Goal: Task Accomplishment & Management: Use online tool/utility

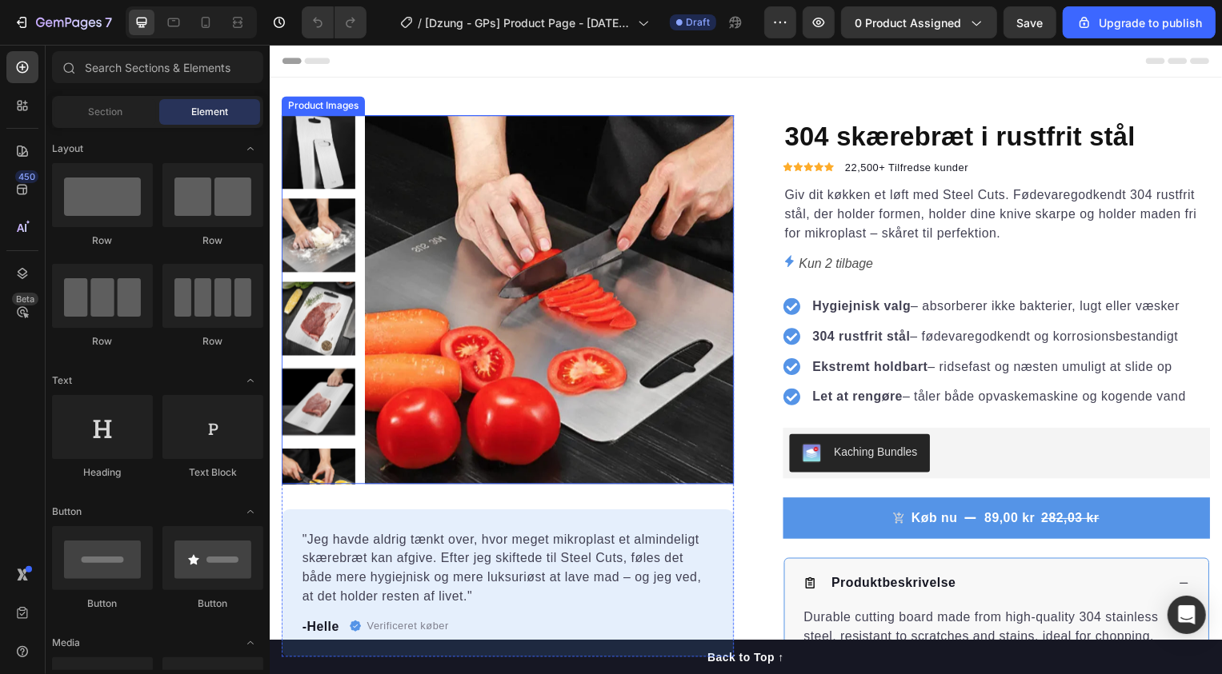
click at [415, 160] on img at bounding box center [551, 302] width 372 height 372
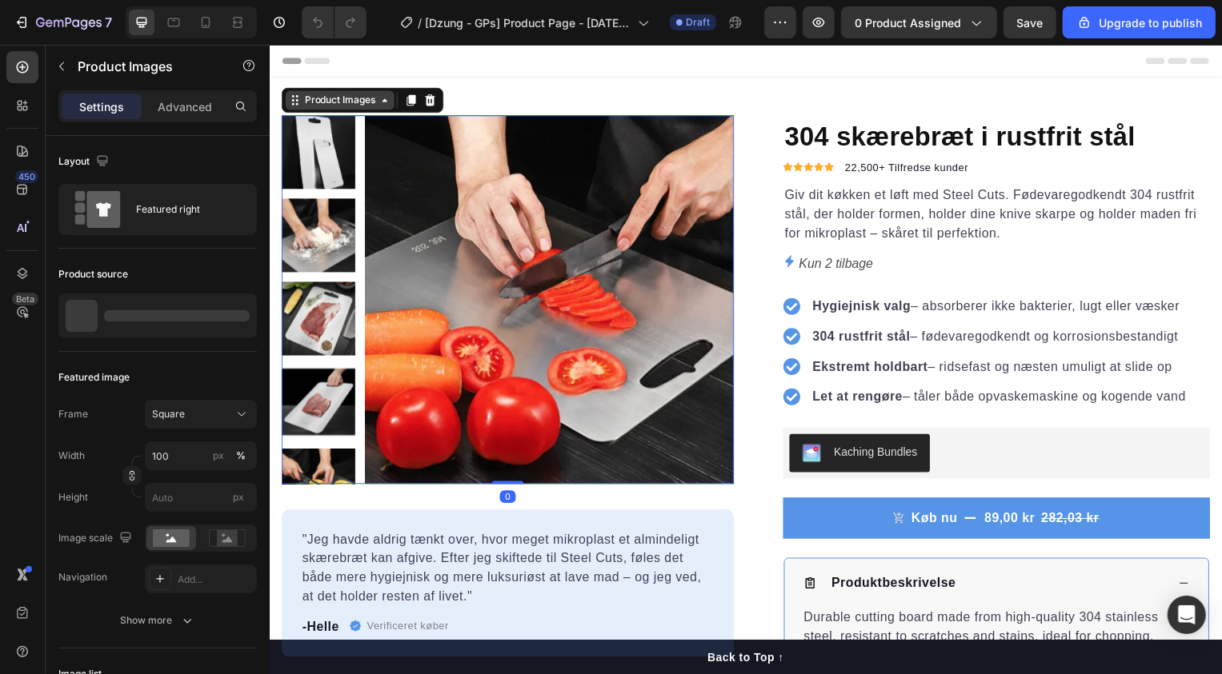
click at [345, 106] on div "Product Images" at bounding box center [340, 101] width 78 height 14
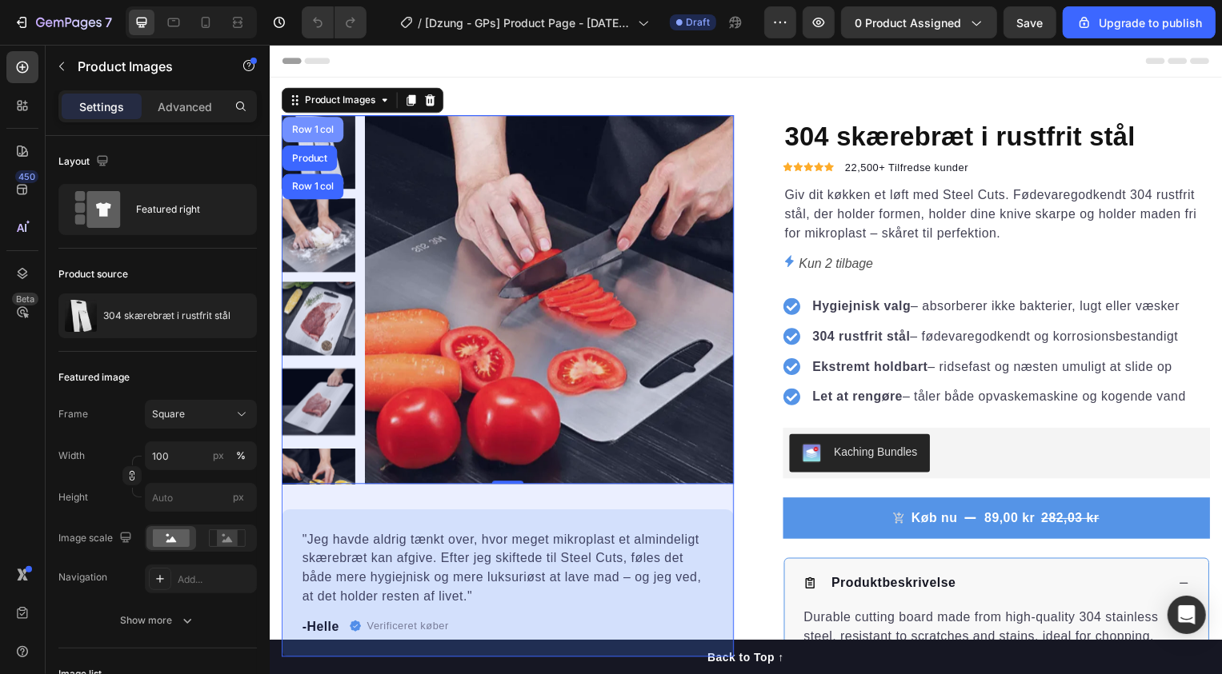
click at [313, 137] on div "Row 1 col" at bounding box center [313, 131] width 62 height 26
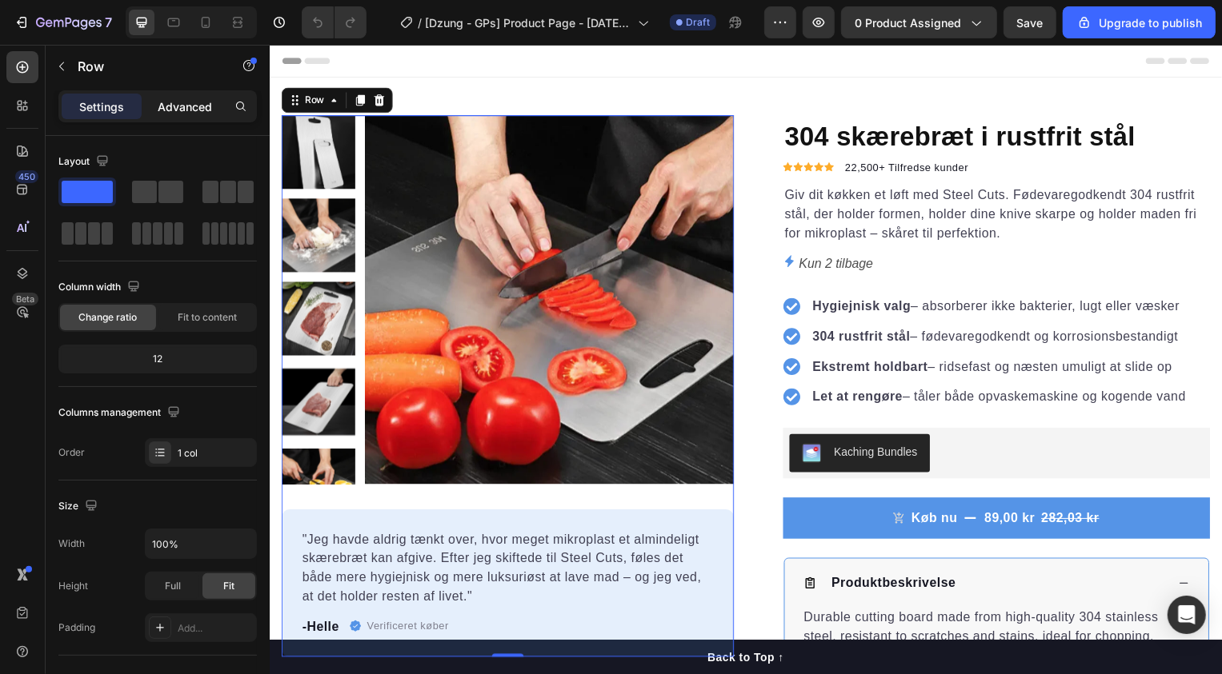
click at [175, 110] on p "Advanced" at bounding box center [185, 106] width 54 height 17
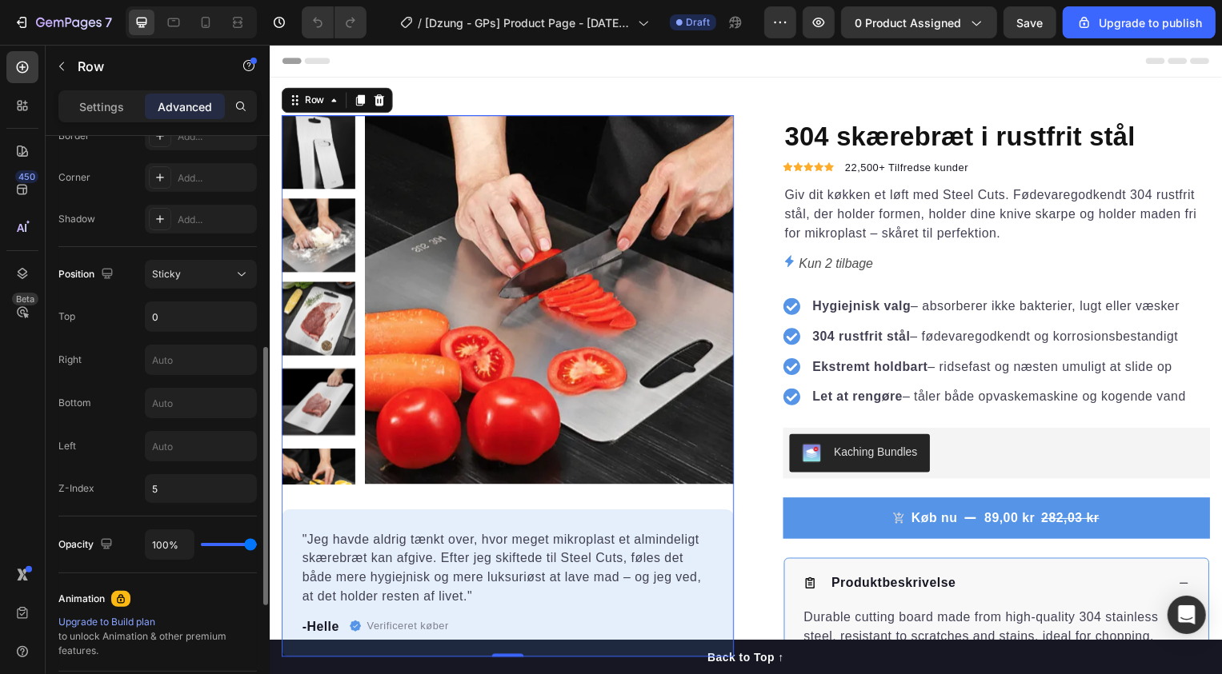
scroll to position [470, 0]
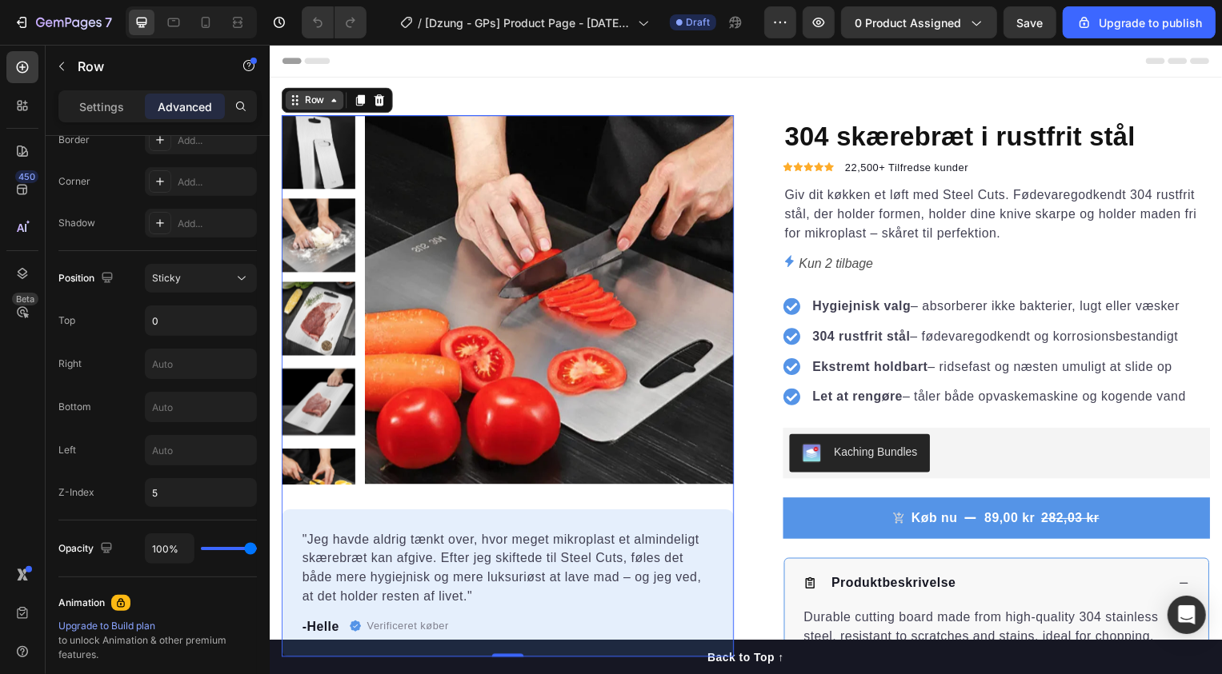
click at [333, 102] on icon at bounding box center [333, 100] width 5 height 3
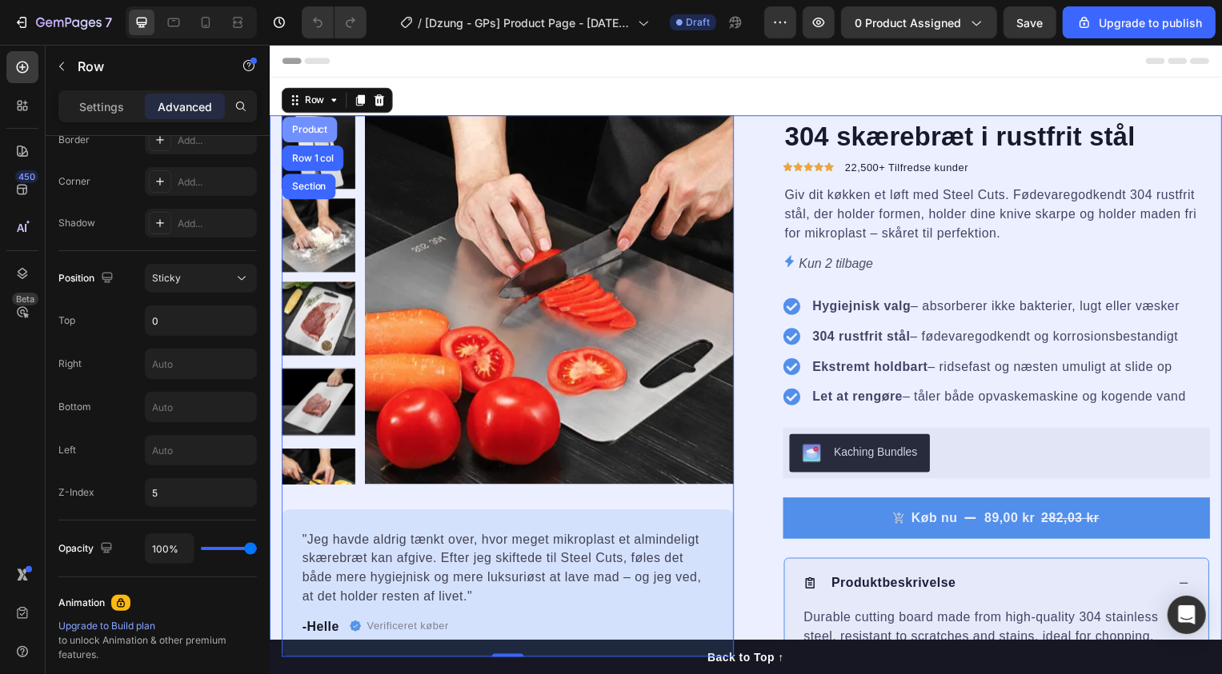
click at [297, 128] on div "Product" at bounding box center [309, 131] width 42 height 10
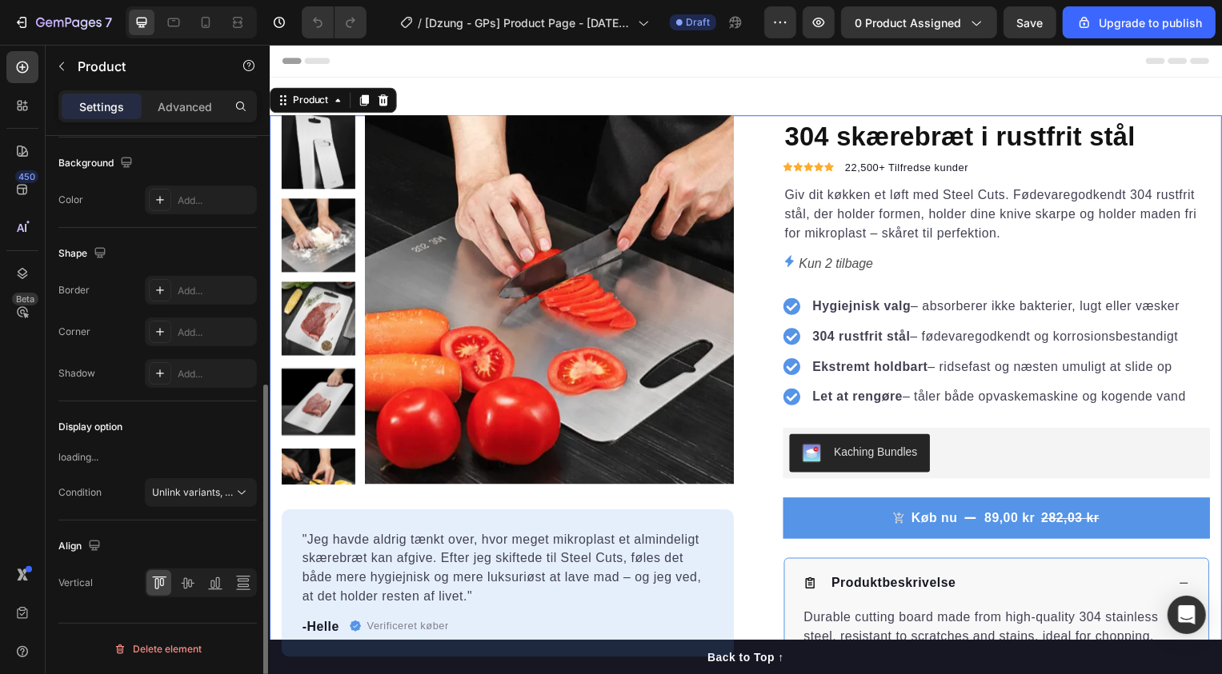
scroll to position [0, 0]
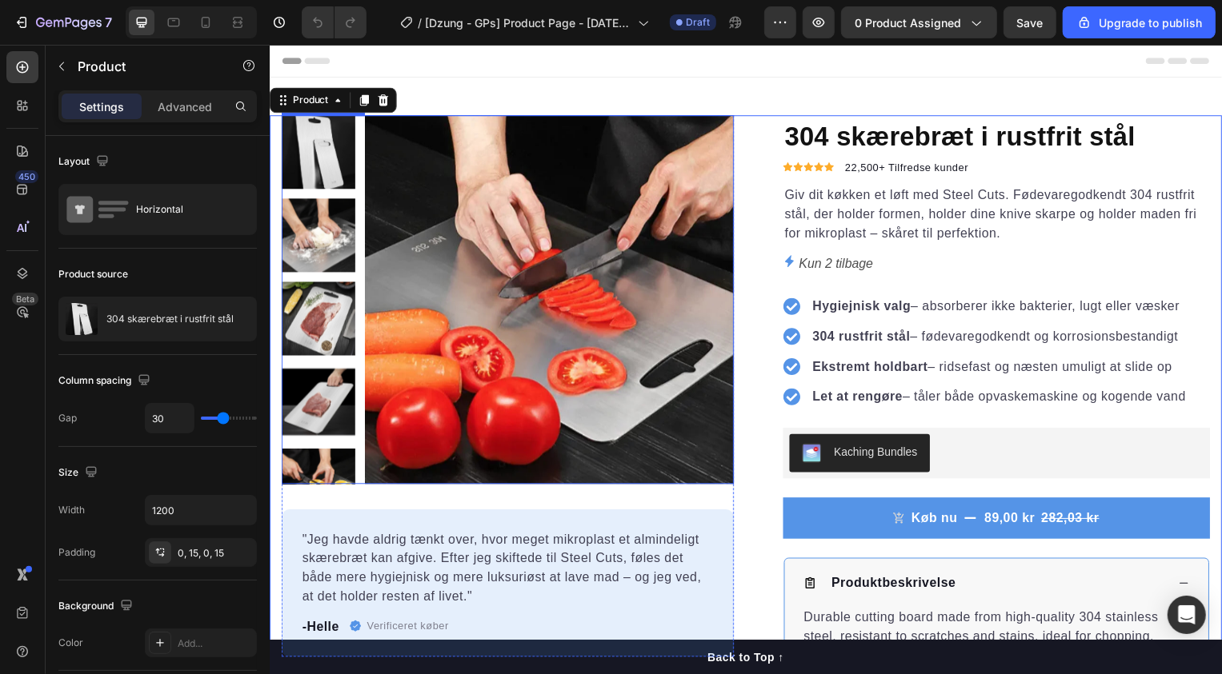
click at [431, 147] on img at bounding box center [551, 302] width 372 height 372
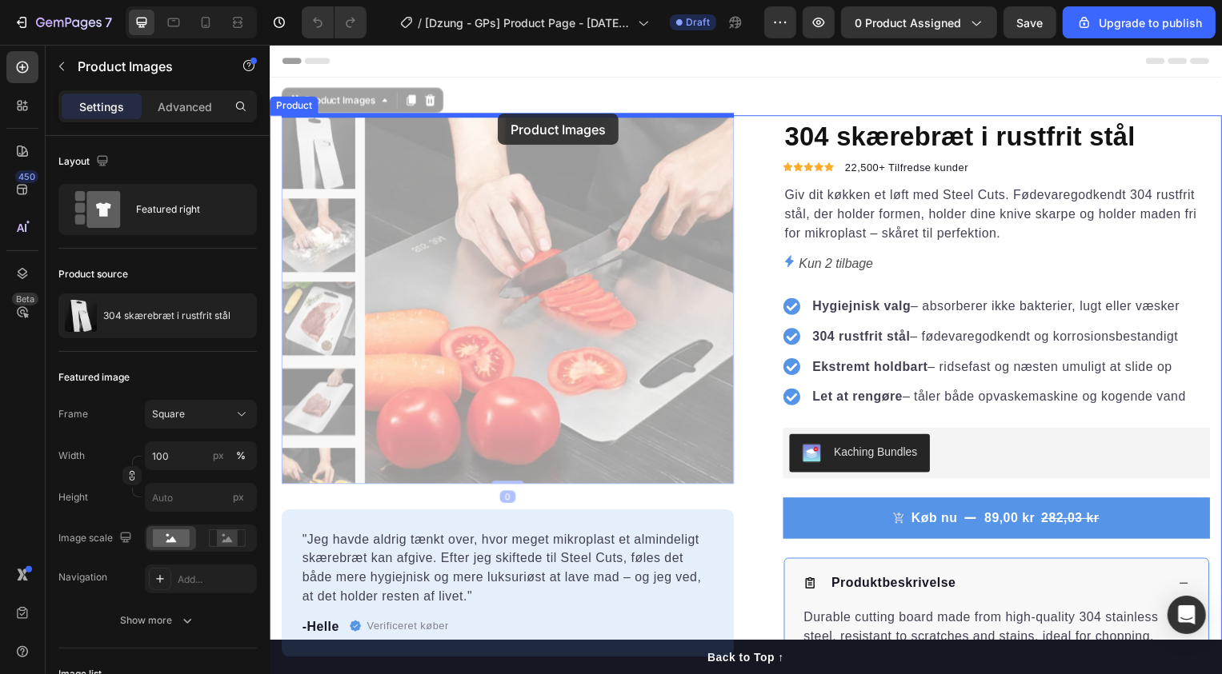
drag, startPoint x: 296, startPoint y: 102, endPoint x: 498, endPoint y: 114, distance: 202.8
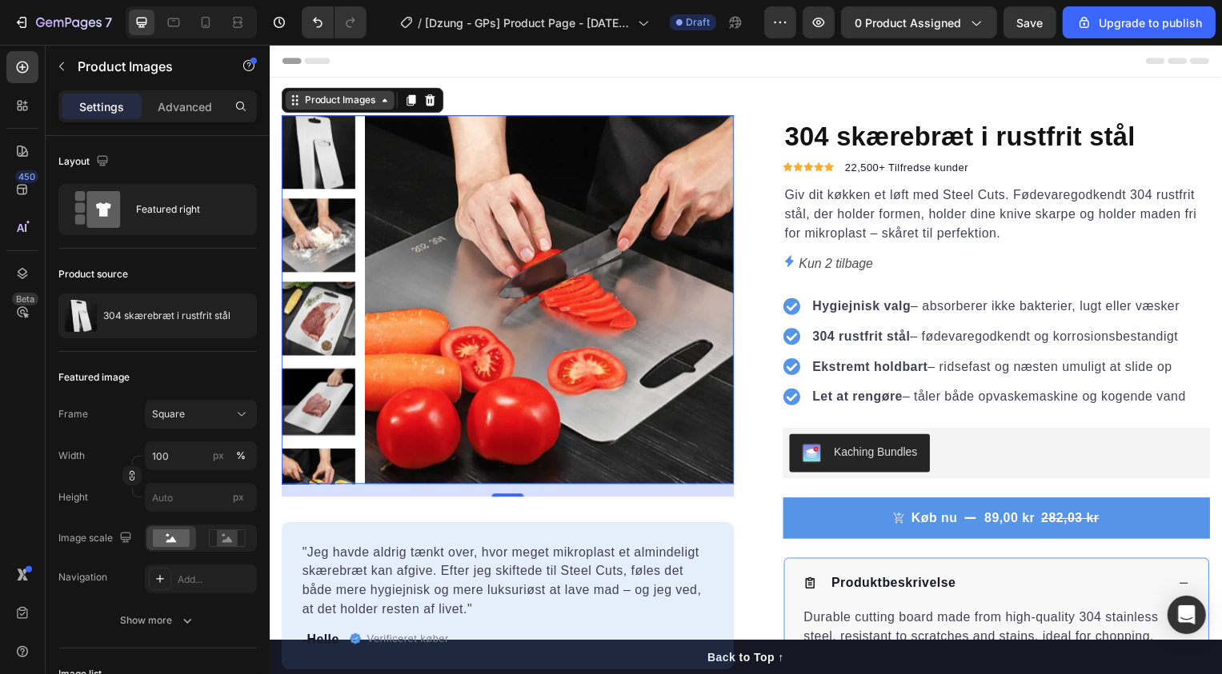
click at [386, 103] on icon at bounding box center [384, 100] width 13 height 13
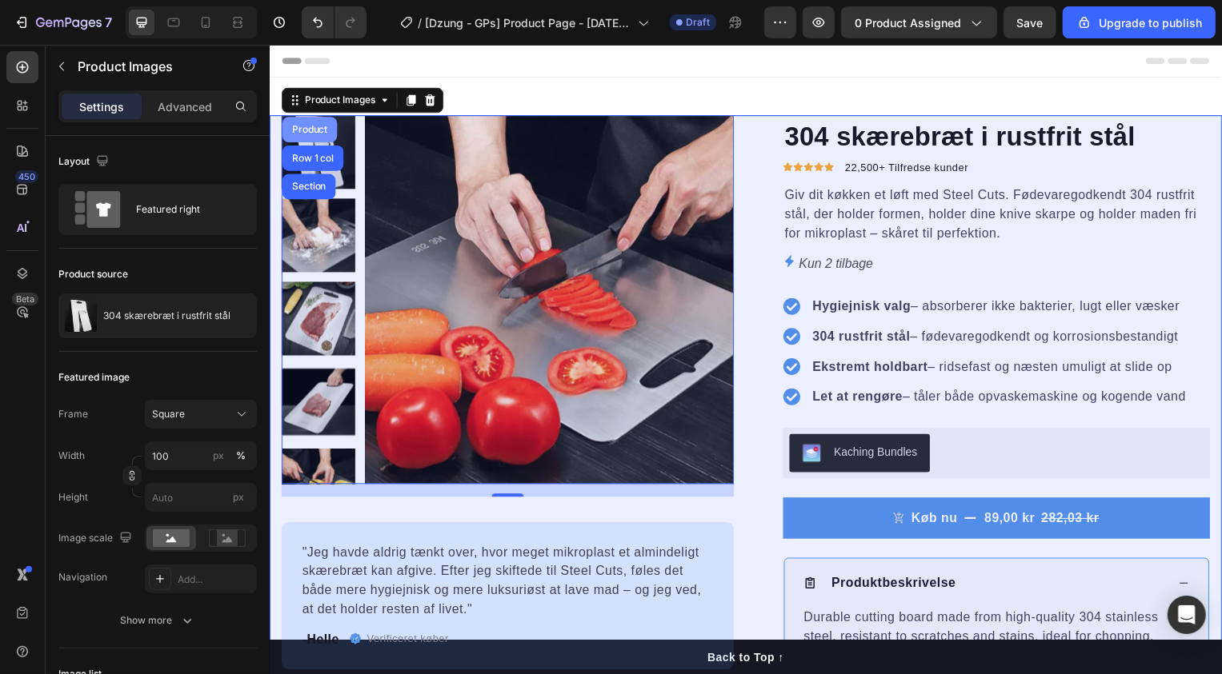
click at [317, 128] on div "Product" at bounding box center [309, 131] width 42 height 10
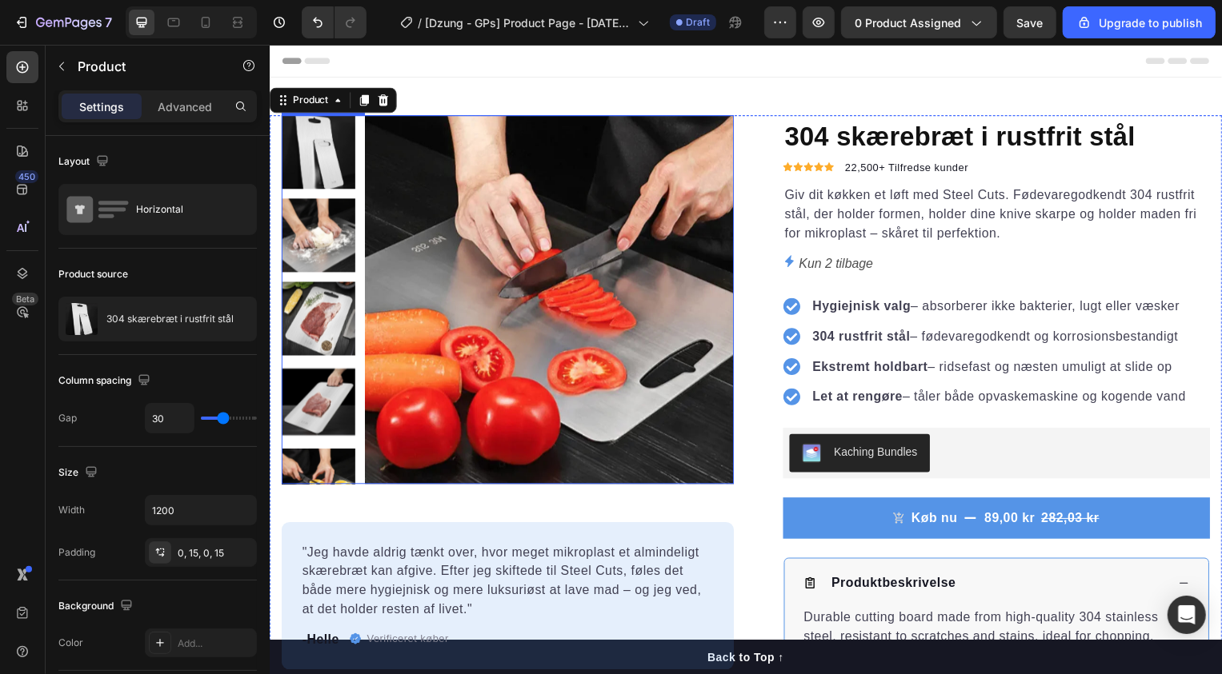
click at [402, 172] on img at bounding box center [551, 302] width 372 height 372
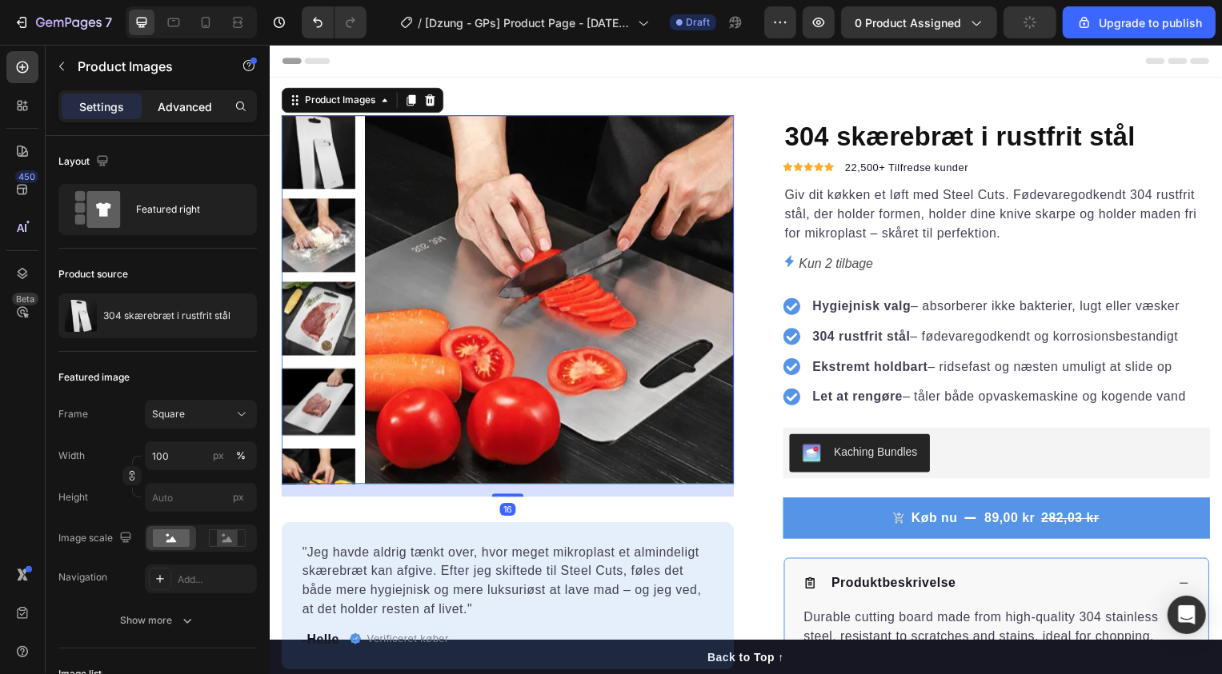
click at [179, 102] on p "Advanced" at bounding box center [185, 106] width 54 height 17
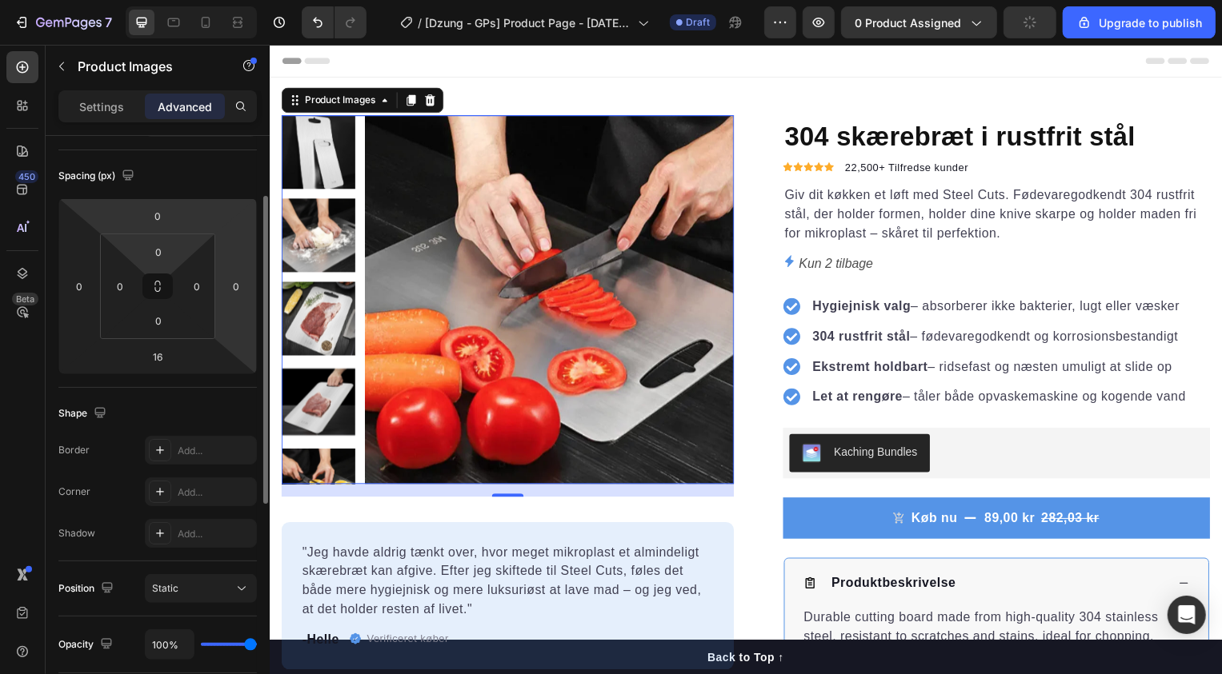
scroll to position [206, 0]
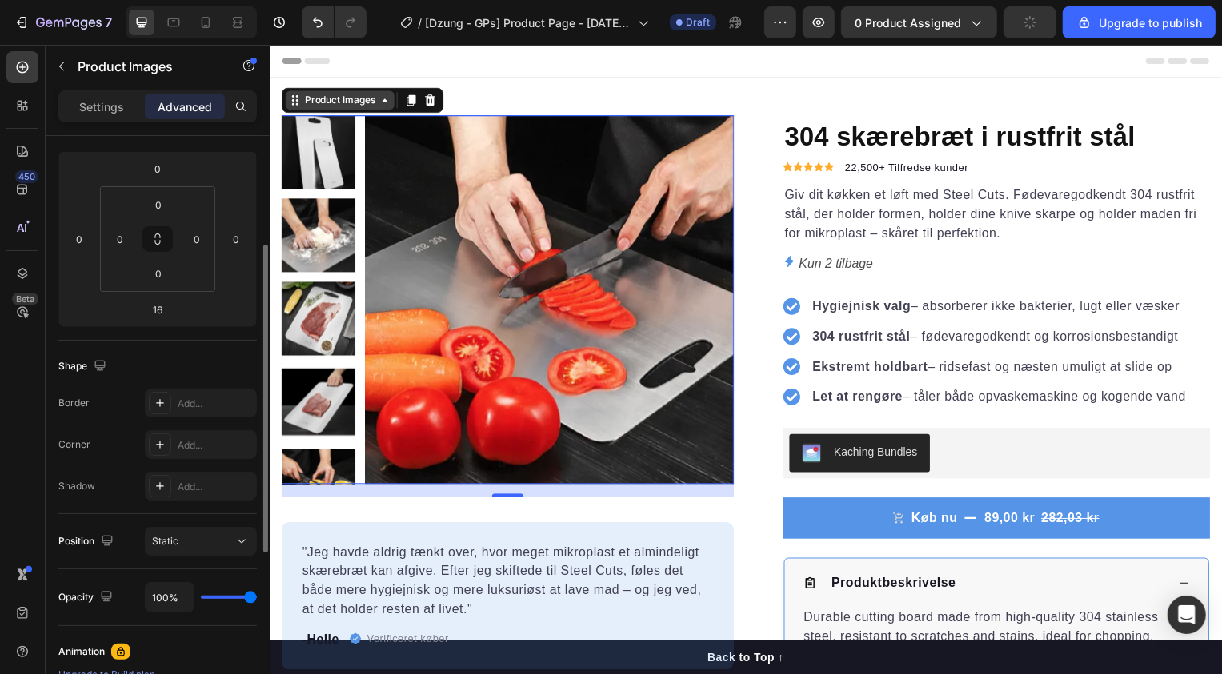
click at [354, 97] on div "Product Images" at bounding box center [340, 101] width 78 height 14
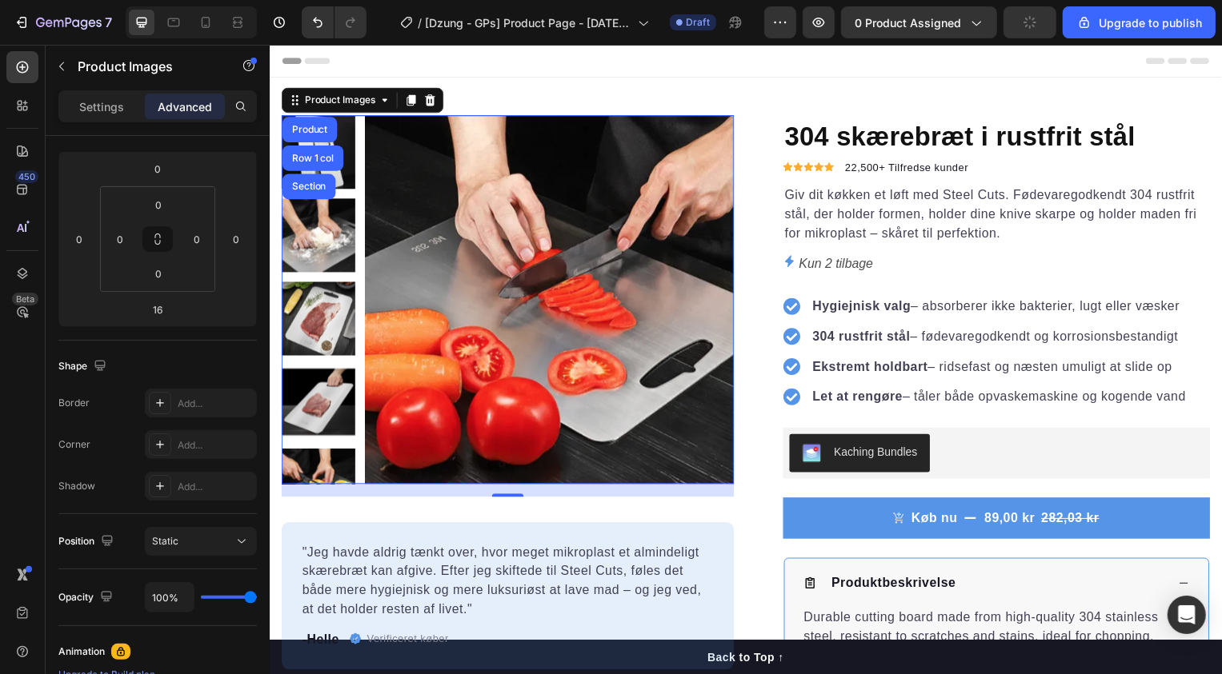
click at [495, 172] on img at bounding box center [551, 302] width 372 height 372
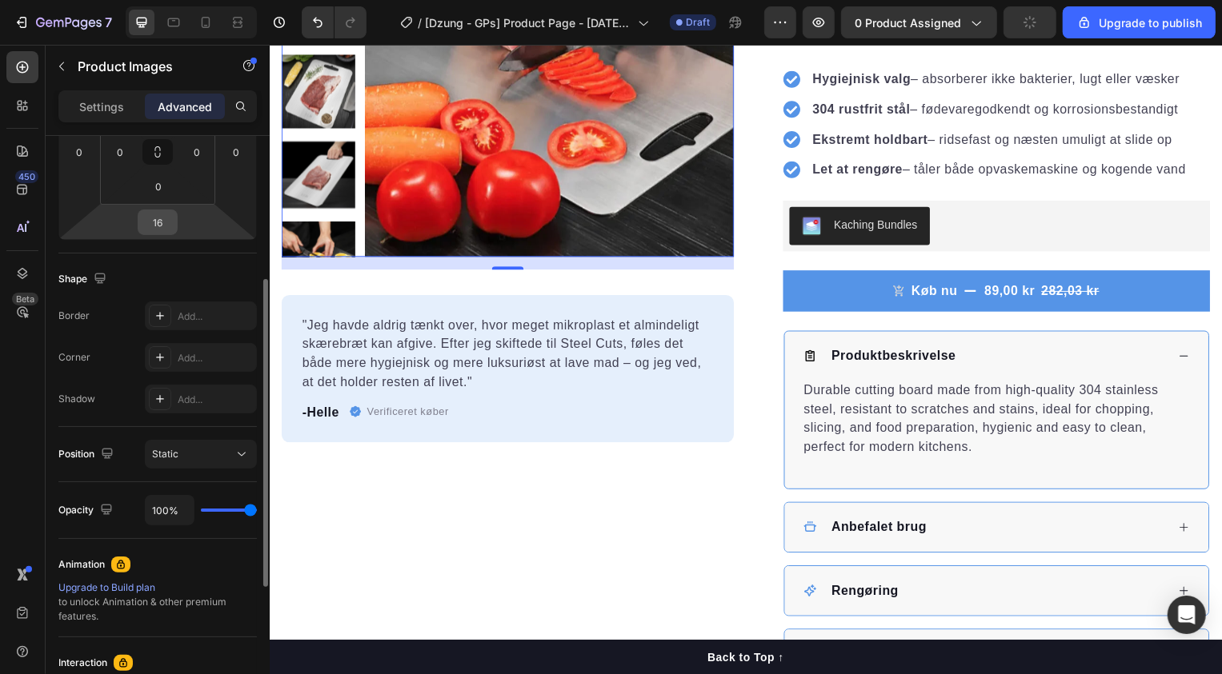
scroll to position [296, 0]
click at [205, 450] on div "Static" at bounding box center [193, 452] width 82 height 14
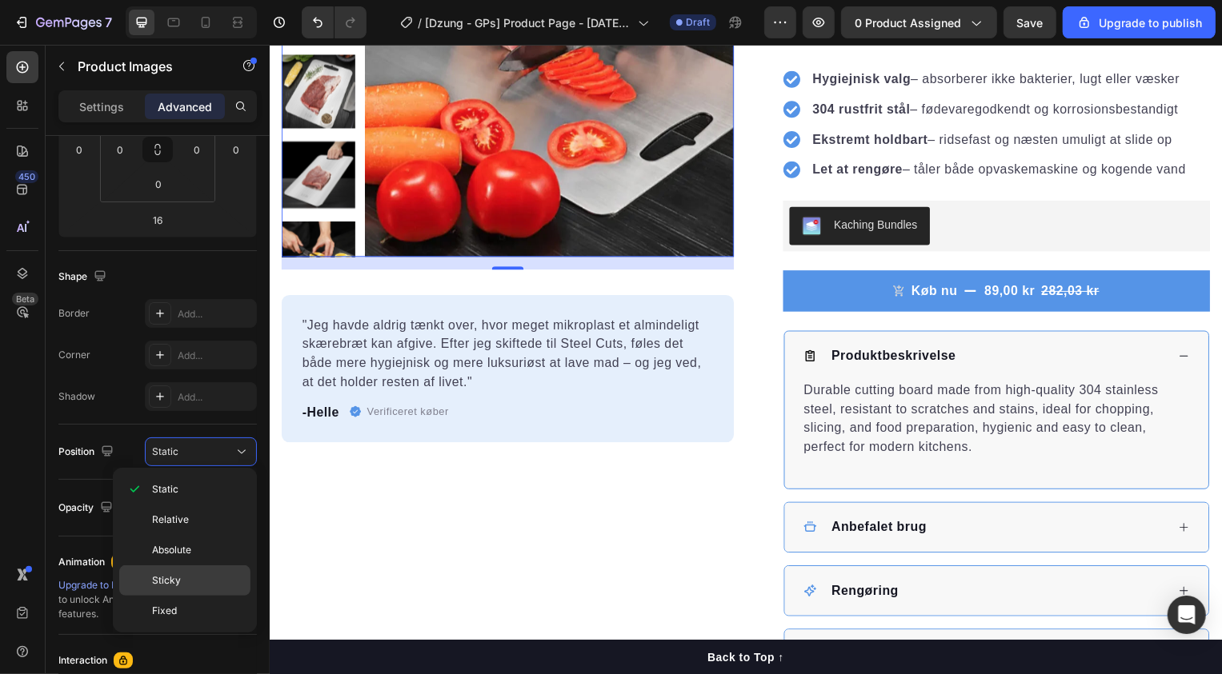
click at [171, 582] on span "Sticky" at bounding box center [166, 581] width 29 height 14
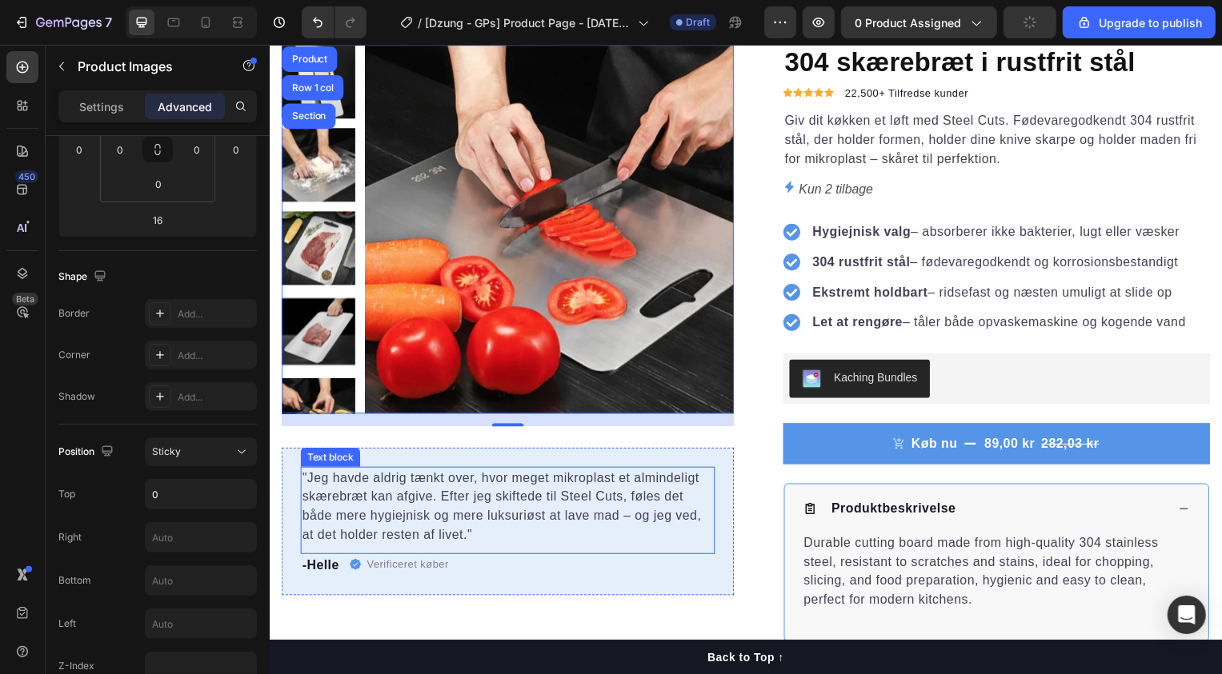
scroll to position [69, 0]
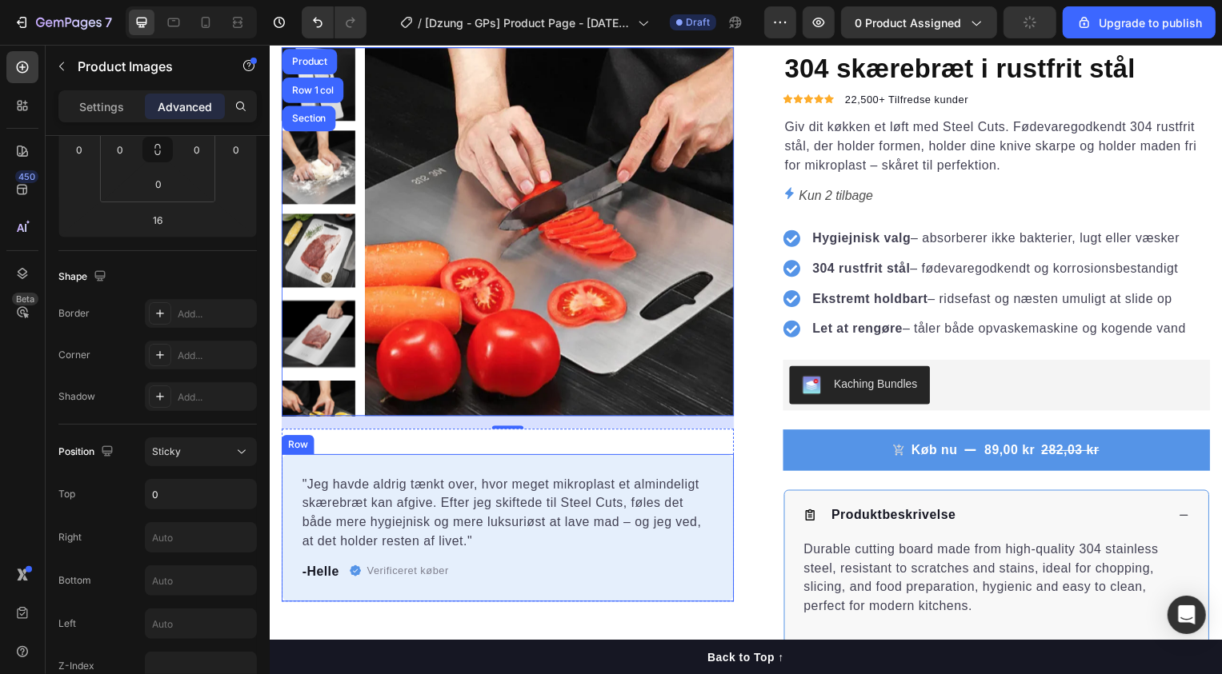
click at [462, 466] on div ""Jeg havde aldrig tænkt over, hvor meget mikroplast et almindeligt skærebræt ka…" at bounding box center [509, 532] width 456 height 149
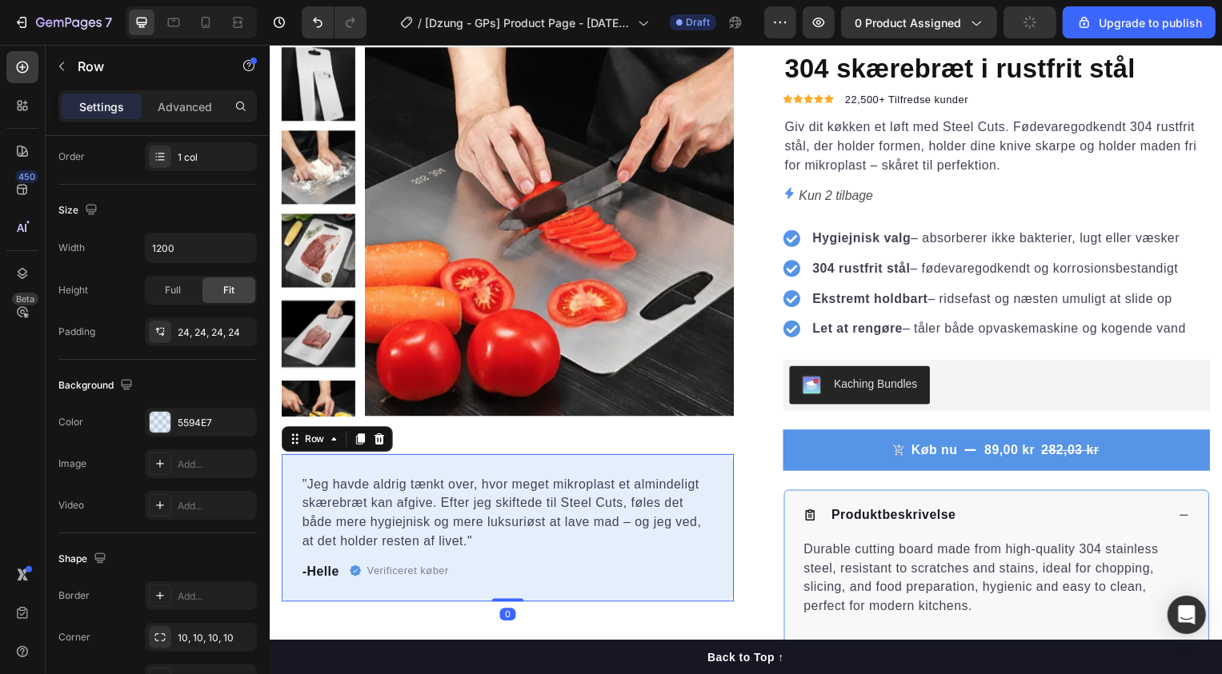
scroll to position [0, 0]
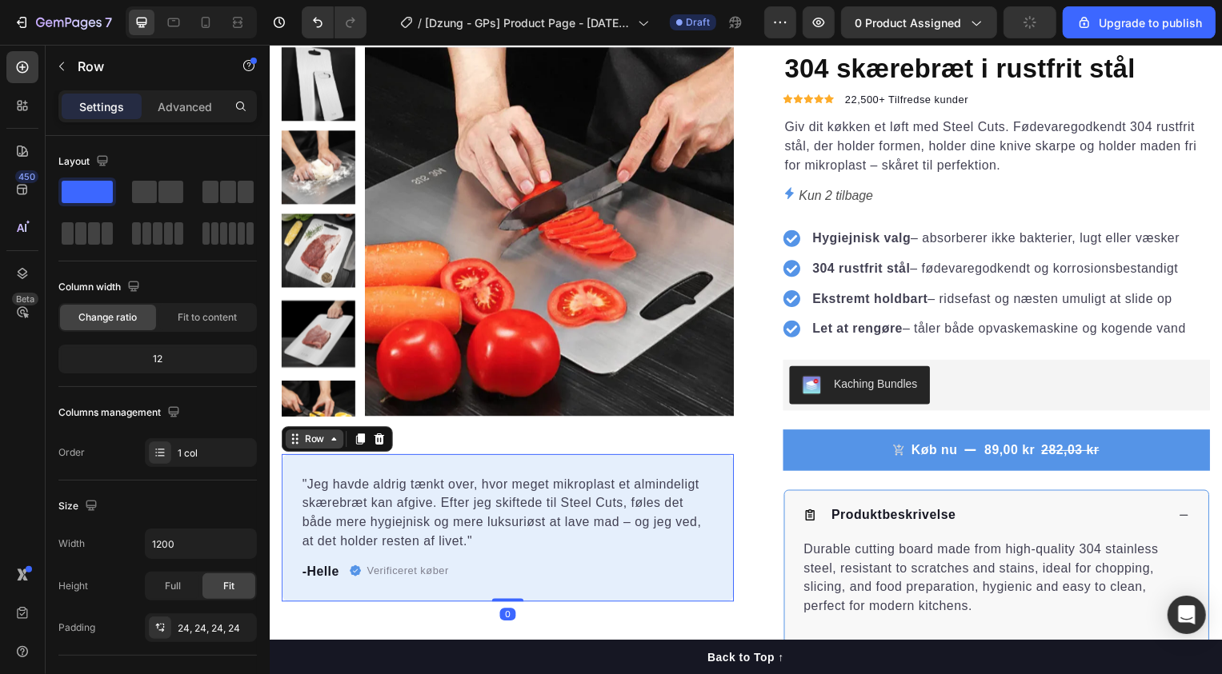
click at [333, 450] on div "Row" at bounding box center [314, 442] width 58 height 19
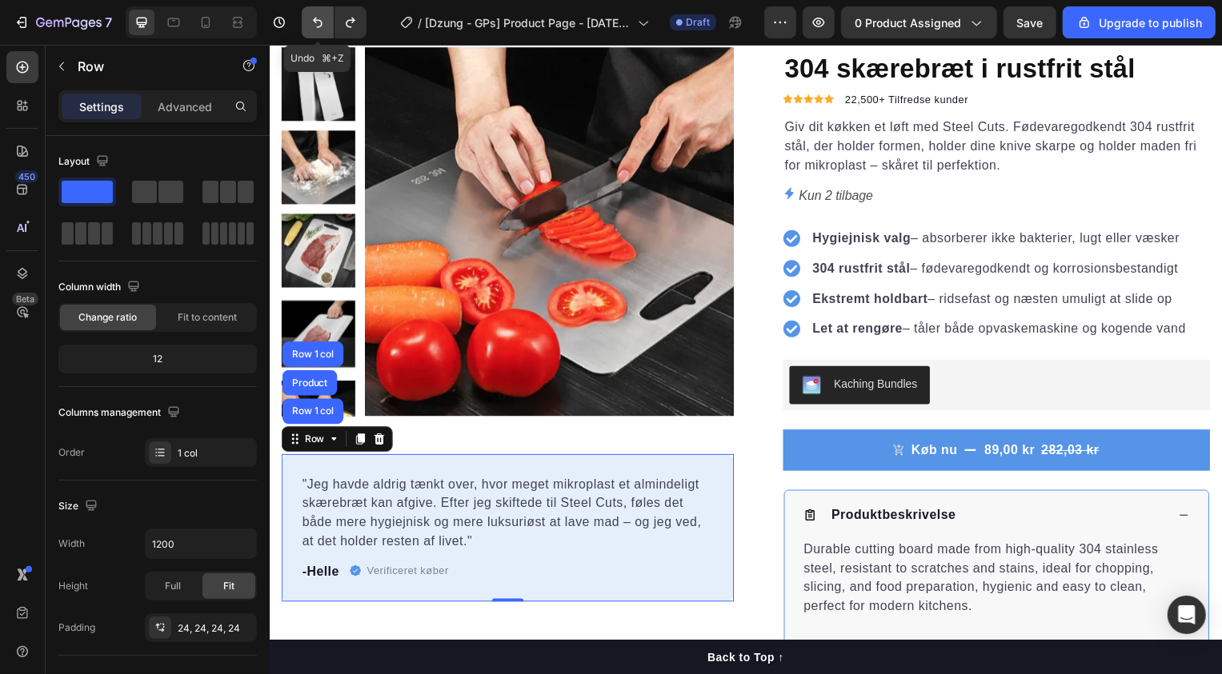
click at [312, 27] on icon "Undo/Redo" at bounding box center [318, 22] width 16 height 16
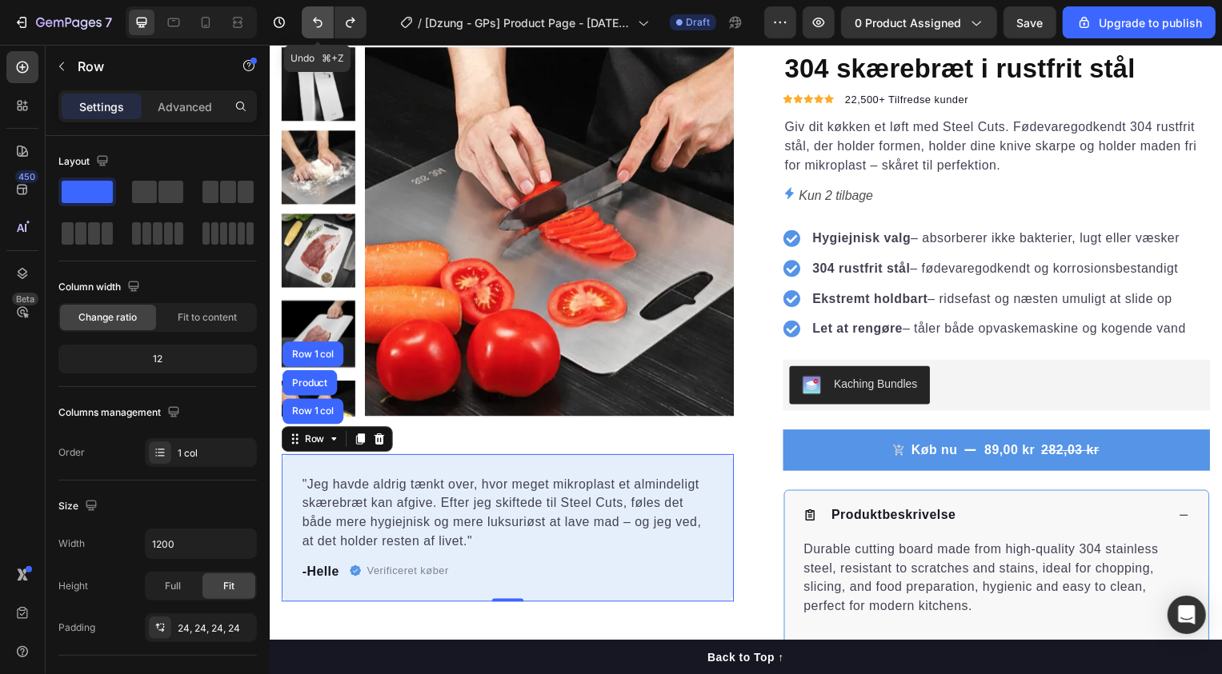
click at [312, 27] on icon "Undo/Redo" at bounding box center [318, 22] width 16 height 16
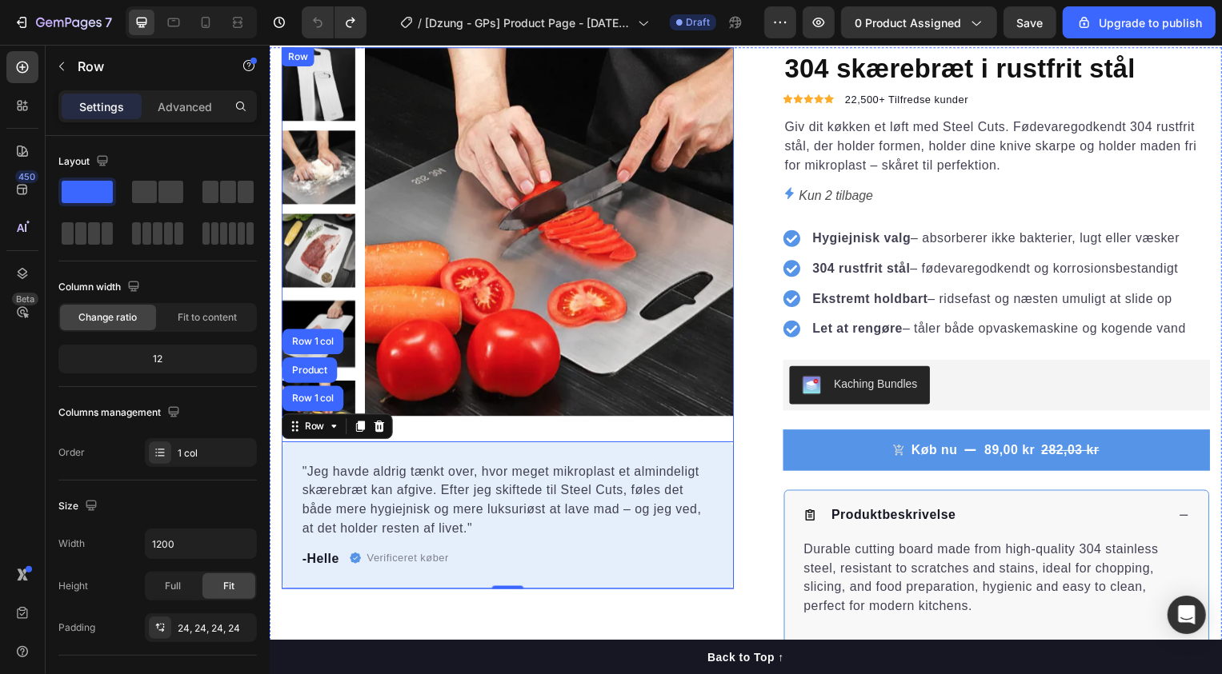
click at [729, 434] on div "Product Images "Jeg havde aldrig tænkt over, hvor meget mikroplast et almindeli…" at bounding box center [509, 320] width 456 height 546
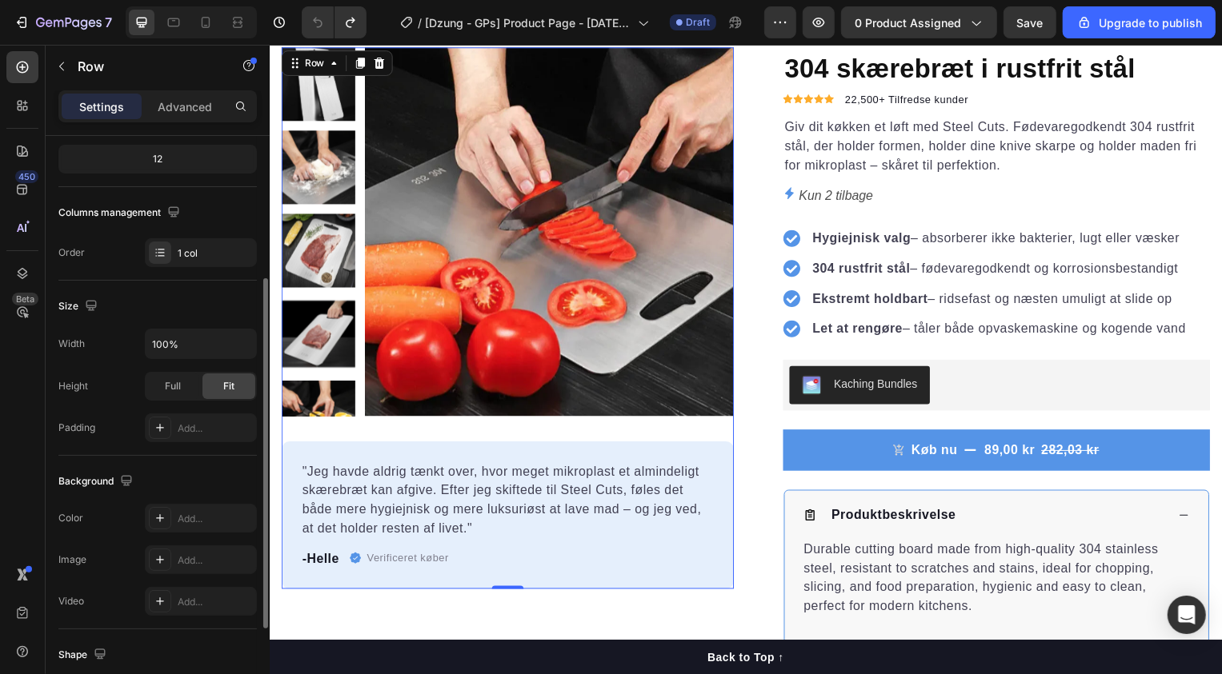
scroll to position [218, 0]
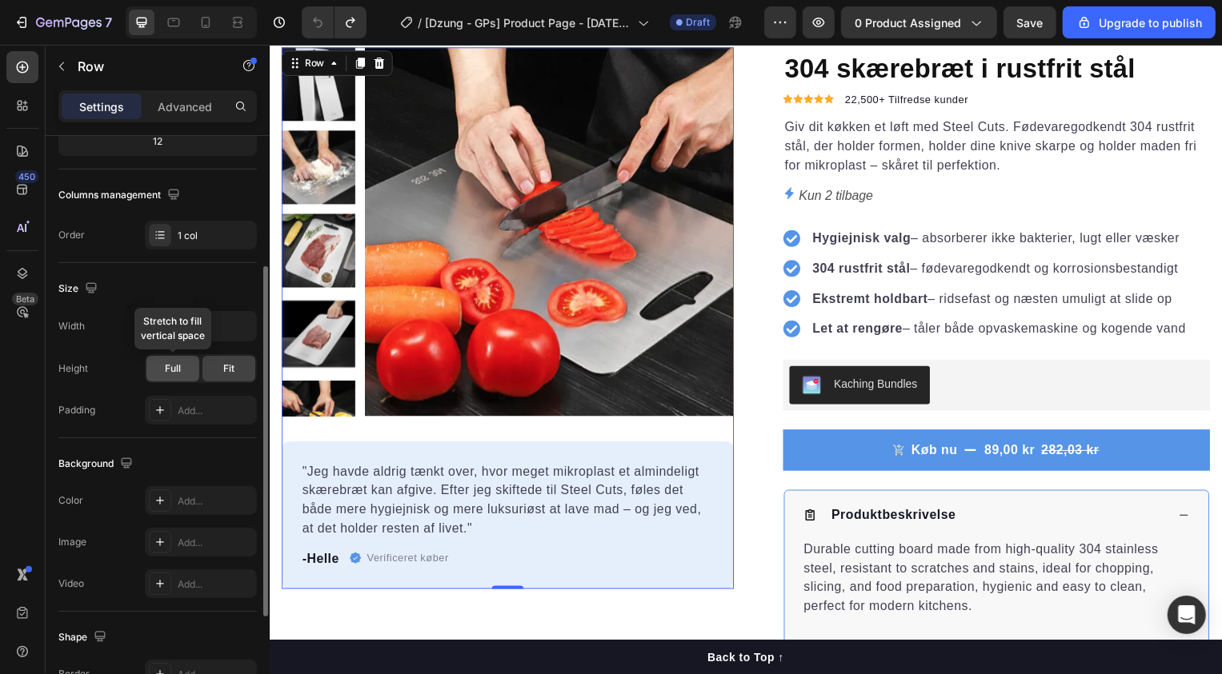
click at [172, 373] on span "Full" at bounding box center [173, 369] width 16 height 14
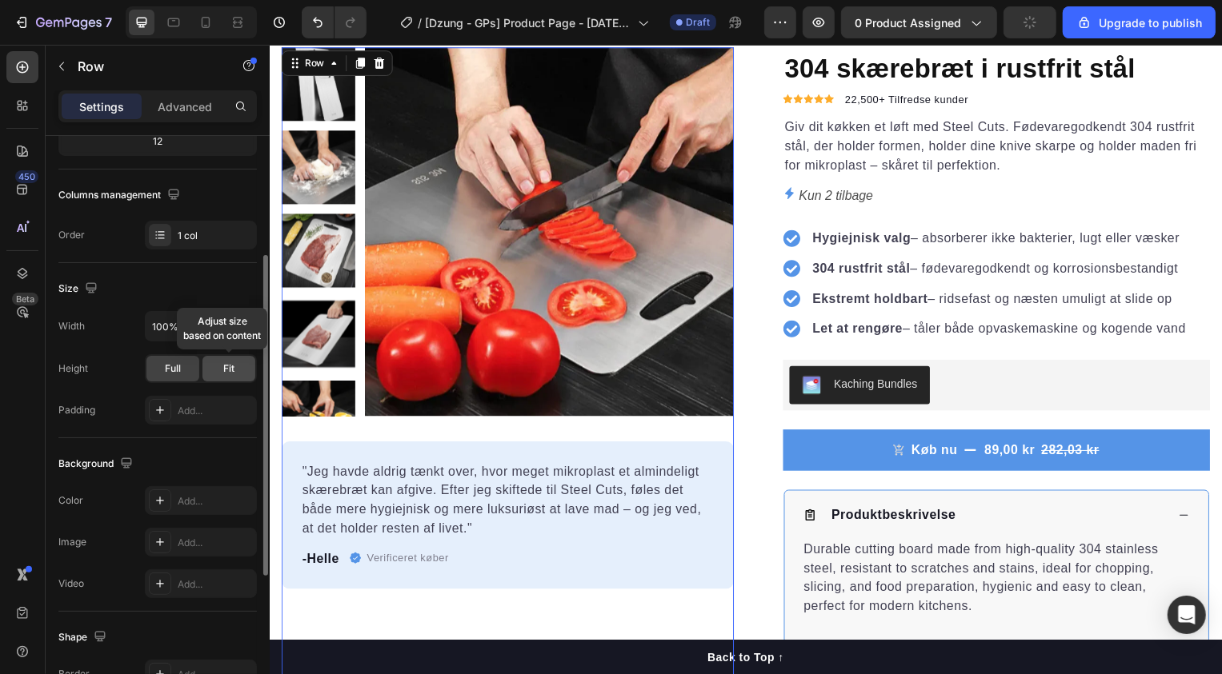
click at [210, 370] on div "Fit" at bounding box center [228, 369] width 53 height 26
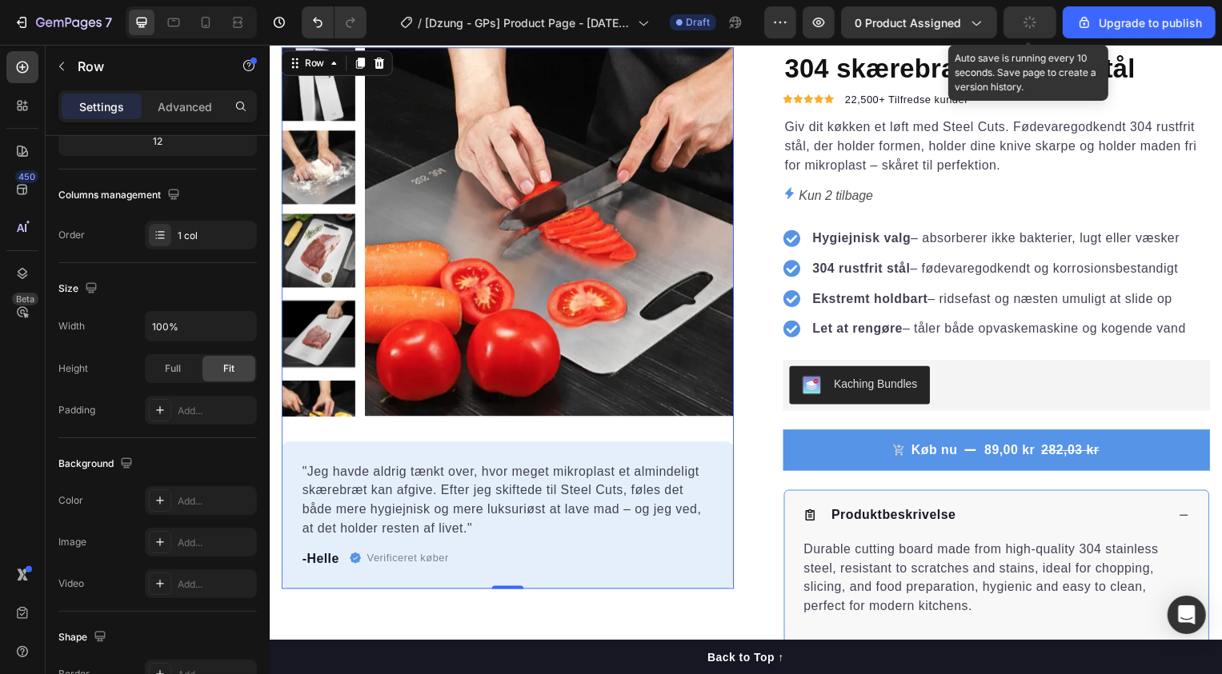
click at [1024, 21] on icon "button" at bounding box center [1030, 23] width 18 height 18
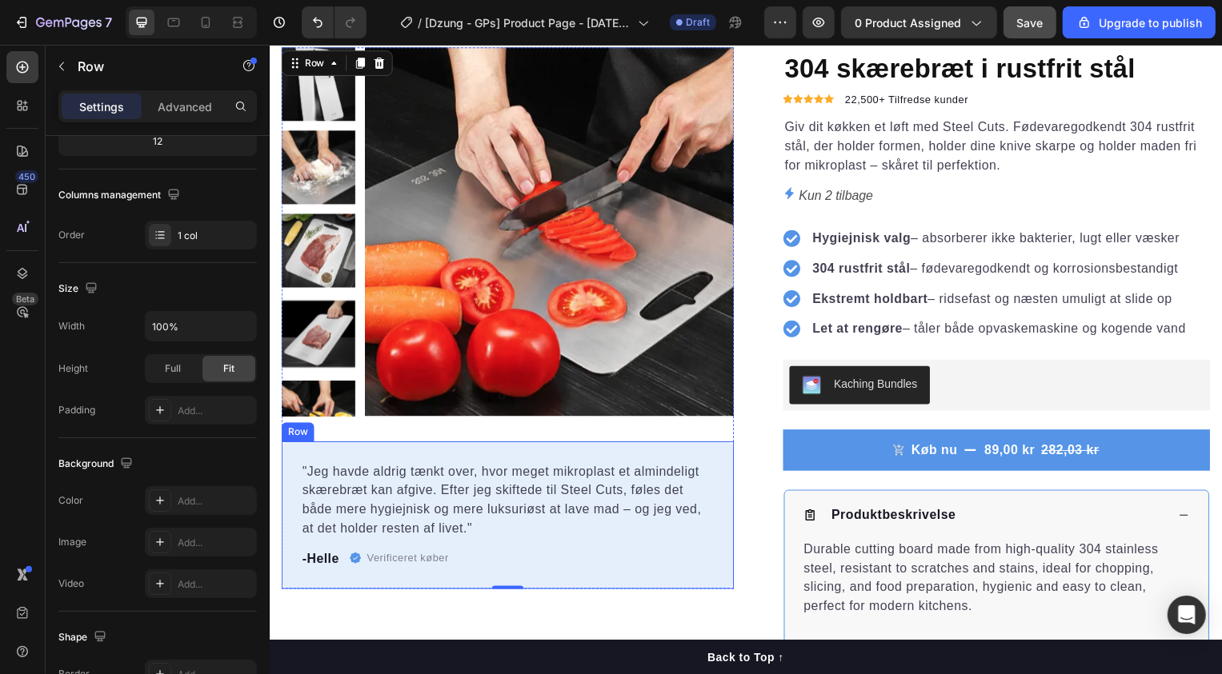
click at [459, 458] on div ""Jeg havde aldrig tænkt over, hvor meget mikroplast et almindeligt skærebræt ka…" at bounding box center [509, 519] width 456 height 149
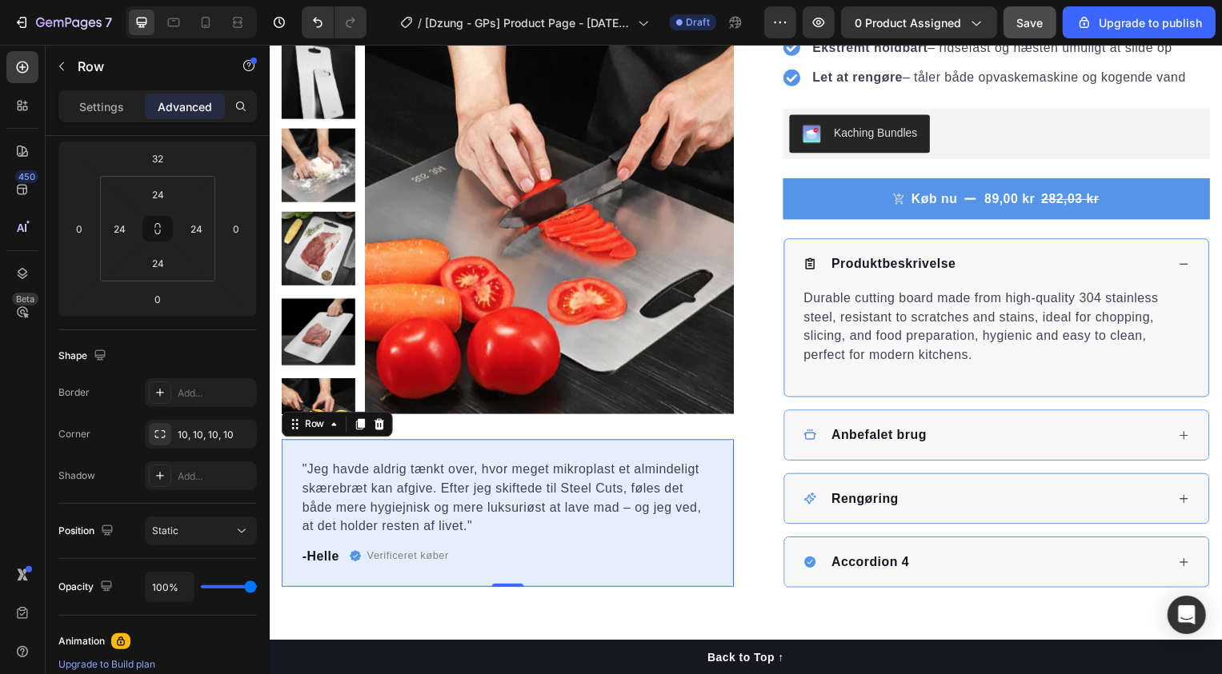
scroll to position [354, 0]
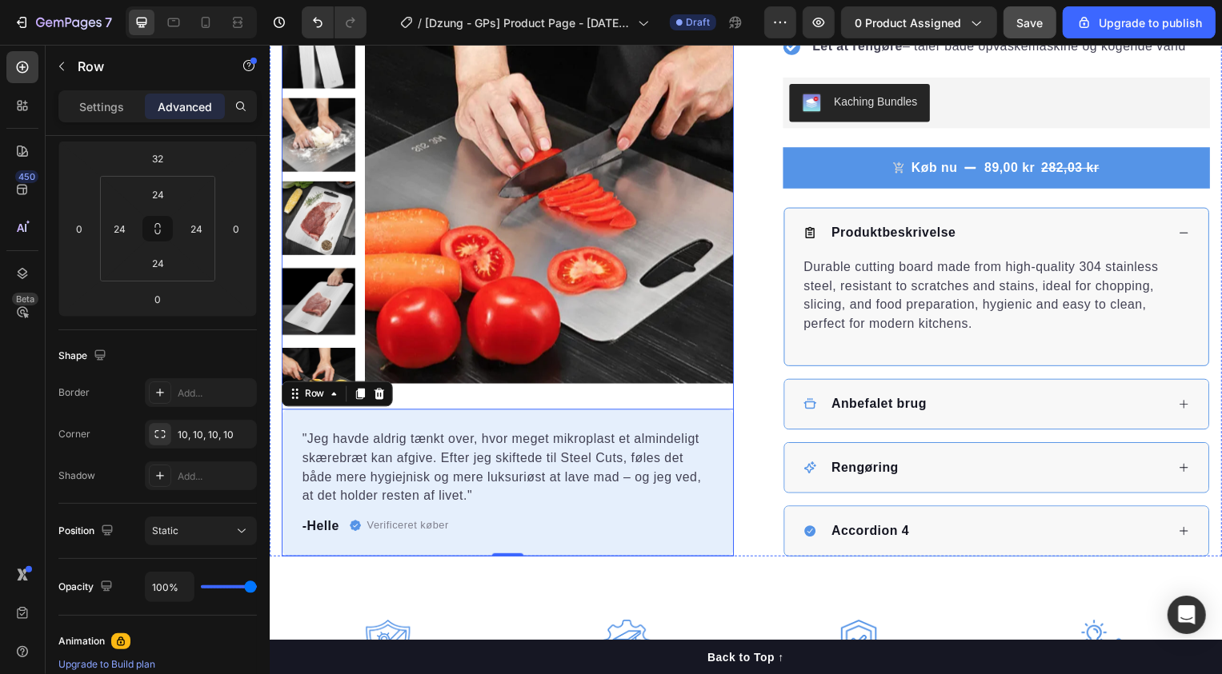
click at [532, 396] on div "Product Images "Jeg havde aldrig tænkt over, hvor meget mikroplast et almindeli…" at bounding box center [509, 287] width 456 height 546
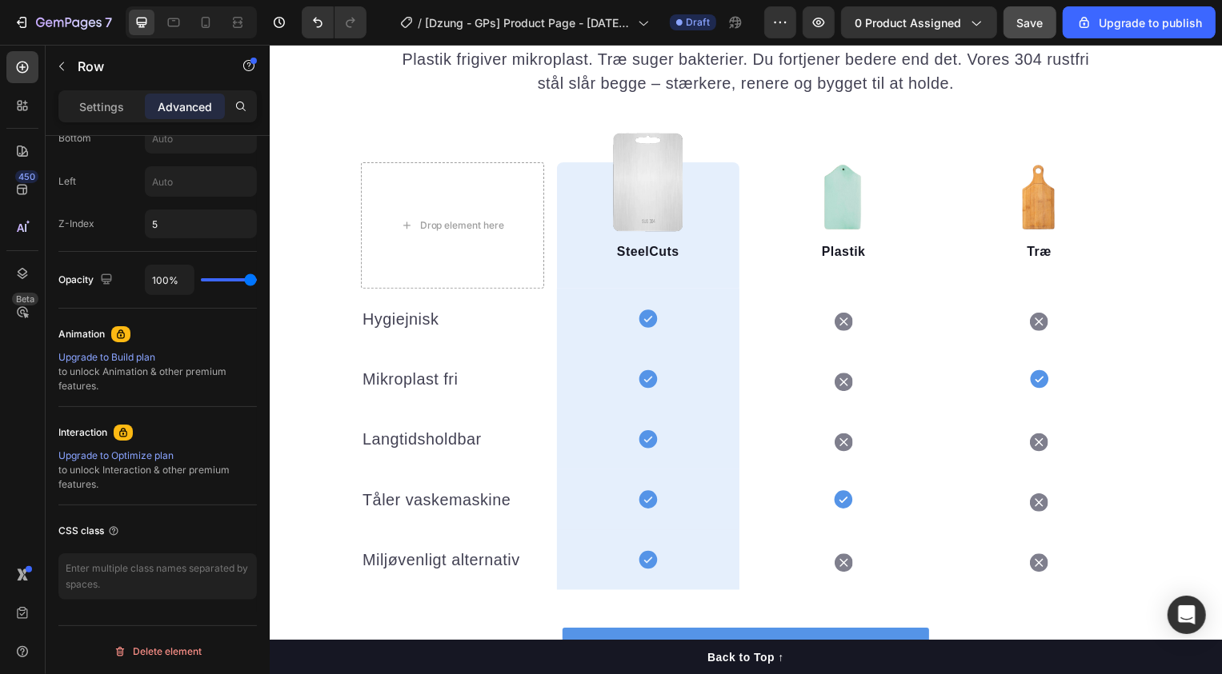
scroll to position [1830, 0]
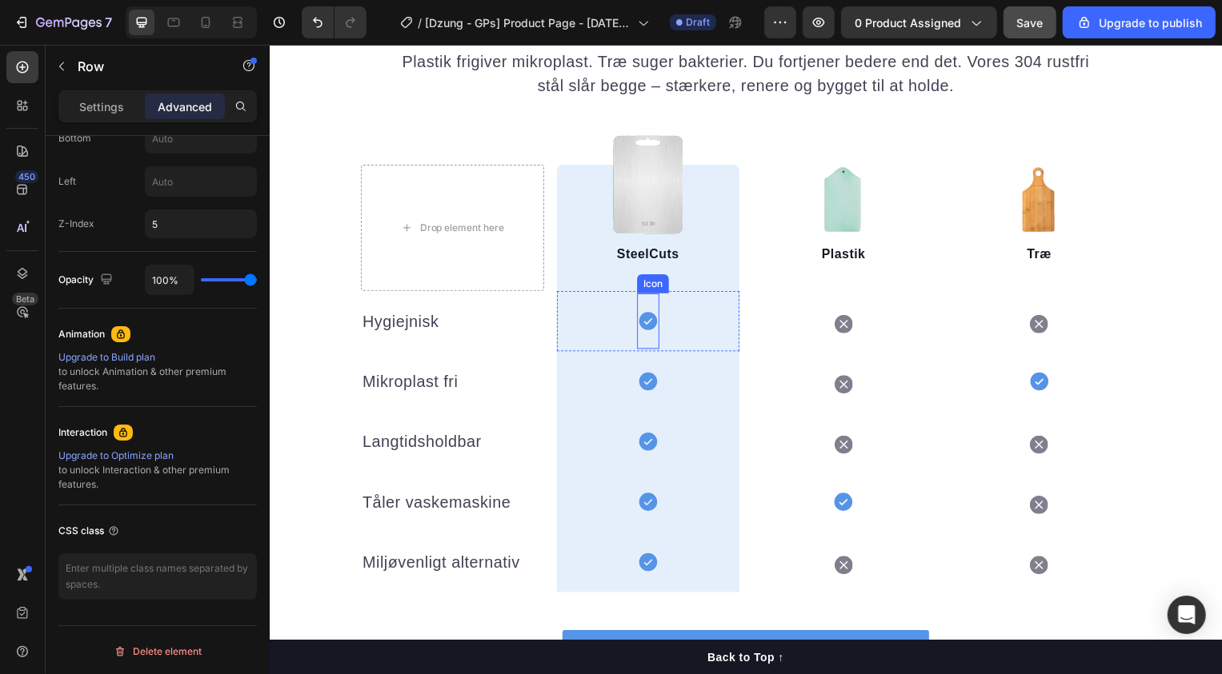
click at [646, 316] on icon at bounding box center [650, 323] width 18 height 18
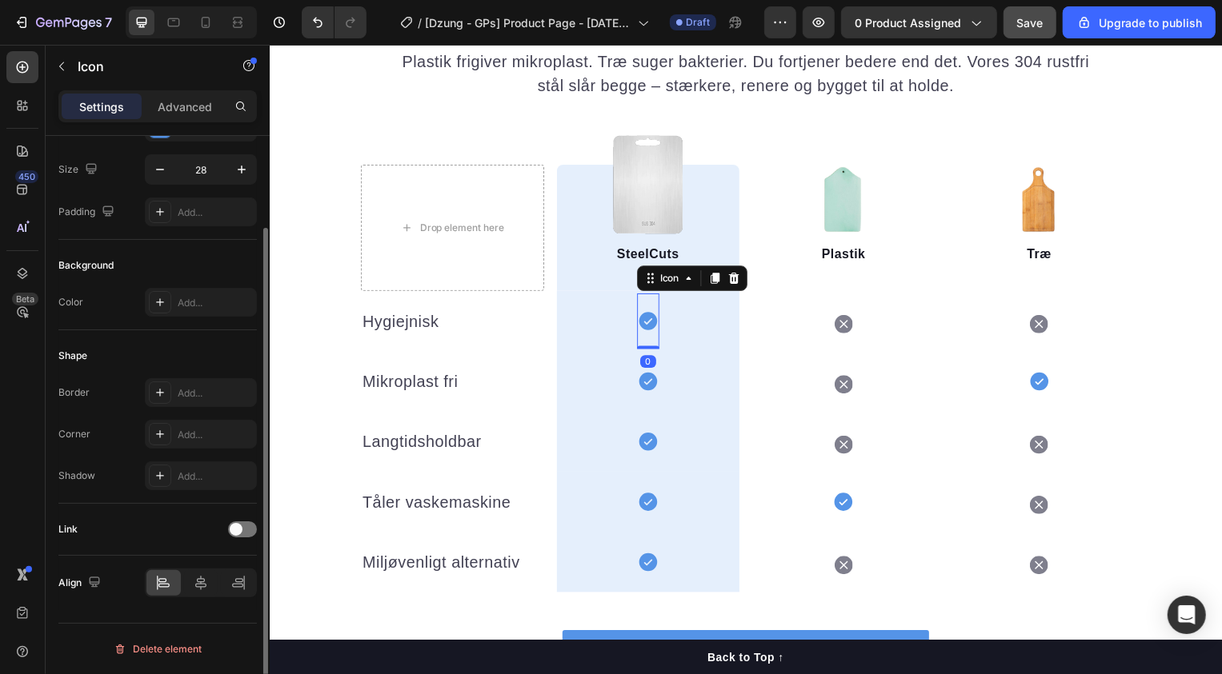
scroll to position [0, 0]
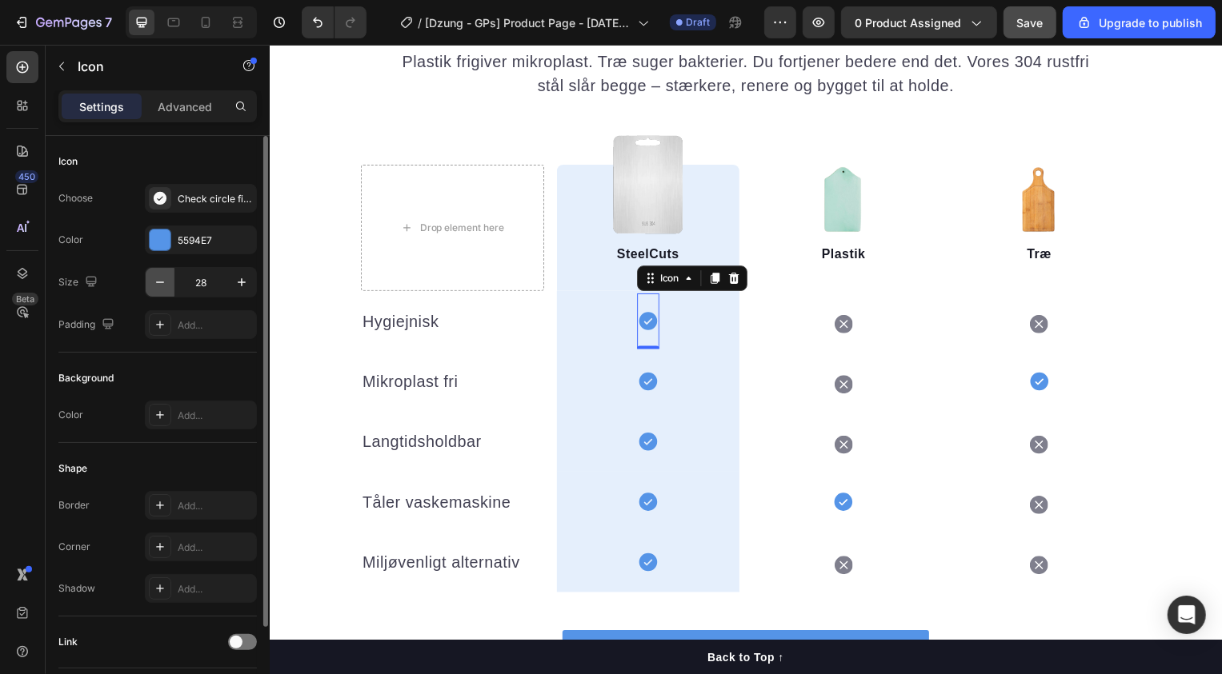
click at [157, 281] on icon "button" at bounding box center [160, 282] width 16 height 16
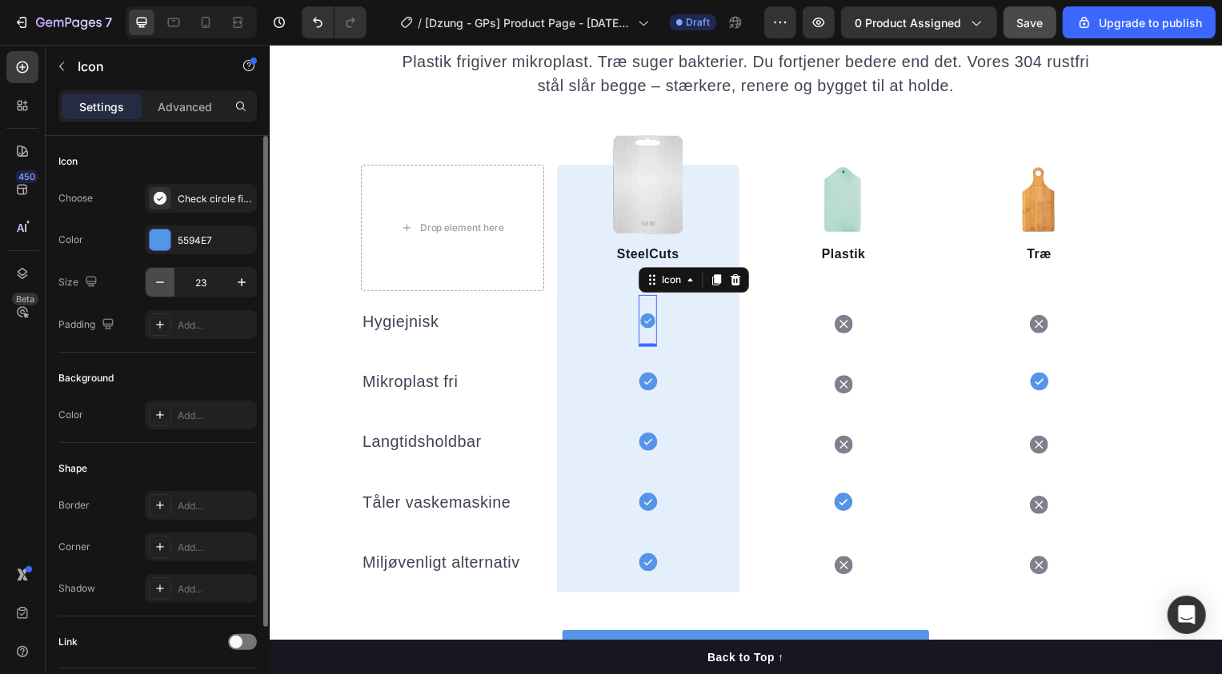
click at [157, 281] on icon "button" at bounding box center [160, 282] width 16 height 16
click at [235, 284] on icon "button" at bounding box center [242, 282] width 16 height 16
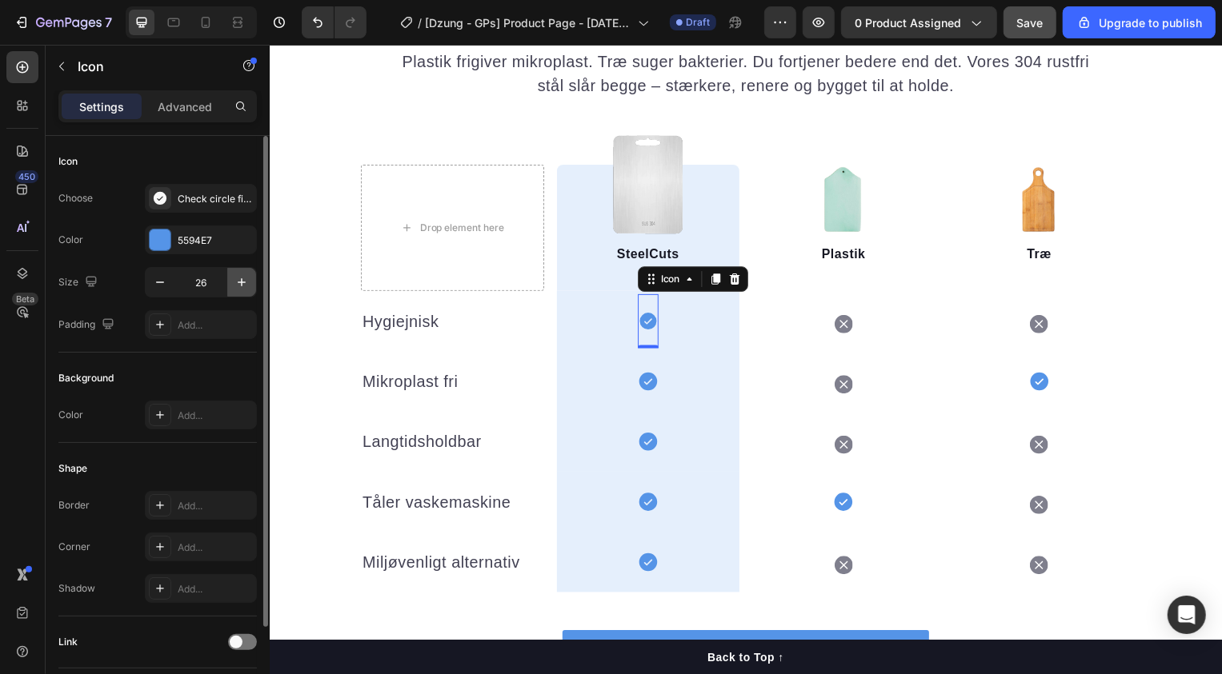
click at [235, 284] on icon "button" at bounding box center [242, 282] width 16 height 16
click at [157, 280] on icon "button" at bounding box center [160, 282] width 16 height 16
type input "26"
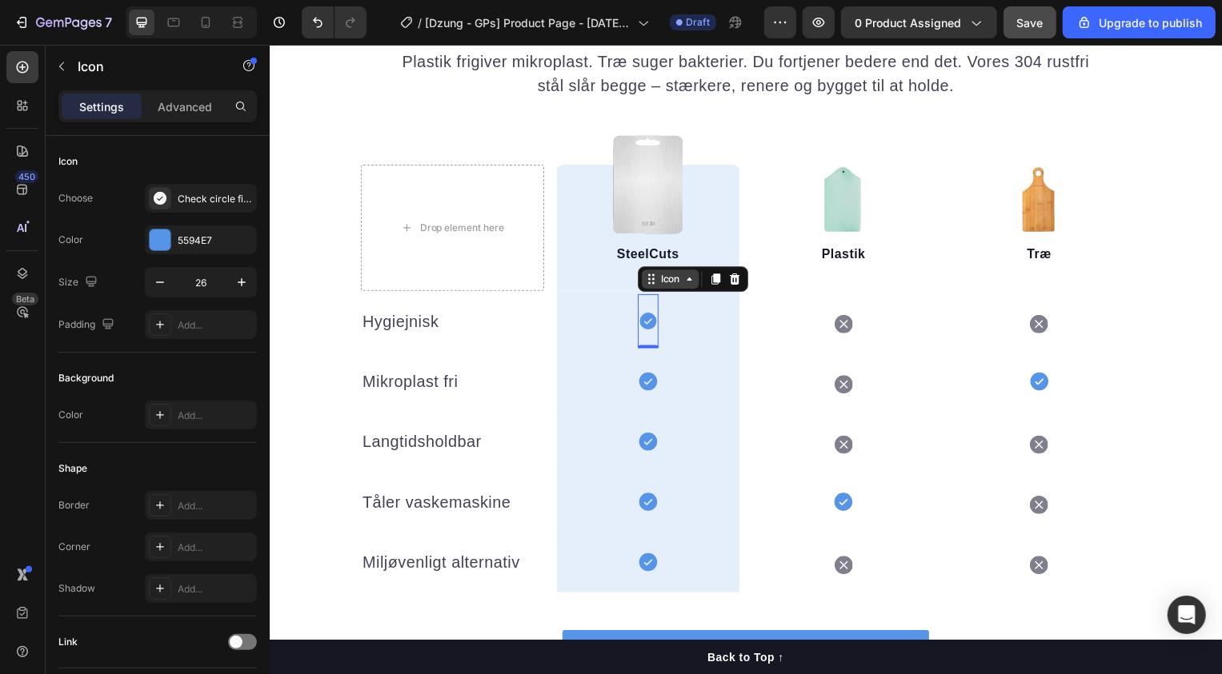
click at [678, 281] on div "Icon" at bounding box center [673, 281] width 26 height 0
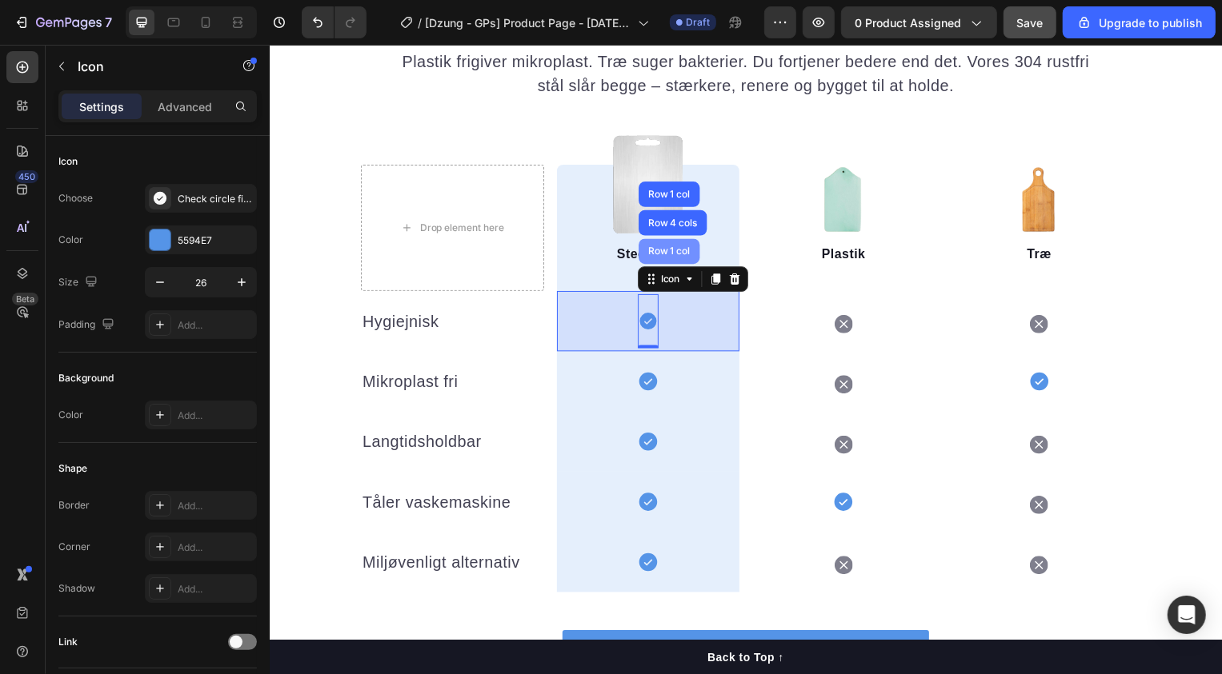
click at [674, 249] on div "Row 1 col" at bounding box center [671, 253] width 49 height 10
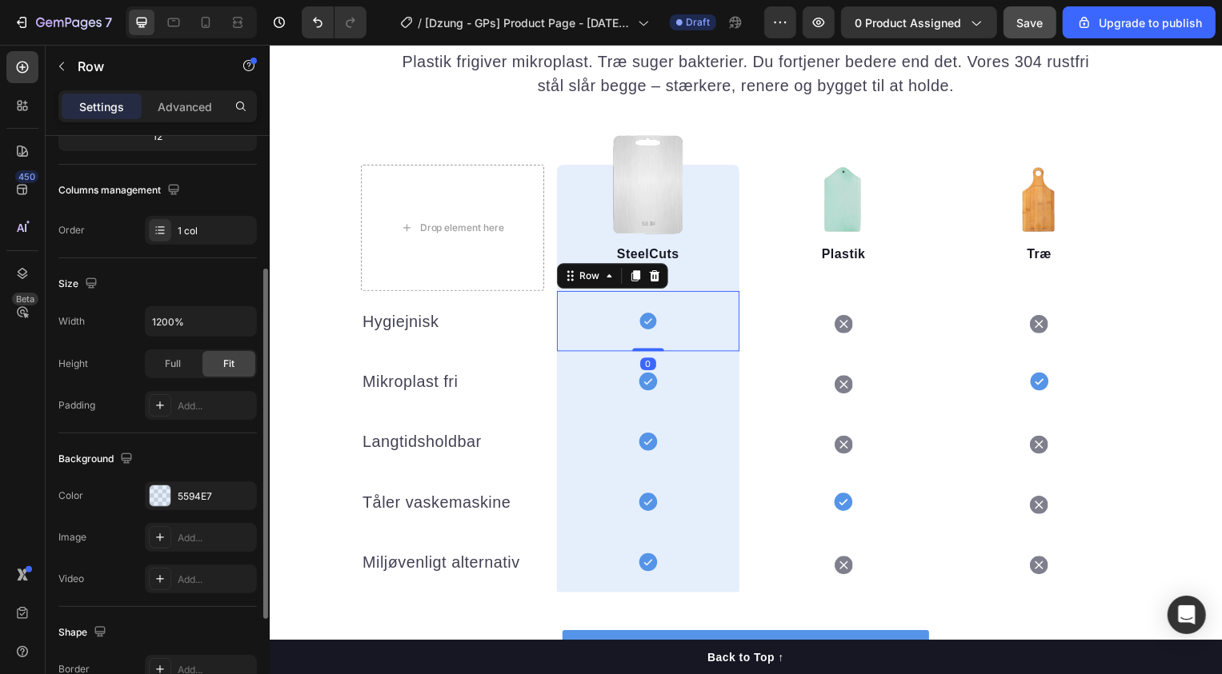
scroll to position [224, 0]
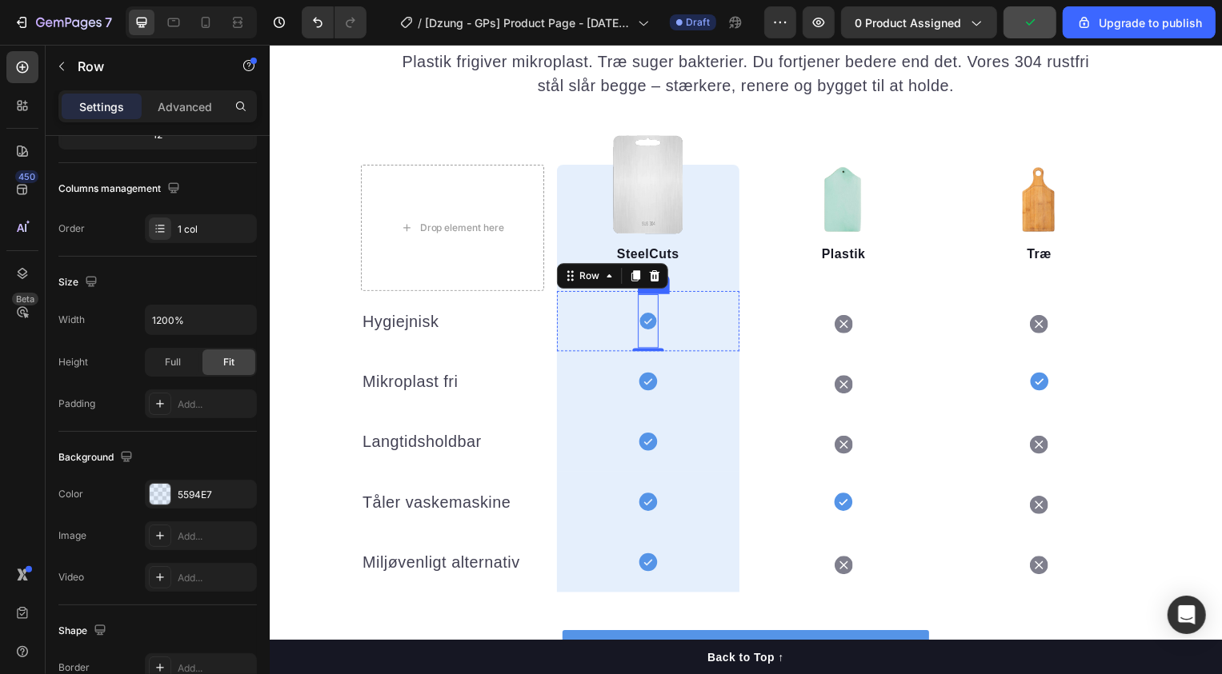
click at [642, 326] on icon at bounding box center [650, 323] width 21 height 21
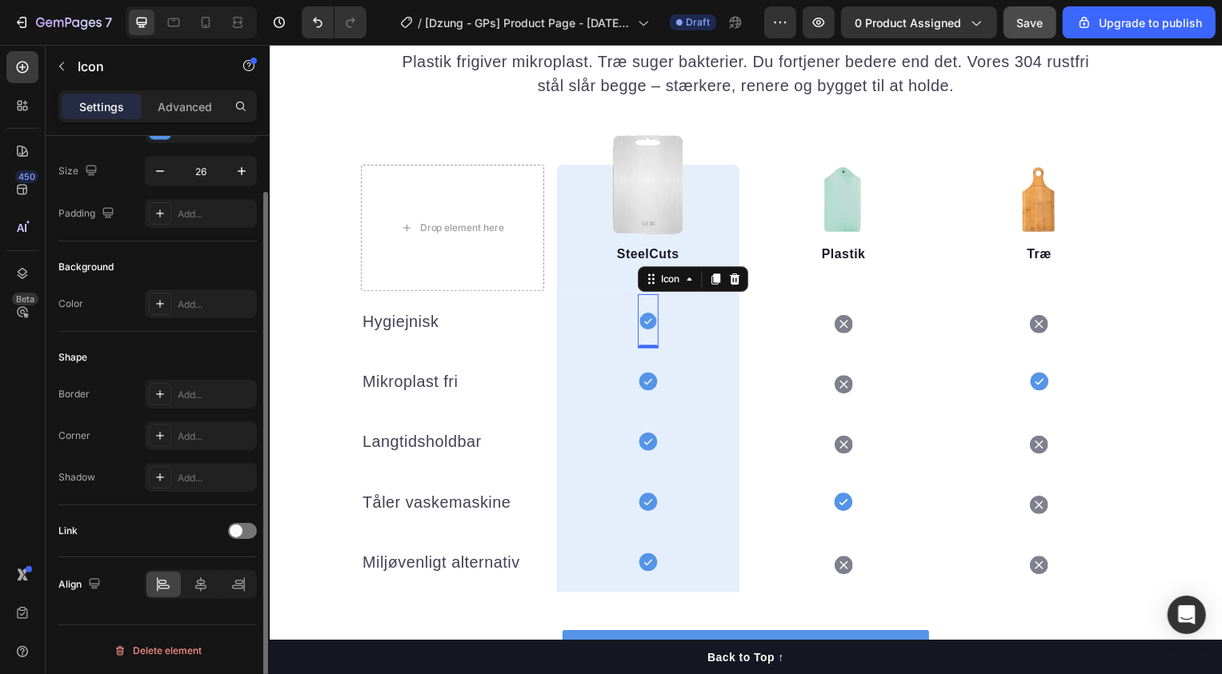
scroll to position [0, 0]
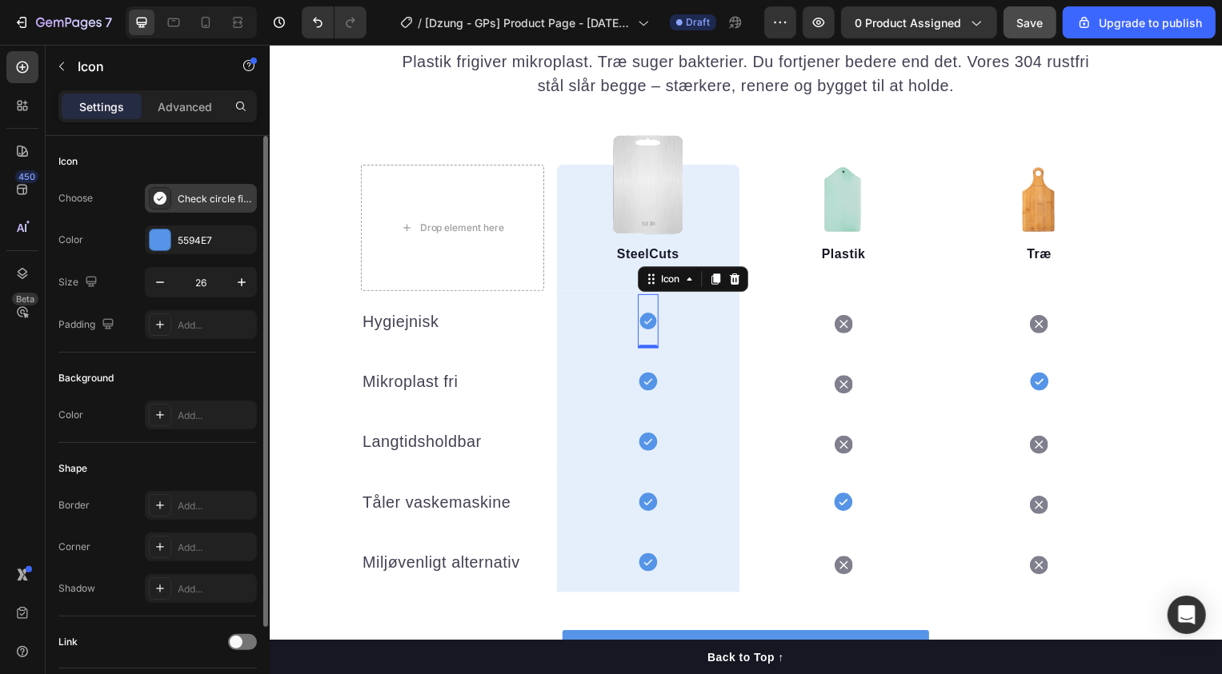
click at [212, 203] on div "Check circle filled" at bounding box center [215, 199] width 75 height 14
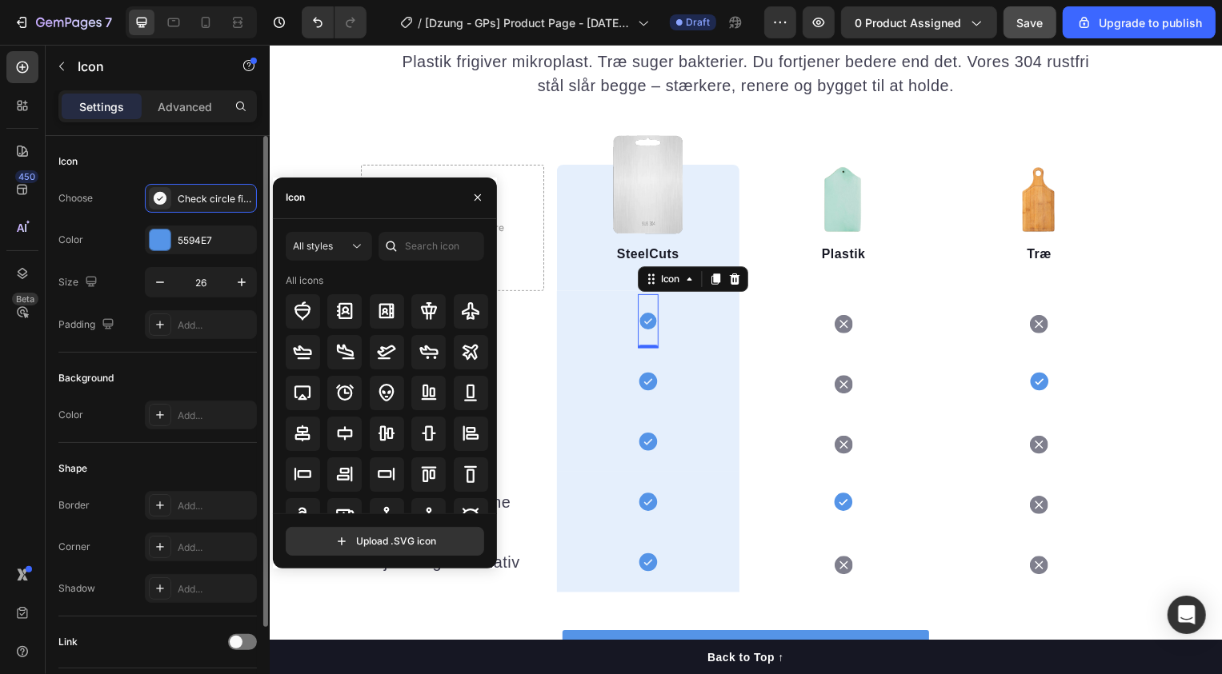
click at [202, 170] on div "Icon" at bounding box center [157, 162] width 198 height 26
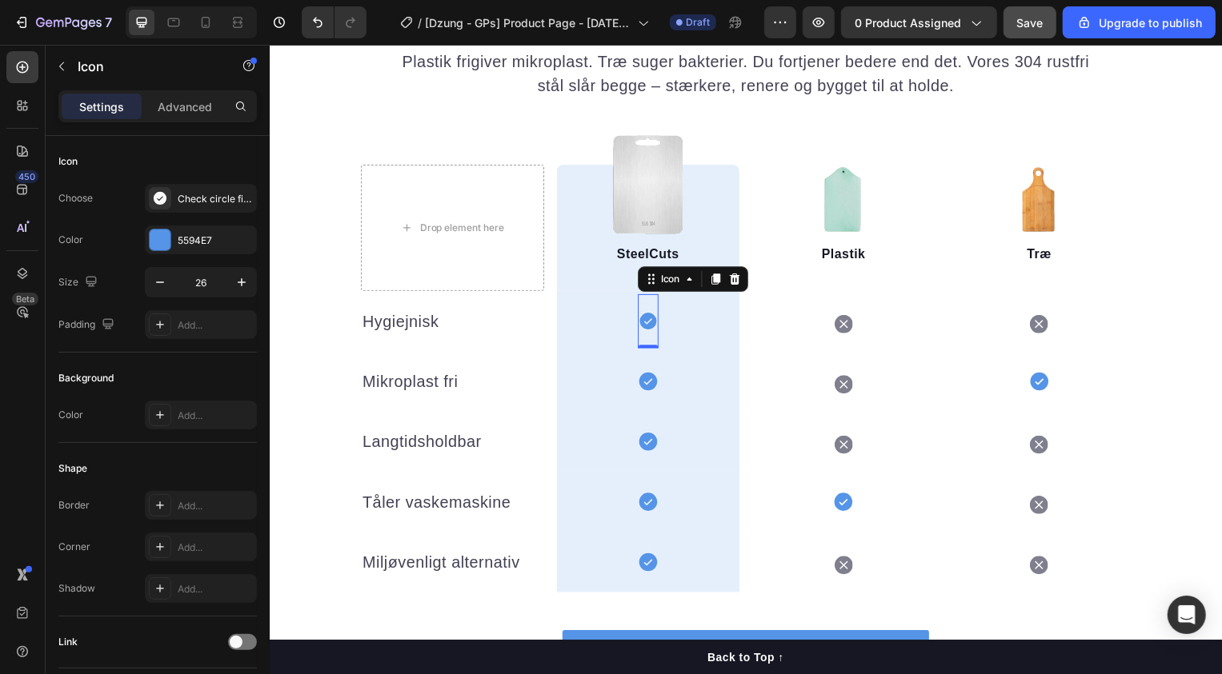
click at [195, 120] on div "Settings Advanced" at bounding box center [157, 106] width 198 height 32
click at [190, 114] on p "Advanced" at bounding box center [185, 106] width 54 height 17
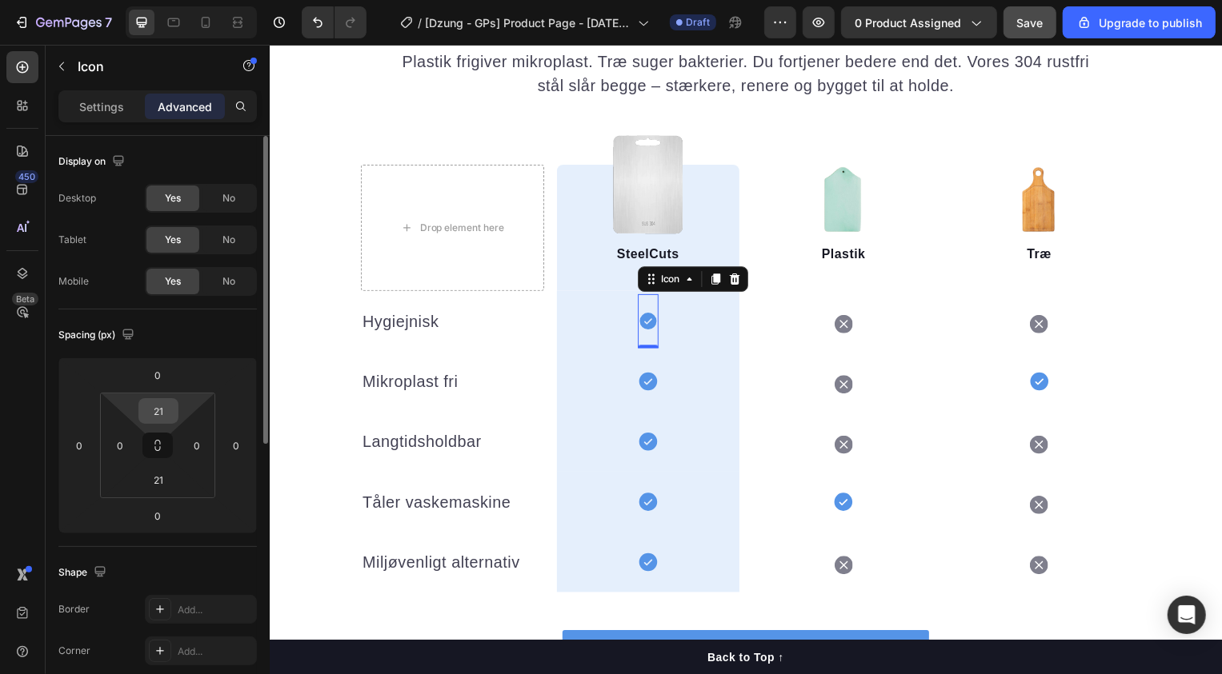
click at [160, 414] on input "21" at bounding box center [158, 411] width 32 height 24
type input "0"
click at [158, 480] on input "21" at bounding box center [158, 480] width 32 height 24
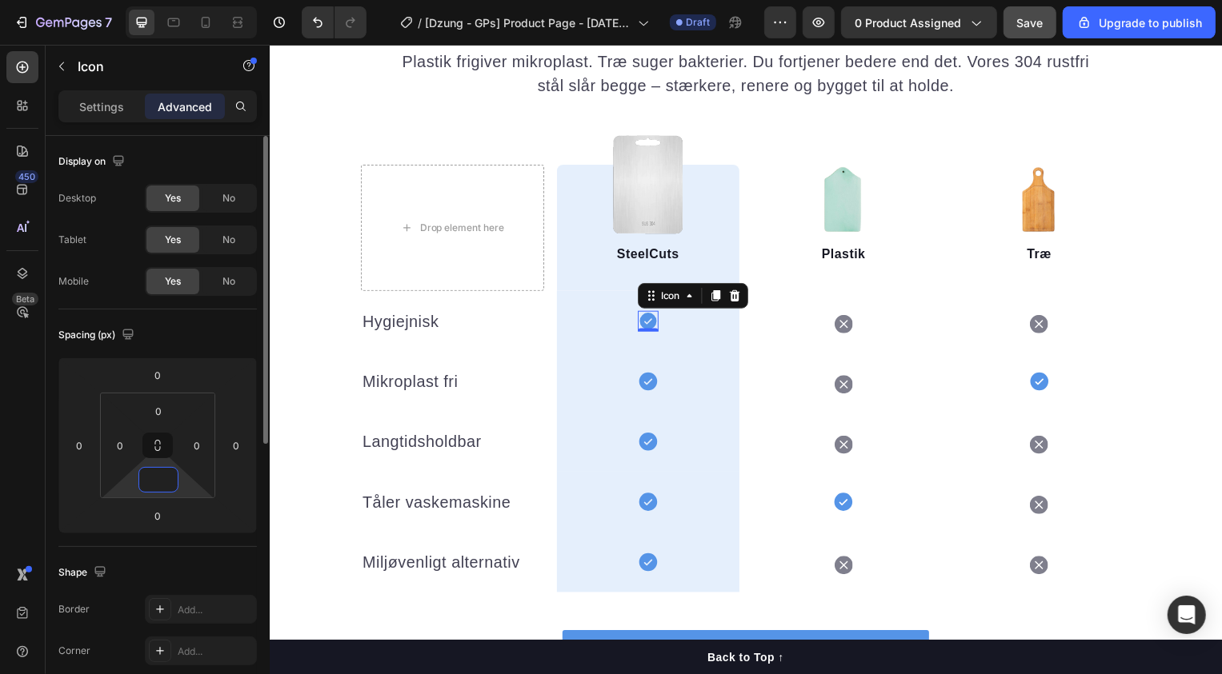
type input "0"
click at [212, 334] on div "Spacing (px)" at bounding box center [157, 335] width 198 height 26
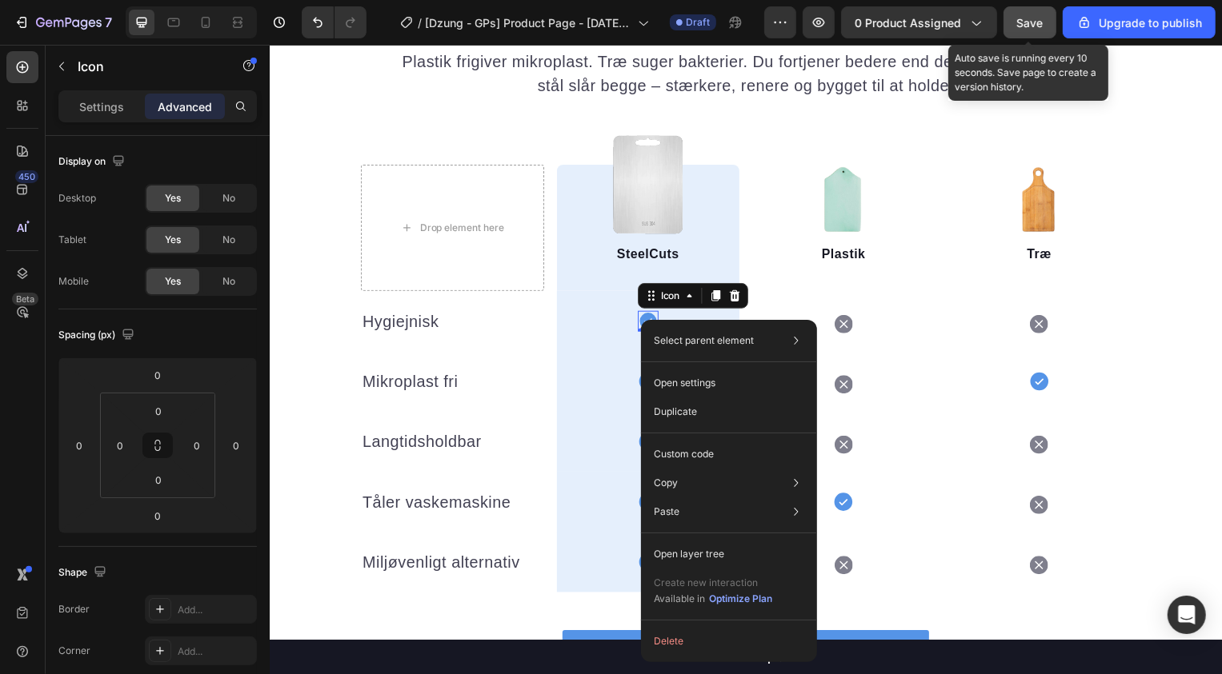
click at [1018, 20] on span "Save" at bounding box center [1030, 23] width 26 height 14
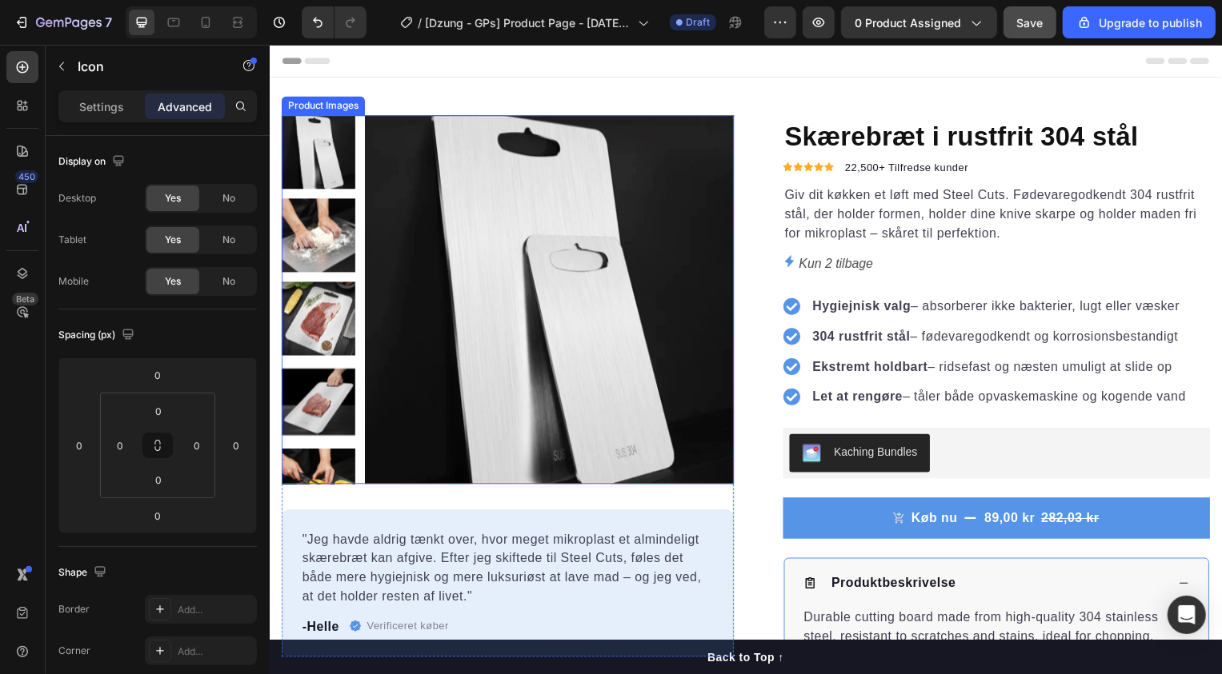
click at [726, 142] on img at bounding box center [551, 302] width 372 height 372
click at [358, 105] on div "Product Images" at bounding box center [340, 101] width 78 height 14
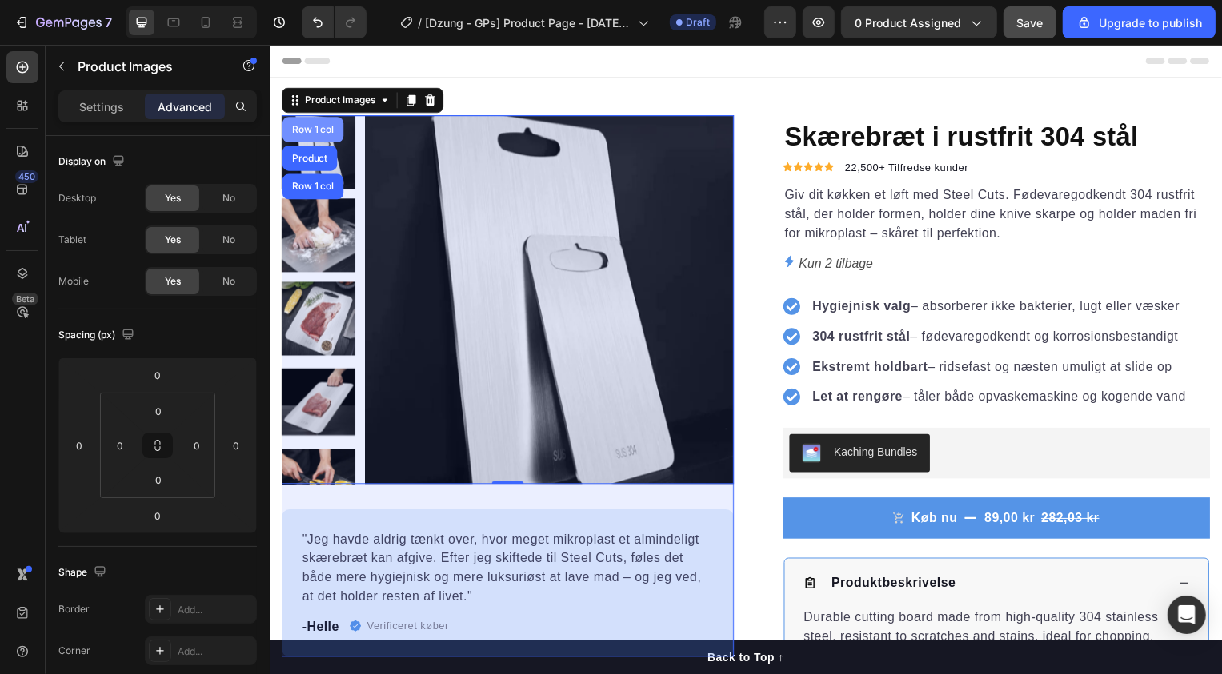
click at [322, 128] on div "Row 1 col" at bounding box center [312, 131] width 49 height 10
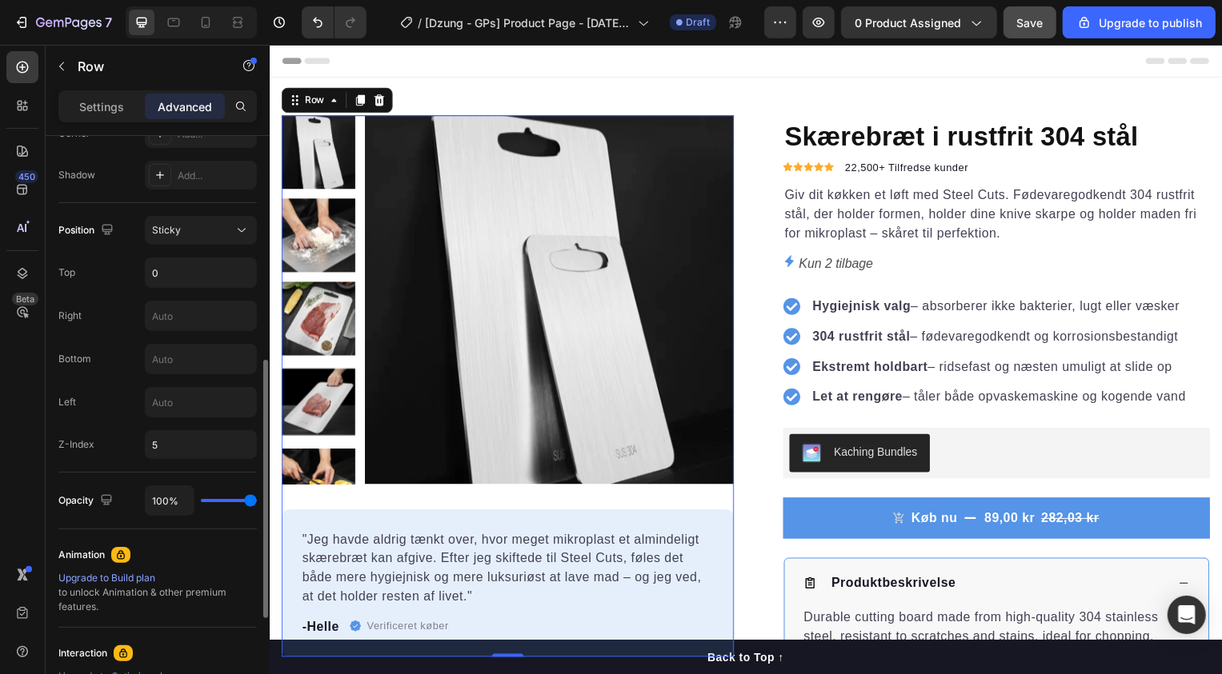
scroll to position [514, 0]
click at [216, 235] on div "Sticky" at bounding box center [193, 233] width 82 height 14
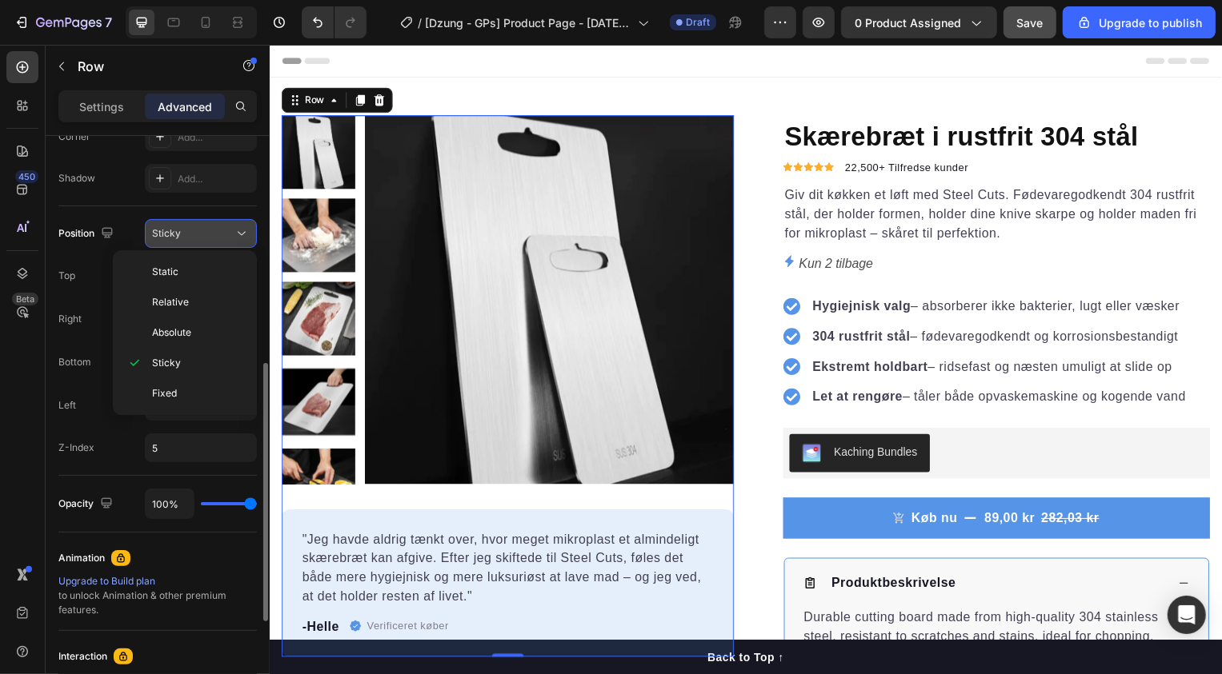
click at [216, 235] on div "Sticky" at bounding box center [193, 233] width 82 height 14
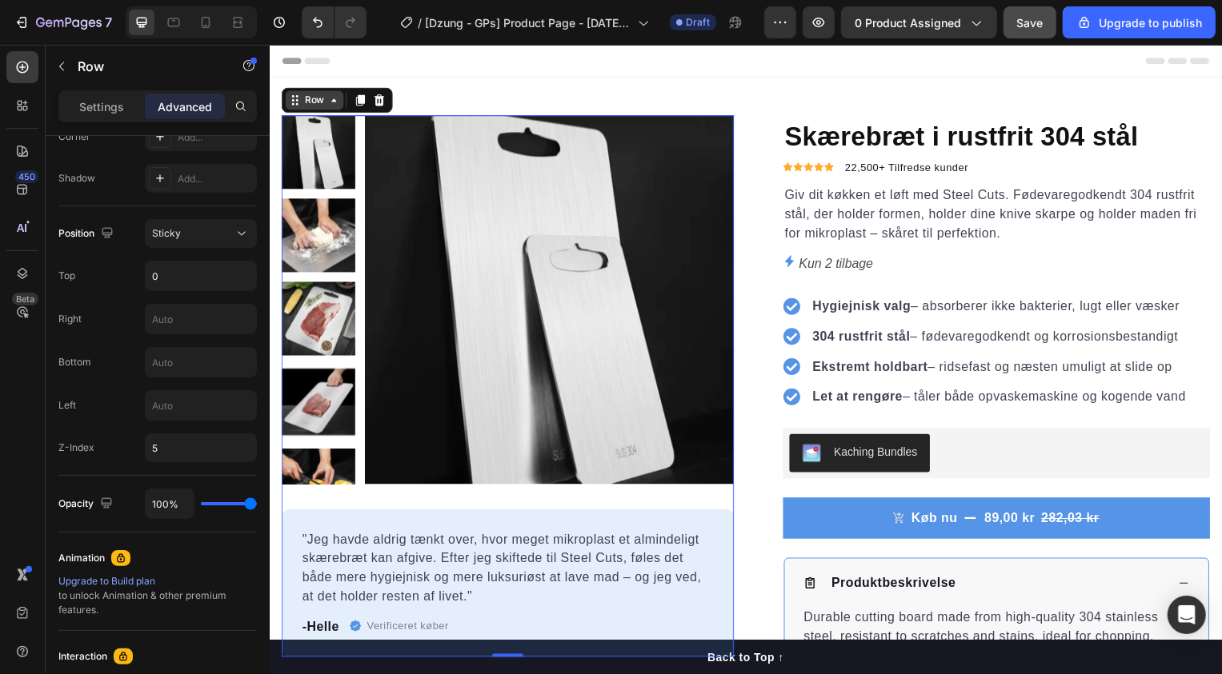
click at [317, 97] on div "Row" at bounding box center [314, 101] width 26 height 14
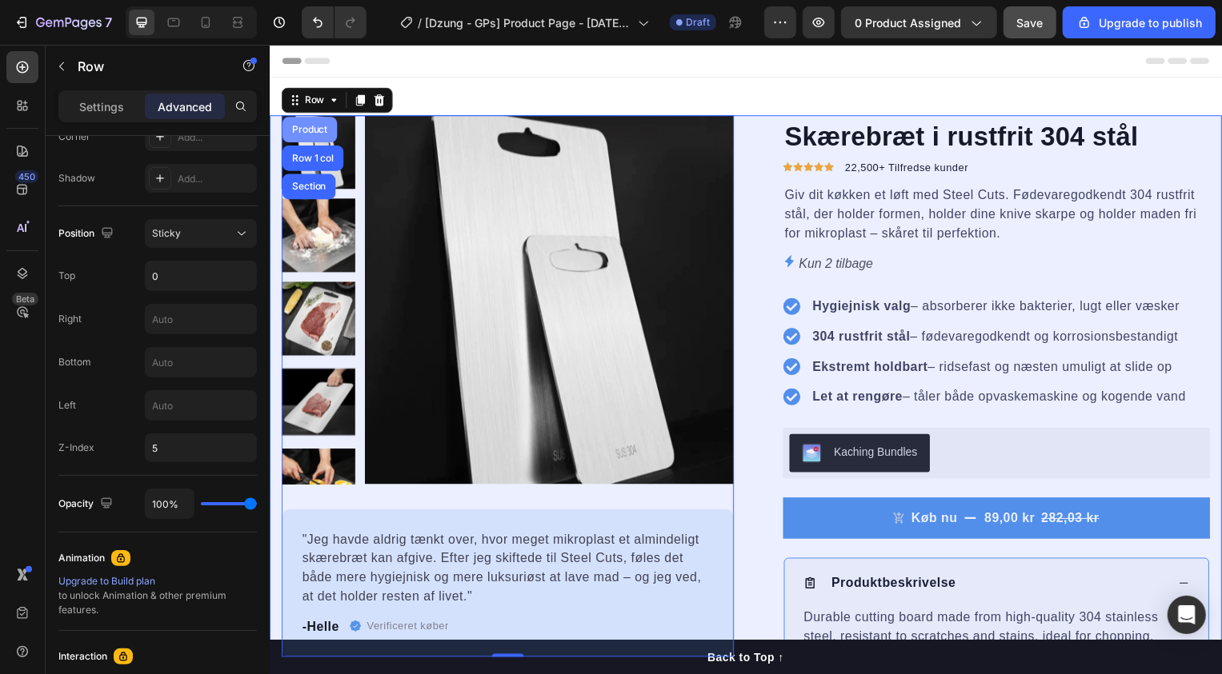
click at [310, 132] on div "Product" at bounding box center [309, 131] width 42 height 10
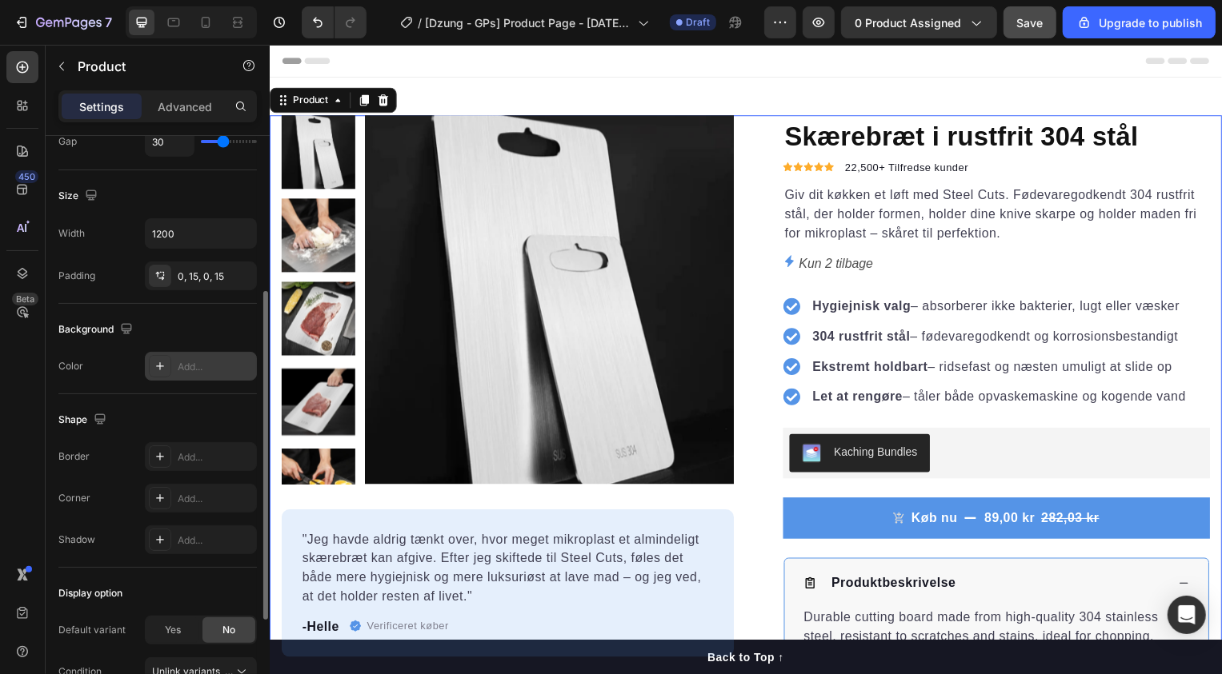
scroll to position [281, 0]
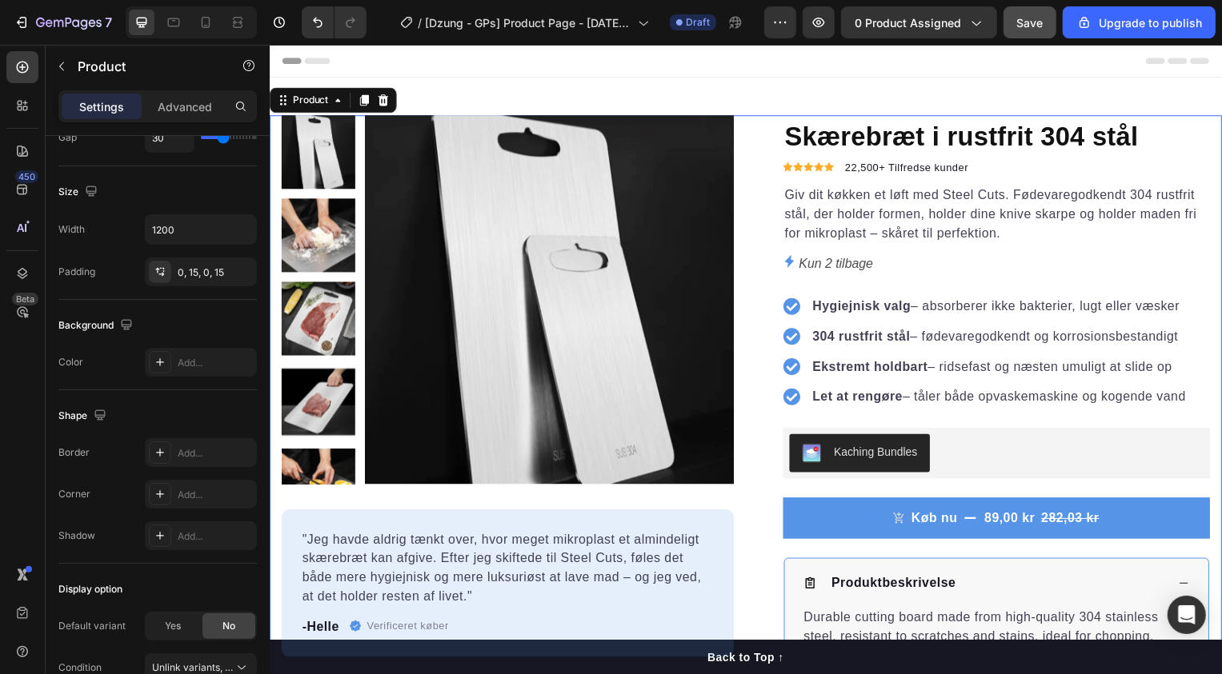
click at [748, 372] on div "Product Images "Jeg havde aldrig tænkt over, hvor meget mikroplast et almindeli…" at bounding box center [749, 515] width 960 height 798
click at [674, 360] on img at bounding box center [551, 302] width 372 height 372
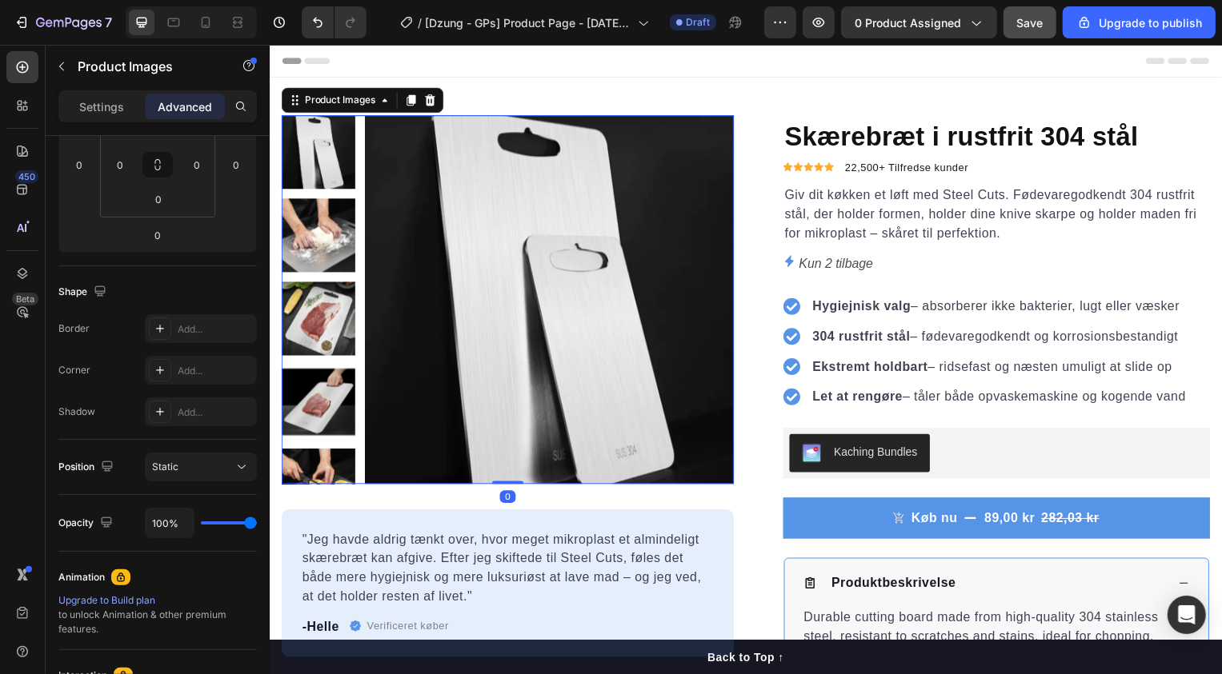
scroll to position [0, 0]
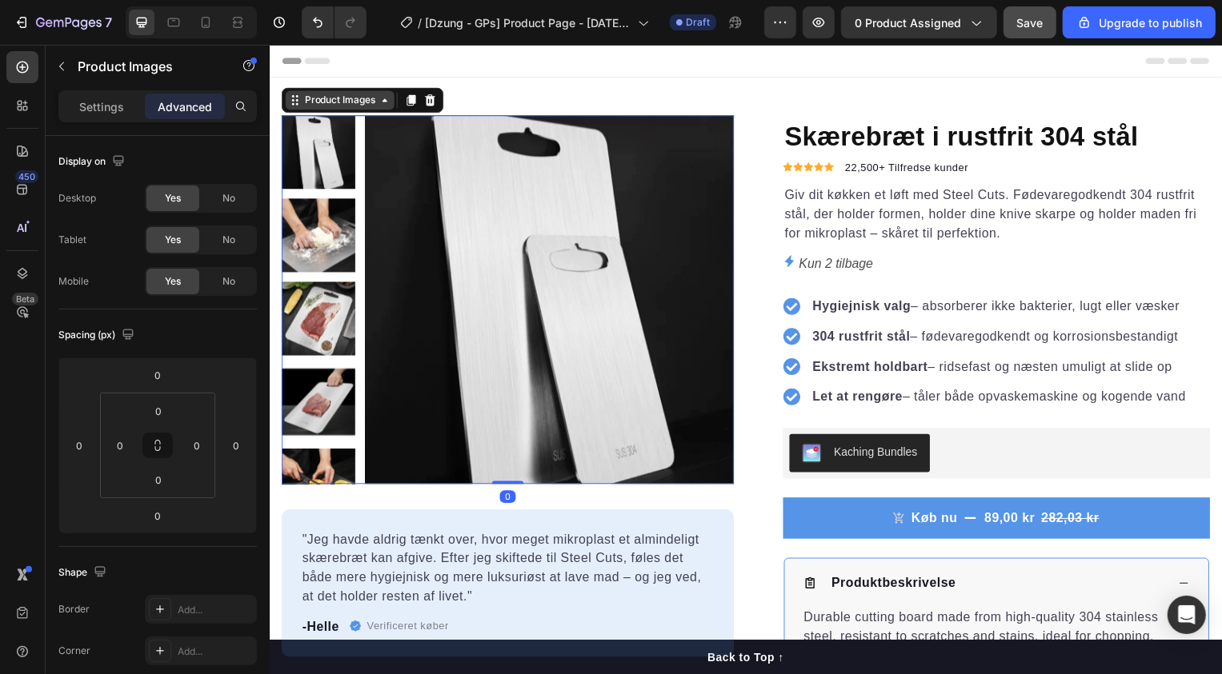
click at [359, 98] on div "Product Images" at bounding box center [340, 101] width 78 height 14
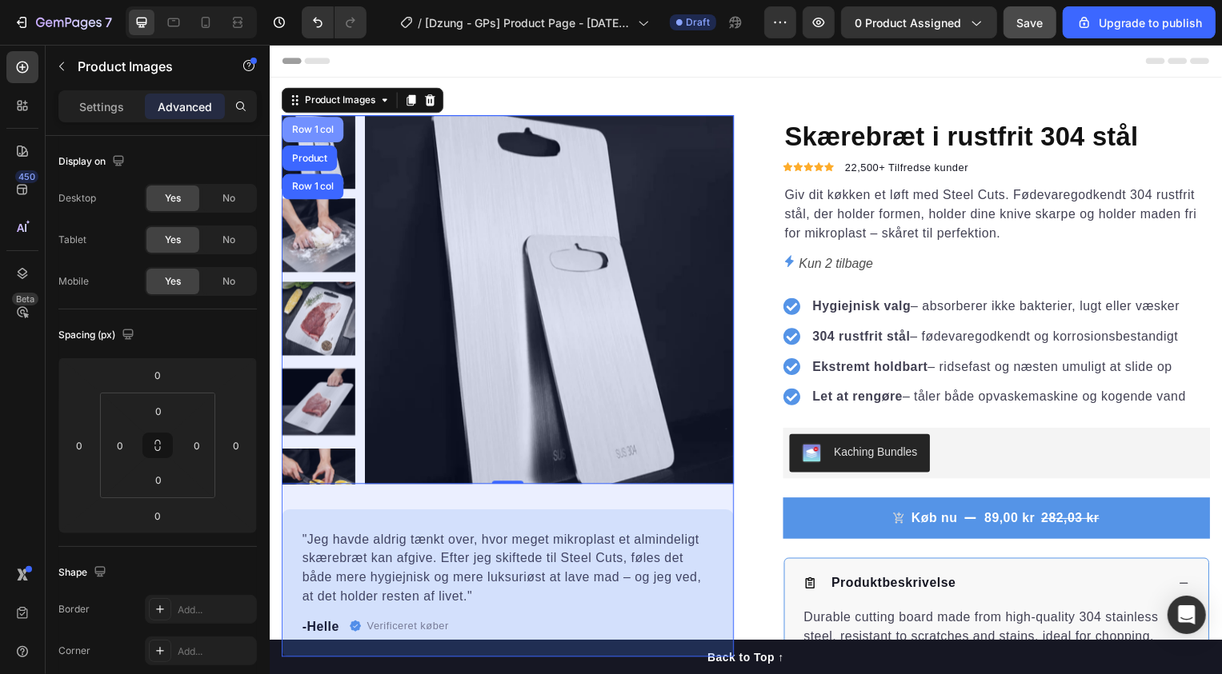
click at [336, 131] on div "Row 1 col" at bounding box center [312, 131] width 49 height 10
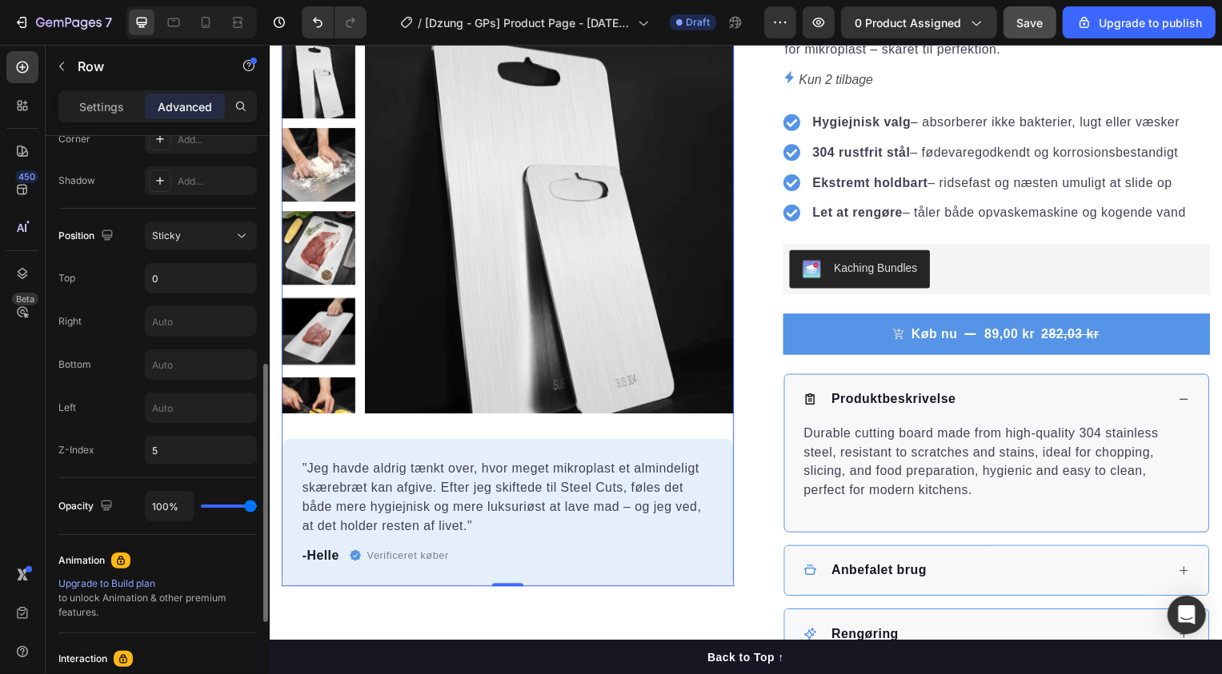
scroll to position [506, 0]
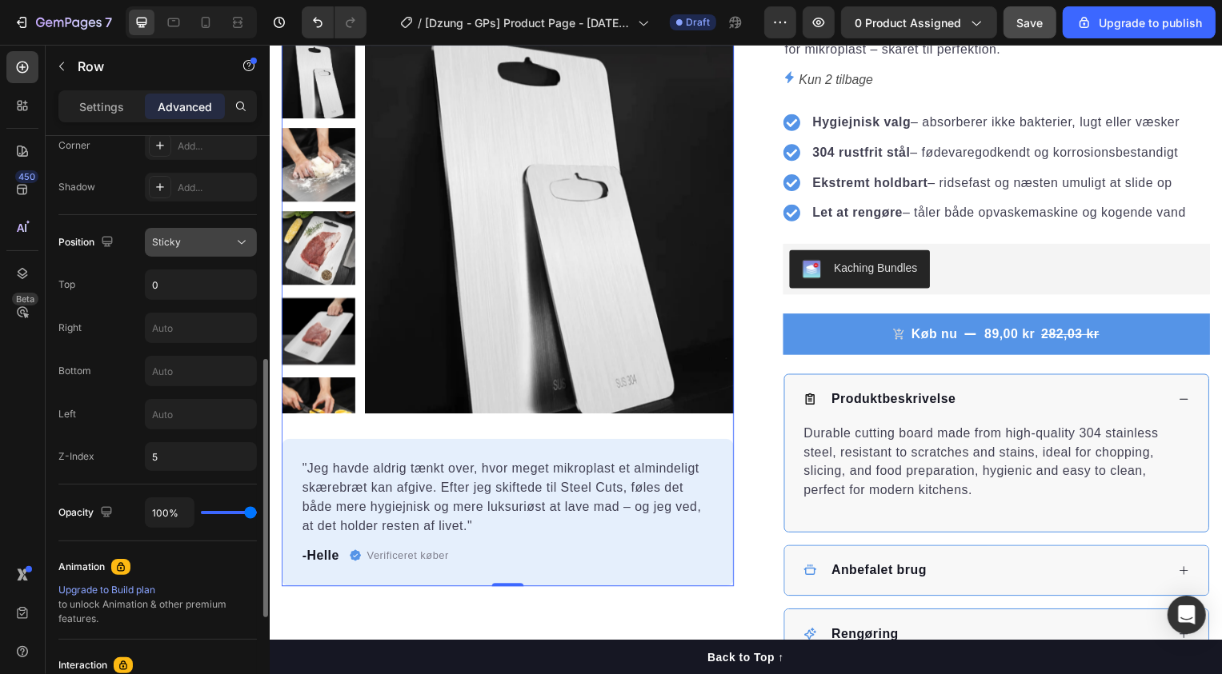
click at [240, 240] on icon at bounding box center [242, 242] width 16 height 16
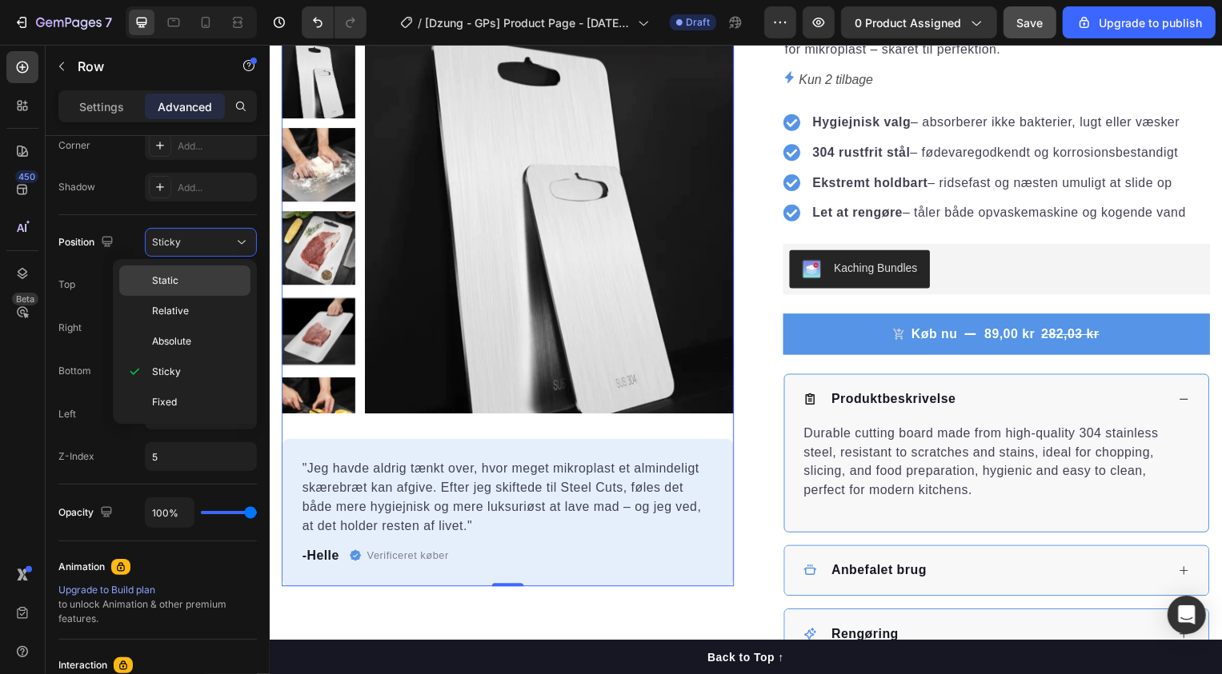
click at [194, 296] on div "Static" at bounding box center [184, 311] width 131 height 30
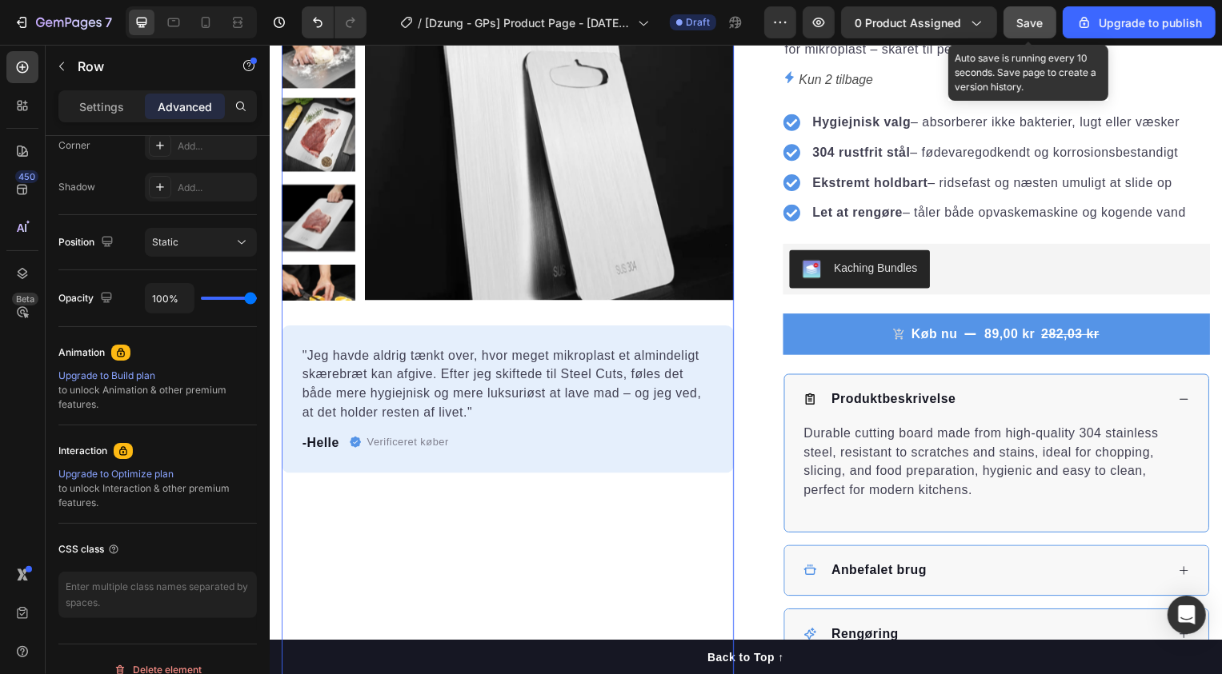
click at [1036, 18] on span "Save" at bounding box center [1030, 23] width 26 height 14
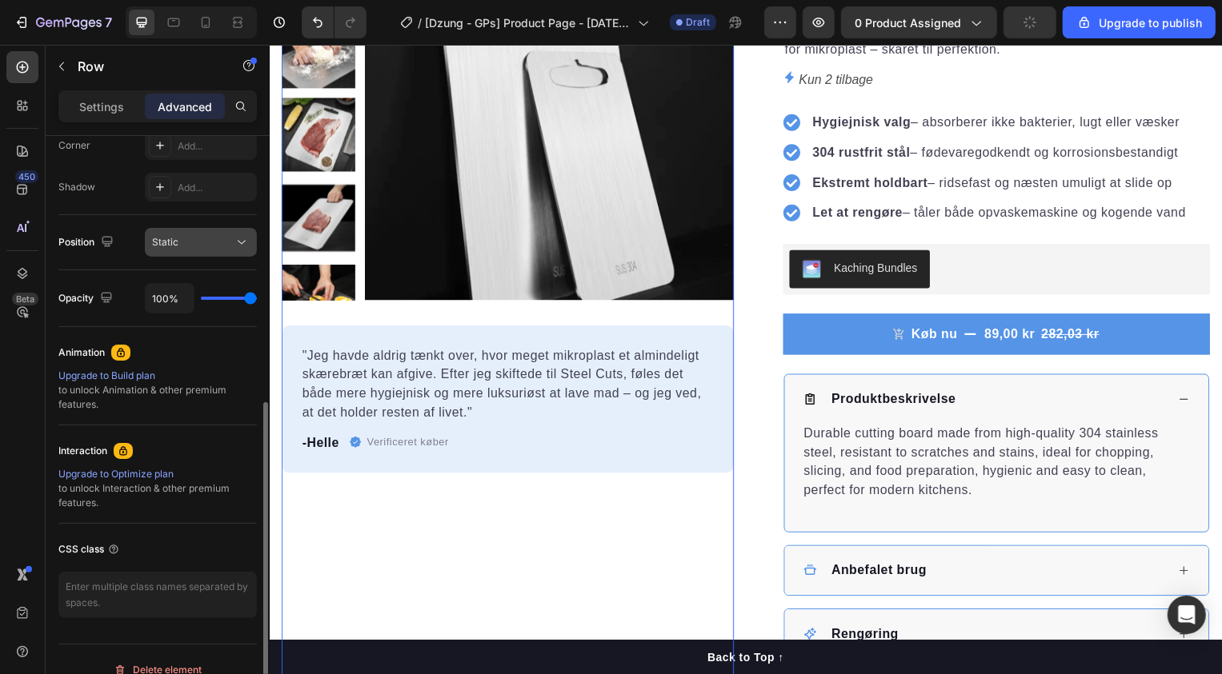
click at [207, 240] on div "Static" at bounding box center [193, 242] width 82 height 14
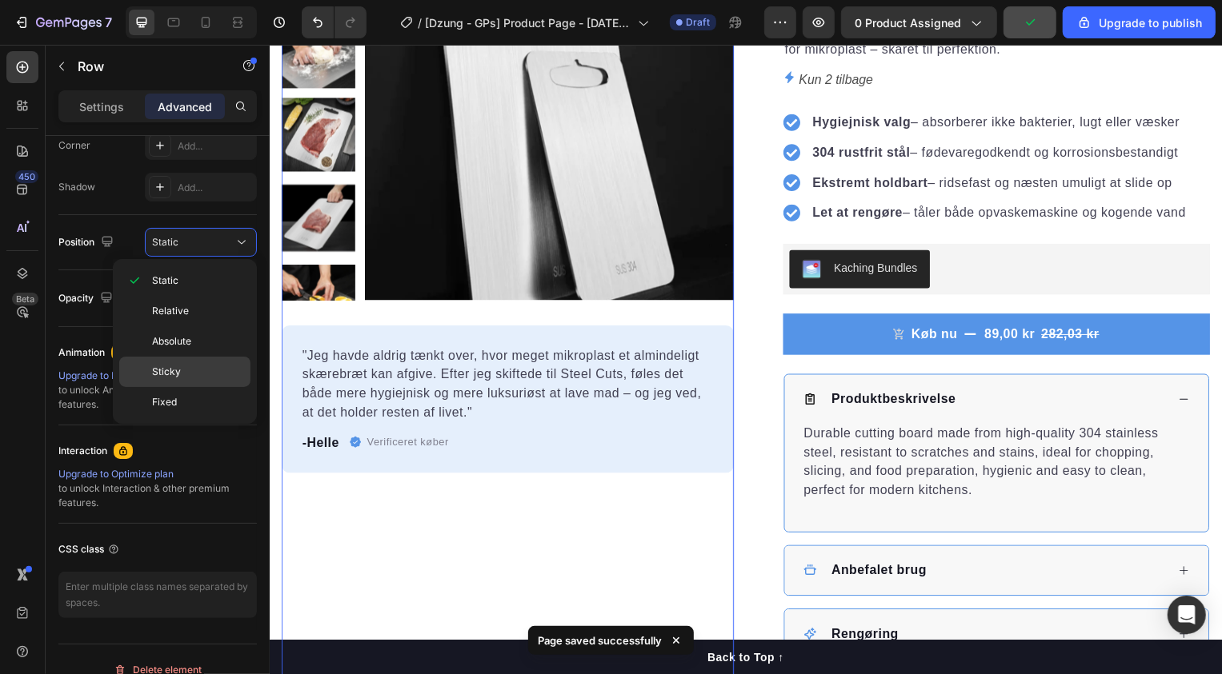
click at [174, 378] on span "Sticky" at bounding box center [166, 372] width 29 height 14
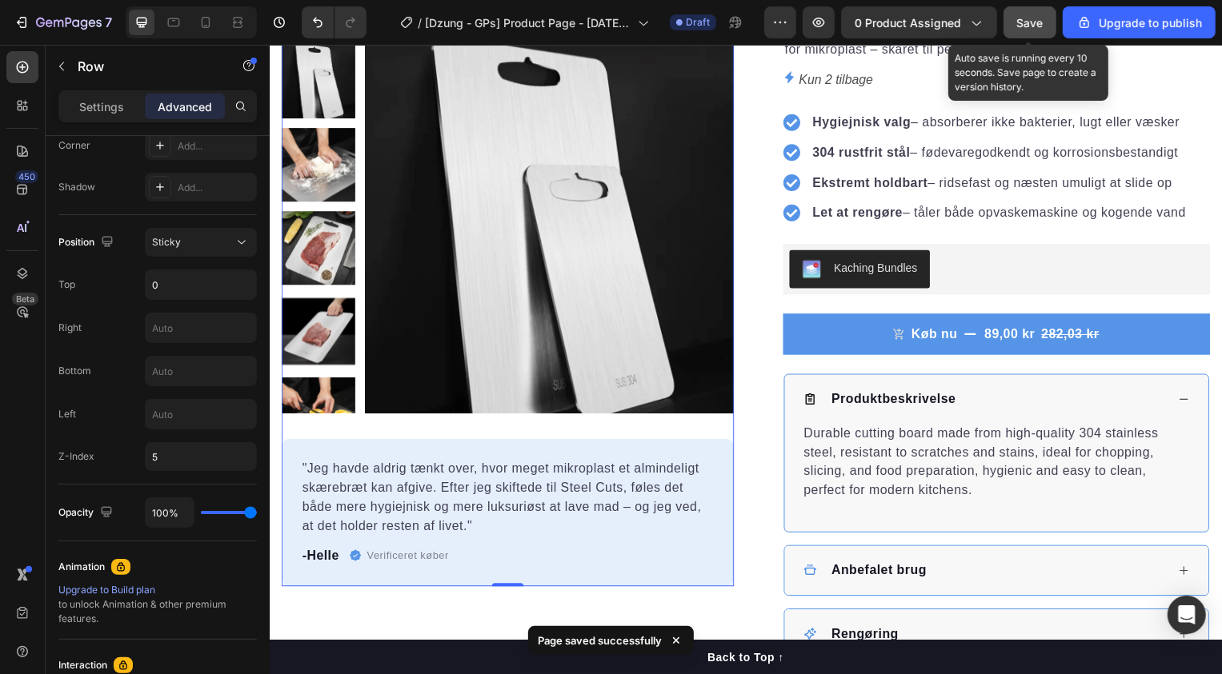
click at [1044, 32] on button "Save" at bounding box center [1029, 22] width 53 height 32
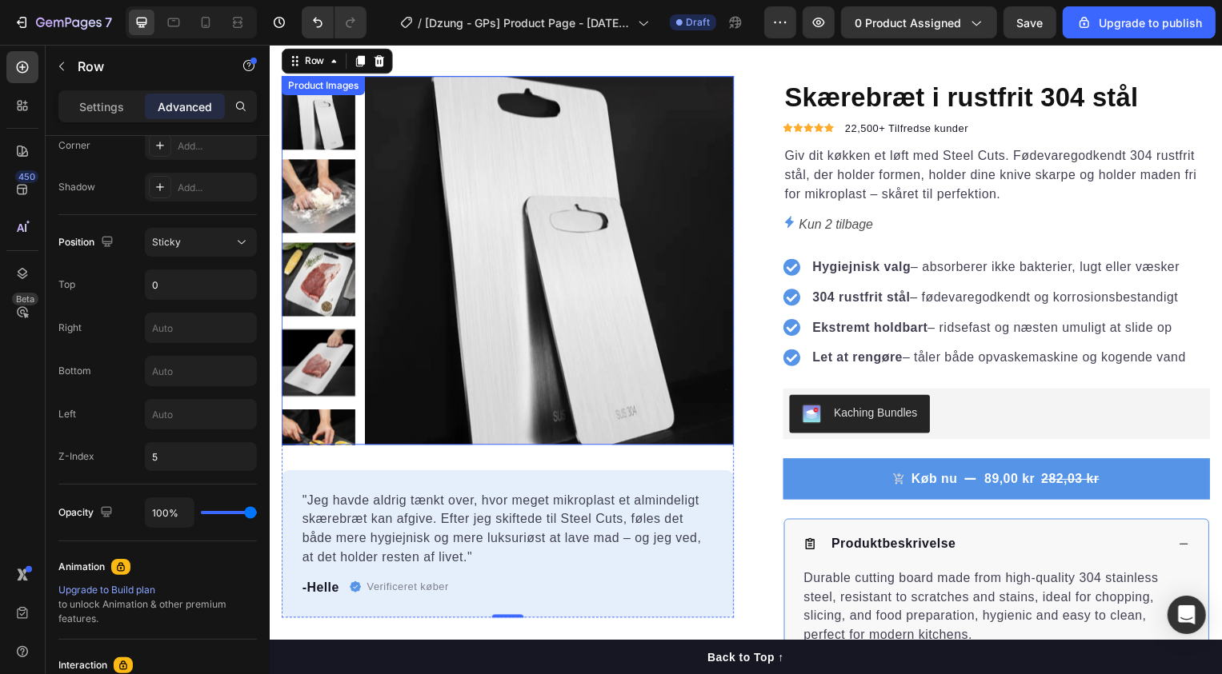
scroll to position [0, 0]
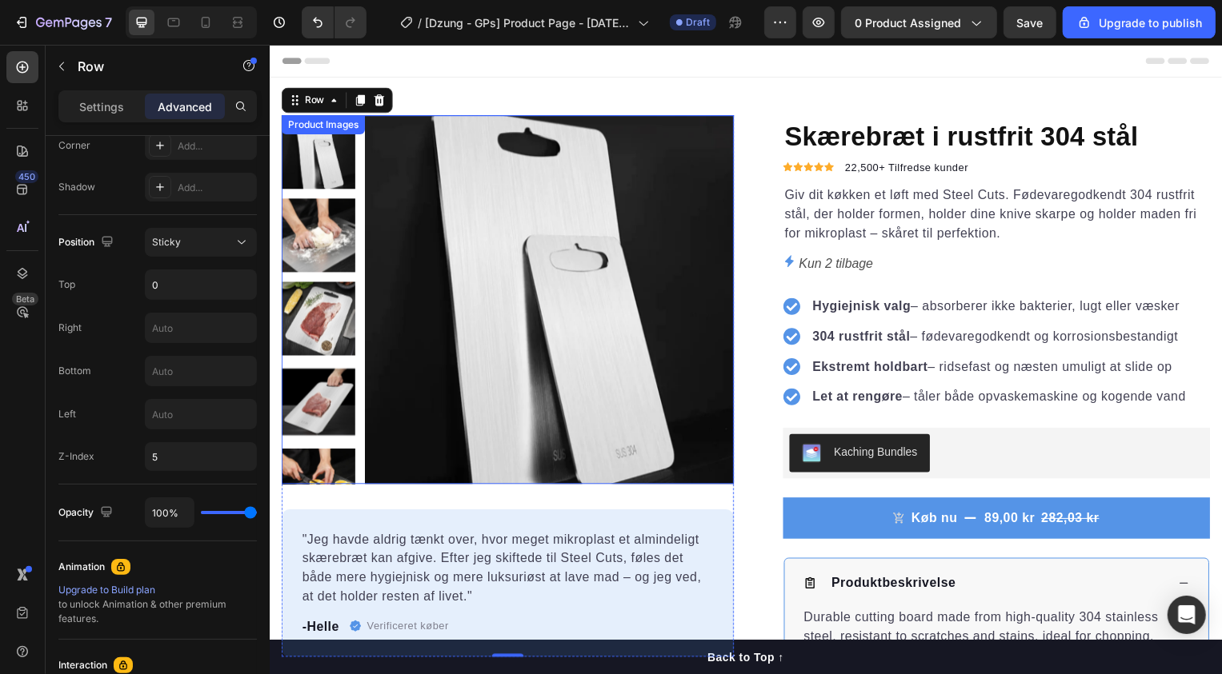
click at [382, 154] on img at bounding box center [551, 302] width 372 height 372
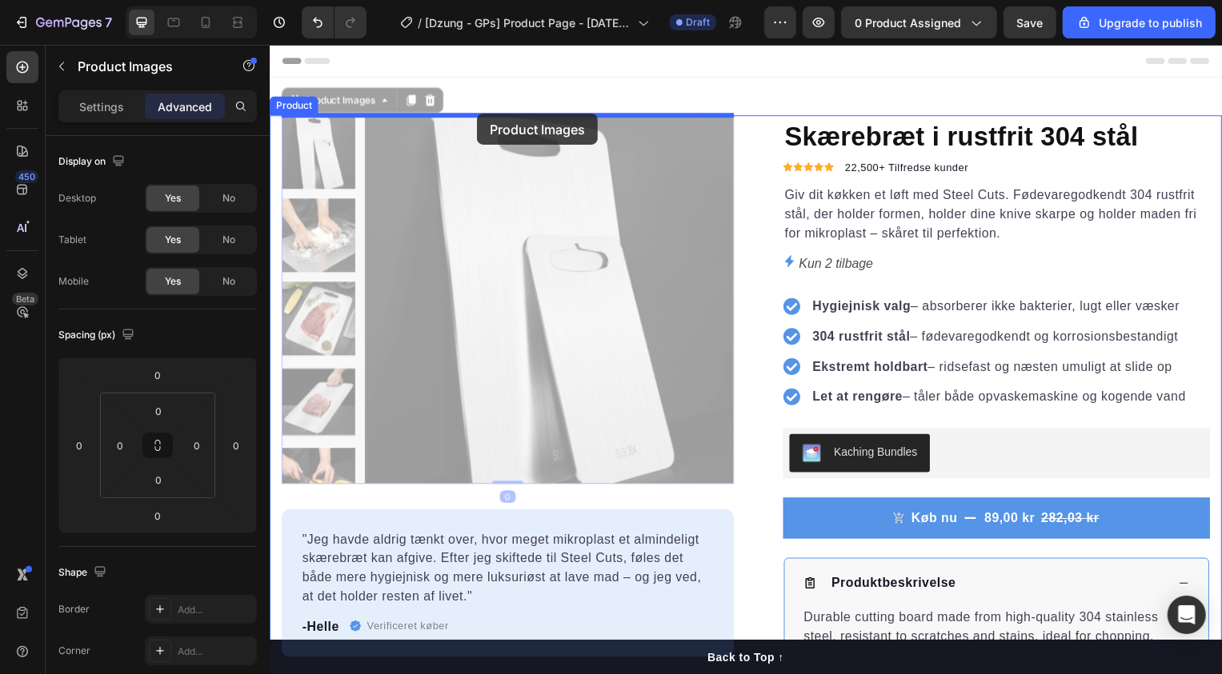
drag, startPoint x: 308, startPoint y: 106, endPoint x: 478, endPoint y: 114, distance: 169.8
type input "16"
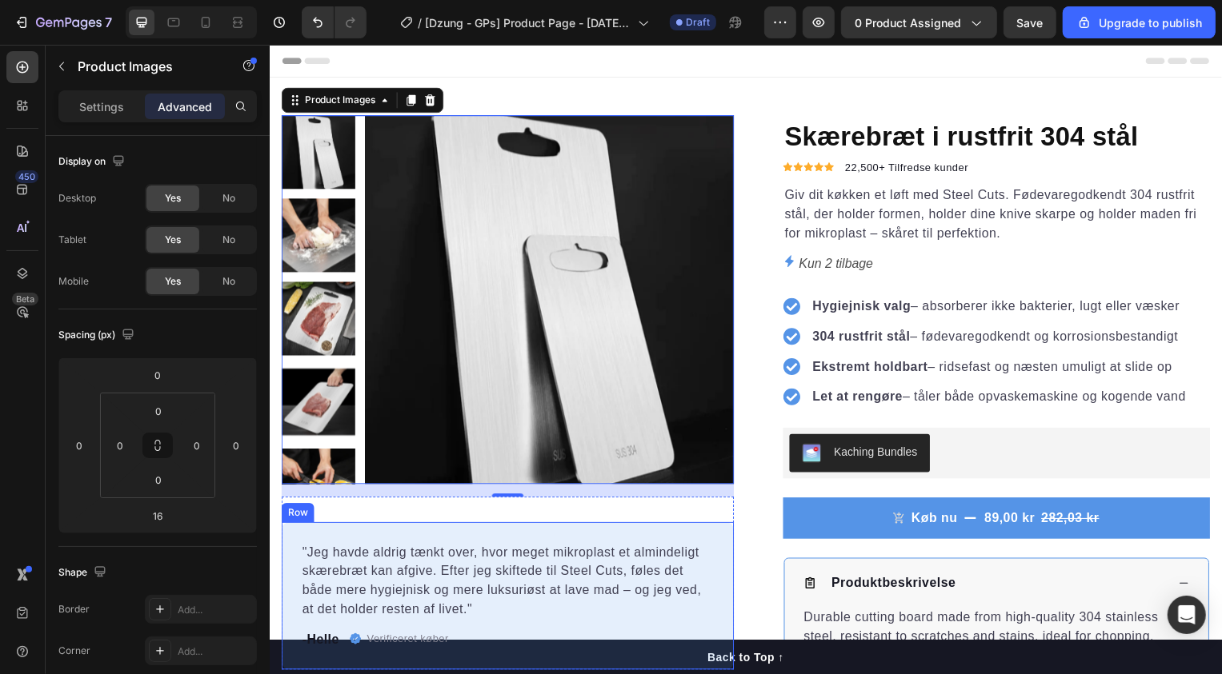
click at [377, 541] on div ""Jeg havde aldrig tænkt over, hvor meget mikroplast et almindeligt skærebræt ka…" at bounding box center [509, 600] width 456 height 149
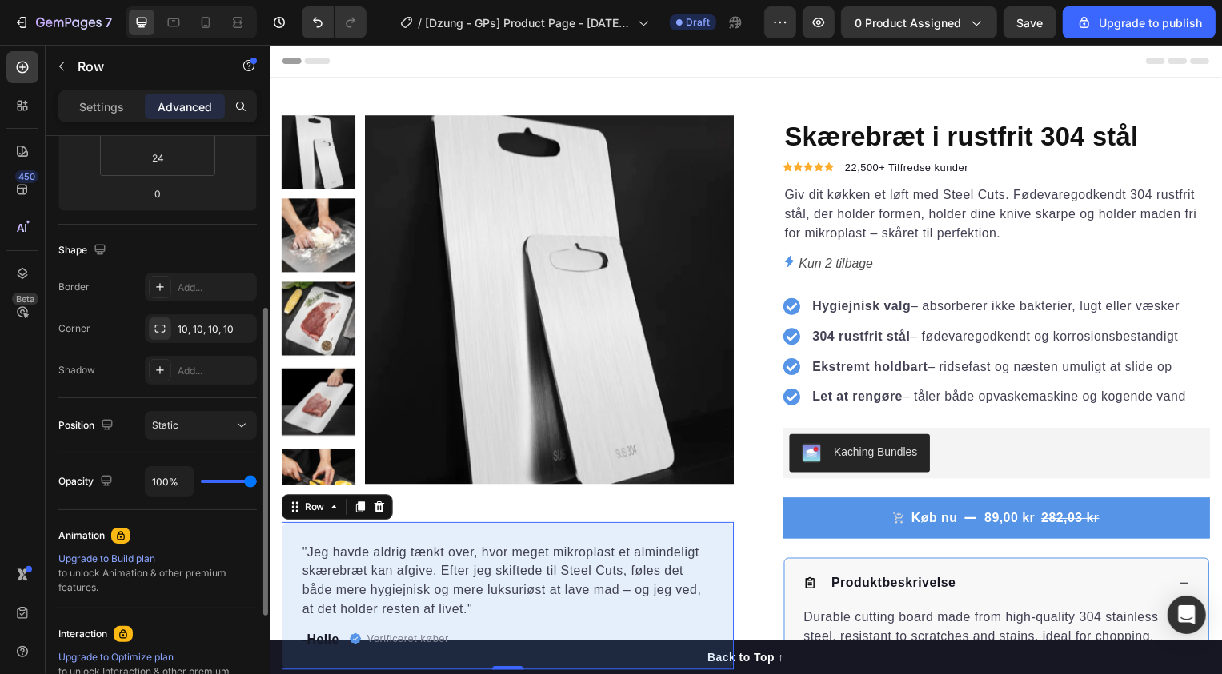
scroll to position [324, 0]
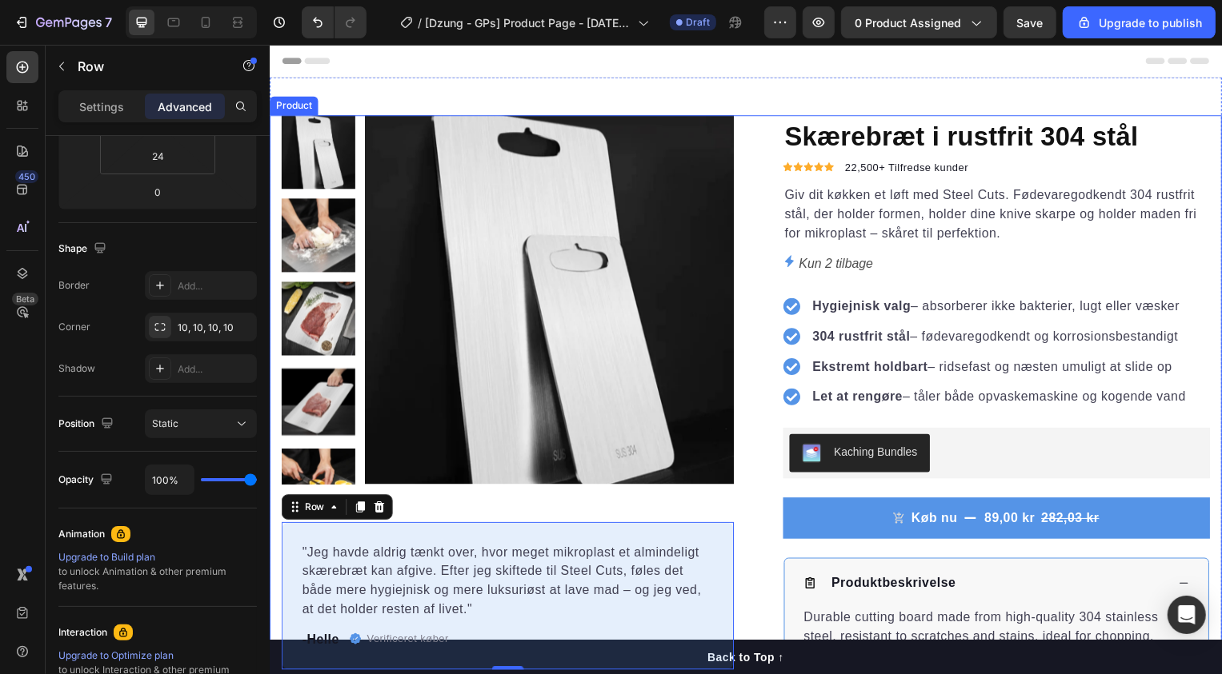
click at [435, 498] on div "Product Images "Jeg havde aldrig tænkt over, hvor meget mikroplast et almindeli…" at bounding box center [509, 515] width 456 height 798
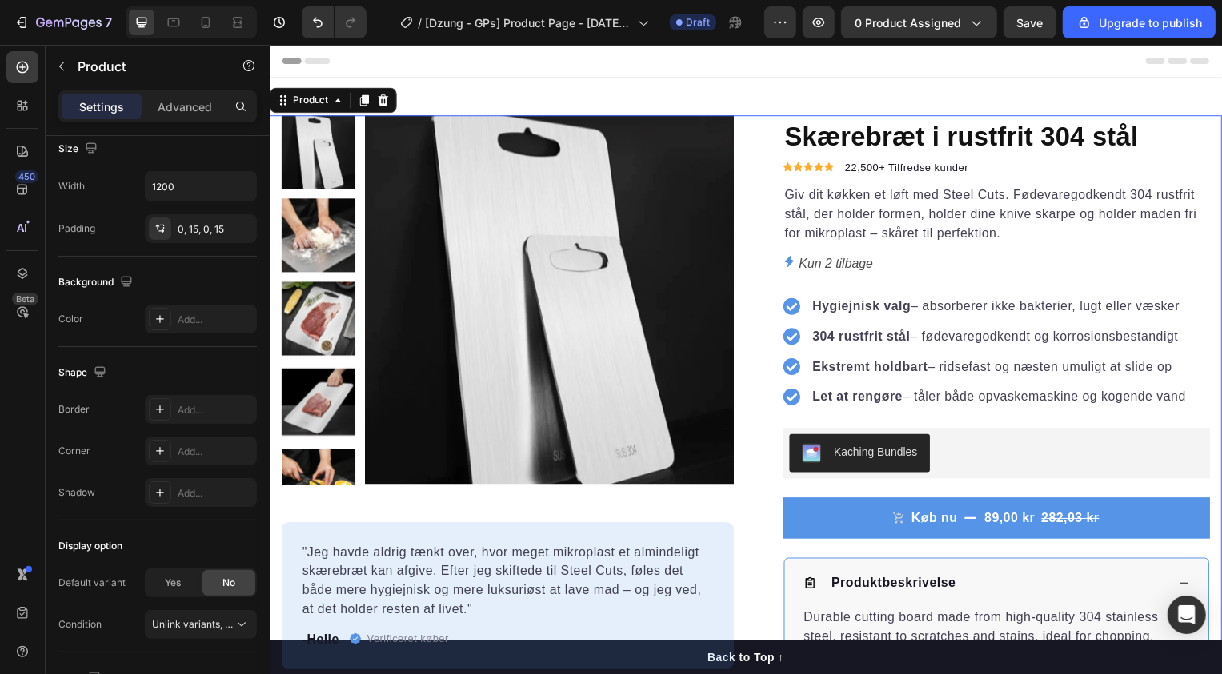
scroll to position [0, 0]
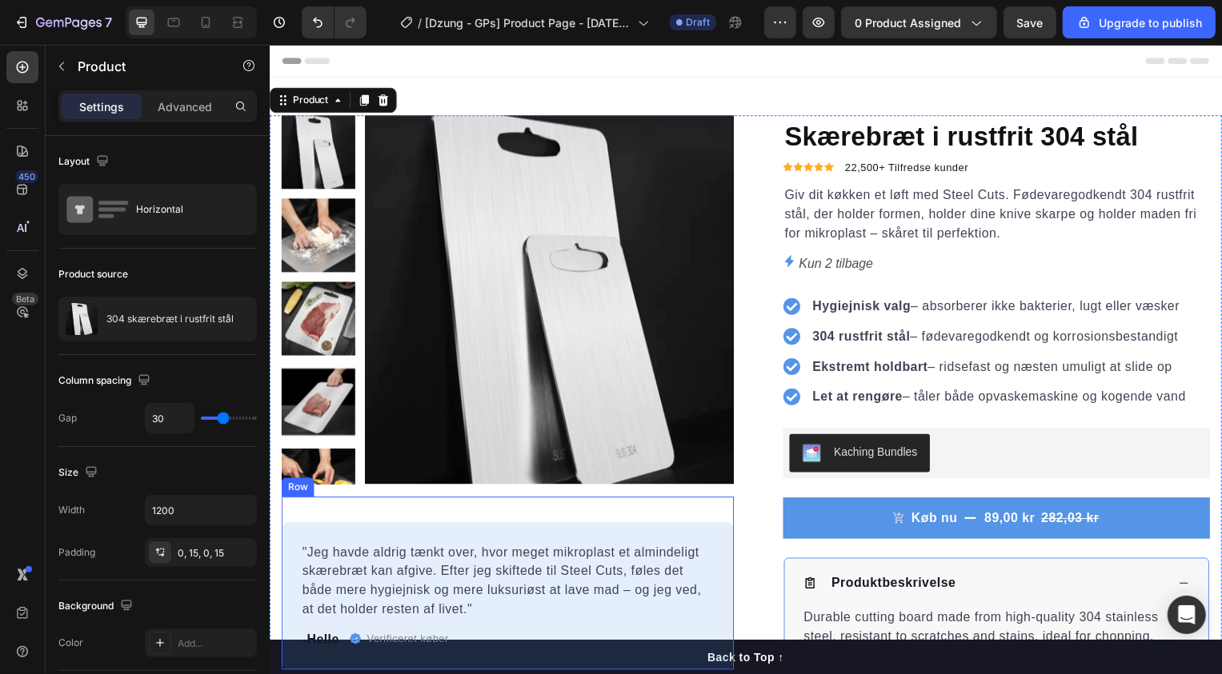
click at [544, 518] on div ""Jeg havde aldrig tænkt over, hvor meget mikroplast et almindeligt skærebræt ka…" at bounding box center [509, 588] width 456 height 174
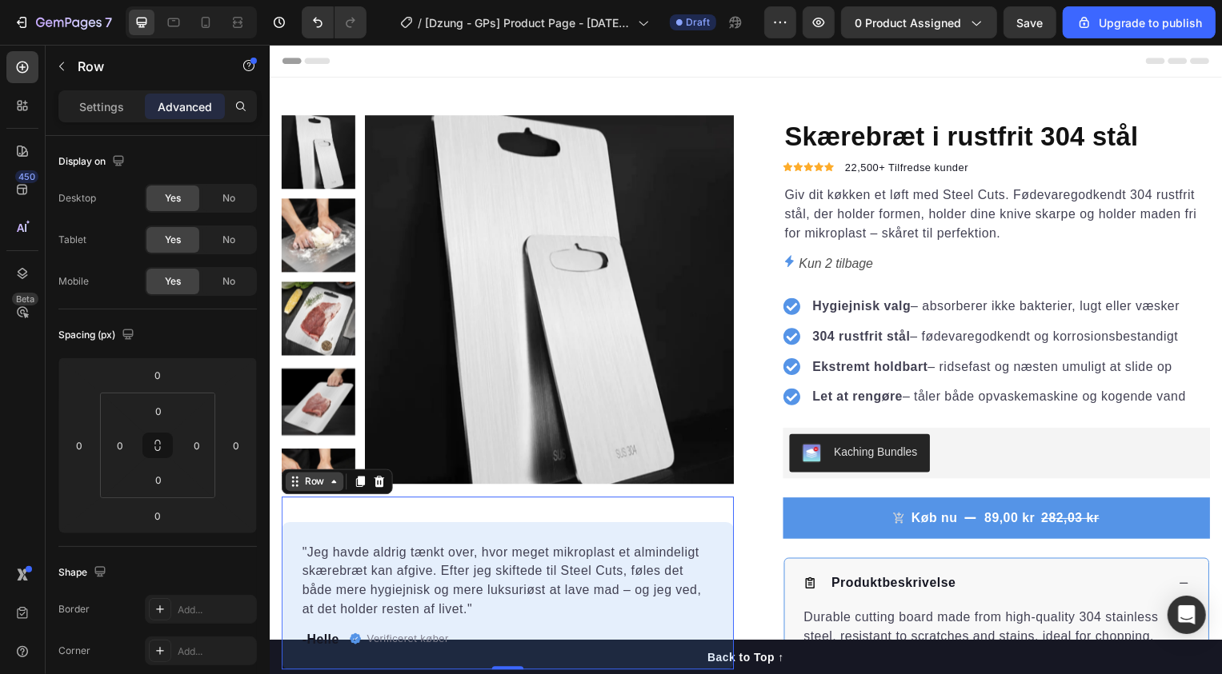
click at [323, 488] on div "Row" at bounding box center [314, 485] width 26 height 14
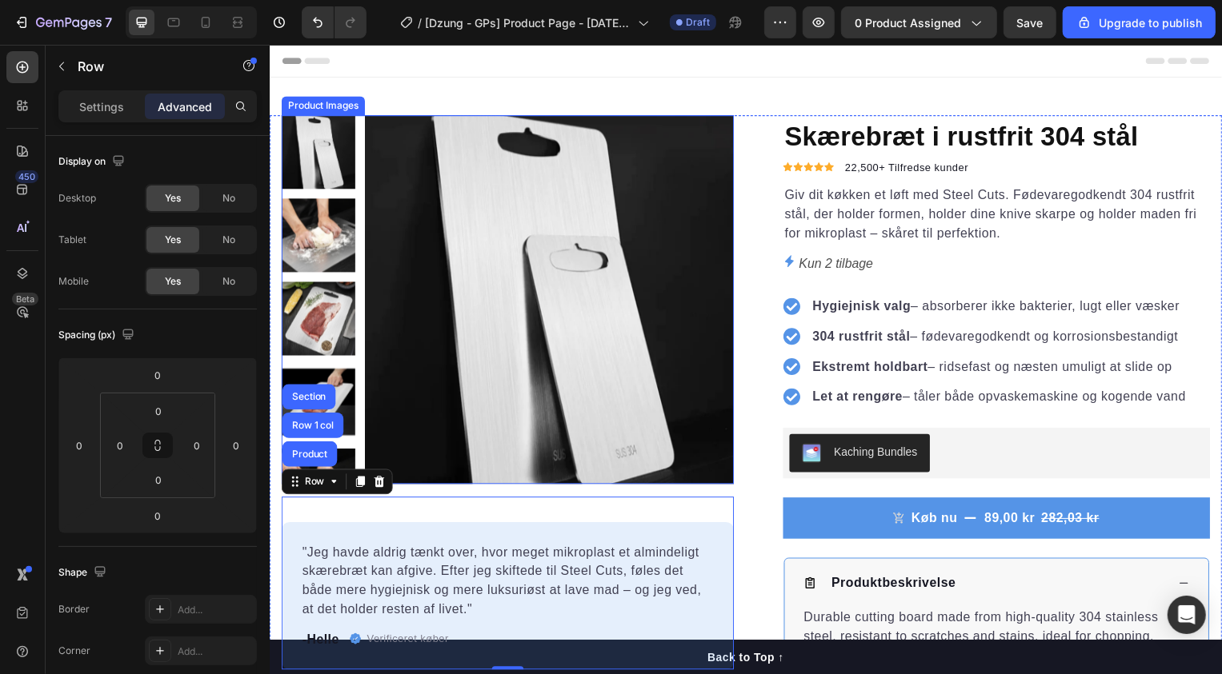
click at [466, 376] on img at bounding box center [551, 302] width 372 height 372
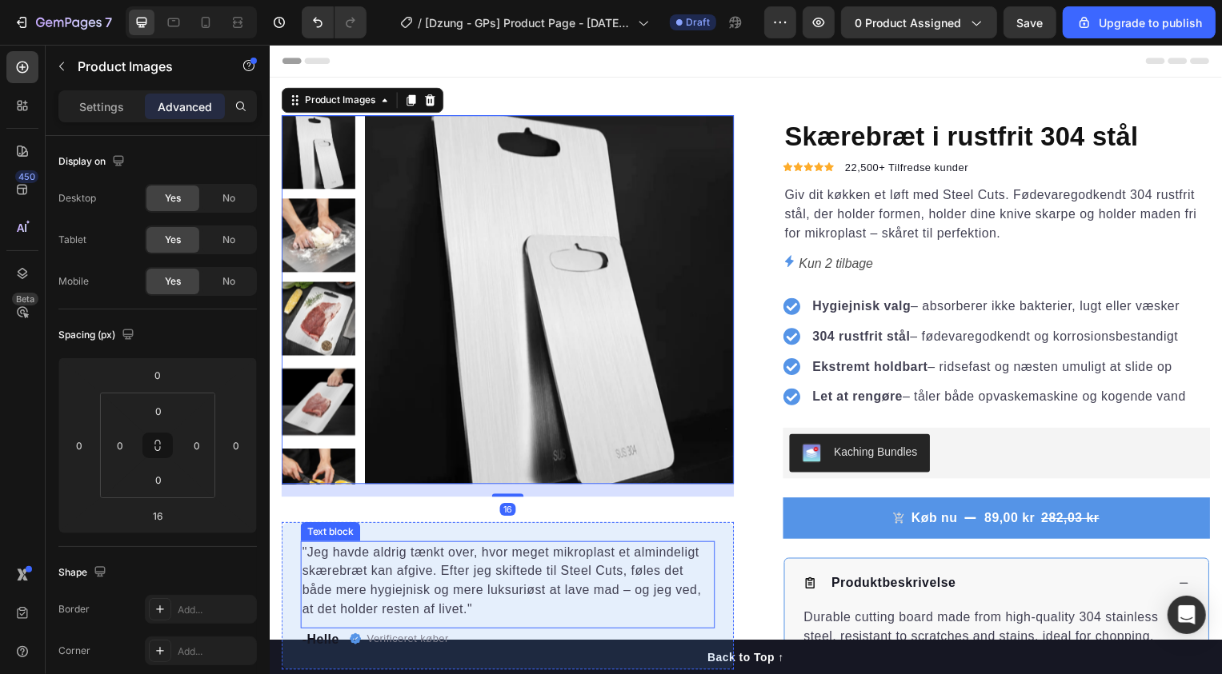
click at [309, 554] on p ""Jeg havde aldrig tænkt over, hvor meget mikroplast et almindeligt skærebræt ka…" at bounding box center [509, 585] width 414 height 77
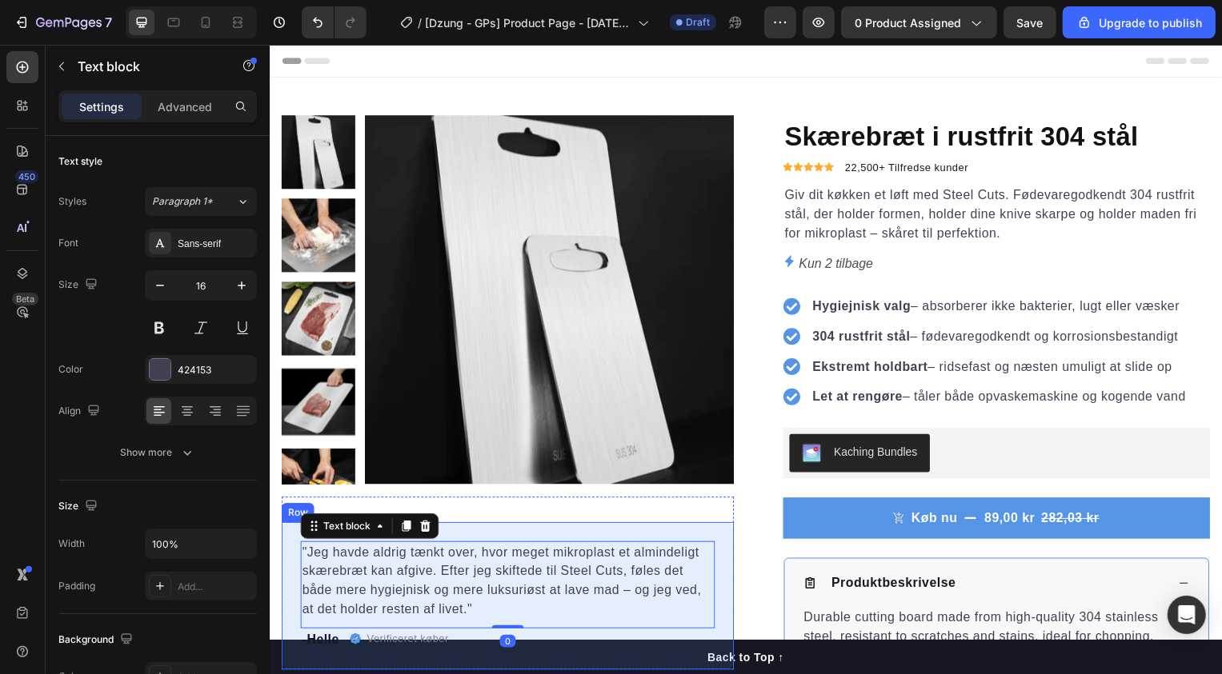
click at [281, 544] on div ""Jeg havde aldrig tænkt over, hvor meget mikroplast et almindeligt skærebræt ka…" at bounding box center [509, 600] width 456 height 149
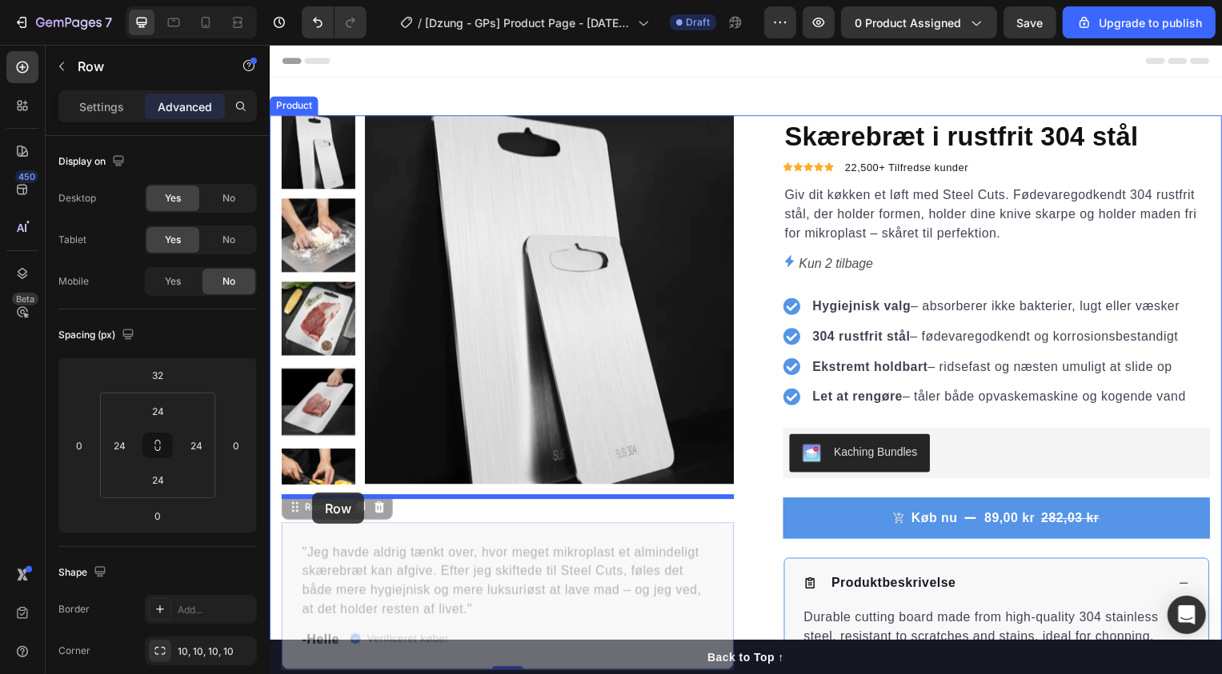
drag, startPoint x: 290, startPoint y: 517, endPoint x: 311, endPoint y: 497, distance: 29.4
type input "16"
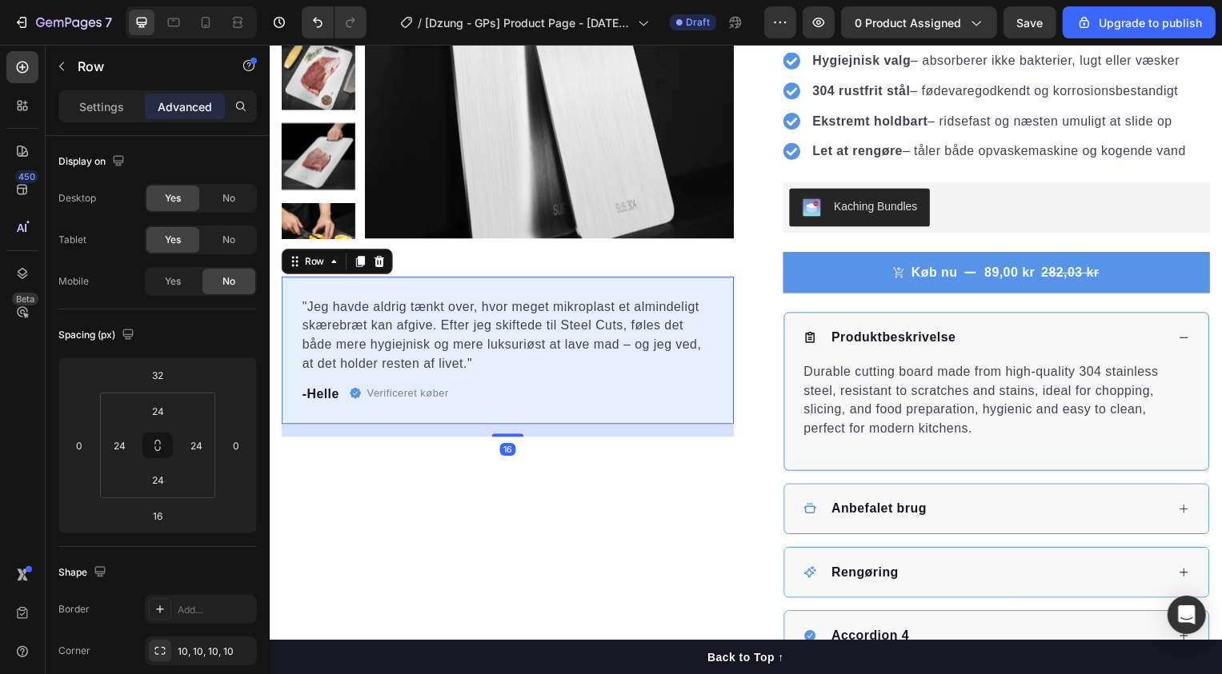
scroll to position [274, 0]
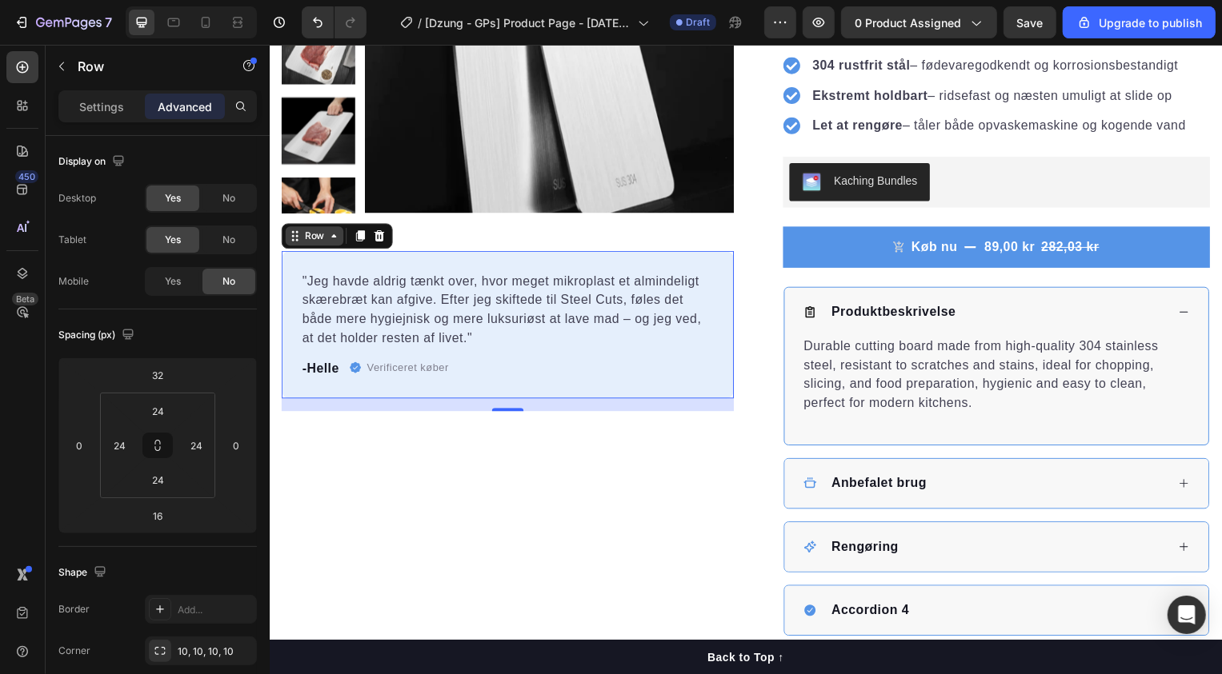
click at [321, 242] on div "Row" at bounding box center [314, 237] width 26 height 14
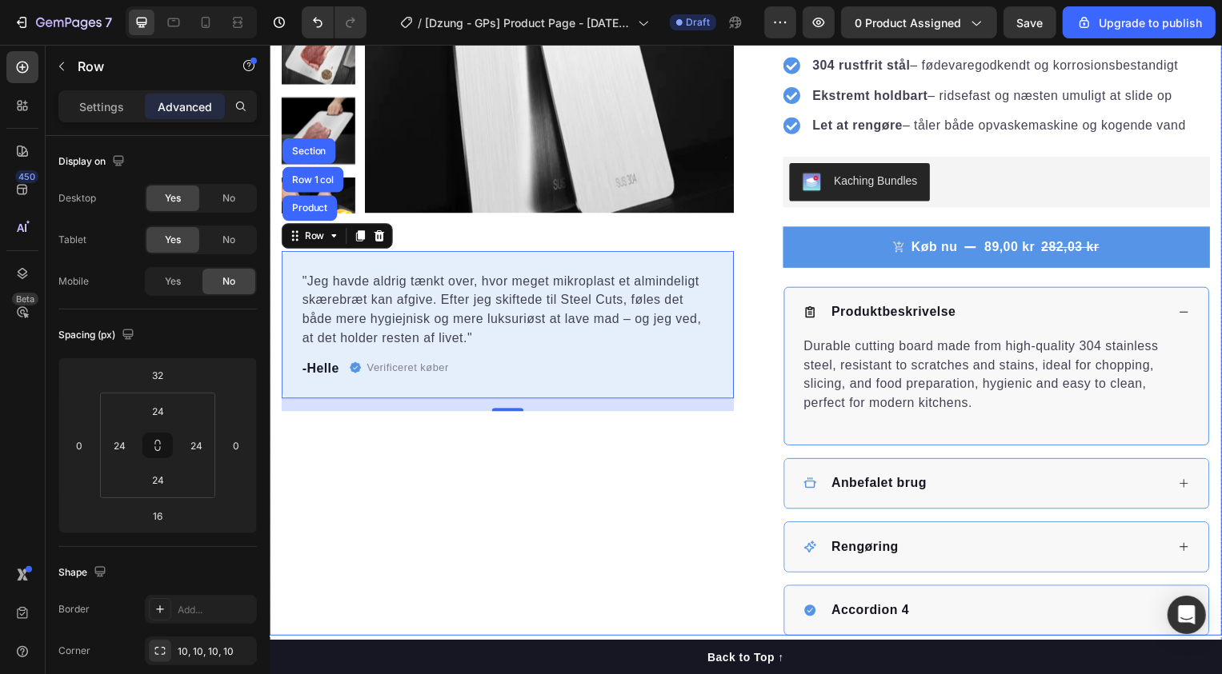
click at [398, 424] on div "Product Images "Jeg havde aldrig tænkt over, hvor meget mikroplast et almindeli…" at bounding box center [509, 241] width 456 height 798
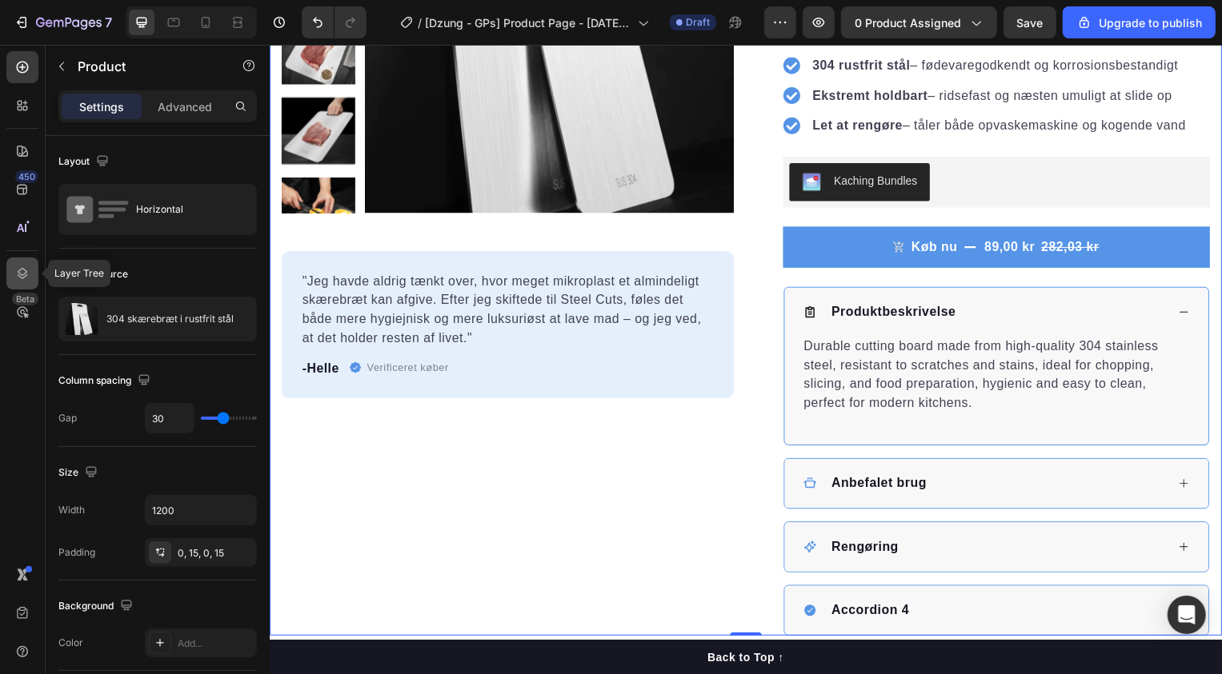
click at [20, 279] on icon at bounding box center [22, 274] width 16 height 16
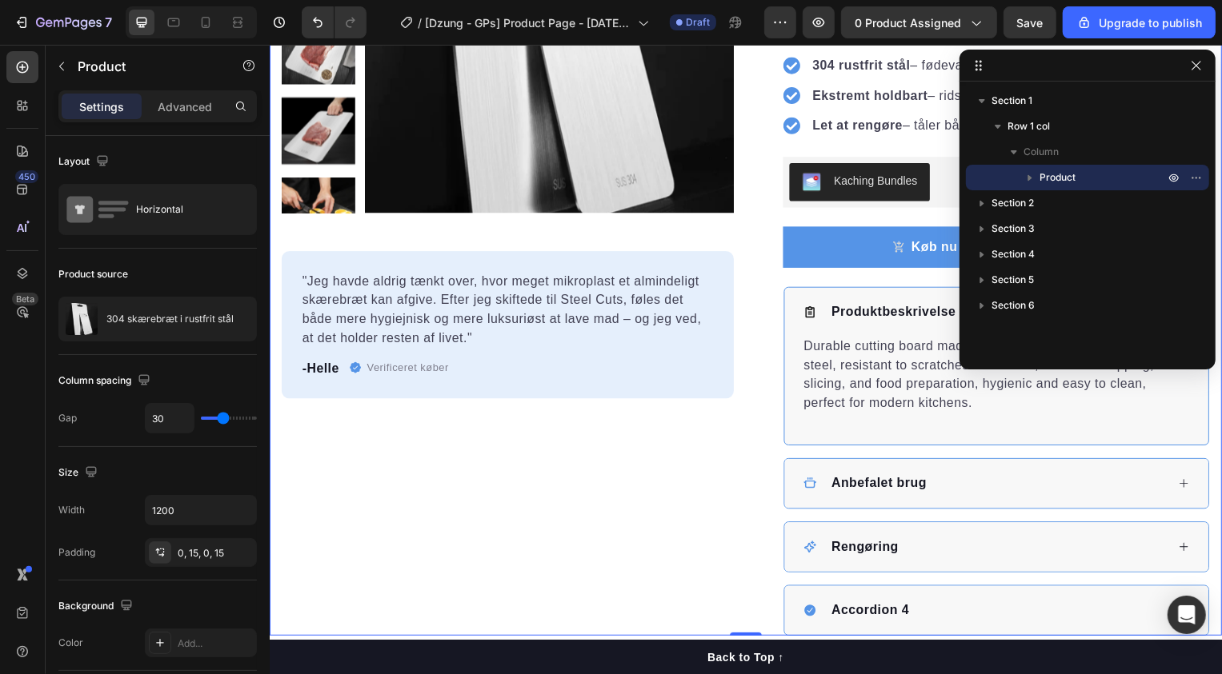
click at [1026, 180] on icon "button" at bounding box center [1030, 178] width 16 height 16
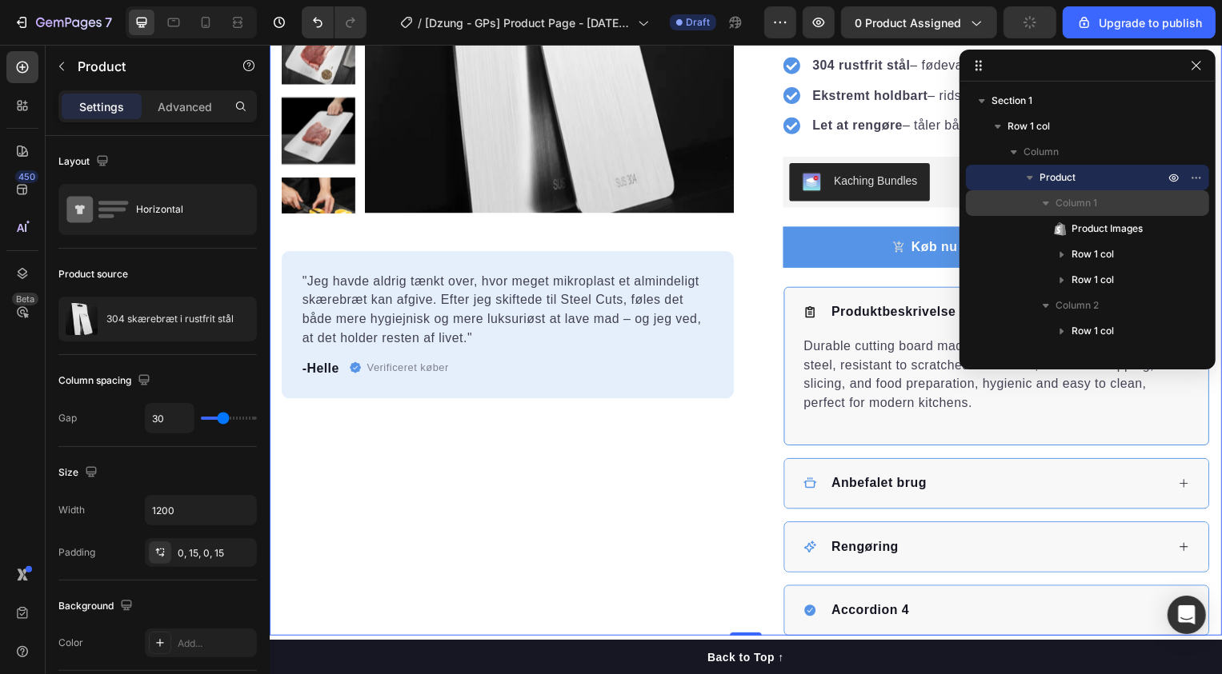
click at [1043, 206] on icon "button" at bounding box center [1046, 203] width 16 height 16
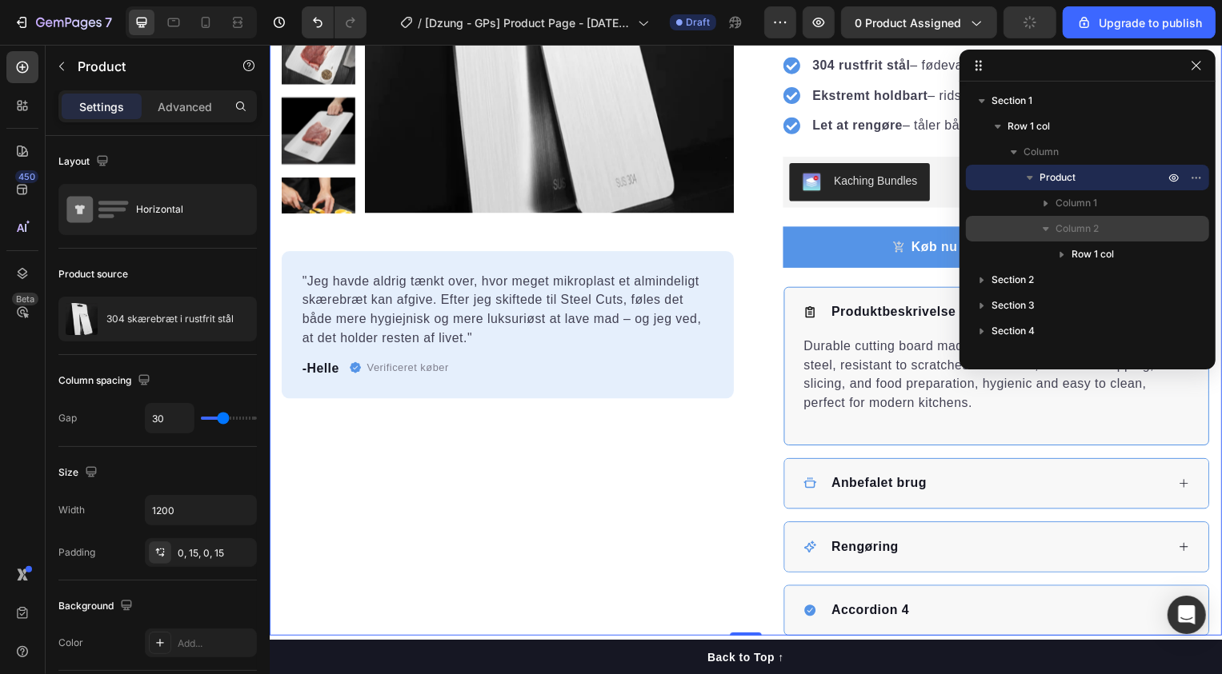
click at [1041, 222] on icon "button" at bounding box center [1046, 229] width 16 height 16
click at [1042, 223] on icon "button" at bounding box center [1046, 229] width 16 height 16
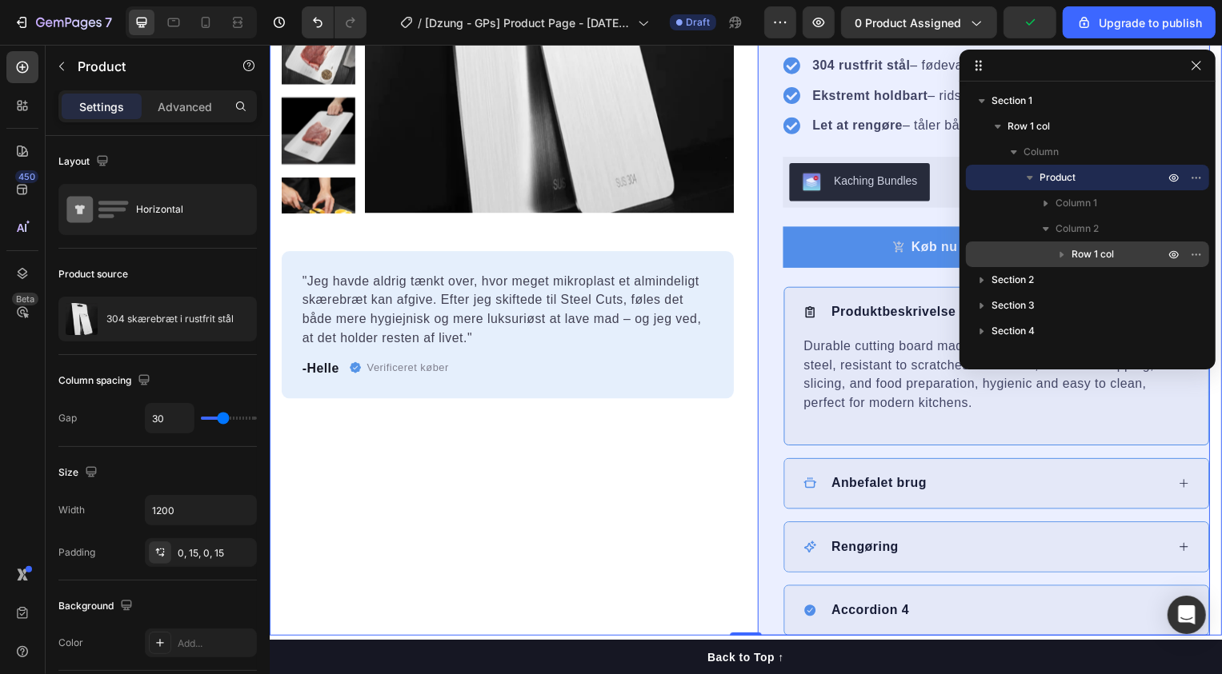
click at [1061, 248] on icon "button" at bounding box center [1062, 254] width 16 height 16
click at [1107, 252] on span "Row 1 col" at bounding box center [1092, 254] width 42 height 16
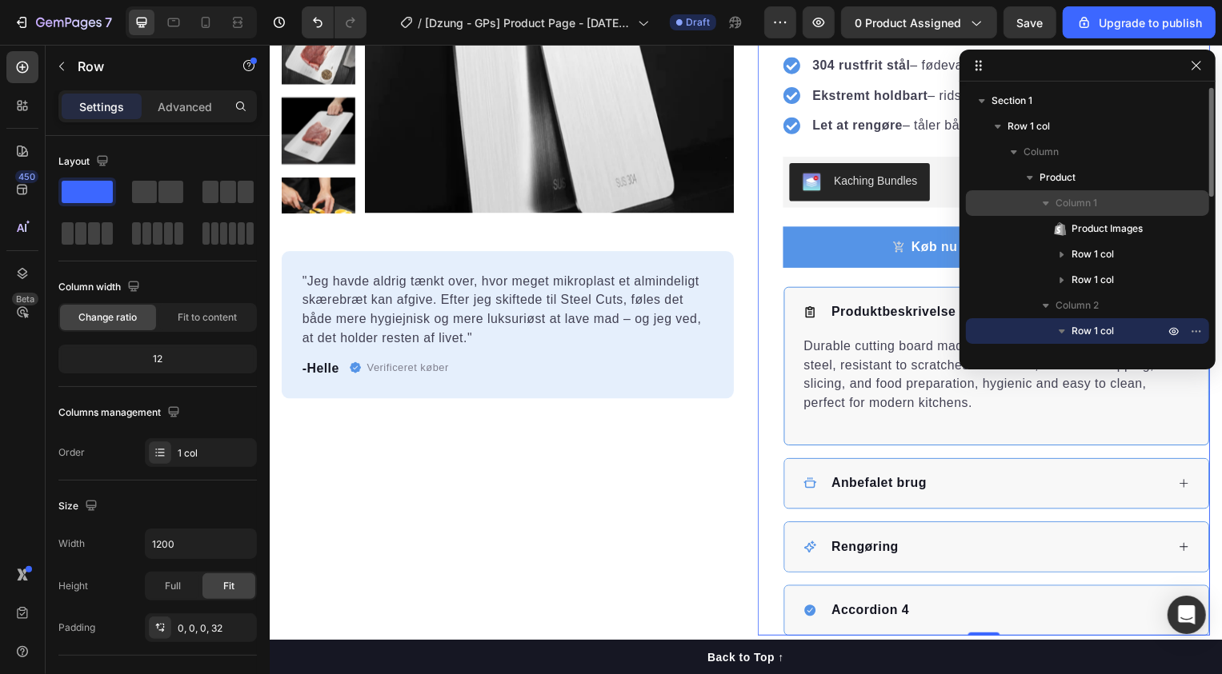
click at [1045, 207] on icon "button" at bounding box center [1046, 203] width 16 height 16
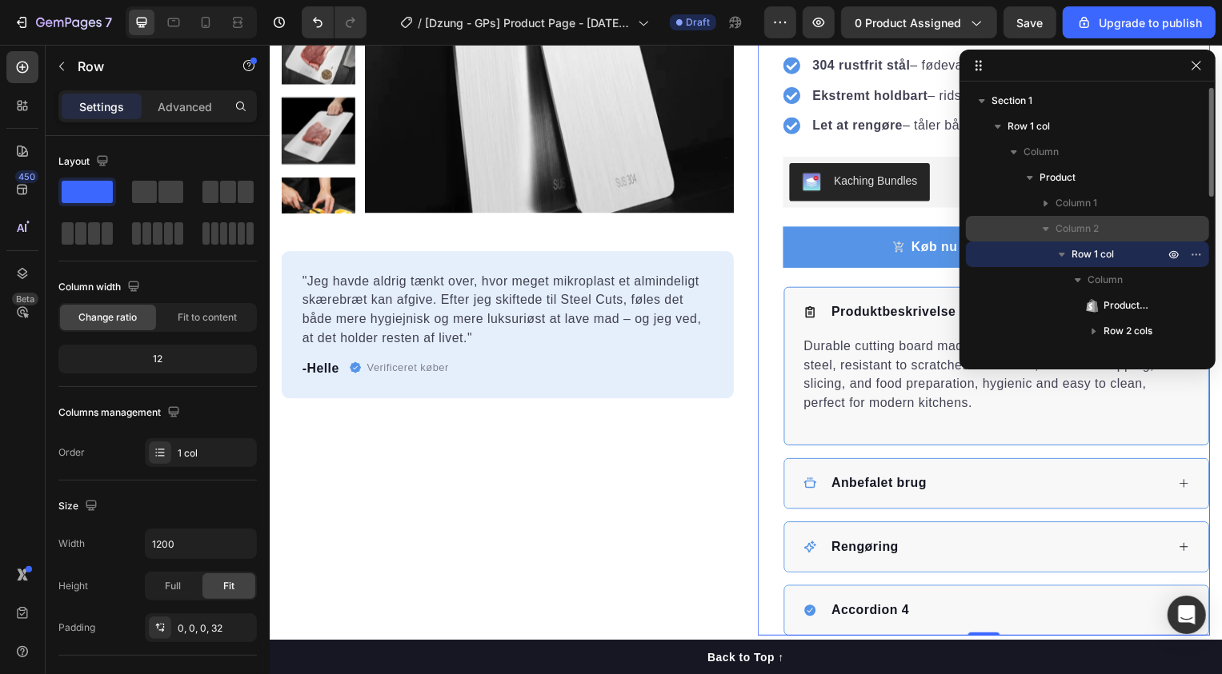
click at [1044, 233] on icon "button" at bounding box center [1046, 229] width 16 height 16
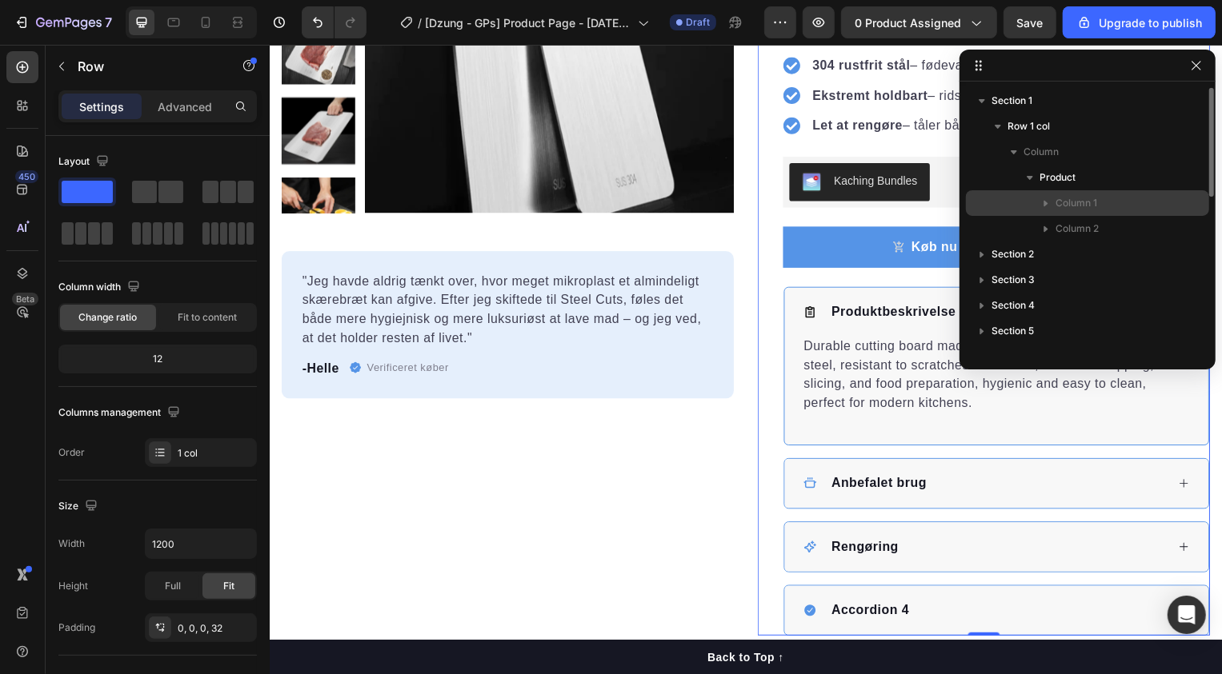
click at [1048, 206] on icon "button" at bounding box center [1046, 203] width 16 height 16
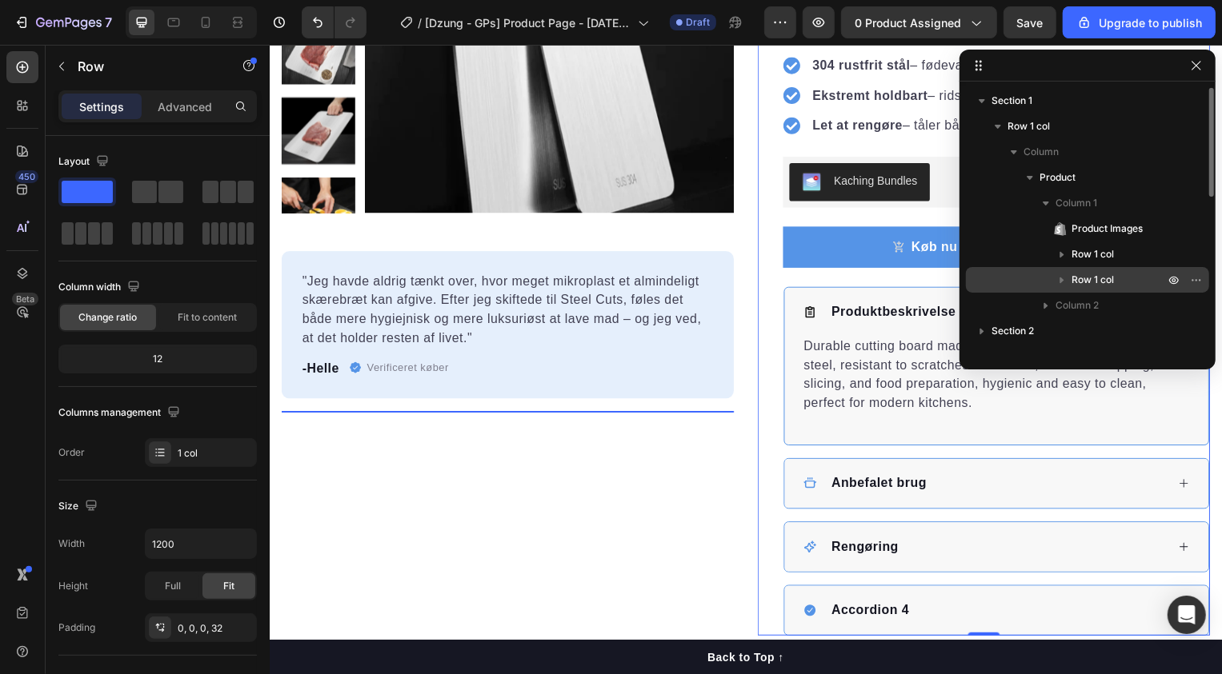
click at [1059, 282] on icon "button" at bounding box center [1062, 280] width 16 height 16
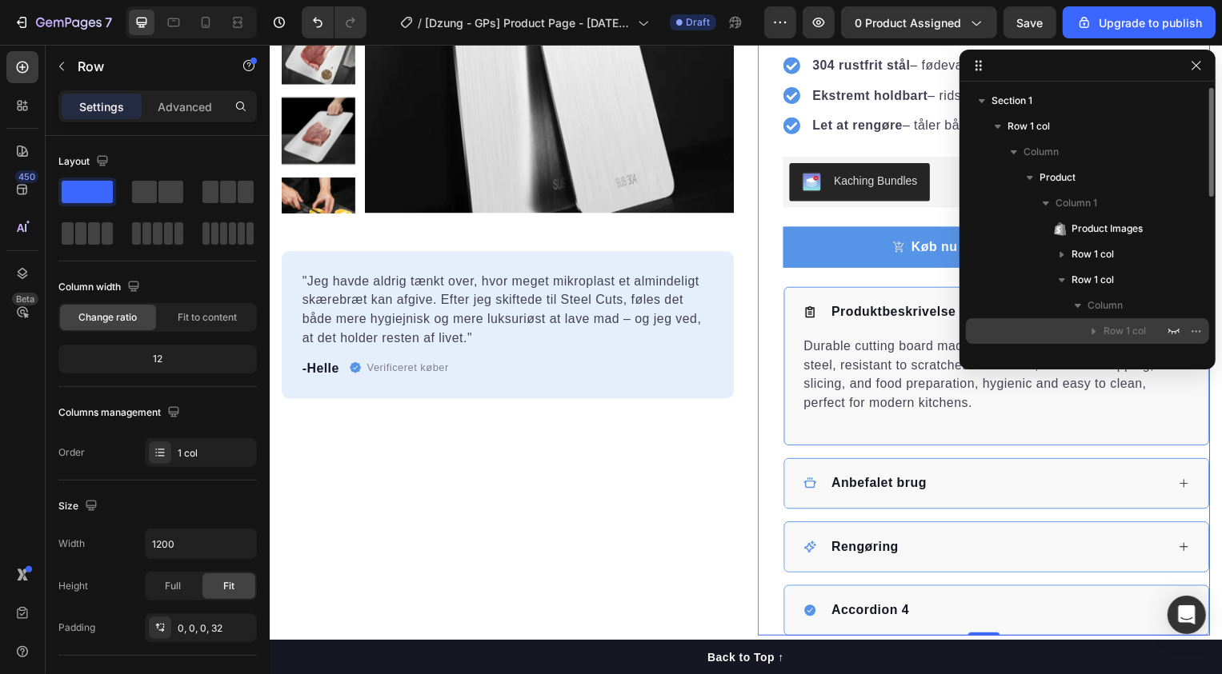
click at [1094, 334] on icon "button" at bounding box center [1094, 331] width 16 height 16
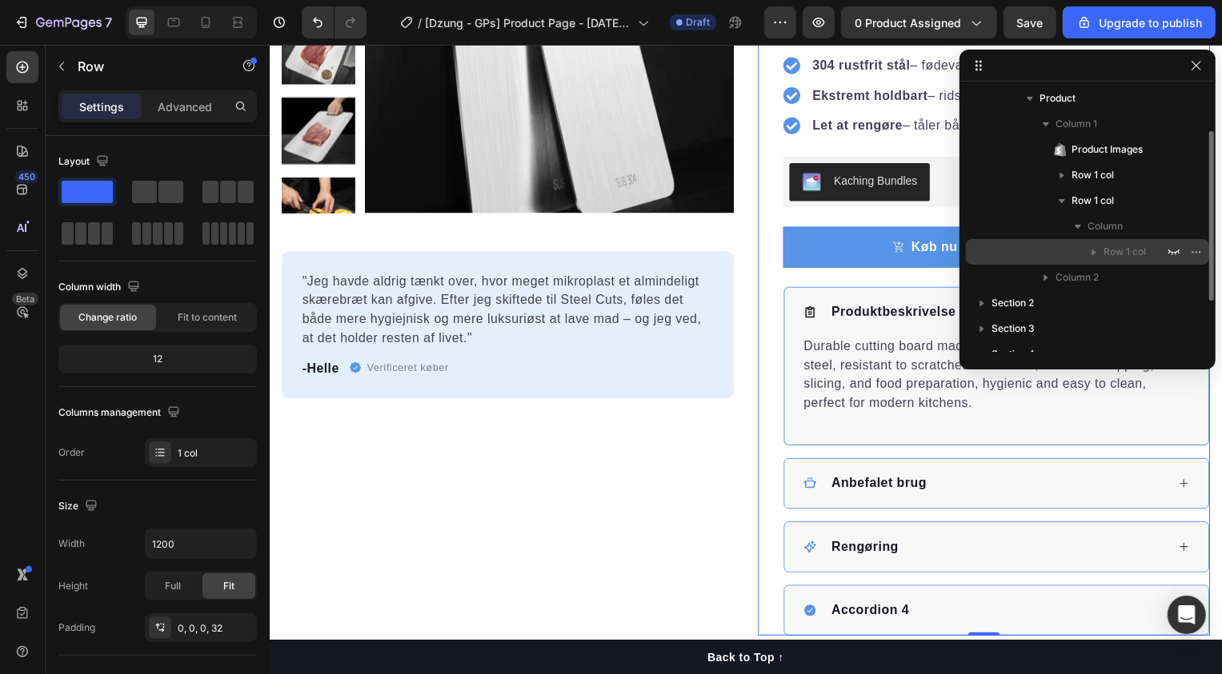
scroll to position [80, 0]
click at [1096, 252] on icon "button" at bounding box center [1094, 251] width 16 height 16
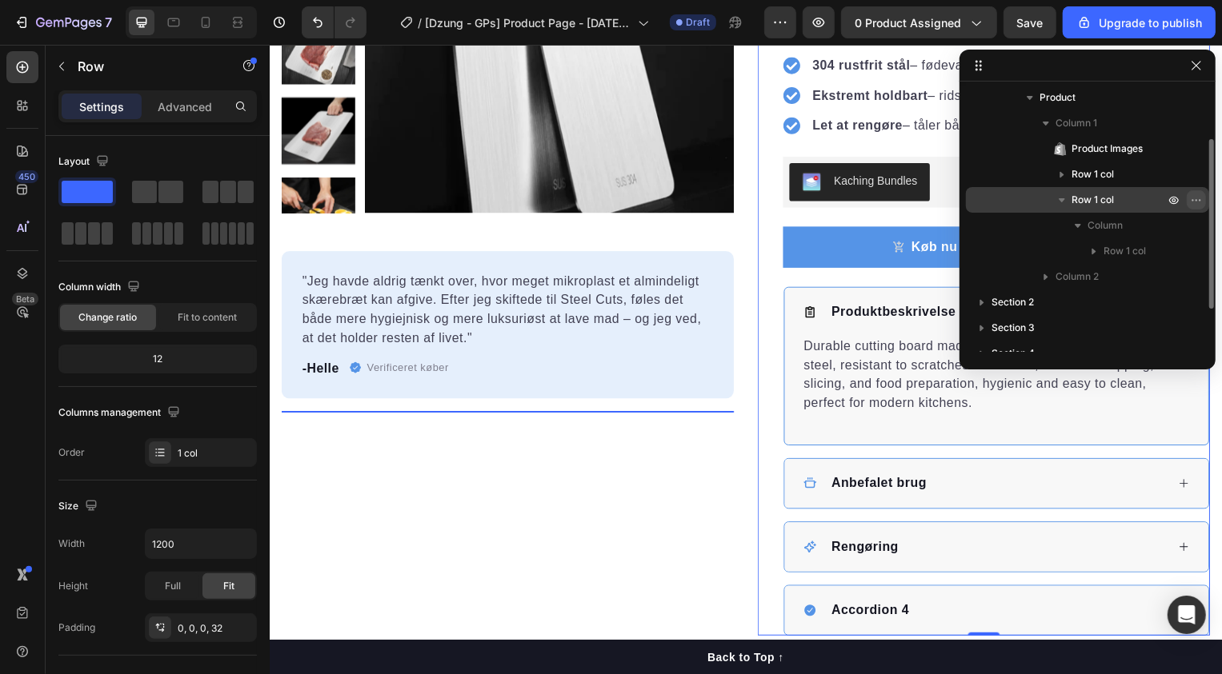
click at [1193, 198] on icon "button" at bounding box center [1196, 200] width 13 height 13
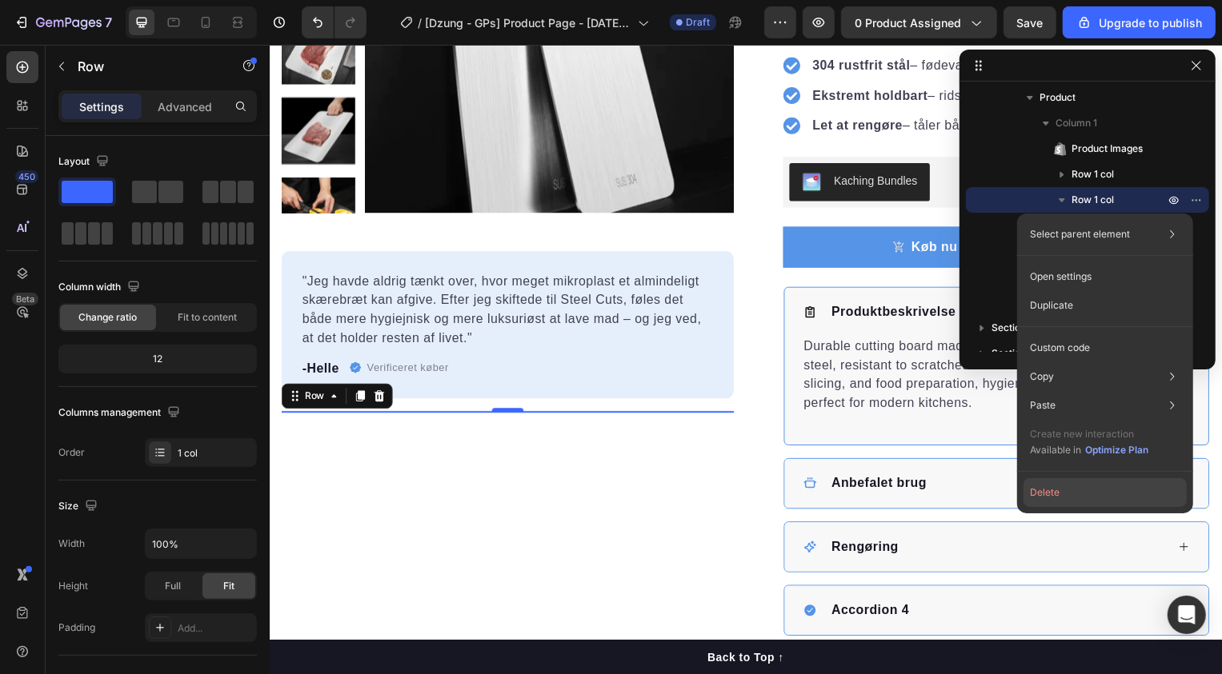
click at [1070, 491] on button "Delete" at bounding box center [1104, 492] width 163 height 29
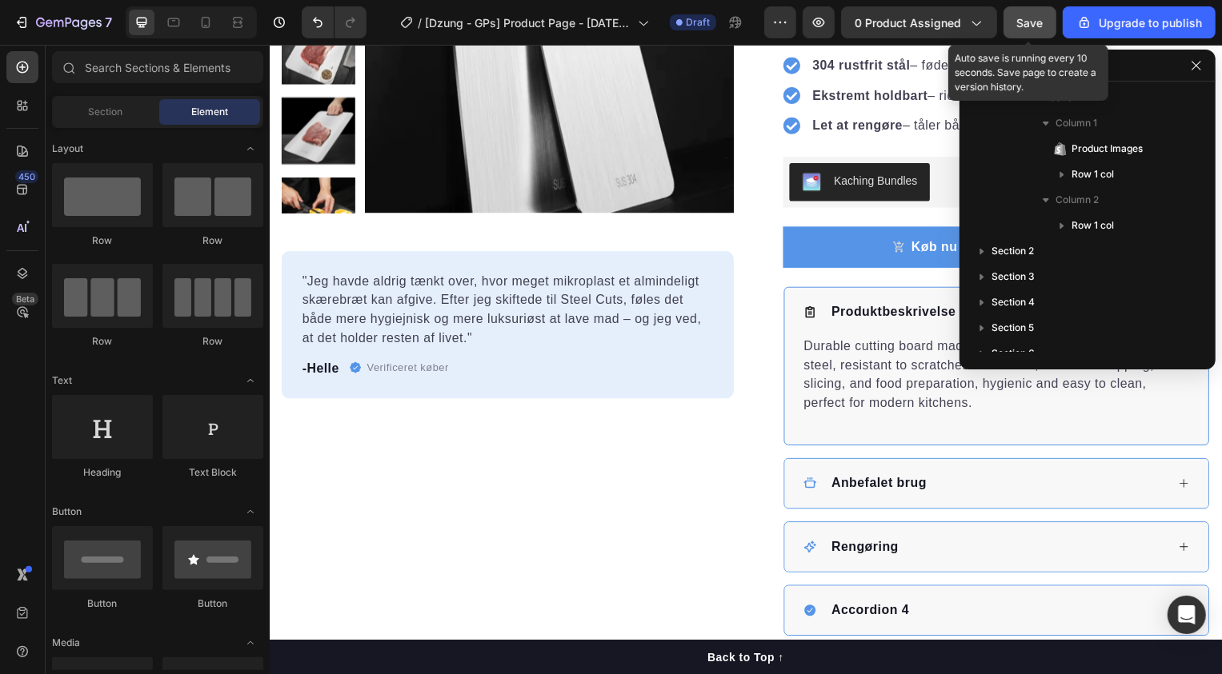
click at [1039, 36] on button "Save" at bounding box center [1029, 22] width 53 height 32
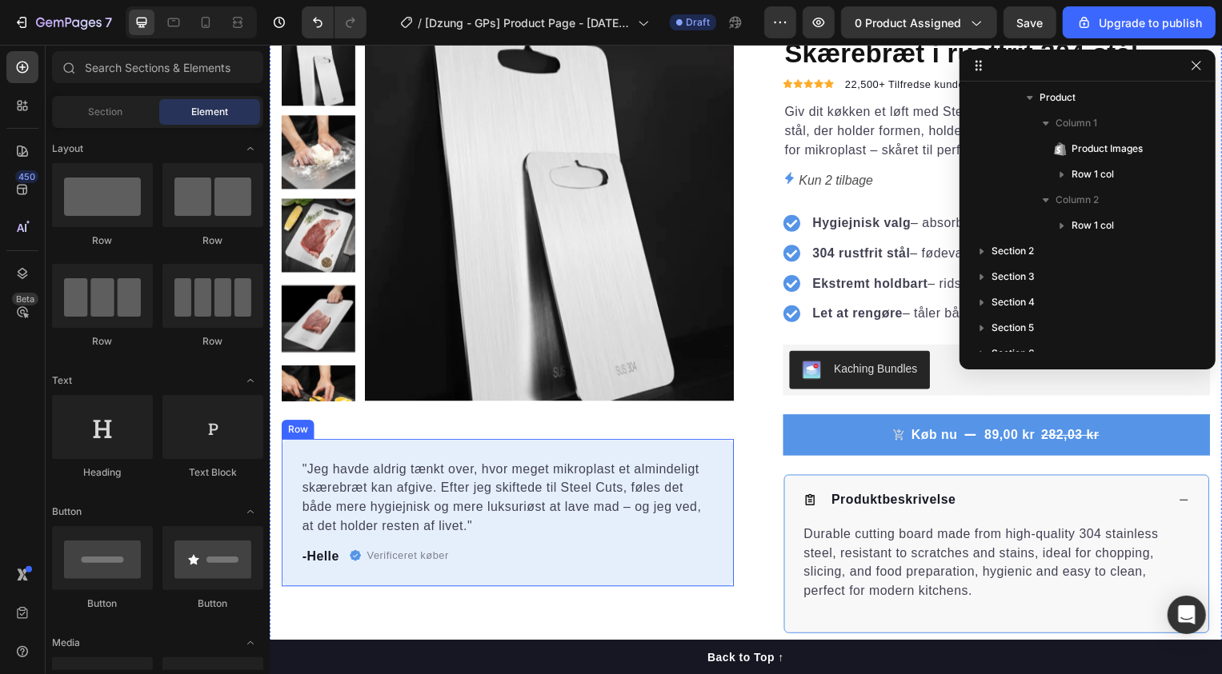
scroll to position [0, 0]
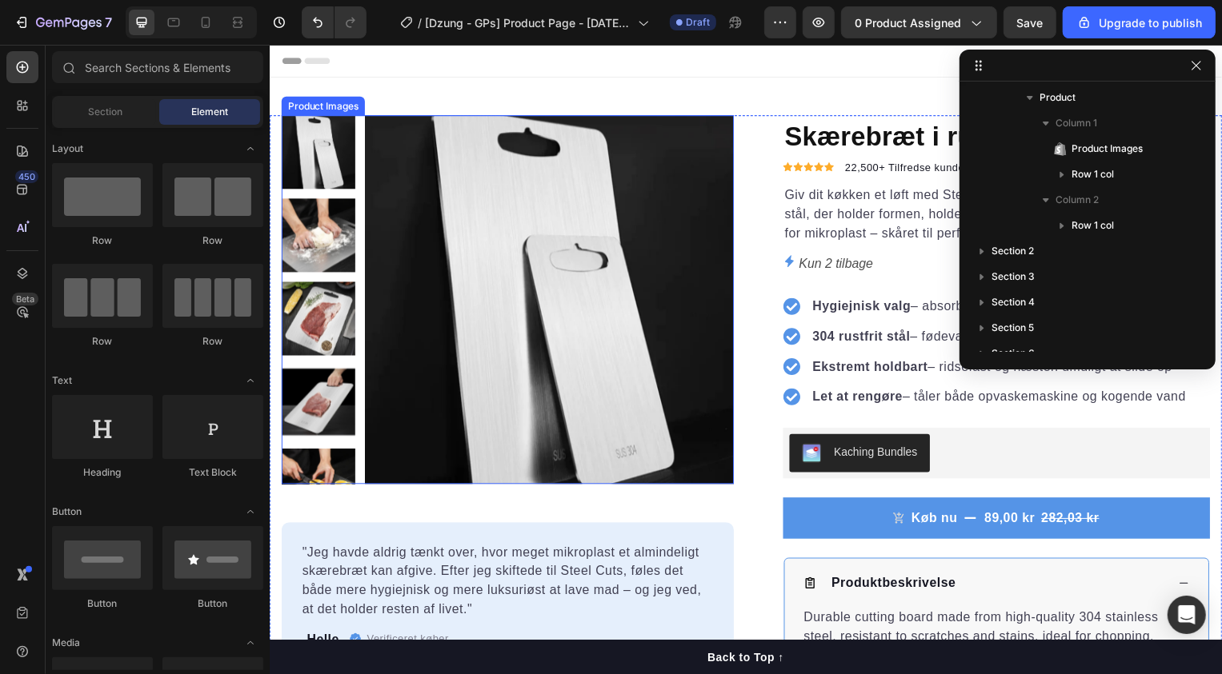
click at [413, 314] on img at bounding box center [551, 302] width 372 height 372
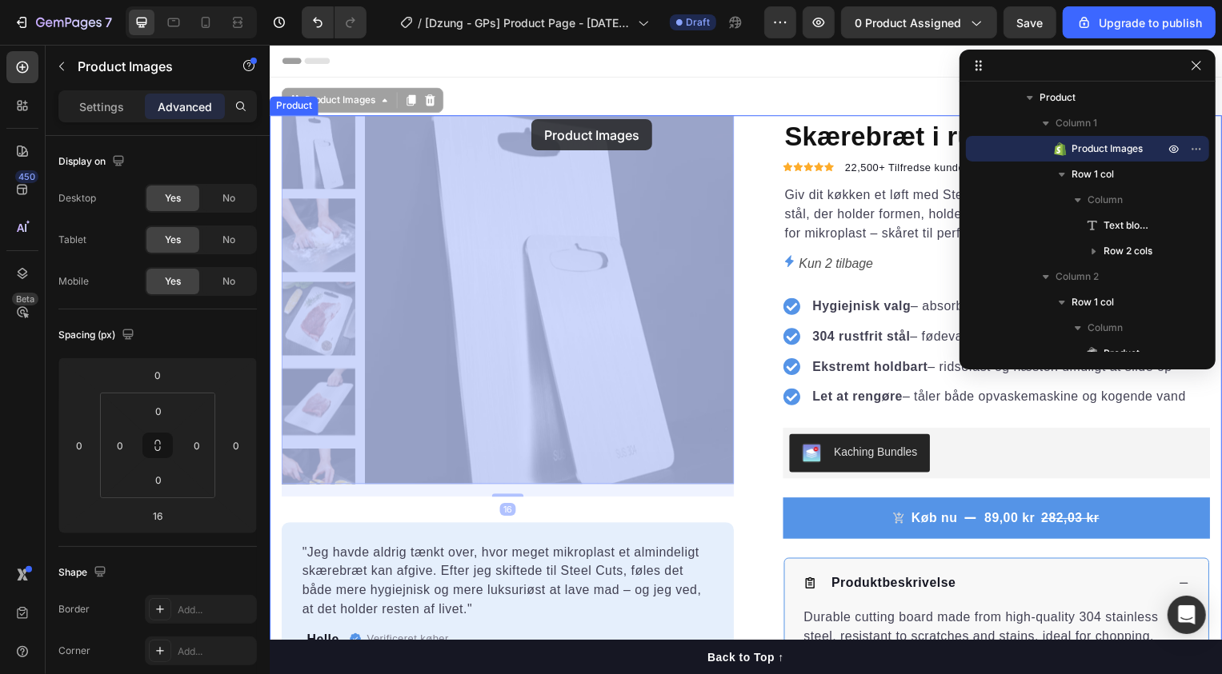
drag, startPoint x: 291, startPoint y: 98, endPoint x: 533, endPoint y: 120, distance: 242.6
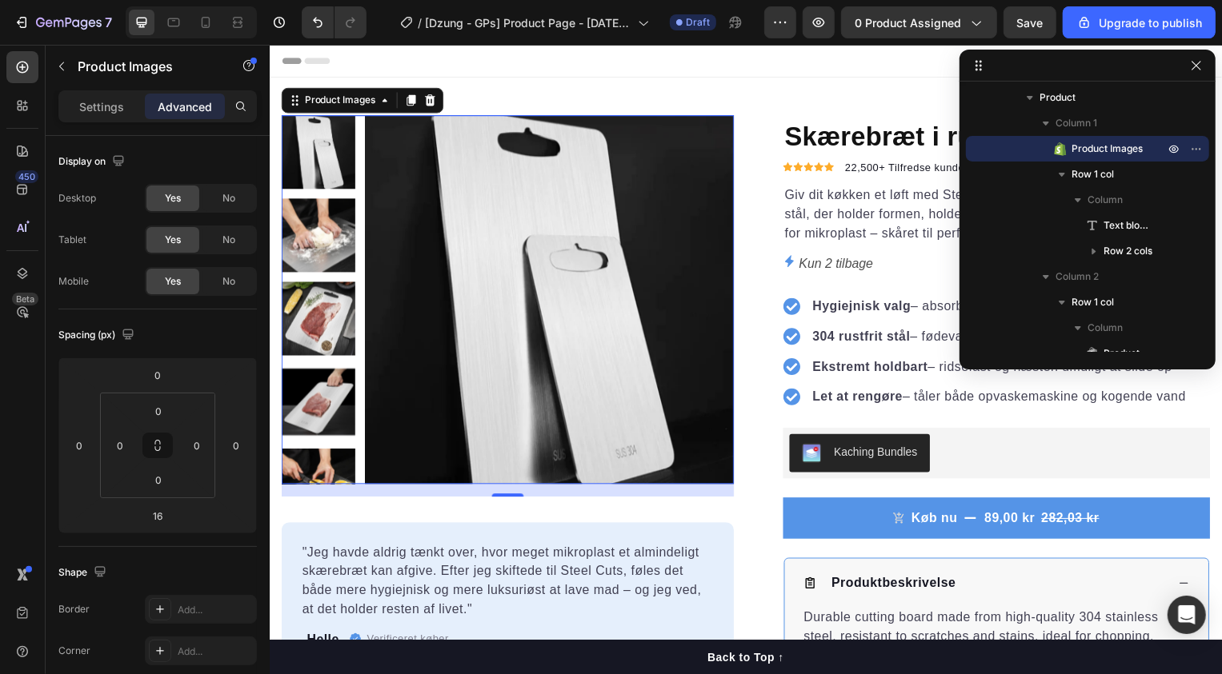
click at [526, 170] on img at bounding box center [551, 302] width 372 height 372
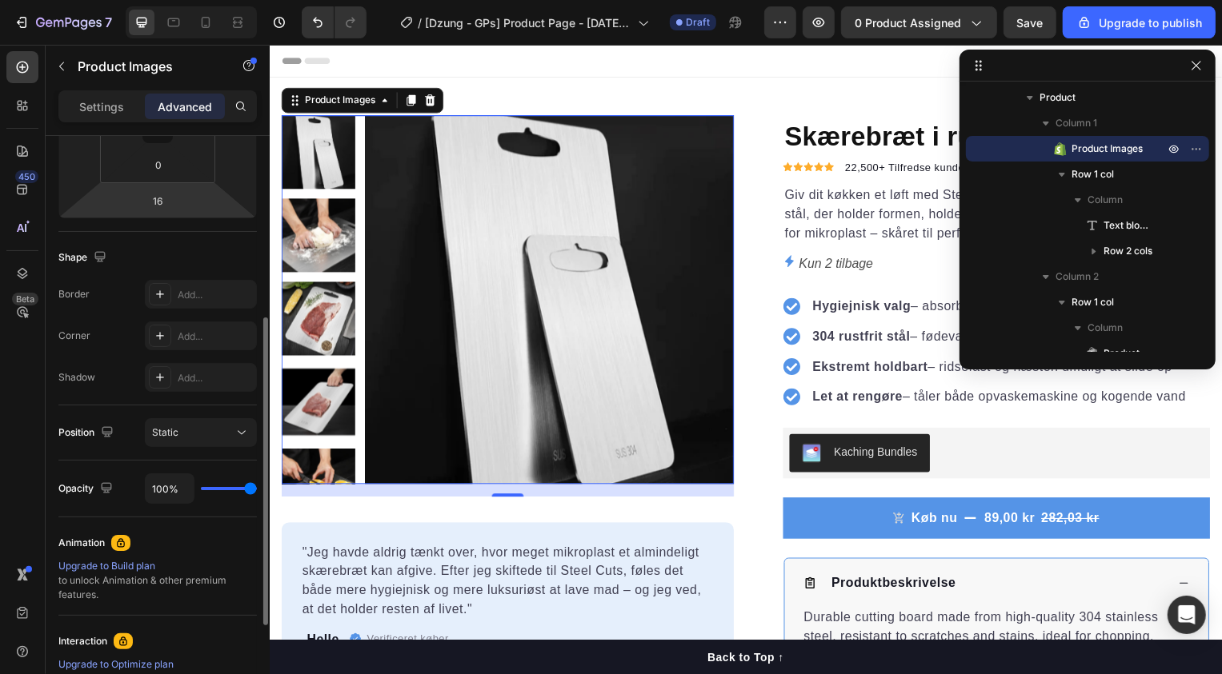
scroll to position [326, 0]
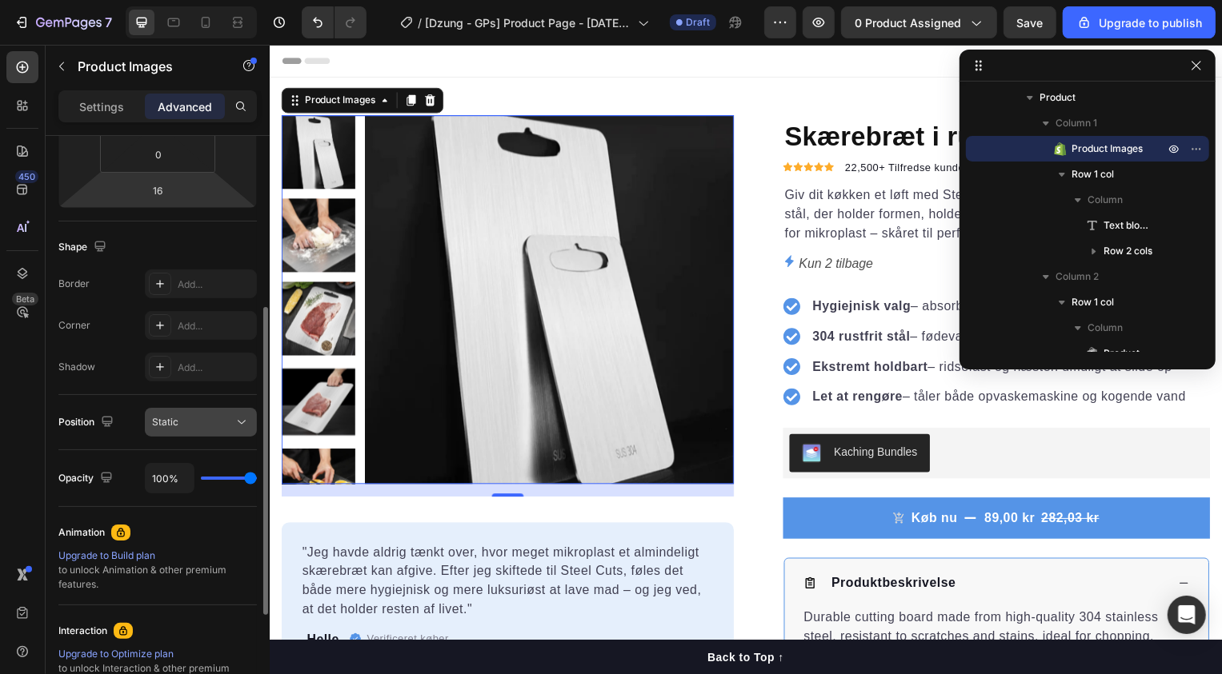
click at [218, 434] on button "Static" at bounding box center [201, 422] width 112 height 29
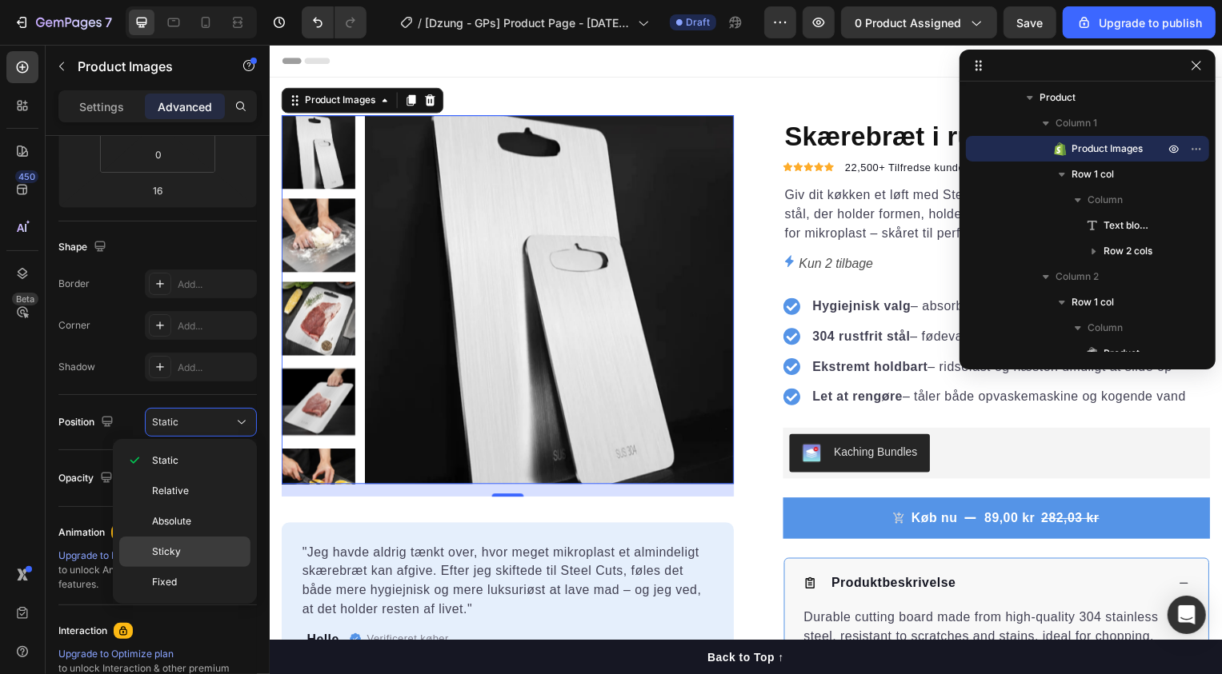
click at [185, 549] on p "Sticky" at bounding box center [197, 552] width 91 height 14
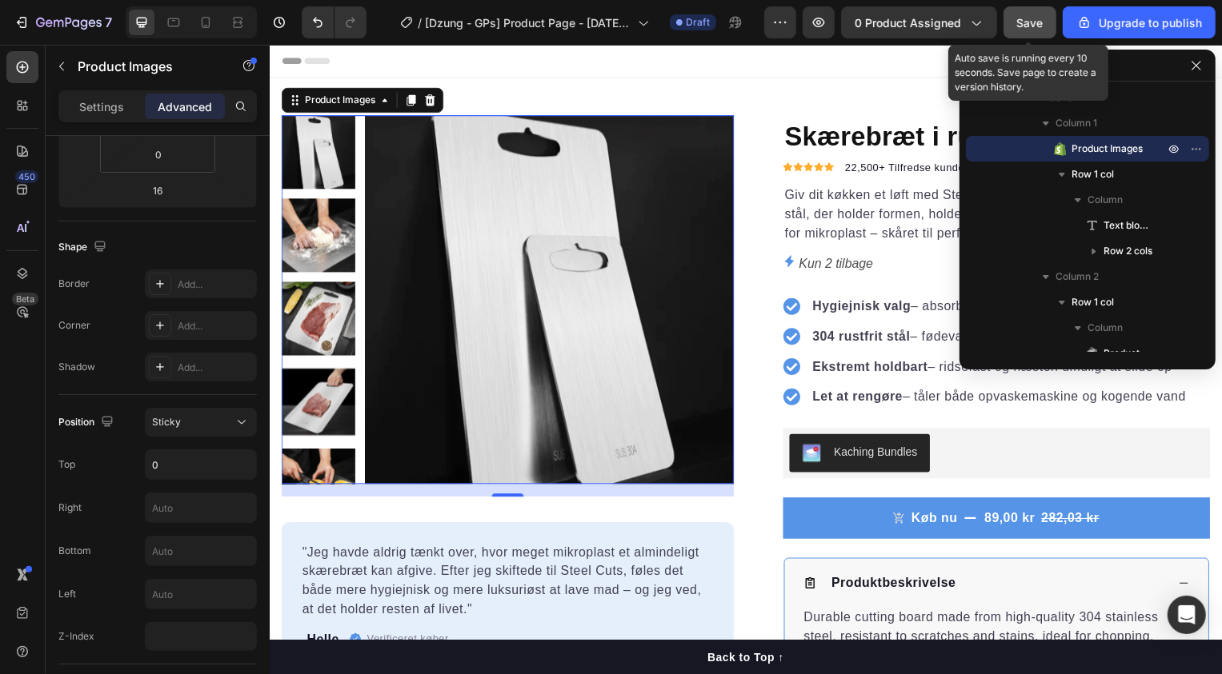
click at [1045, 28] on button "Save" at bounding box center [1029, 22] width 53 height 32
click at [1032, 26] on span "Save" at bounding box center [1030, 23] width 26 height 14
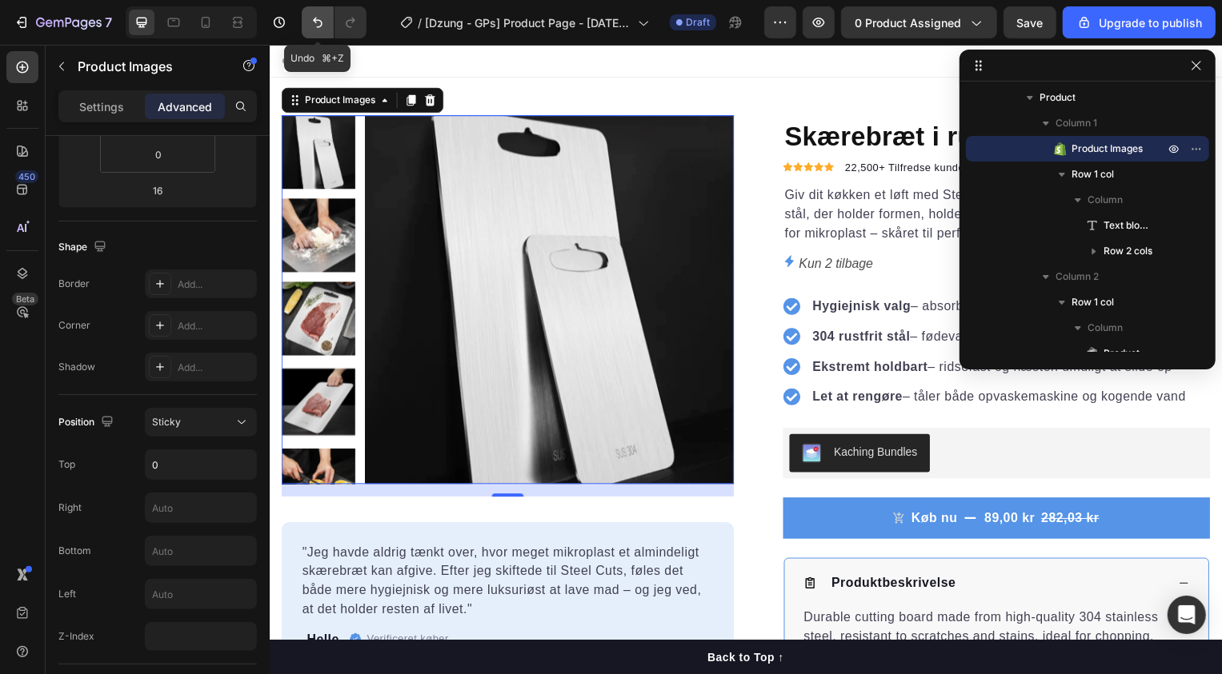
click at [326, 26] on button "Undo/Redo" at bounding box center [318, 22] width 32 height 32
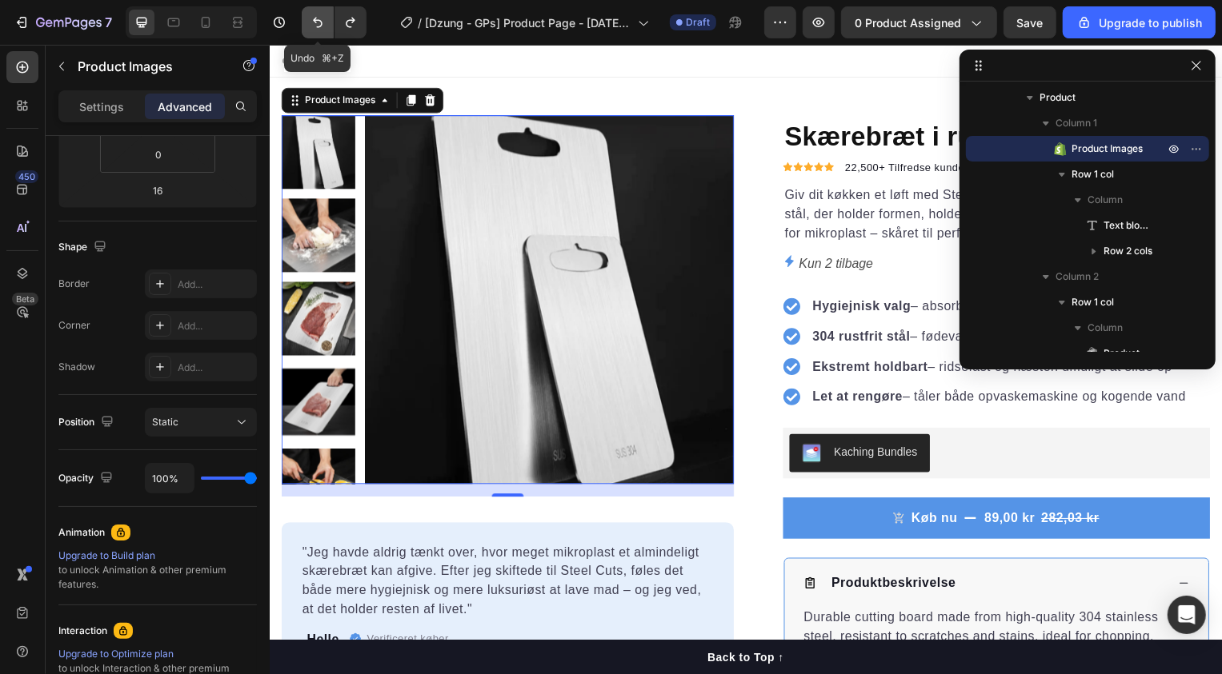
click at [326, 26] on button "Undo/Redo" at bounding box center [318, 22] width 32 height 32
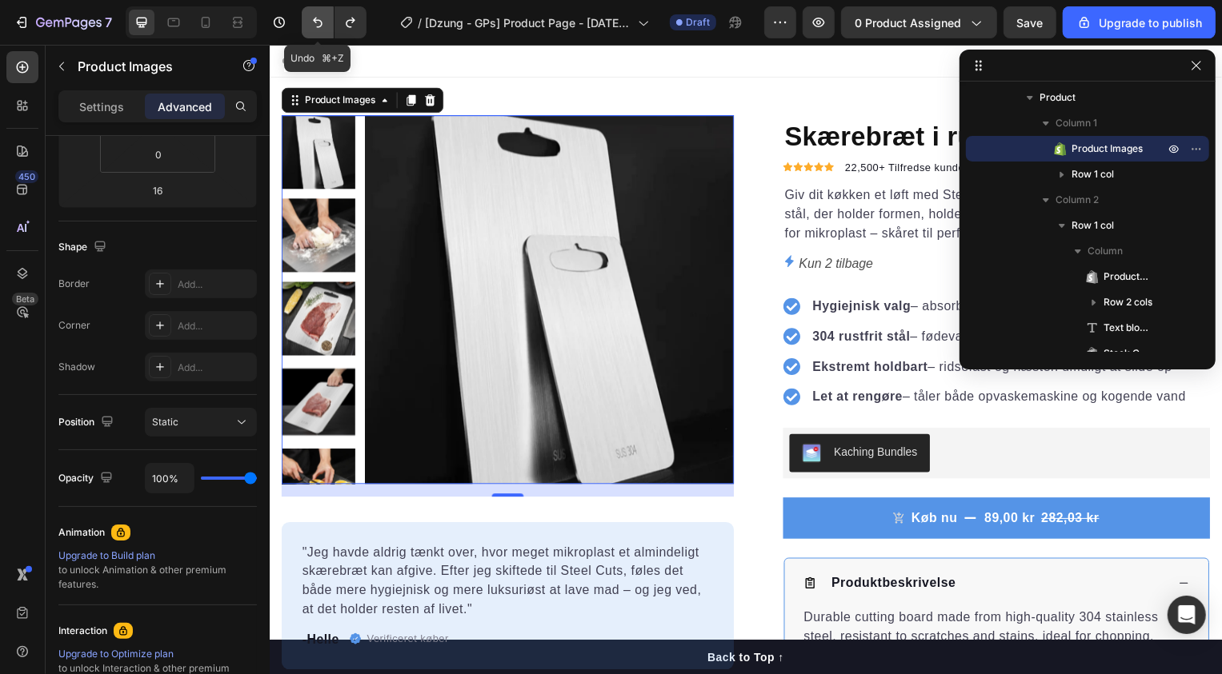
click at [326, 26] on button "Undo/Redo" at bounding box center [318, 22] width 32 height 32
type input "0"
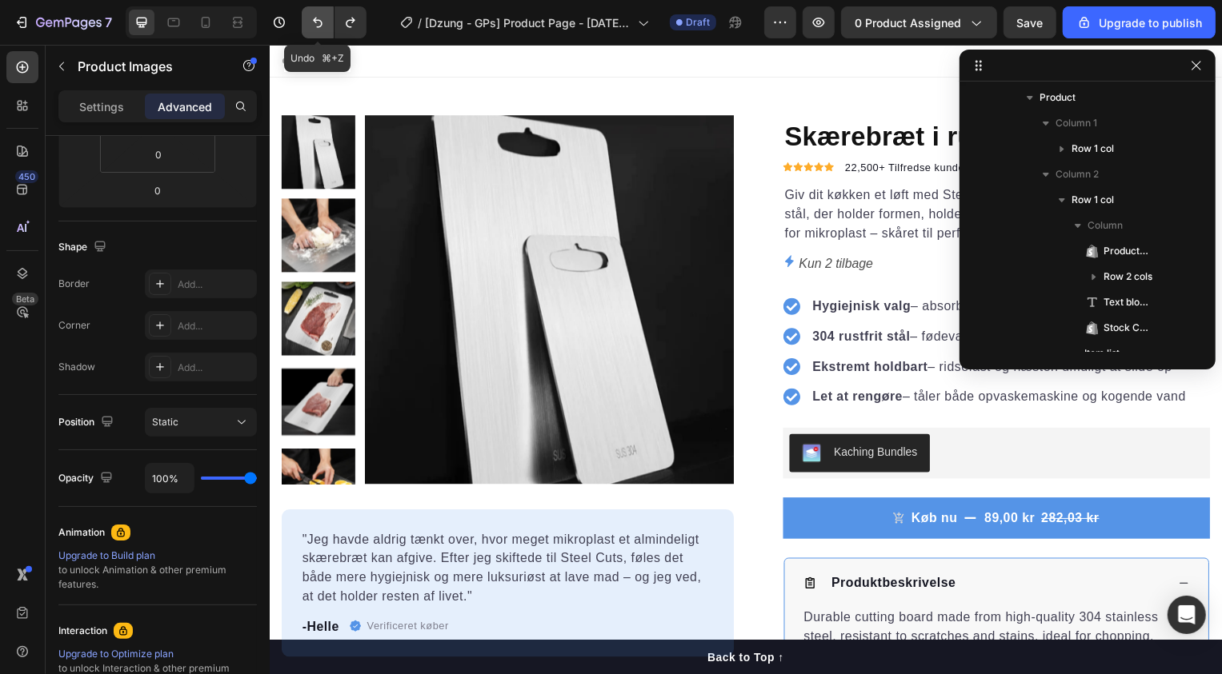
click at [326, 26] on button "Undo/Redo" at bounding box center [318, 22] width 32 height 32
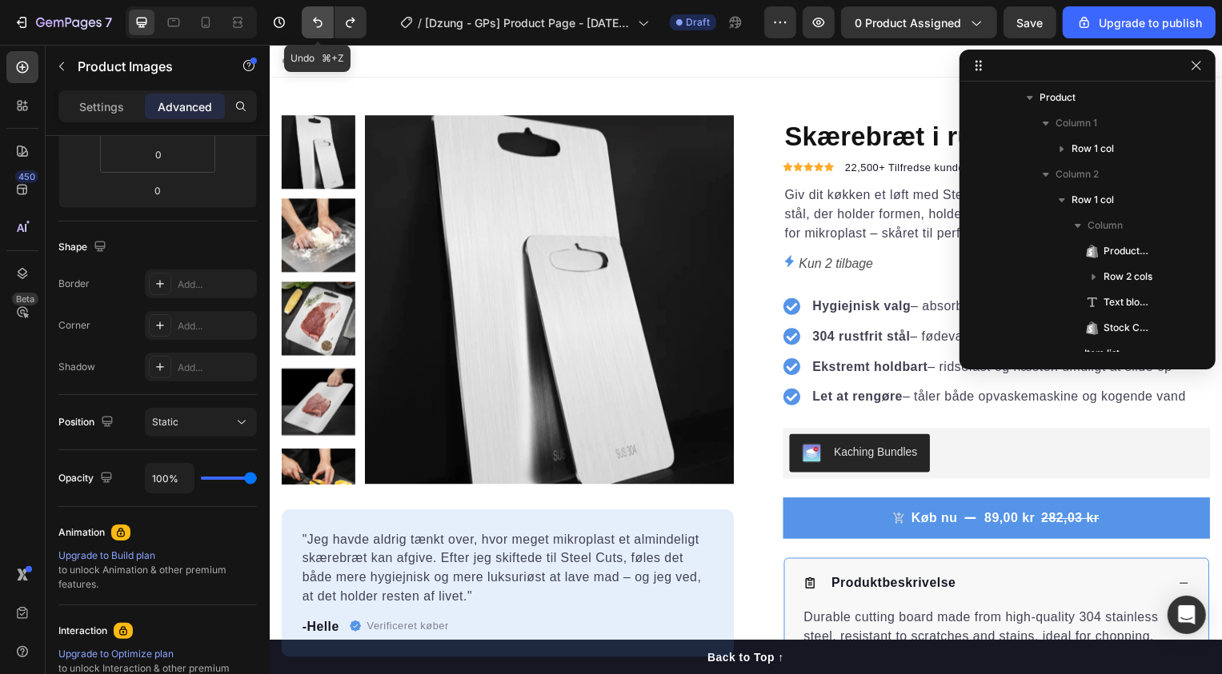
click at [326, 26] on button "Undo/Redo" at bounding box center [318, 22] width 32 height 32
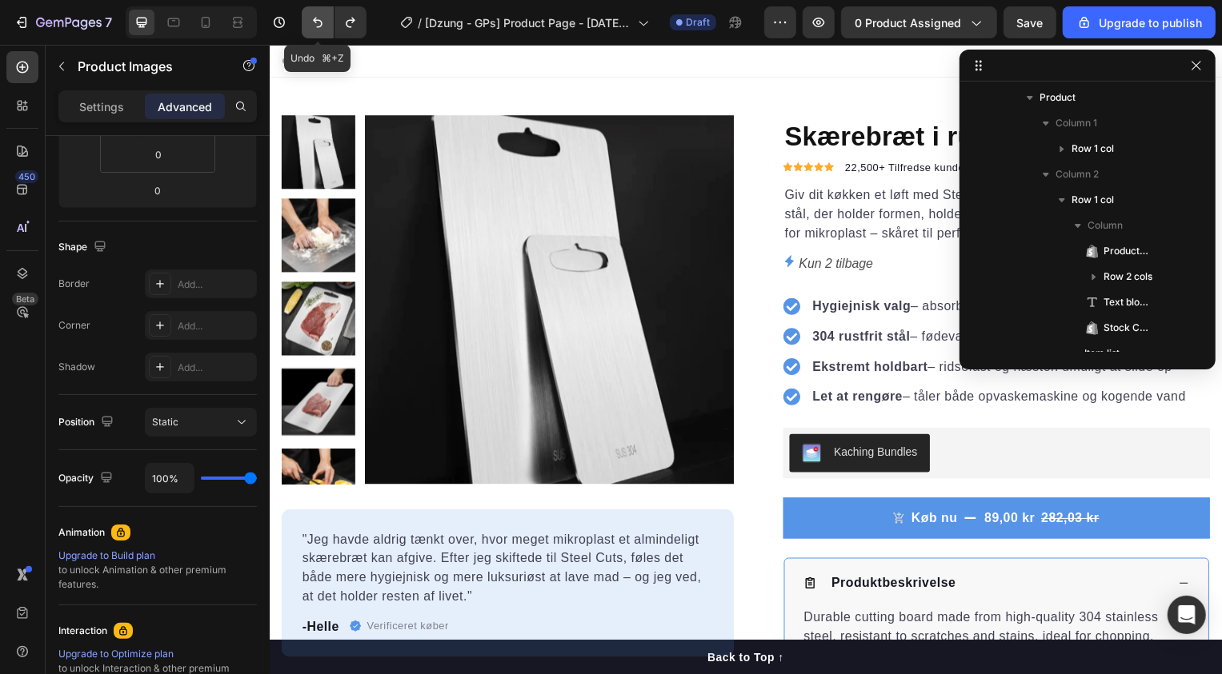
click at [326, 26] on button "Undo/Redo" at bounding box center [318, 22] width 32 height 32
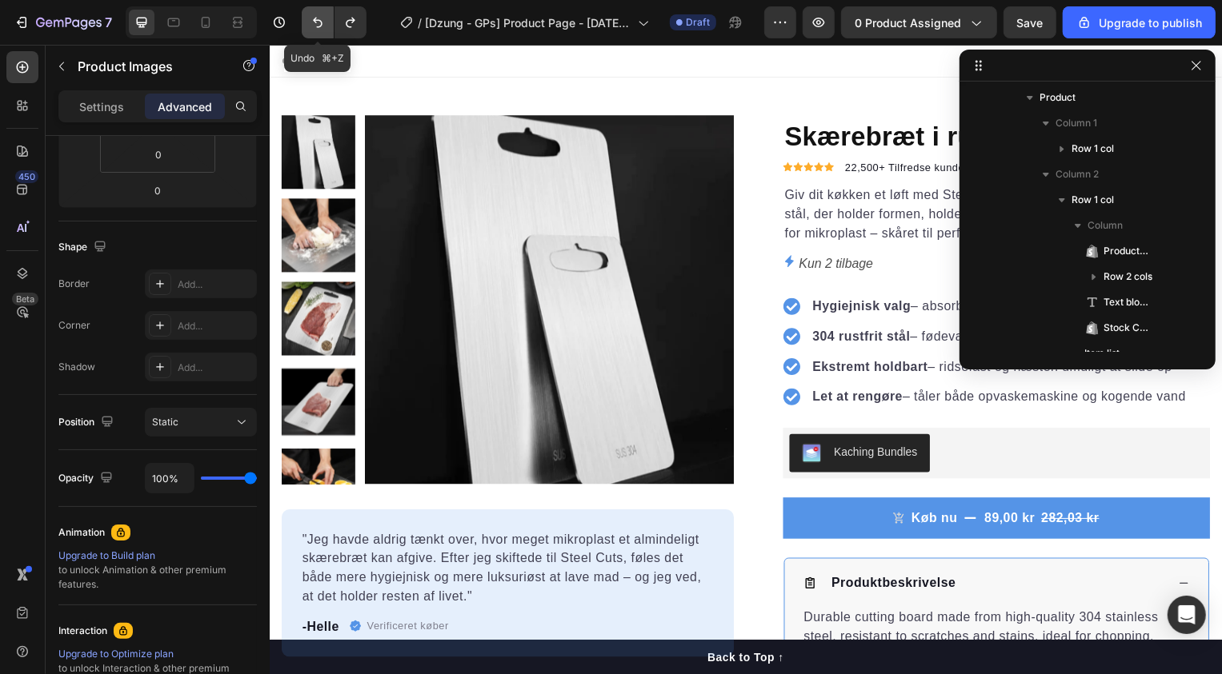
click at [326, 26] on button "Undo/Redo" at bounding box center [318, 22] width 32 height 32
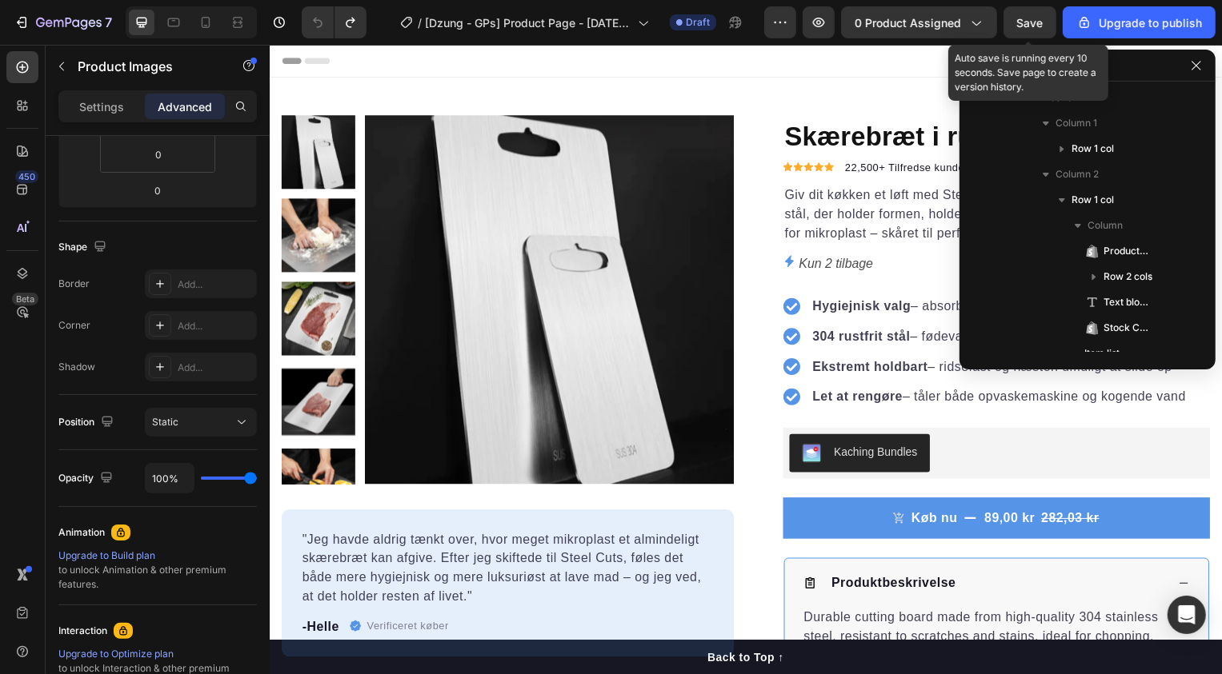
click at [1043, 23] on span "Save" at bounding box center [1030, 23] width 26 height 14
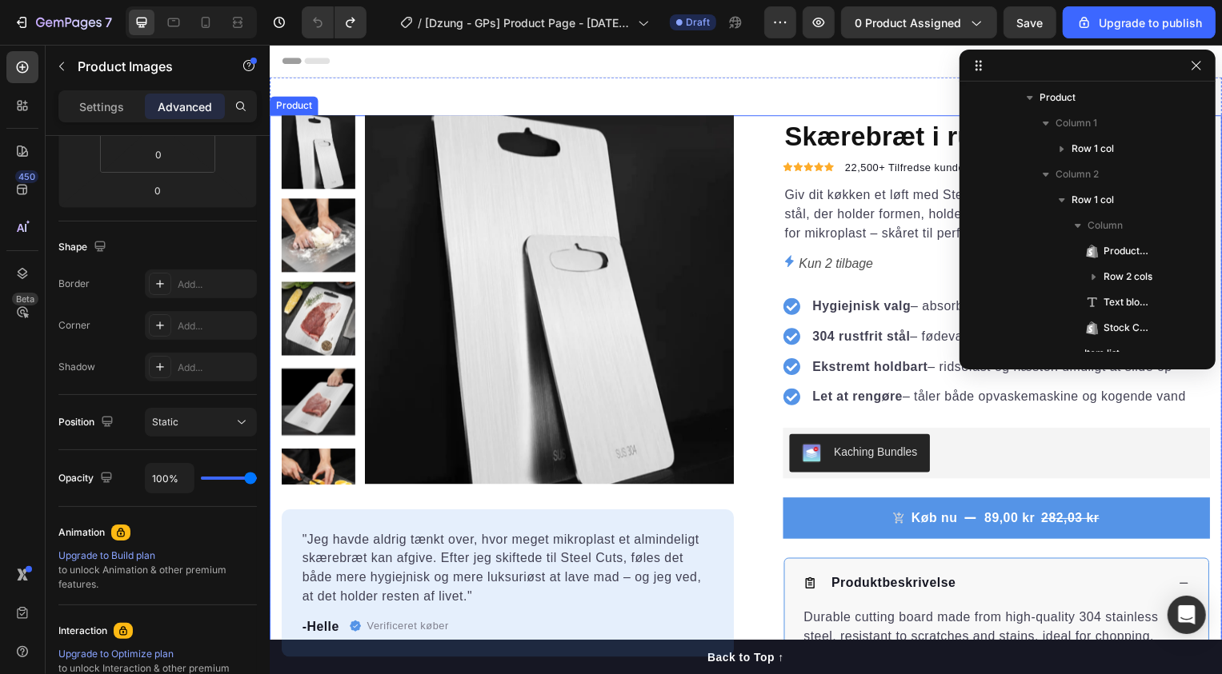
click at [750, 156] on div "Product Images "Jeg havde aldrig tænkt over, hvor meget mikroplast et almindeli…" at bounding box center [749, 515] width 960 height 798
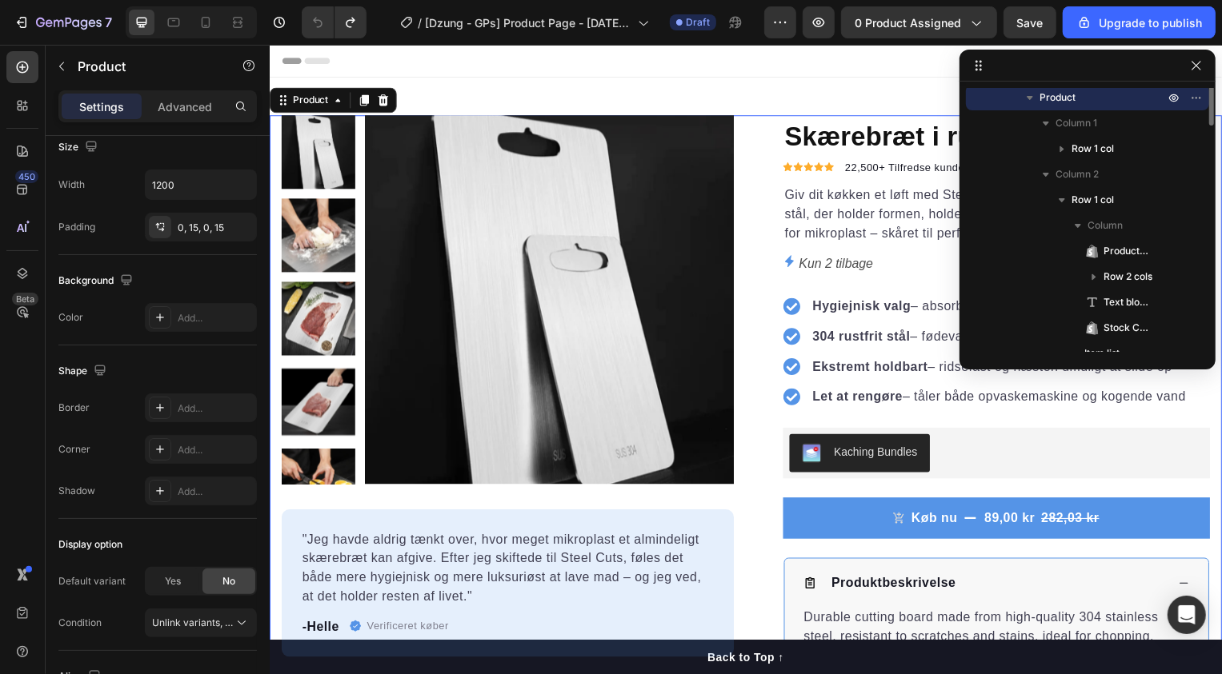
scroll to position [0, 0]
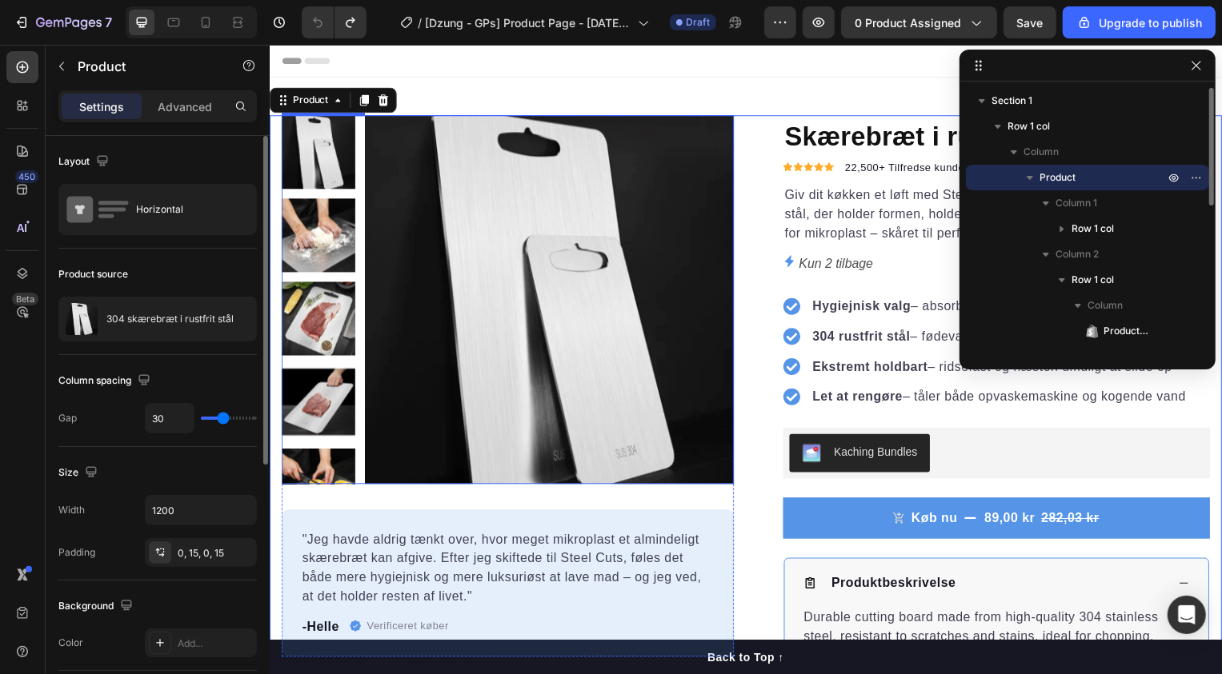
click at [366, 166] on img at bounding box center [551, 302] width 372 height 372
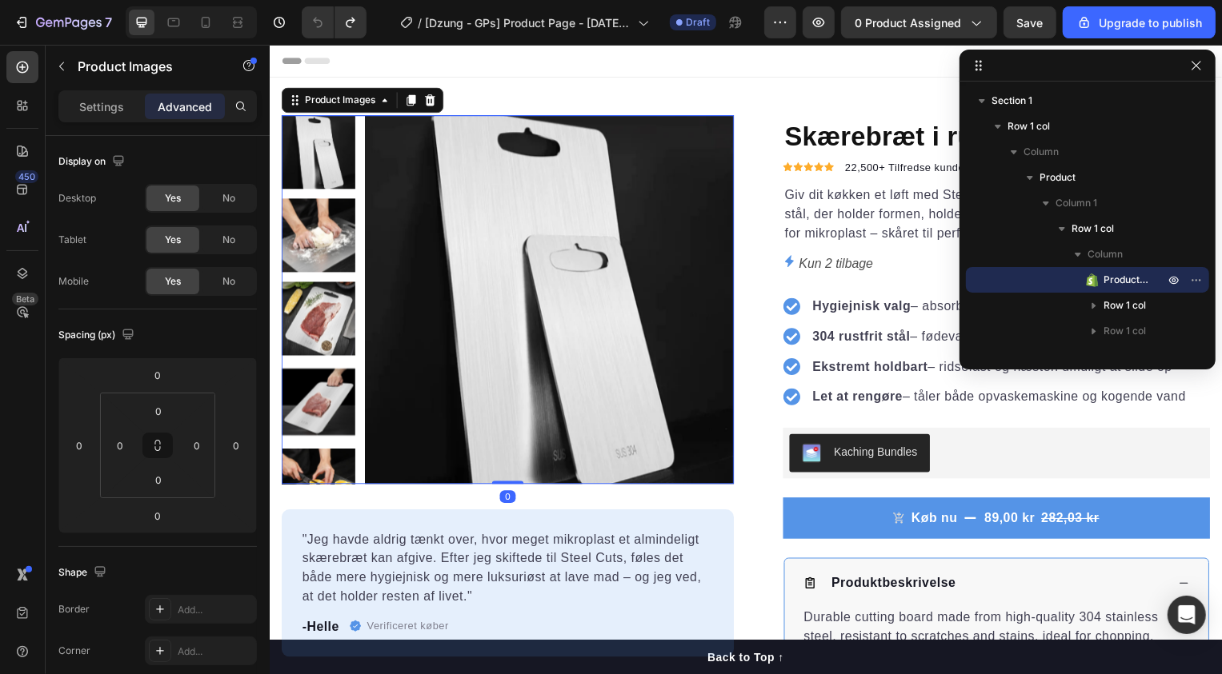
click at [349, 111] on div "Product Images" at bounding box center [362, 101] width 163 height 26
click at [327, 106] on div "Product Images" at bounding box center [340, 101] width 78 height 14
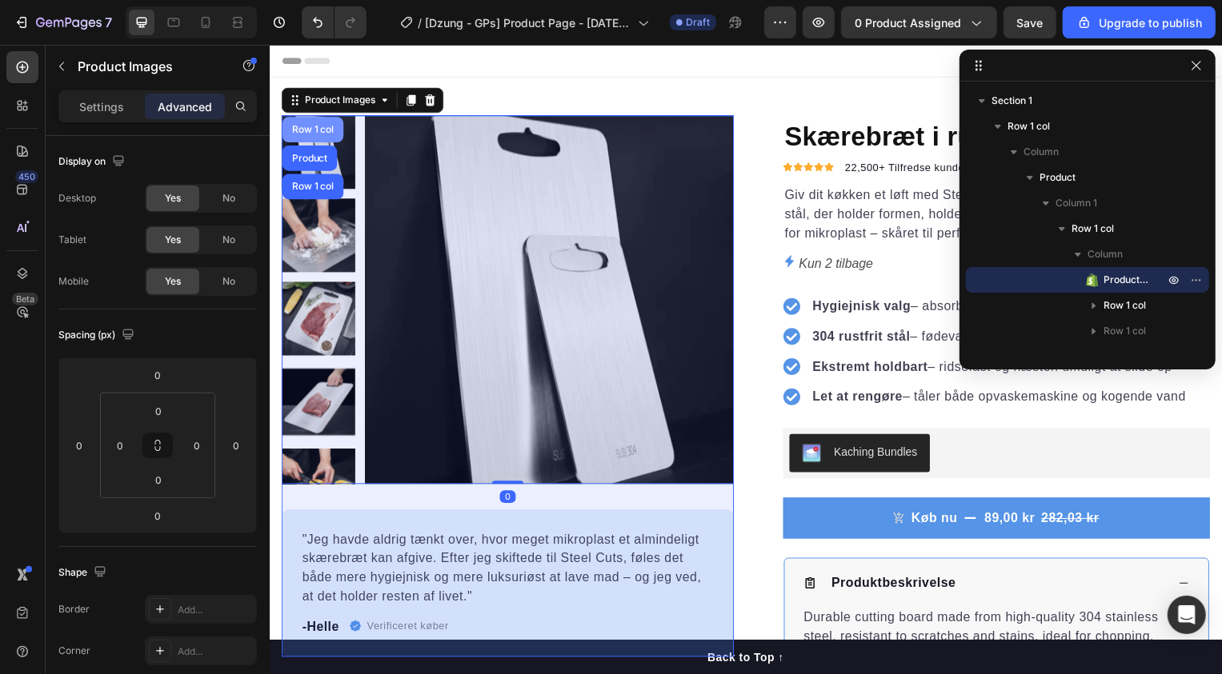
click at [306, 138] on div "Row 1 col" at bounding box center [313, 131] width 62 height 26
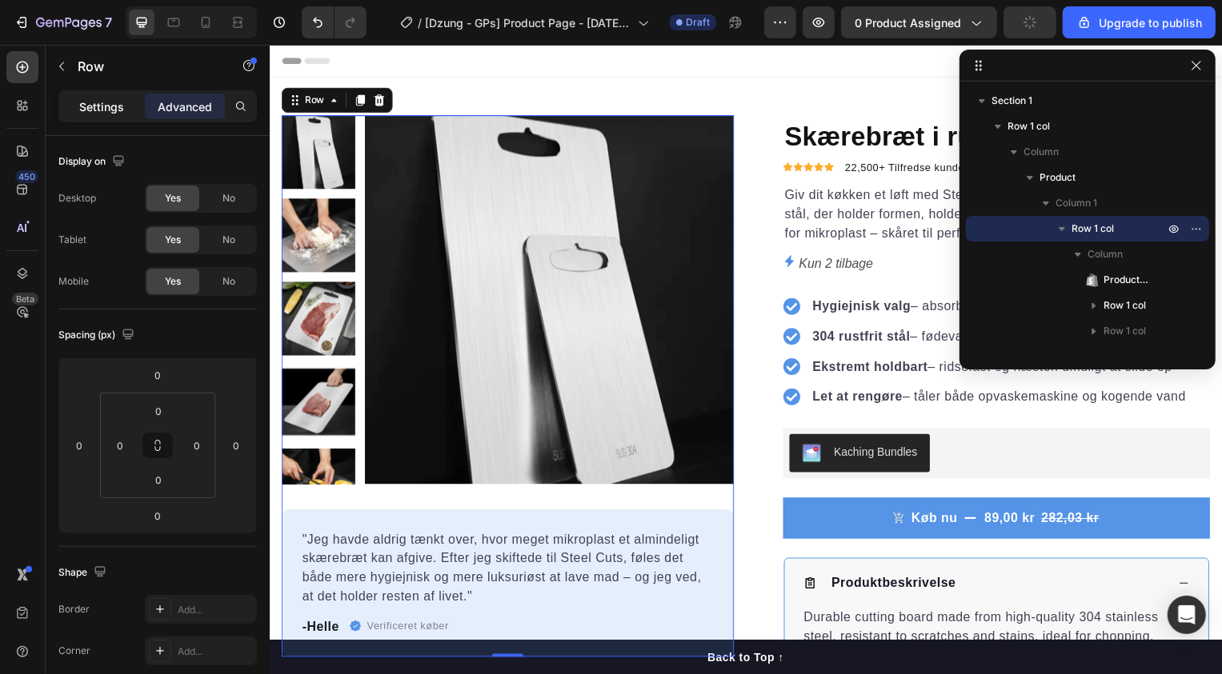
click at [104, 99] on p "Settings" at bounding box center [101, 106] width 45 height 17
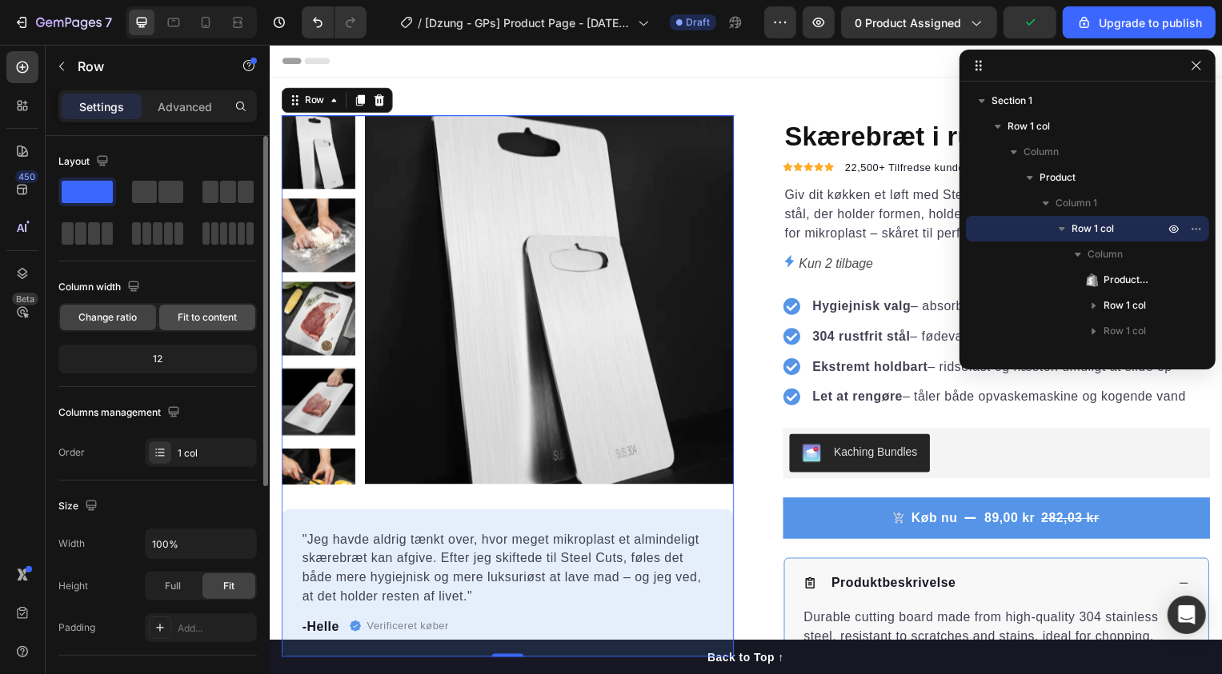
click at [182, 314] on span "Fit to content" at bounding box center [207, 317] width 59 height 14
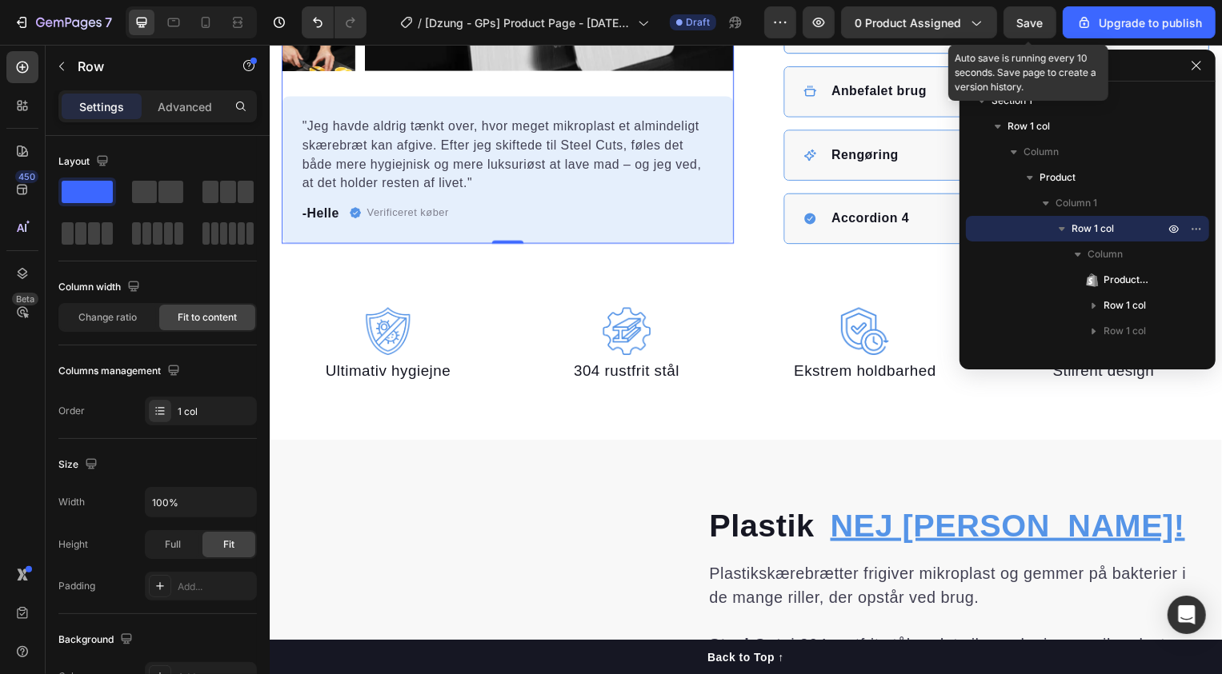
click at [1027, 21] on span "Save" at bounding box center [1030, 23] width 26 height 14
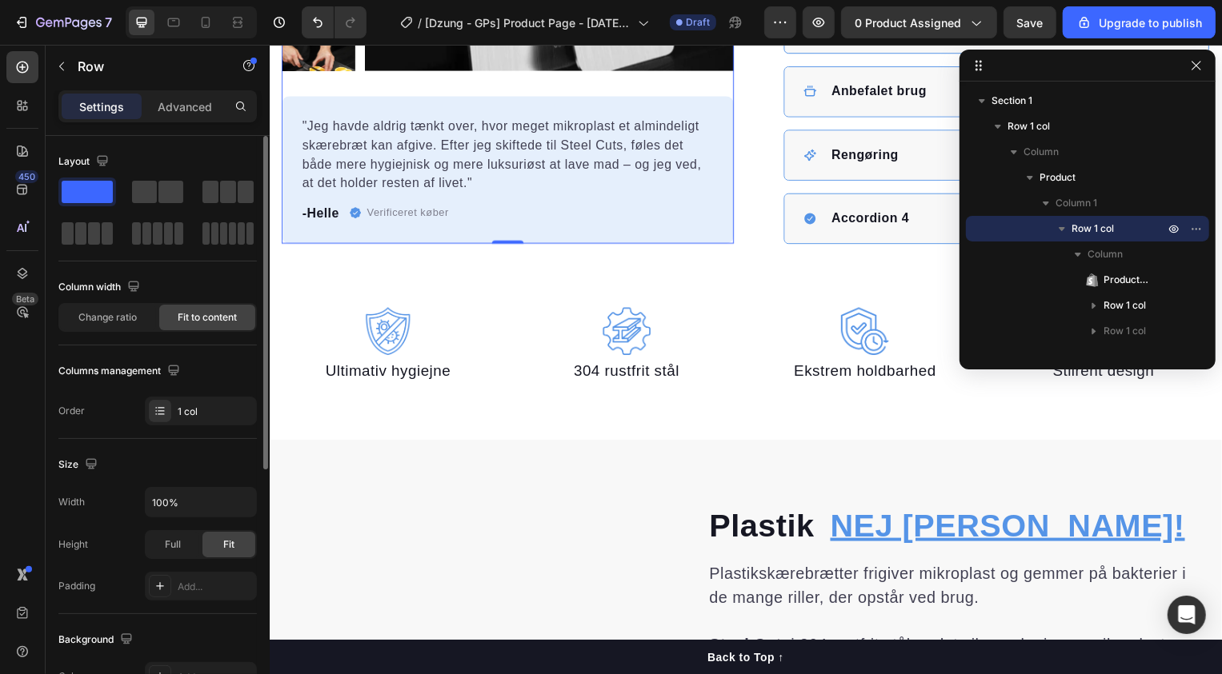
click at [126, 330] on div "Change ratio Fit to content" at bounding box center [157, 317] width 198 height 29
click at [129, 317] on span "Change ratio" at bounding box center [108, 317] width 58 height 14
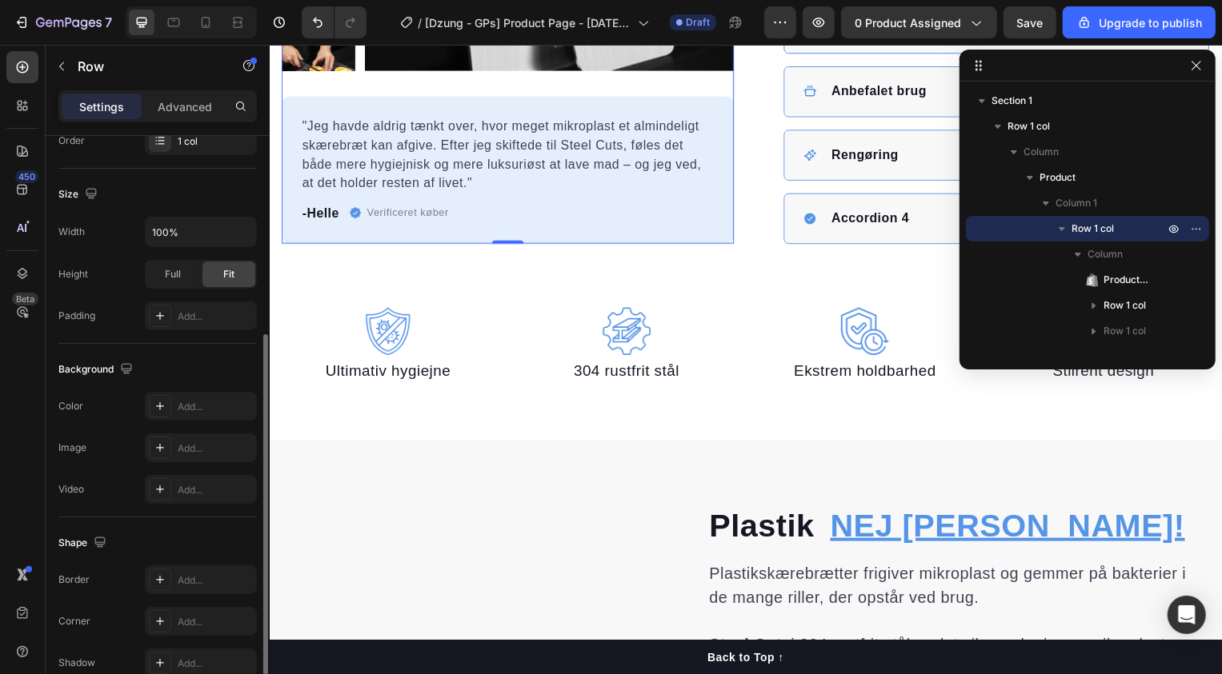
scroll to position [310, 0]
click at [160, 265] on div "Full" at bounding box center [172, 277] width 53 height 26
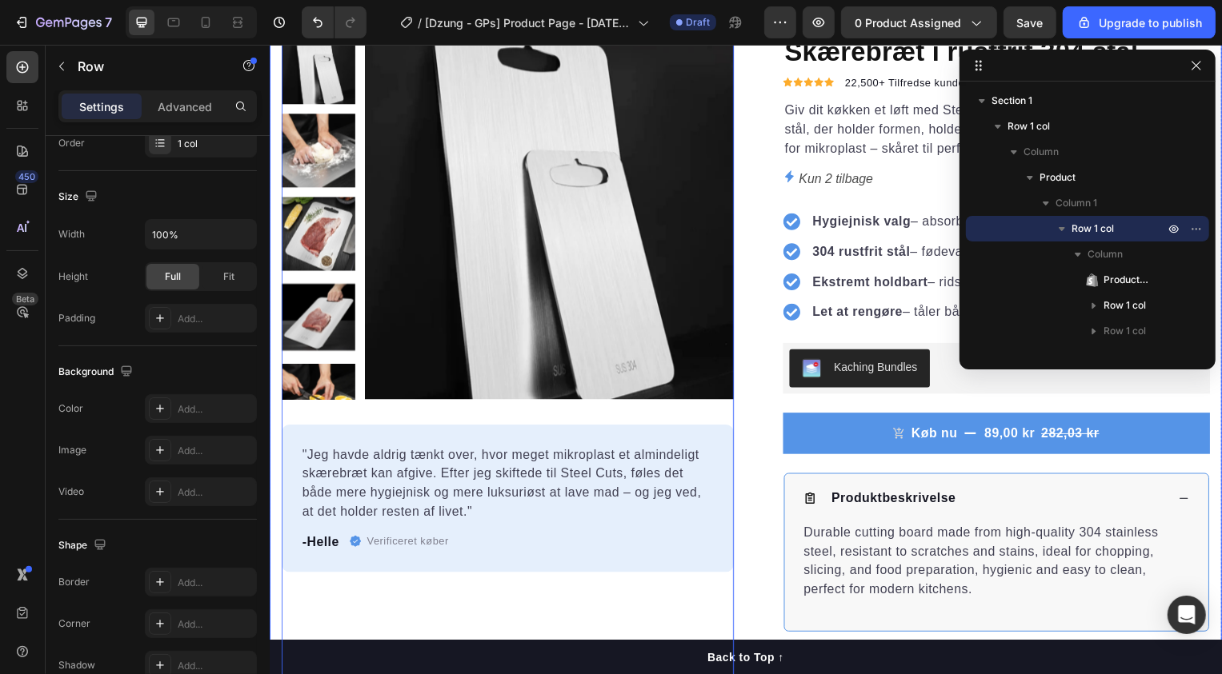
scroll to position [0, 0]
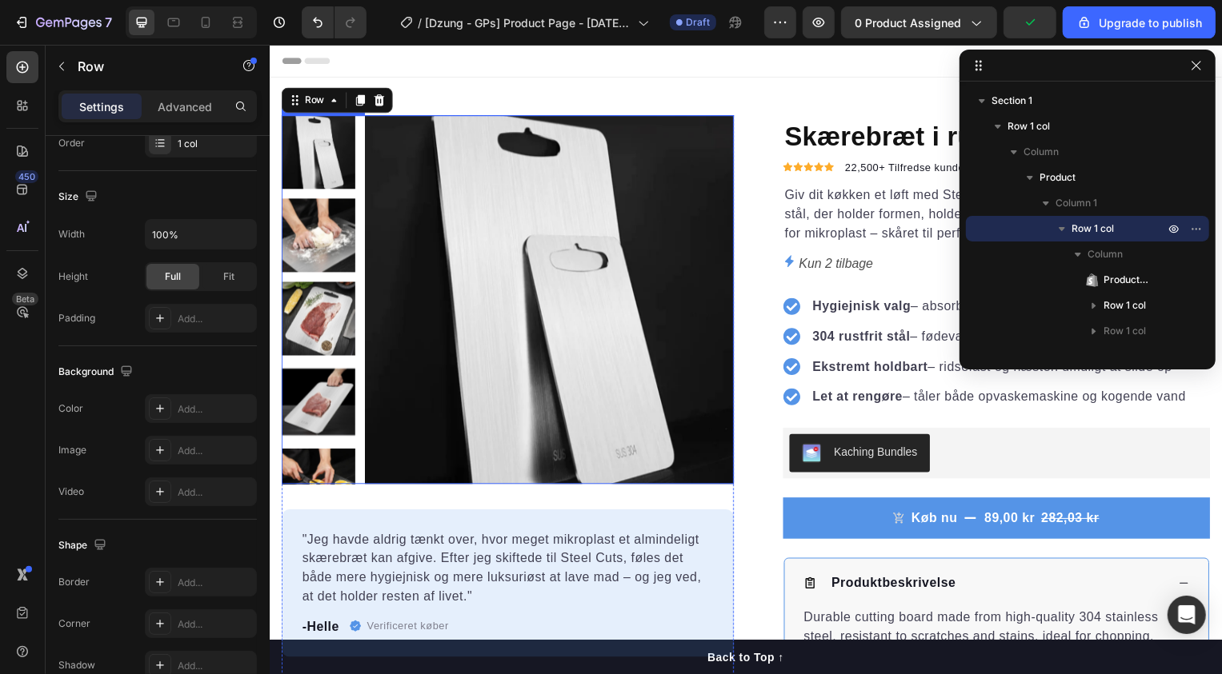
click at [607, 139] on img at bounding box center [551, 302] width 372 height 372
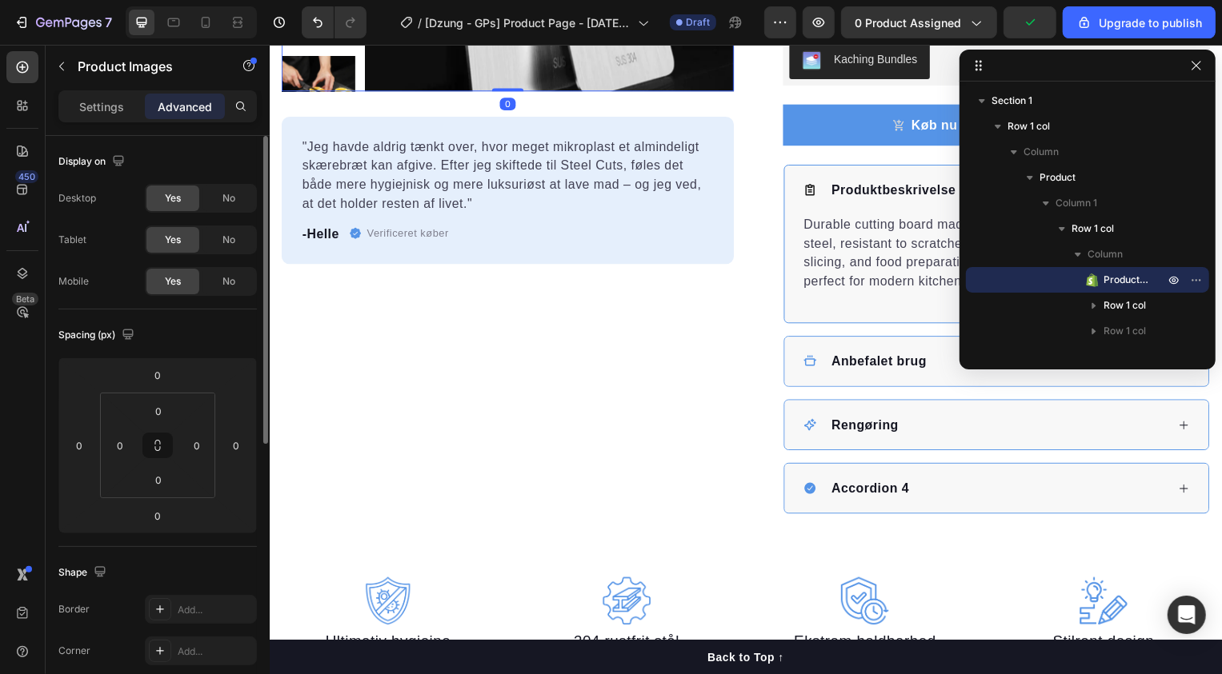
scroll to position [413, 0]
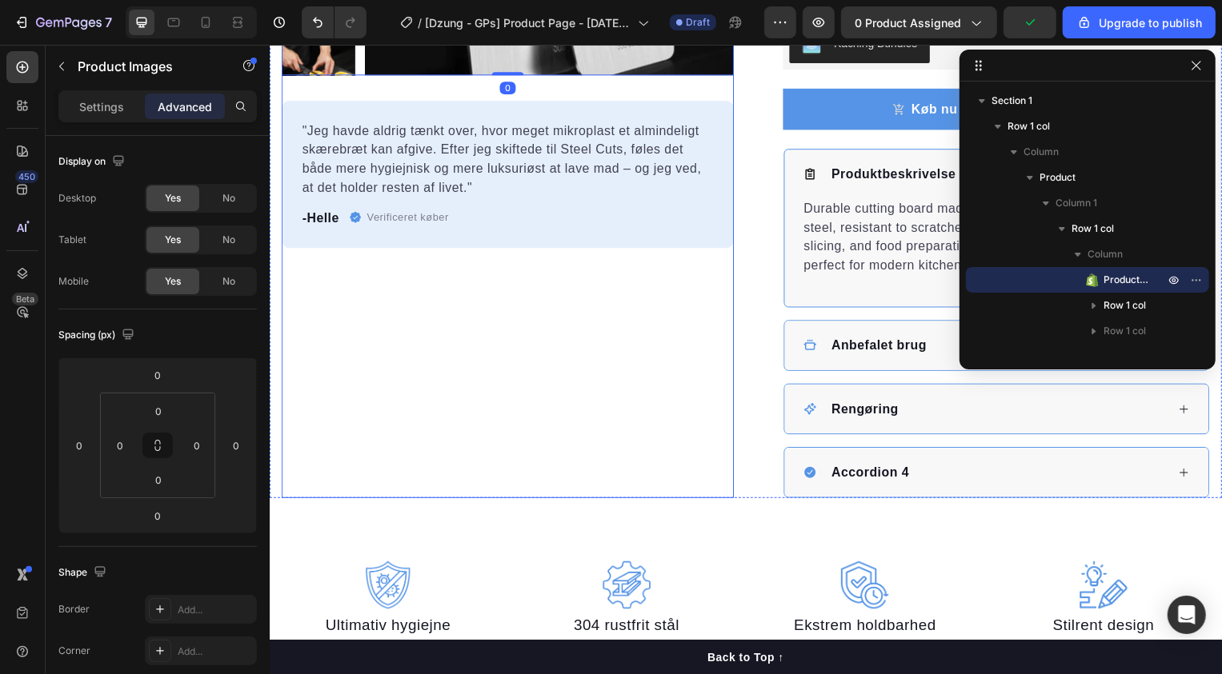
click at [603, 310] on div "Product Images 0 "Jeg havde aldrig tænkt over, hvor meget mikroplast et alminde…" at bounding box center [509, 102] width 456 height 798
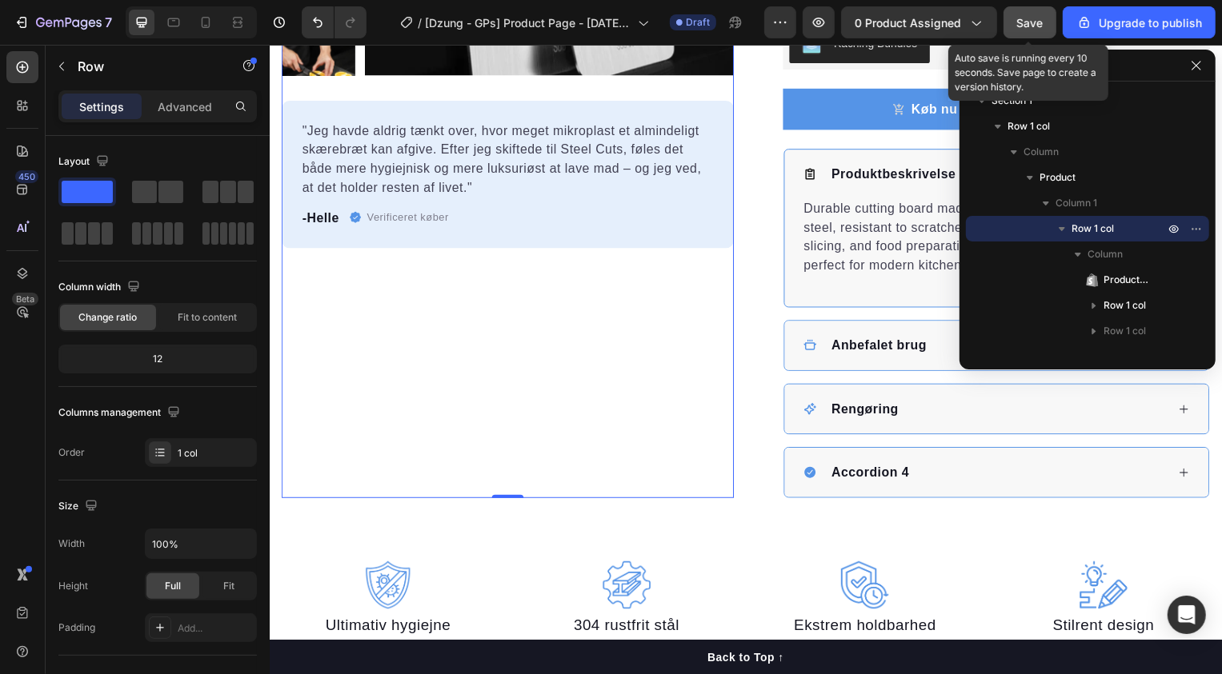
click at [1045, 29] on button "Save" at bounding box center [1029, 22] width 53 height 32
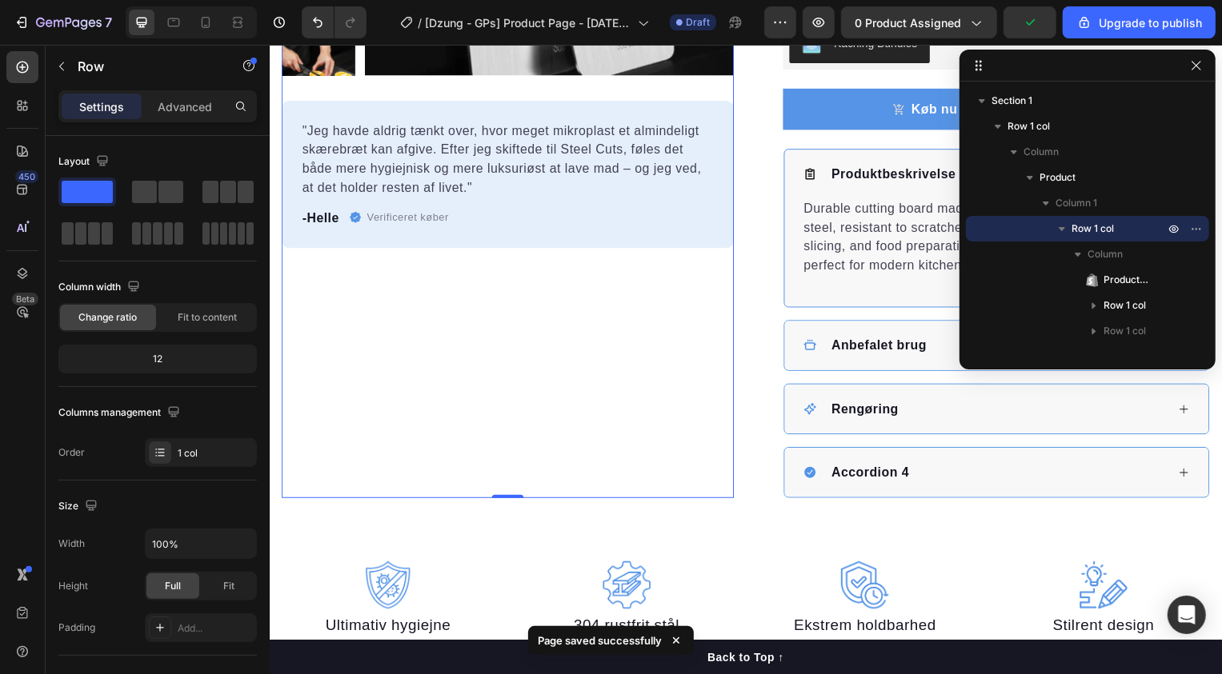
click at [550, 308] on div "Product Images "Jeg havde aldrig tænkt over, hvor meget mikroplast et almindeli…" at bounding box center [509, 102] width 456 height 798
click at [190, 98] on p "Advanced" at bounding box center [185, 106] width 54 height 17
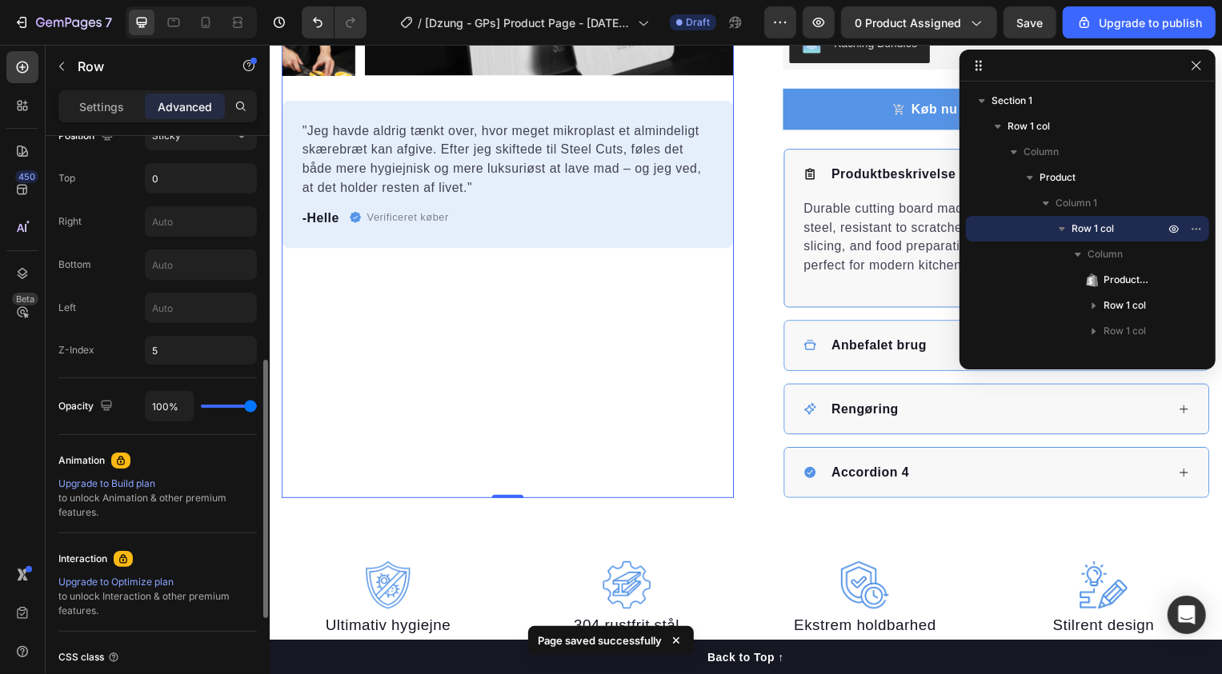
scroll to position [547, 0]
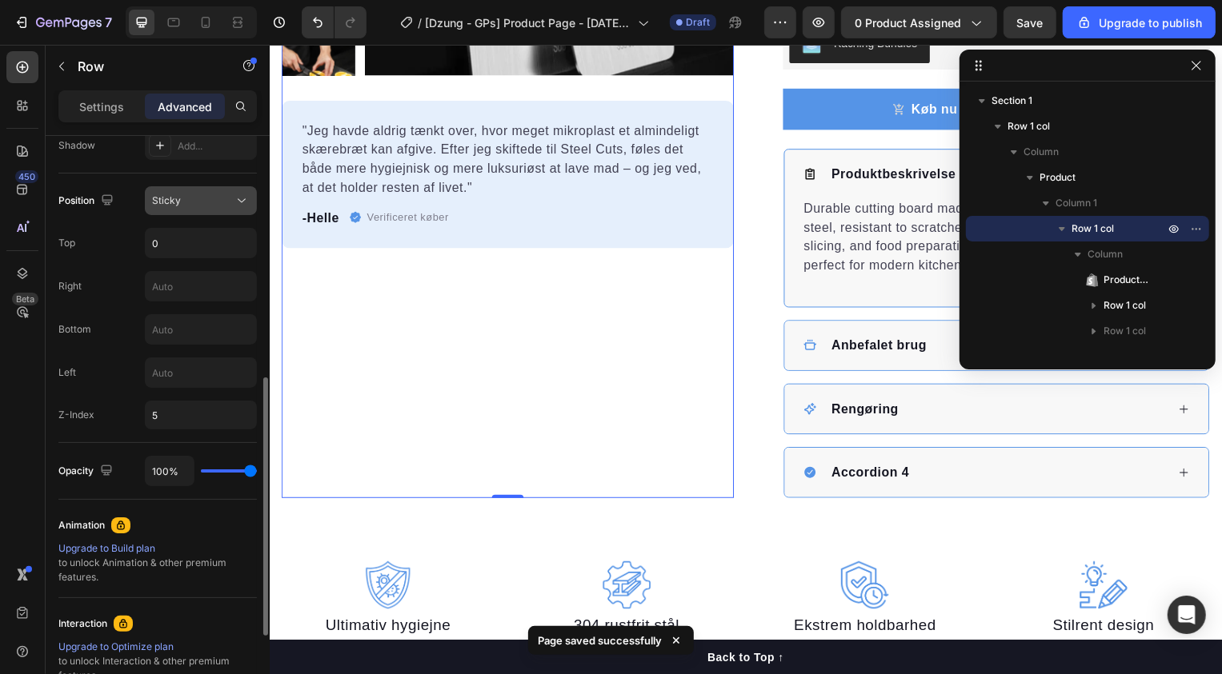
click at [193, 209] on button "Sticky" at bounding box center [201, 200] width 112 height 29
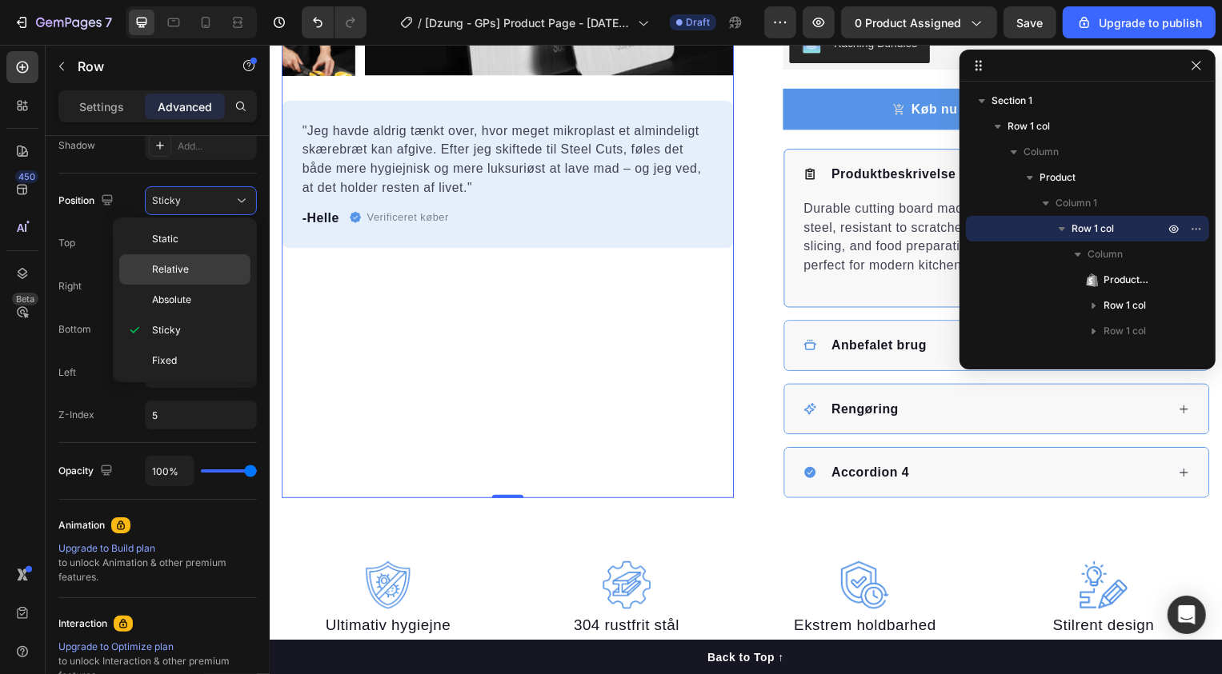
click at [187, 266] on p "Relative" at bounding box center [197, 269] width 91 height 14
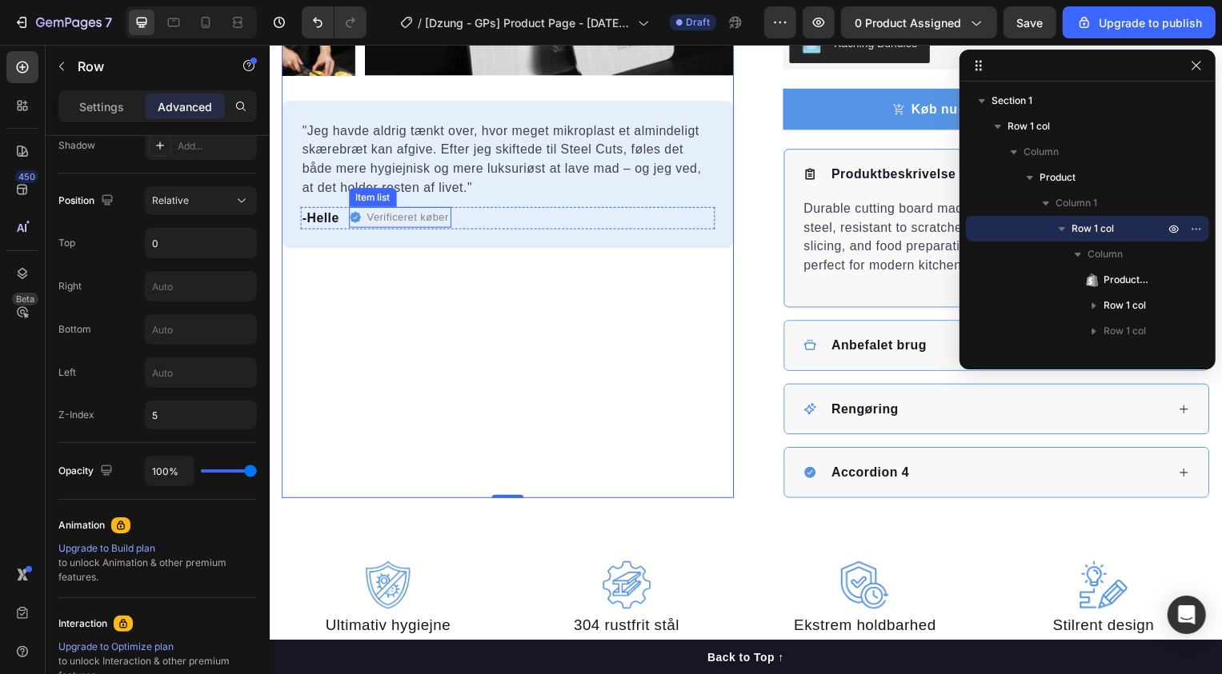
click at [422, 226] on div "Verificeret køber" at bounding box center [408, 218] width 87 height 21
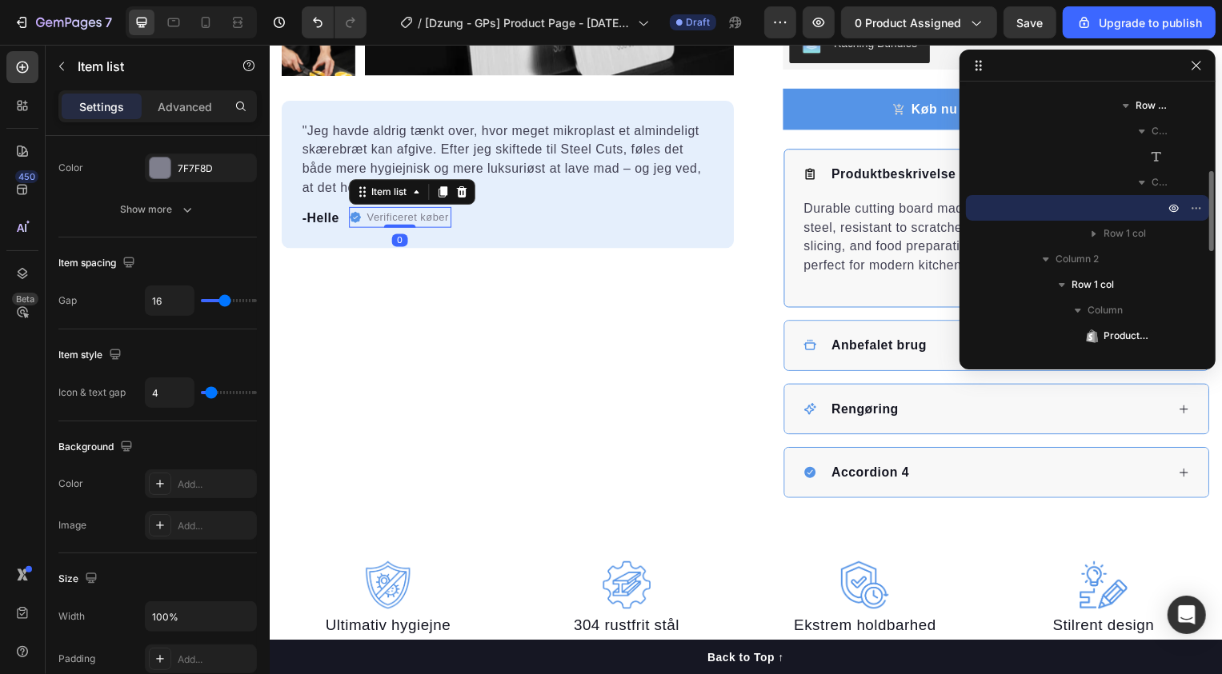
scroll to position [0, 0]
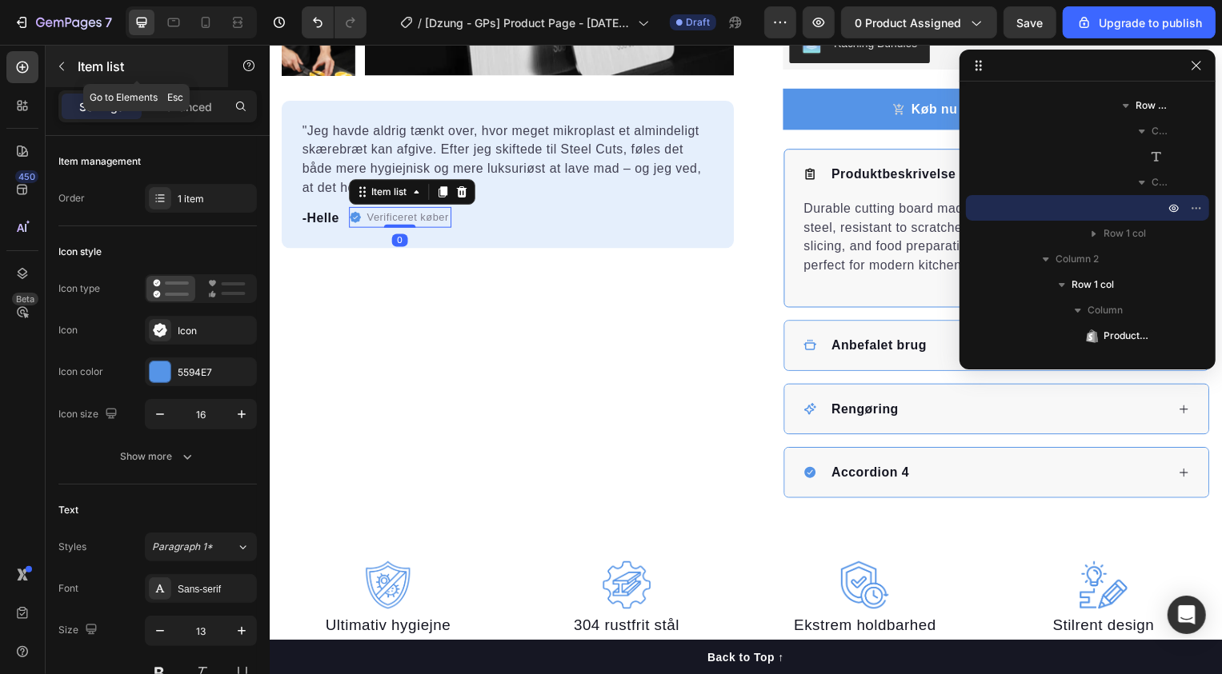
click at [60, 68] on icon "button" at bounding box center [61, 66] width 13 height 13
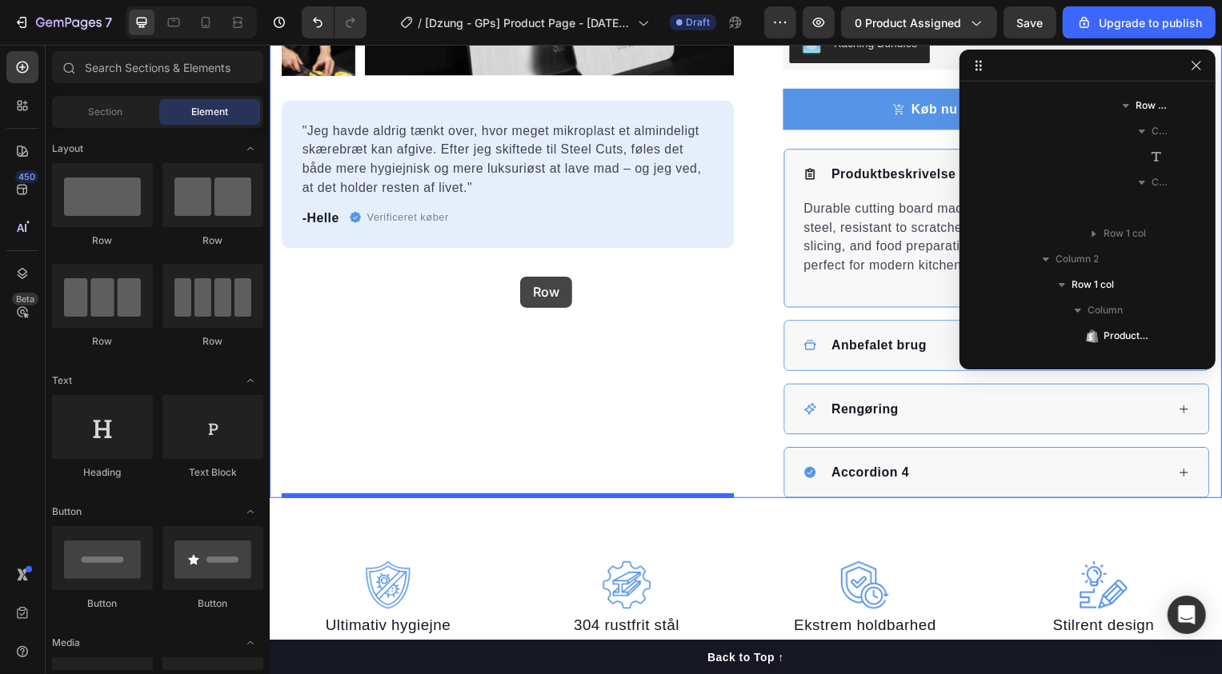
drag, startPoint x: 443, startPoint y: 252, endPoint x: 522, endPoint y: 278, distance: 82.7
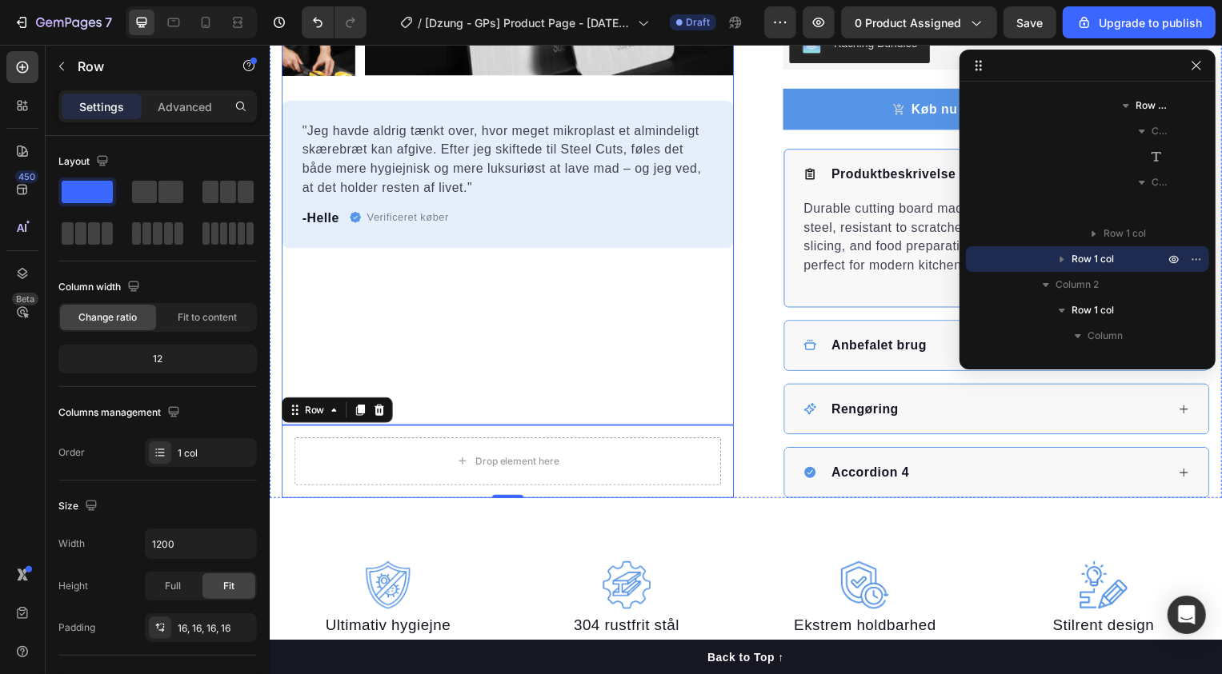
click at [504, 372] on div "Product Images "Jeg havde aldrig tænkt over, hvor meget mikroplast et almindeli…" at bounding box center [509, 65] width 456 height 725
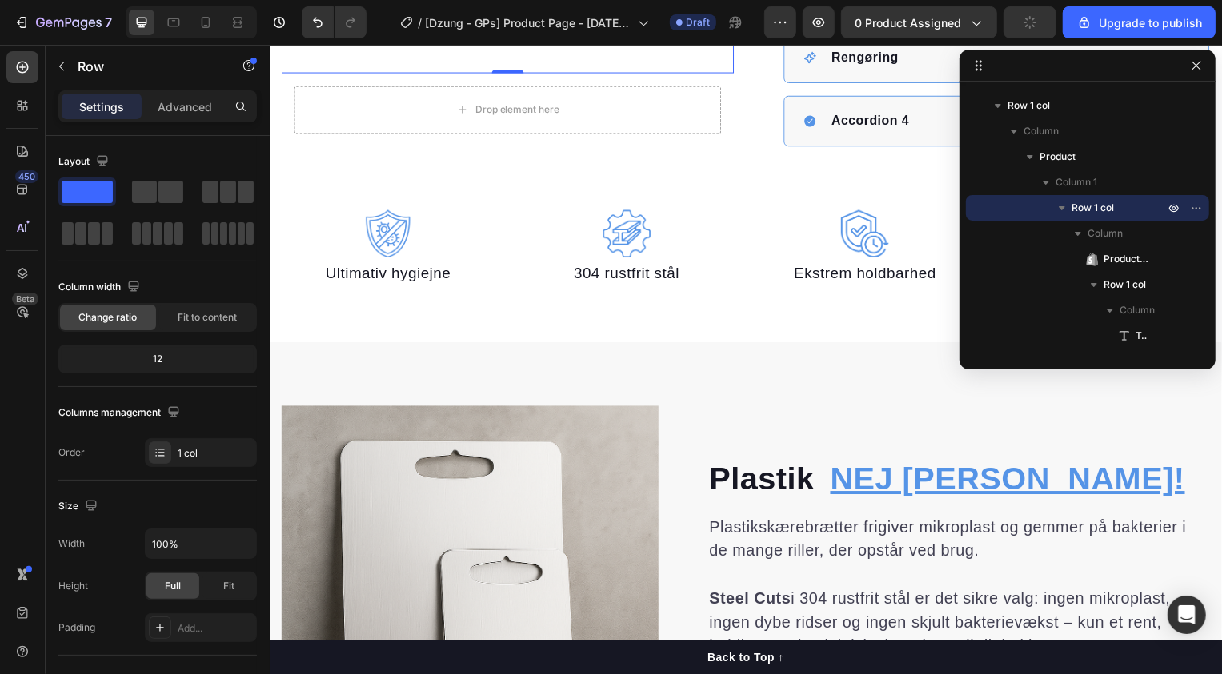
scroll to position [794, 0]
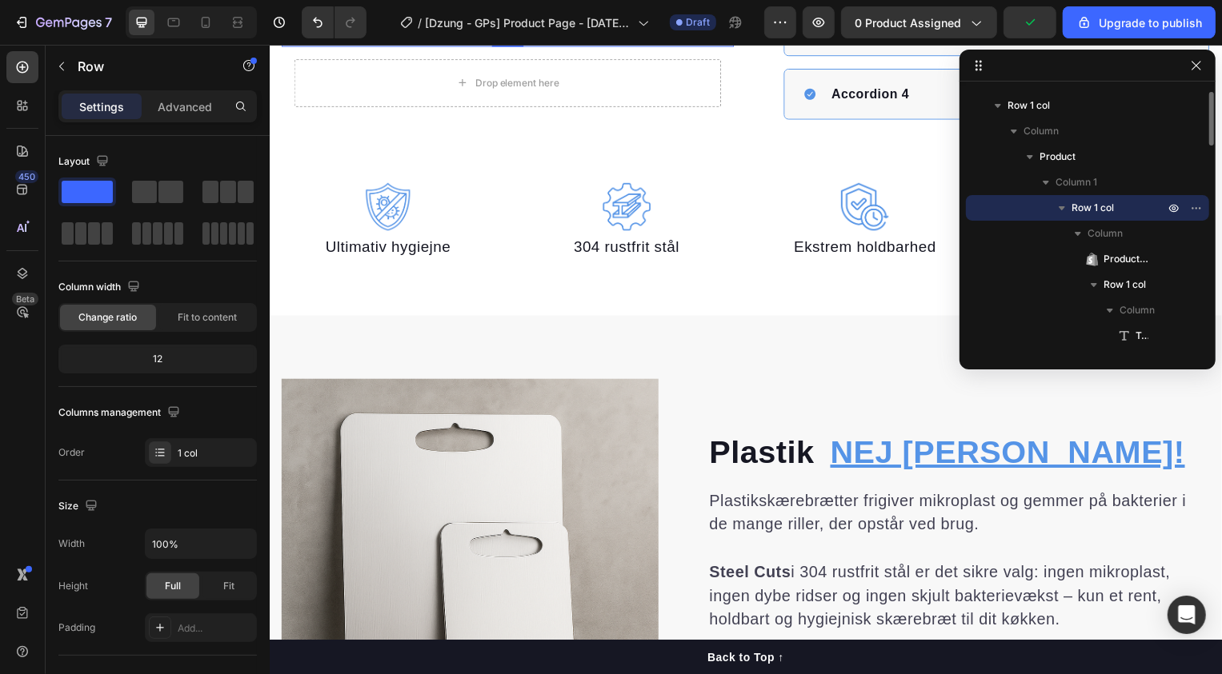
click at [1062, 208] on icon "button" at bounding box center [1061, 208] width 6 height 4
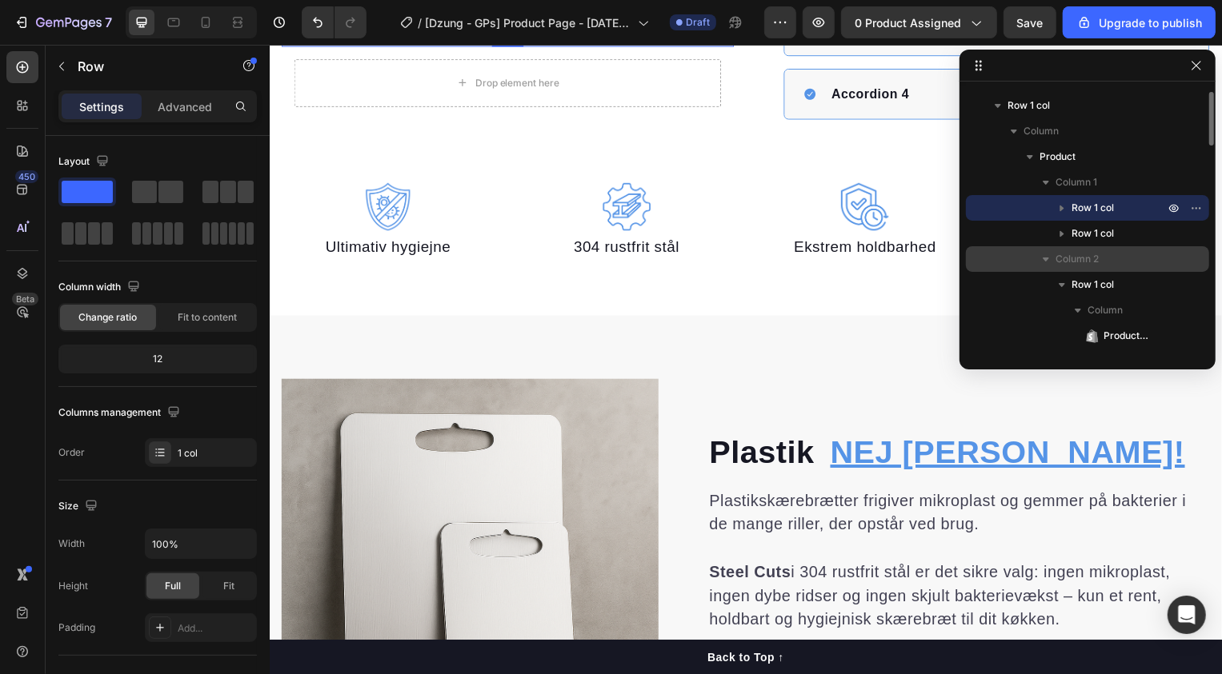
click at [1048, 258] on icon "button" at bounding box center [1045, 260] width 6 height 4
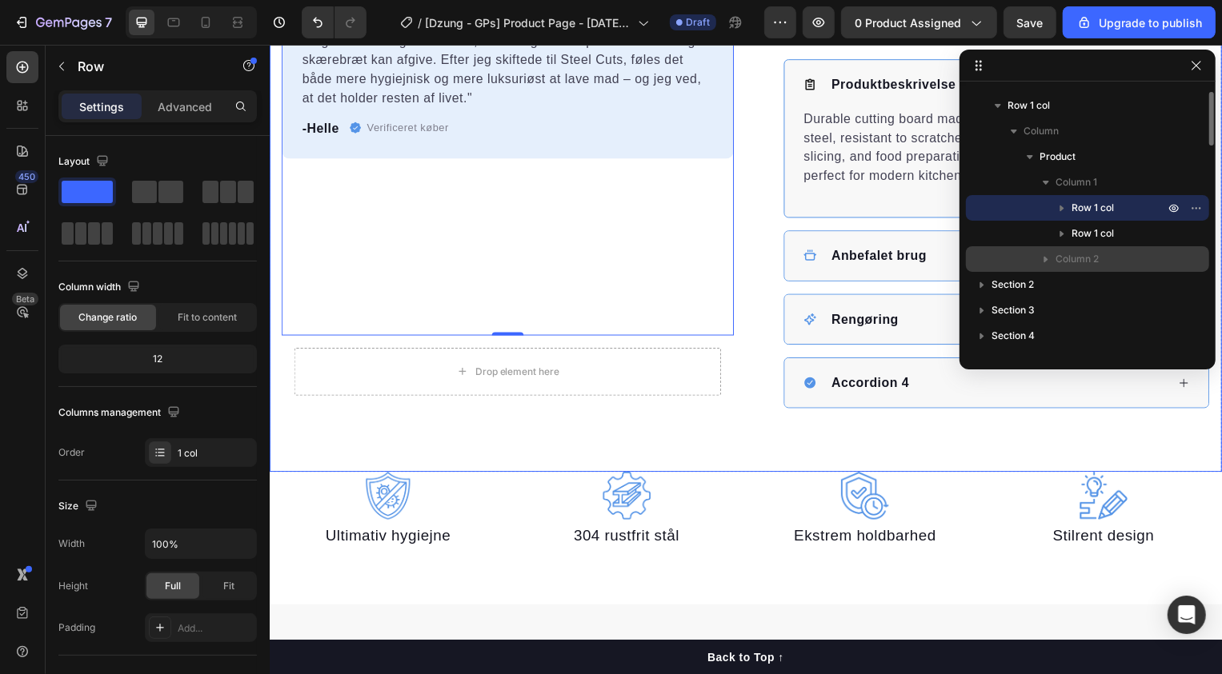
scroll to position [395, 0]
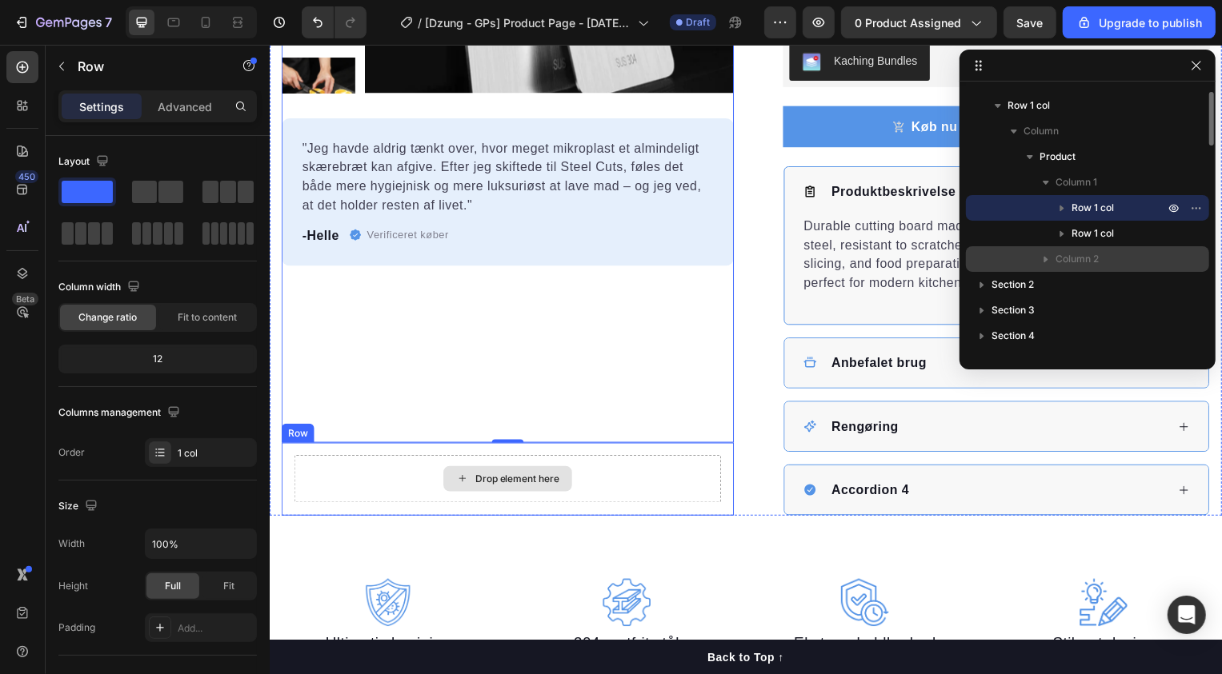
click at [390, 458] on div "Drop element here" at bounding box center [509, 482] width 430 height 48
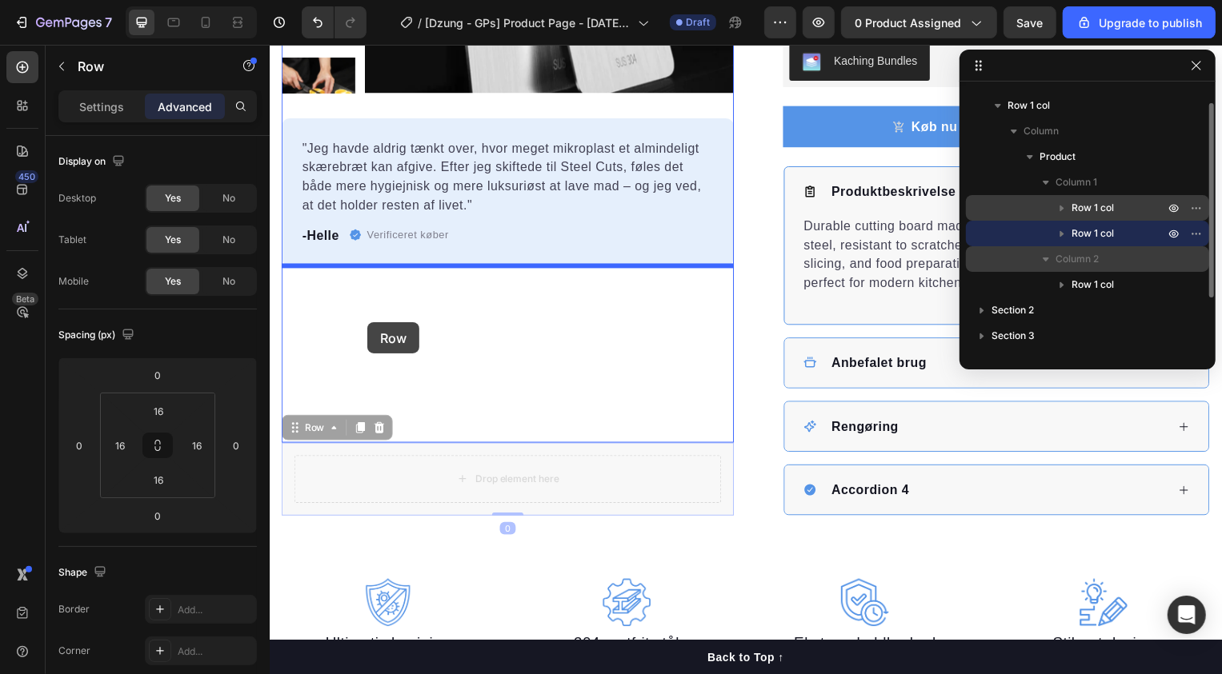
drag, startPoint x: 292, startPoint y: 438, endPoint x: 367, endPoint y: 325, distance: 136.2
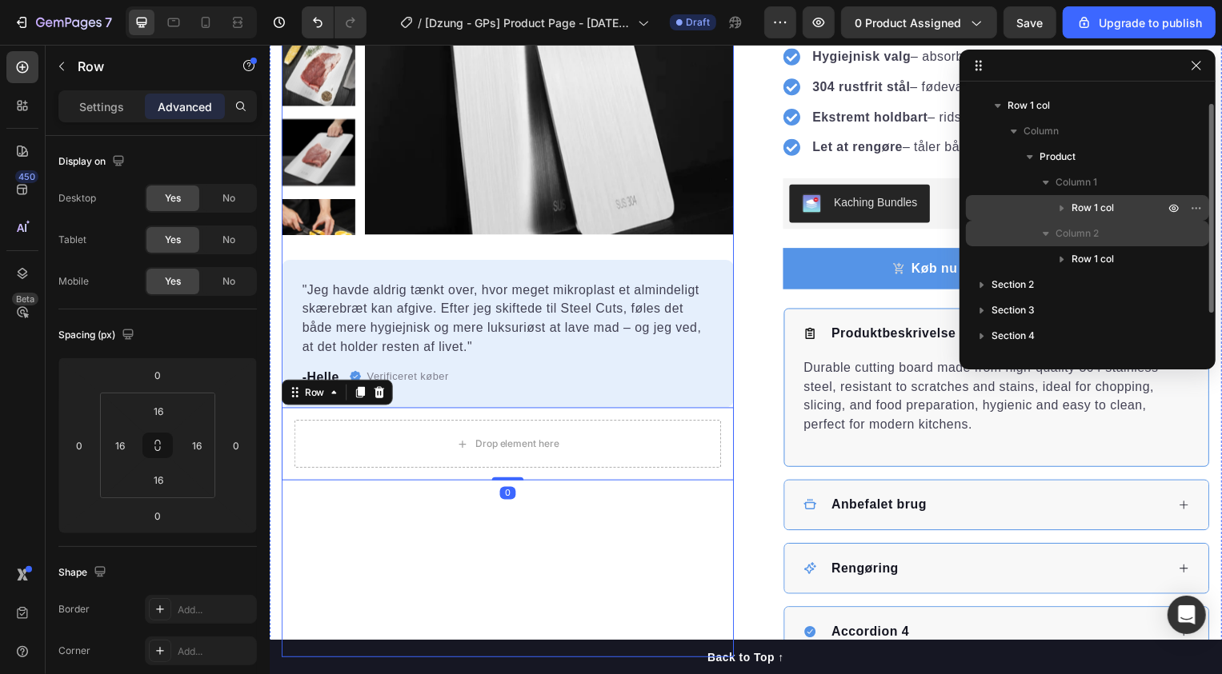
scroll to position [245, 0]
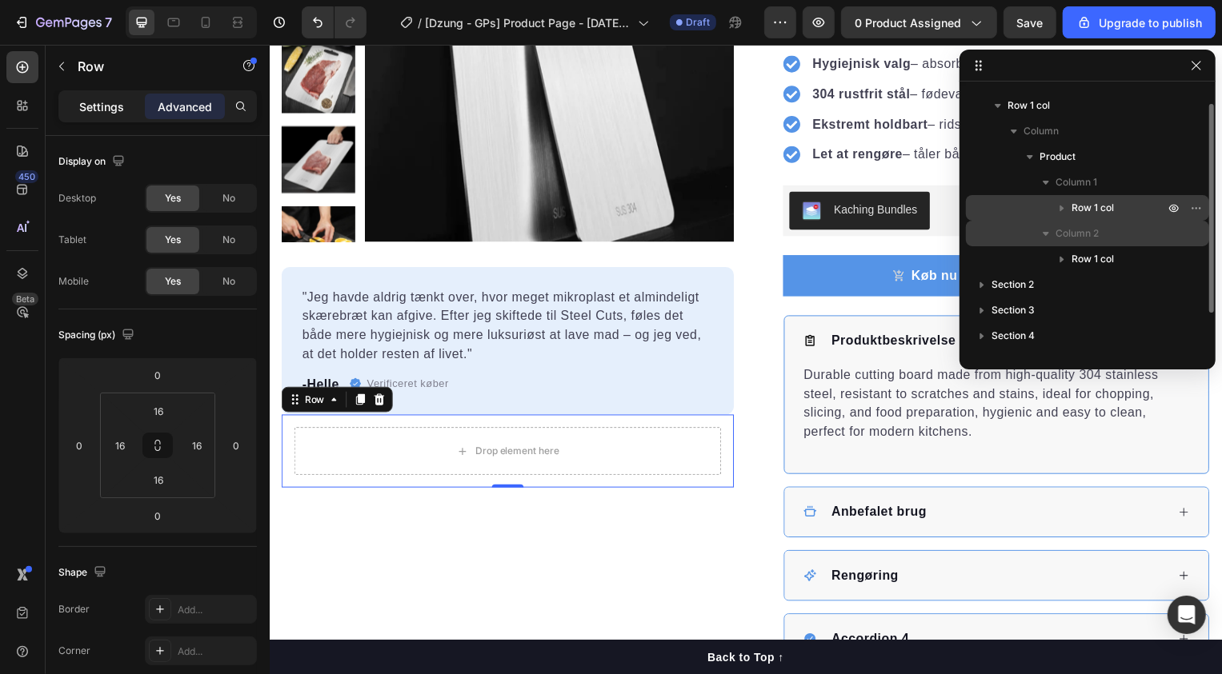
click at [105, 105] on p "Settings" at bounding box center [101, 106] width 45 height 17
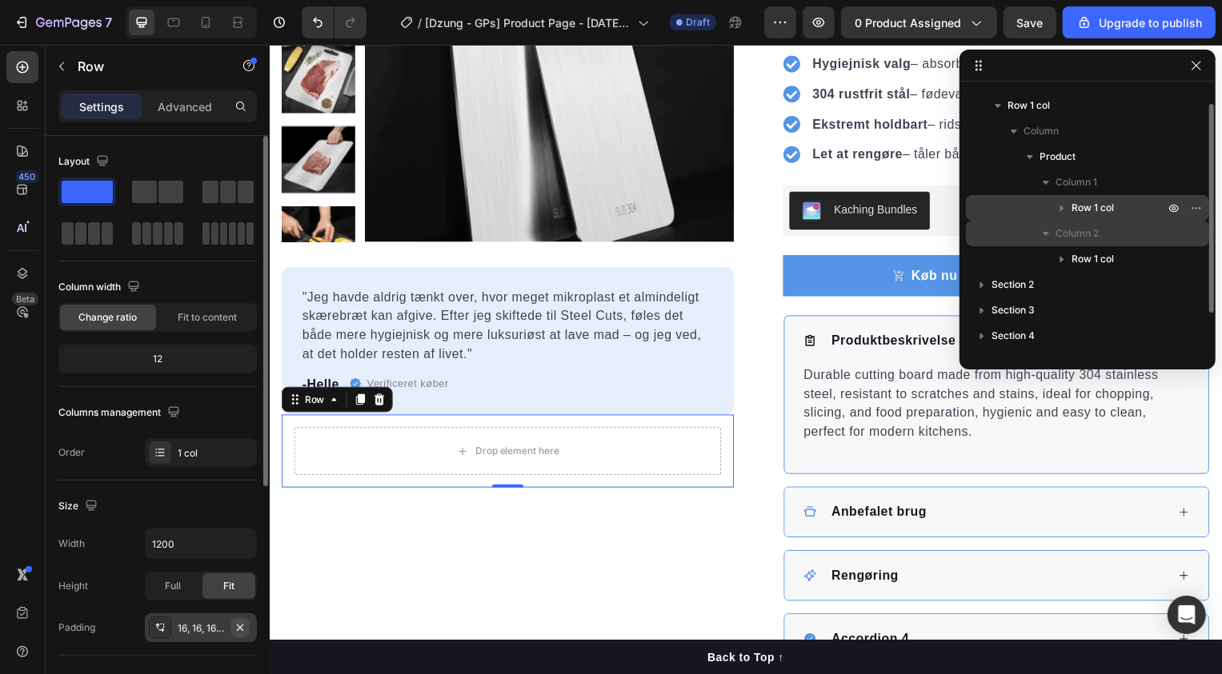
click at [235, 627] on icon "button" at bounding box center [240, 628] width 13 height 13
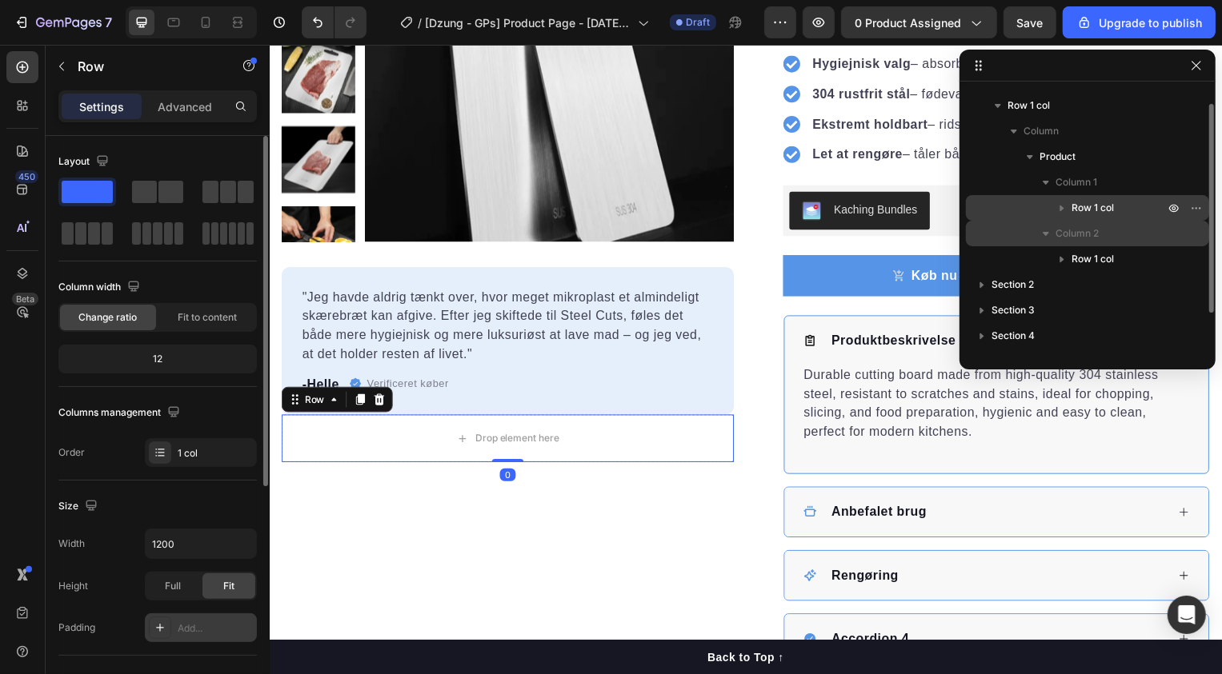
click at [196, 495] on div "Size" at bounding box center [157, 507] width 198 height 26
click at [474, 393] on div "-Helle Text block Verificeret køber Item list Row" at bounding box center [509, 387] width 418 height 22
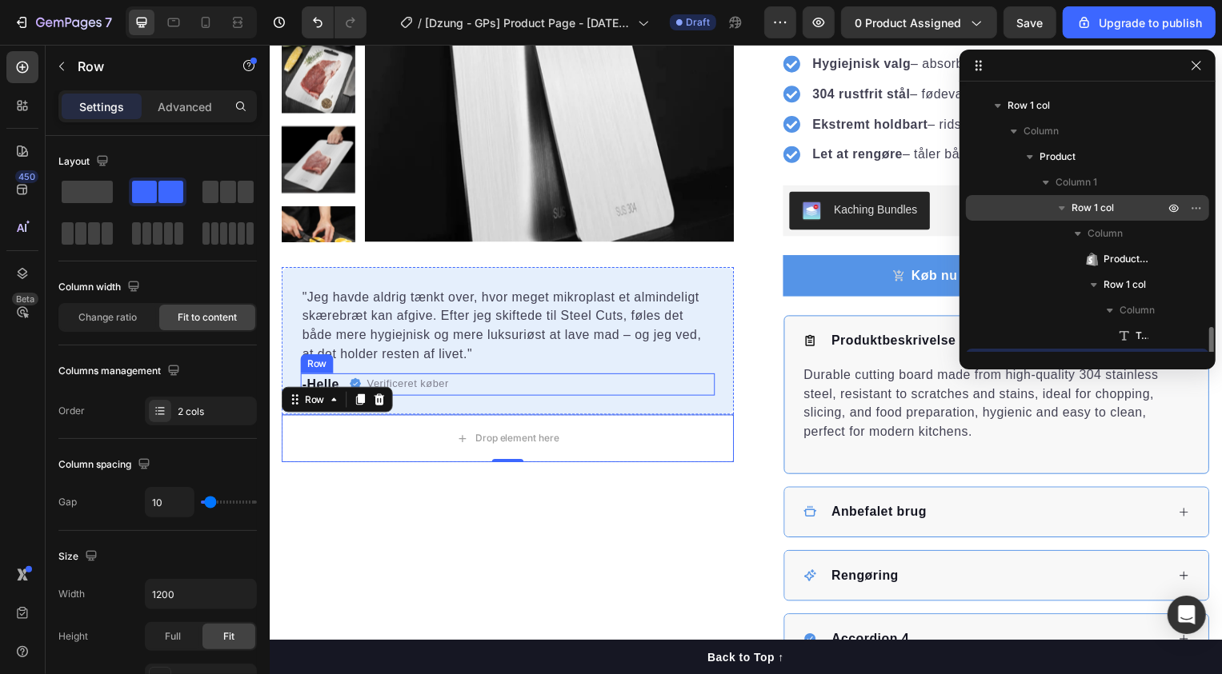
scroll to position [174, 0]
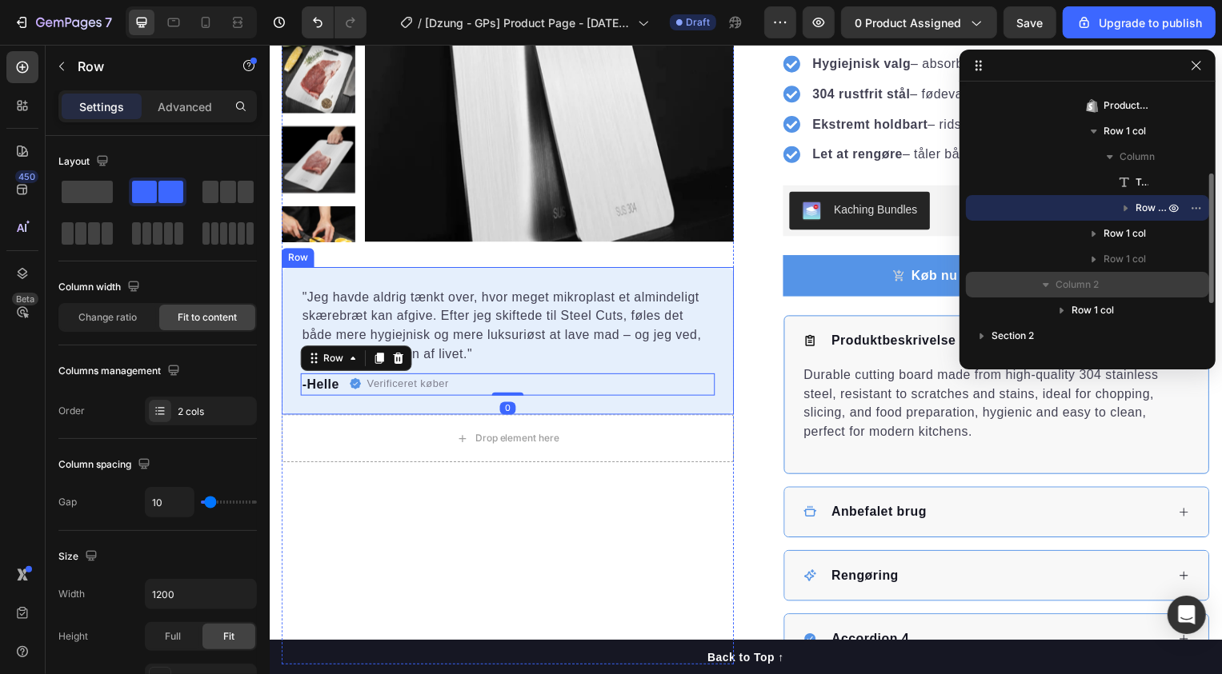
click at [438, 411] on div ""Jeg havde aldrig tænkt over, hvor meget mikroplast et almindeligt skærebræt ka…" at bounding box center [509, 343] width 456 height 149
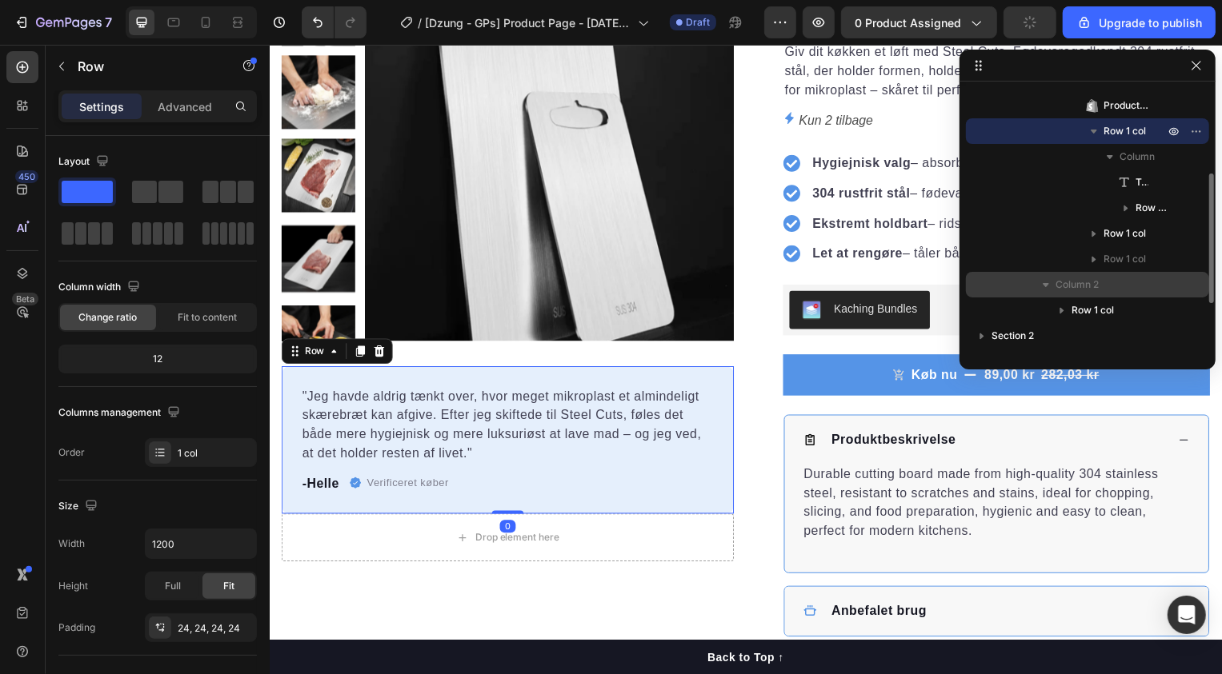
scroll to position [0, 0]
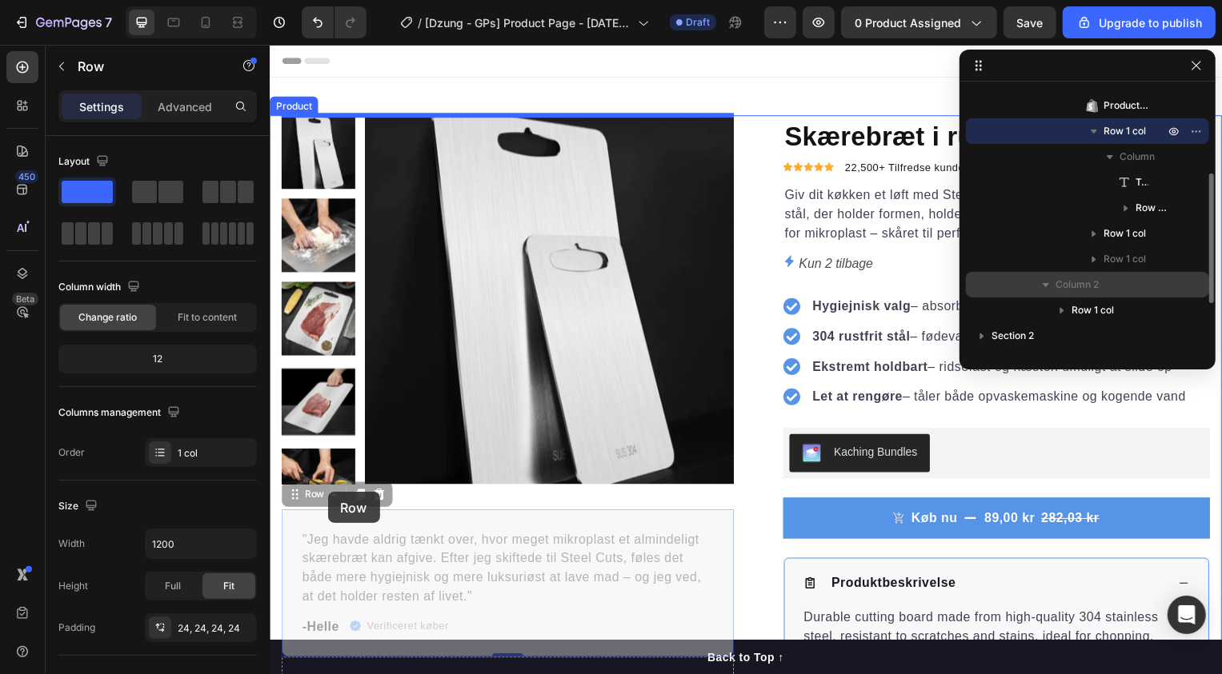
drag, startPoint x: 299, startPoint y: 499, endPoint x: 327, endPoint y: 496, distance: 28.2
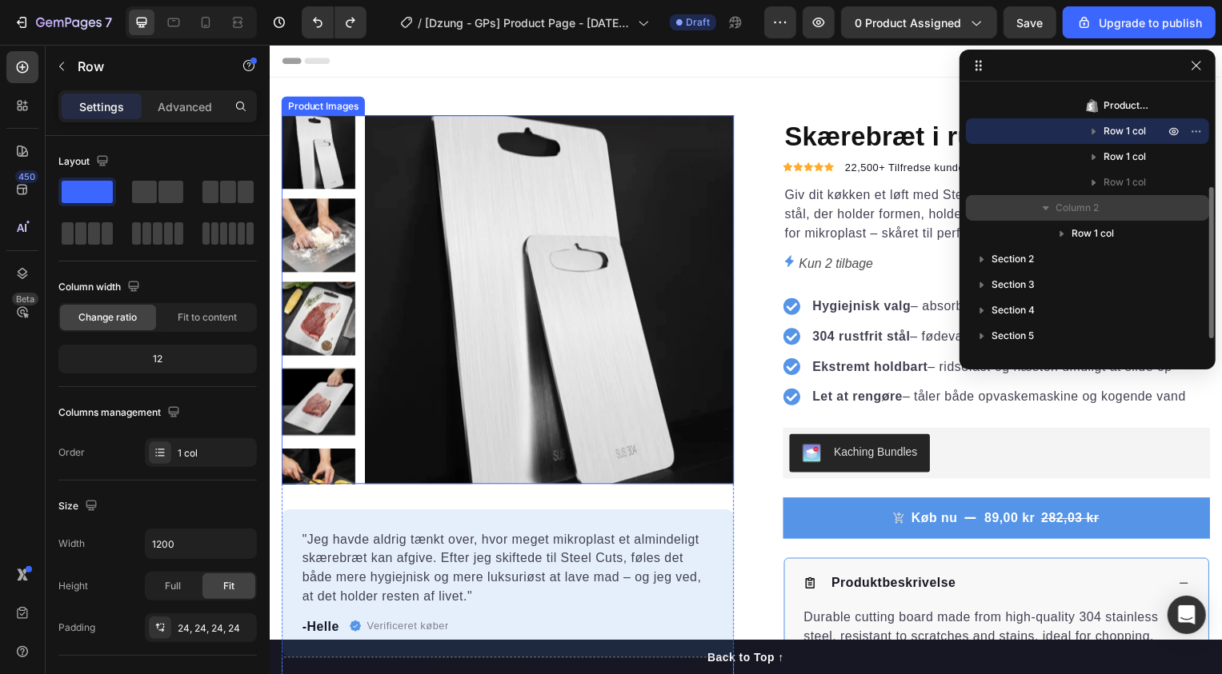
click at [381, 142] on img at bounding box center [551, 302] width 372 height 372
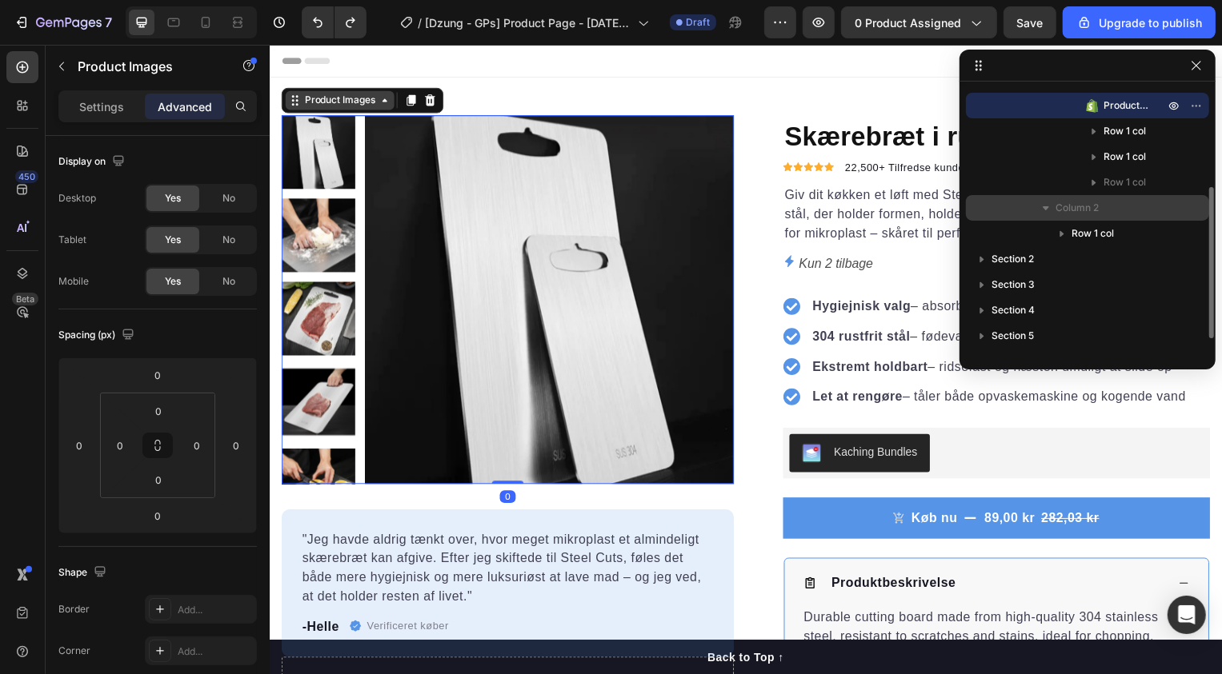
click at [337, 100] on div "Product Images" at bounding box center [340, 101] width 78 height 14
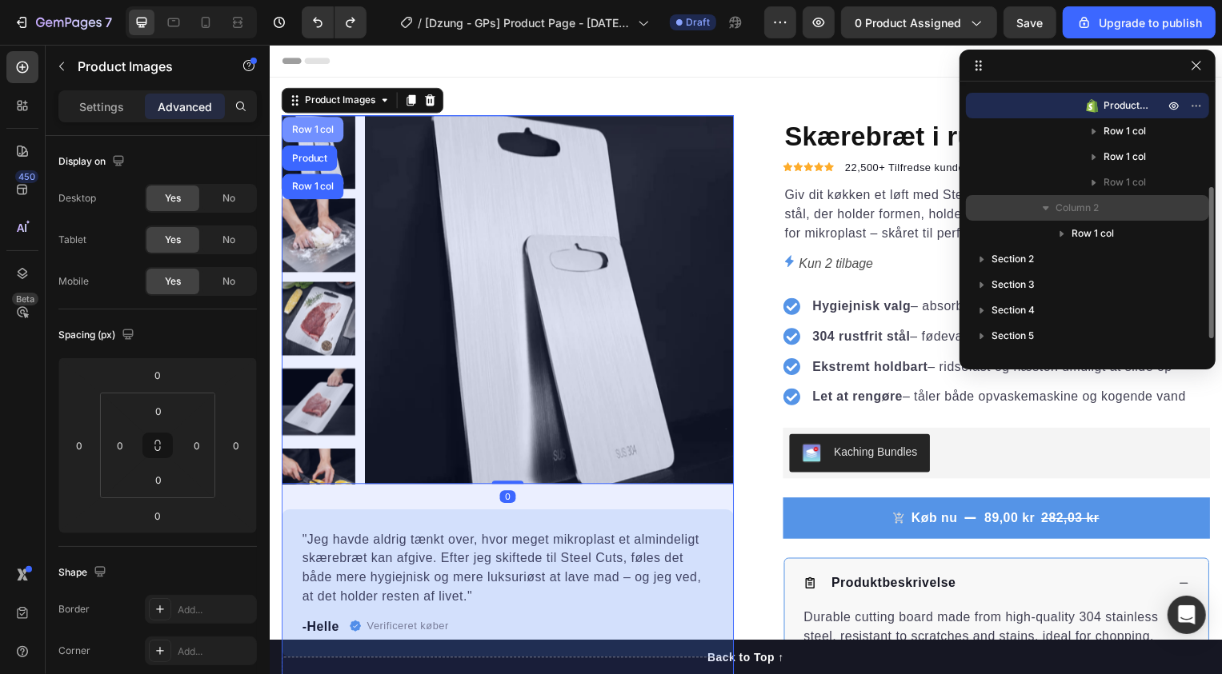
click at [304, 140] on div "Row 1 col" at bounding box center [313, 131] width 62 height 26
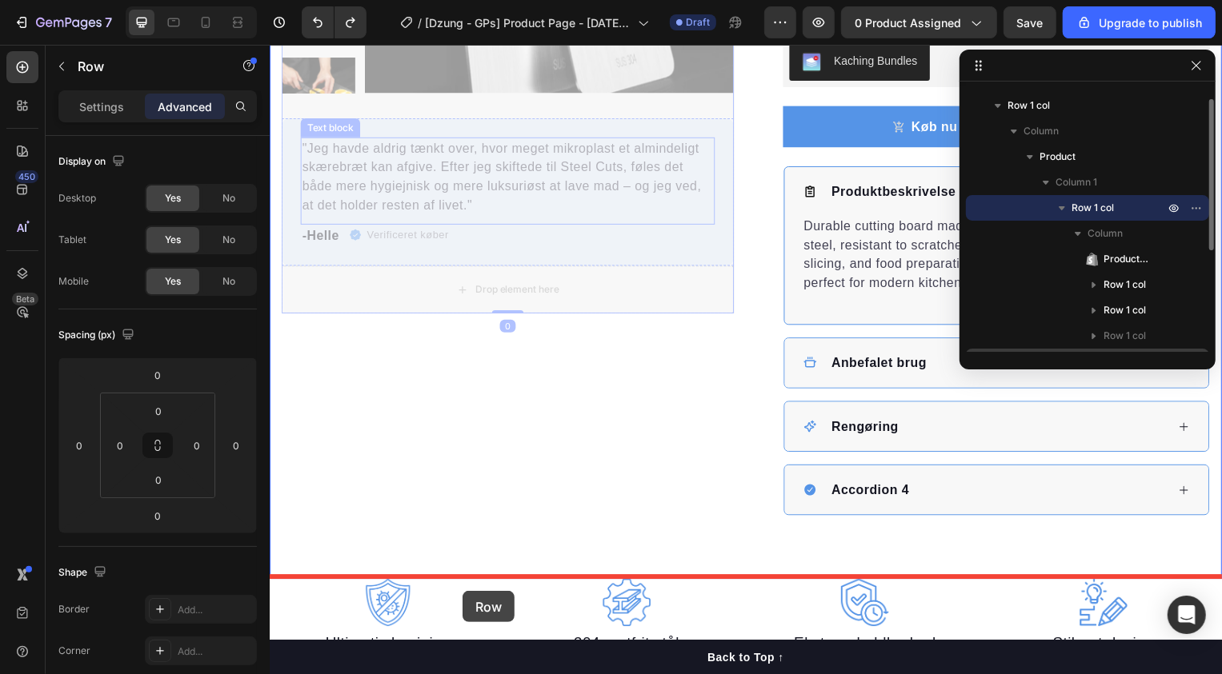
scroll to position [423, 0]
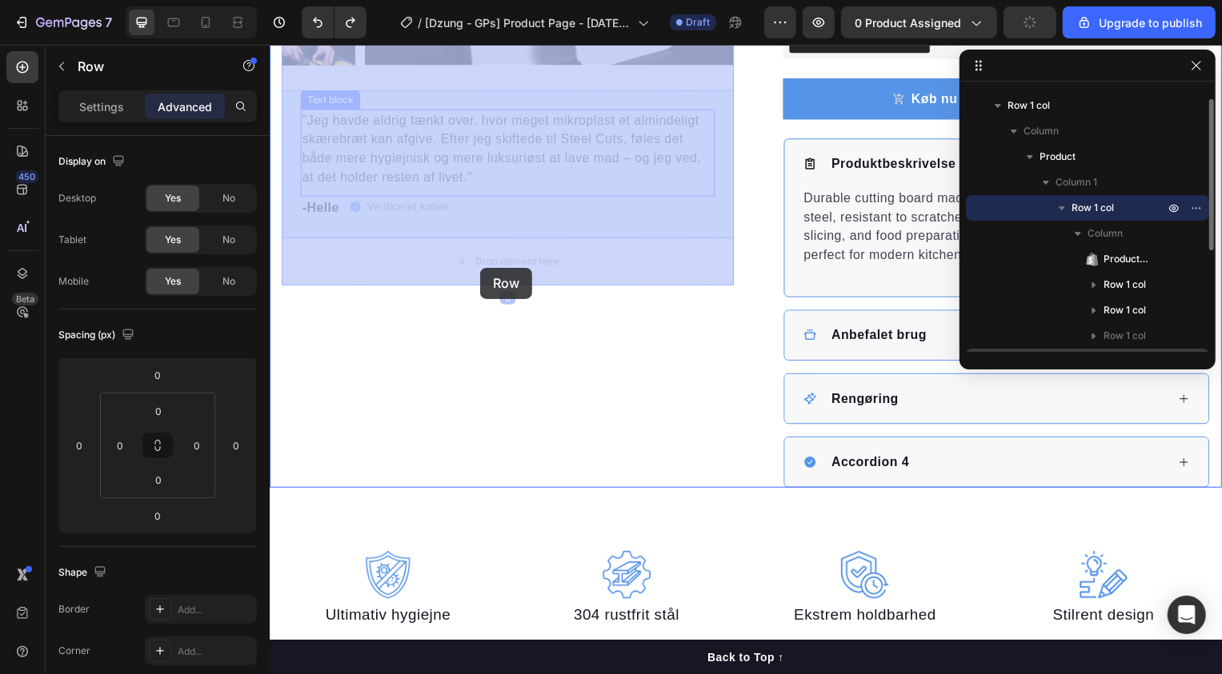
drag, startPoint x: 310, startPoint y: 100, endPoint x: 481, endPoint y: 270, distance: 241.0
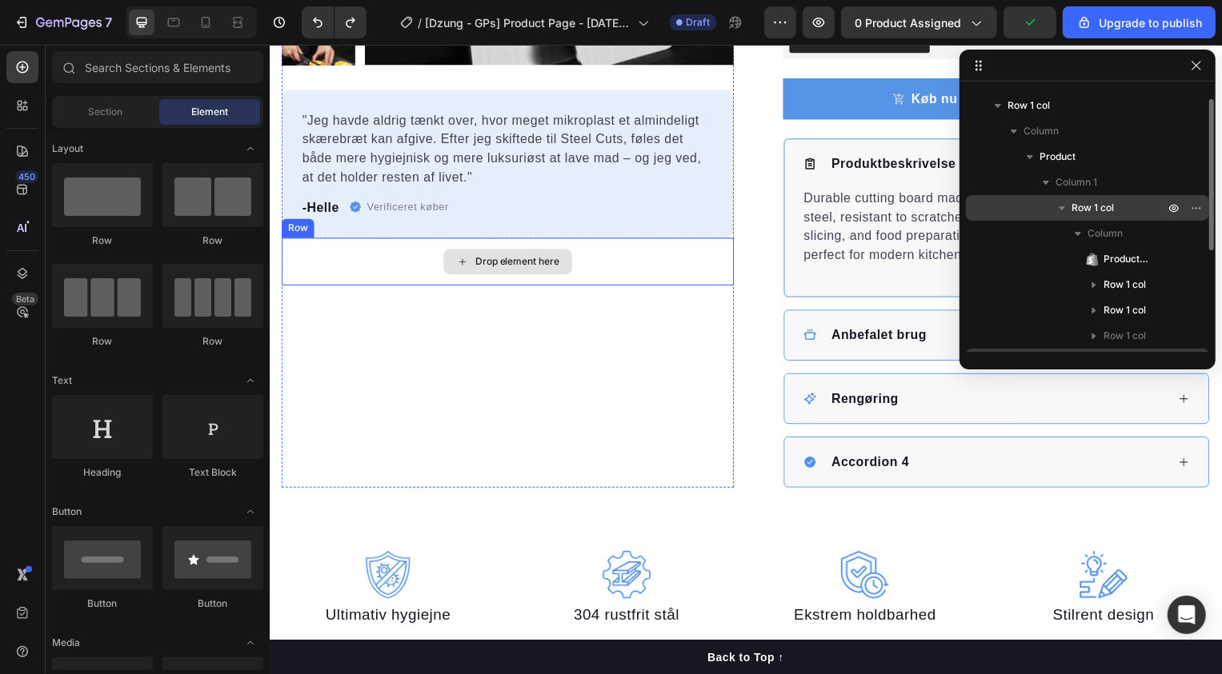
click at [414, 269] on div "Drop element here" at bounding box center [509, 263] width 456 height 48
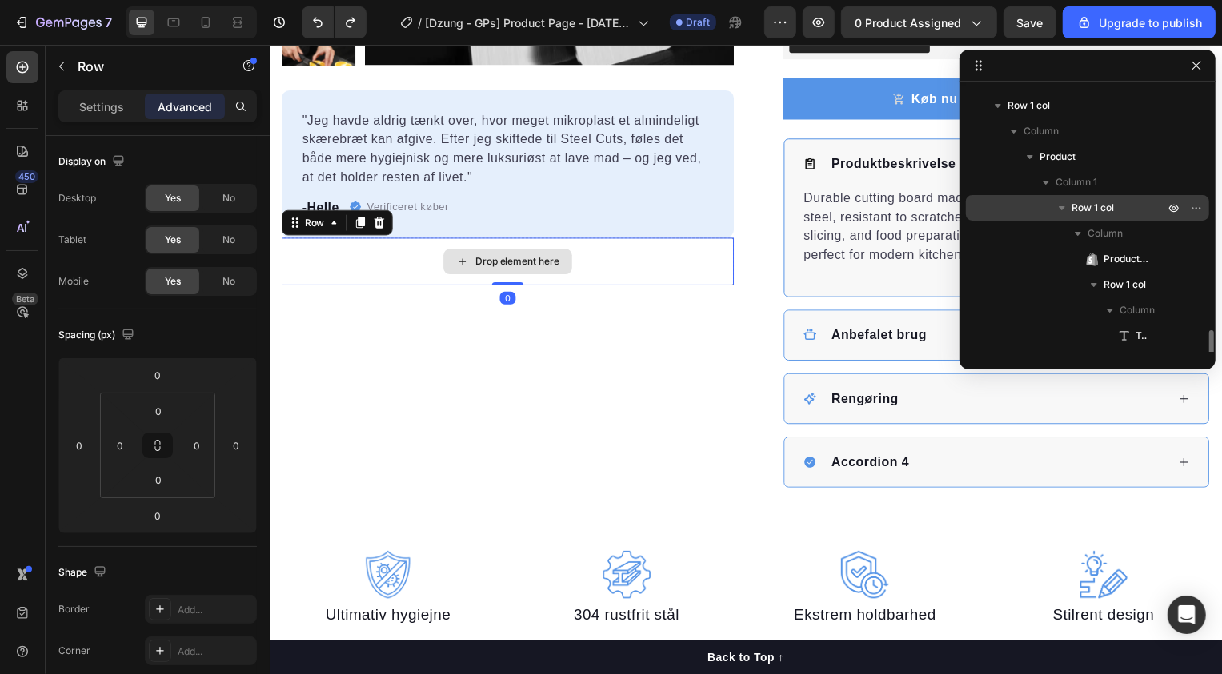
scroll to position [200, 0]
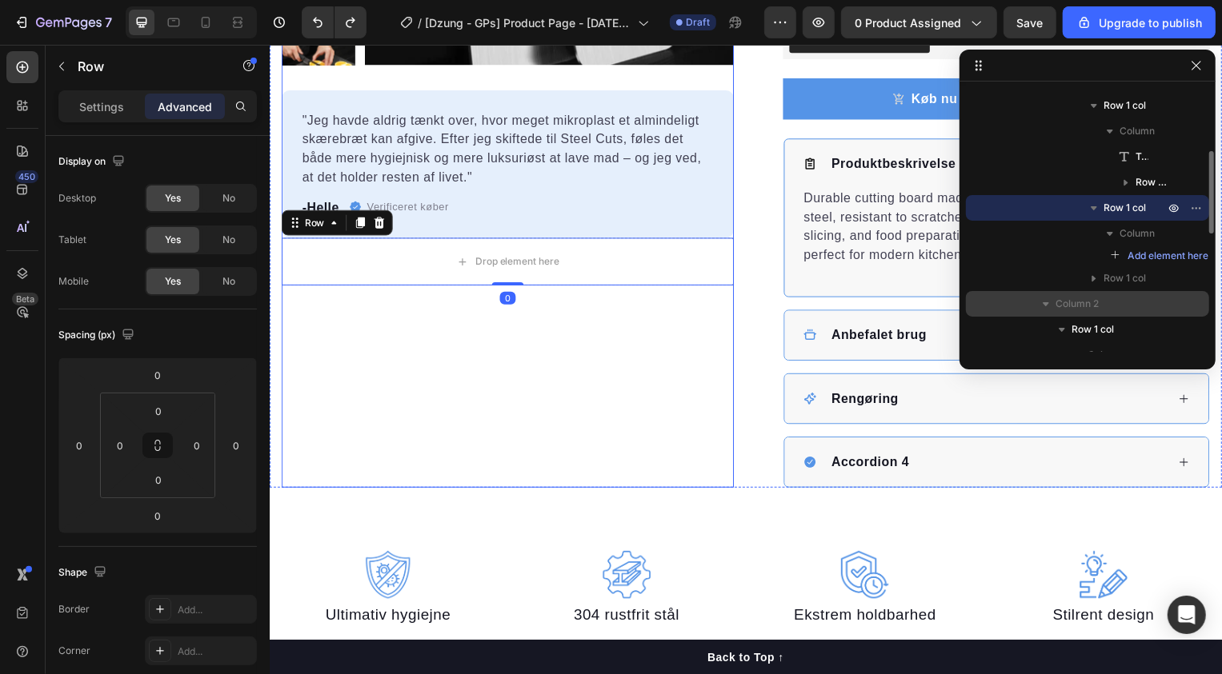
click at [416, 345] on div "Product Images "Jeg havde aldrig tænkt over, hvor meget mikroplast et almindeli…" at bounding box center [509, 92] width 456 height 798
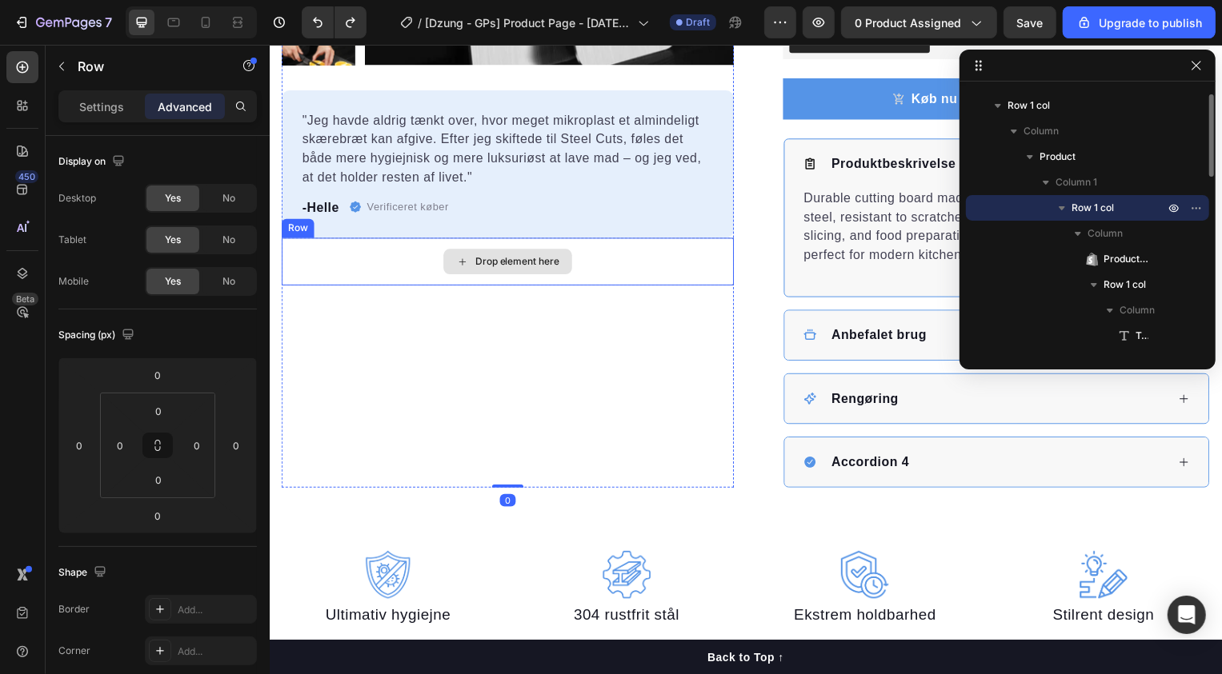
click at [416, 262] on div "Drop element here" at bounding box center [509, 263] width 456 height 48
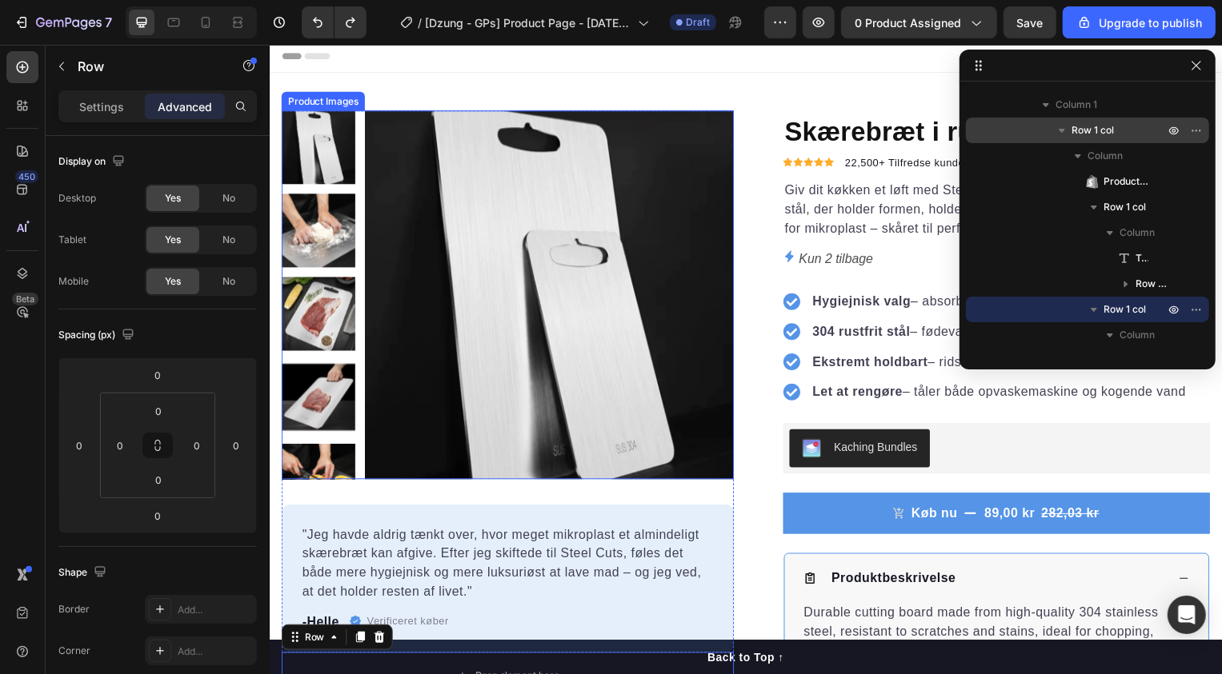
scroll to position [0, 0]
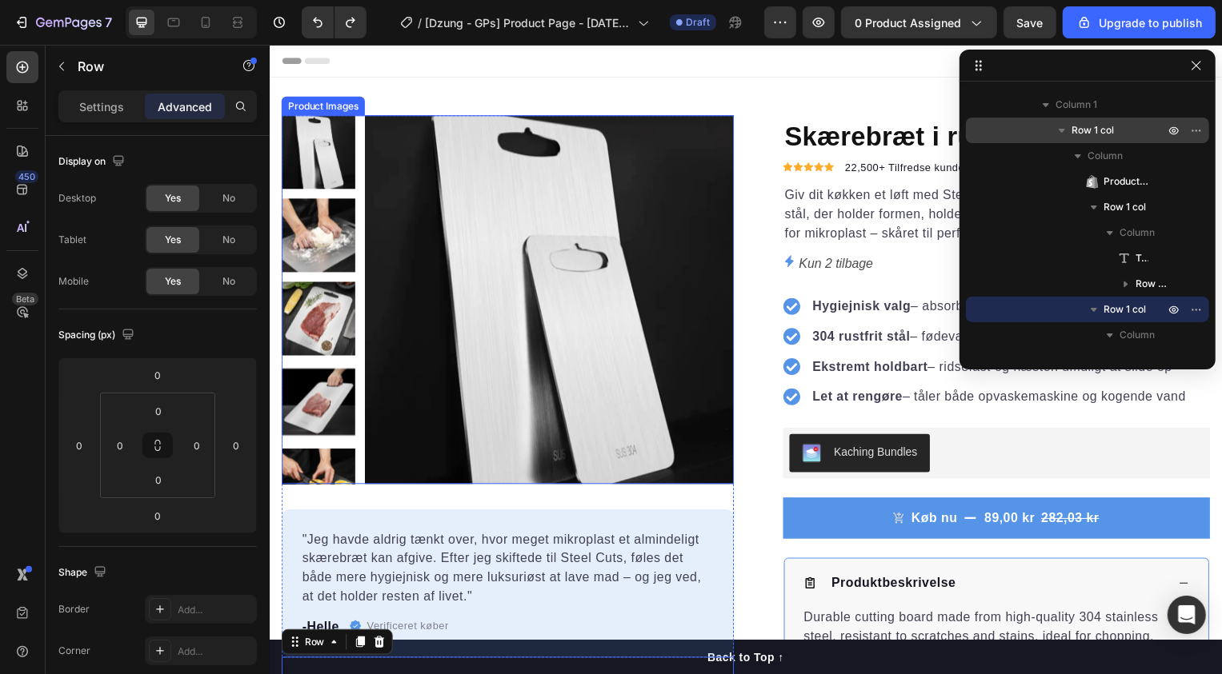
click at [458, 217] on img at bounding box center [551, 302] width 372 height 372
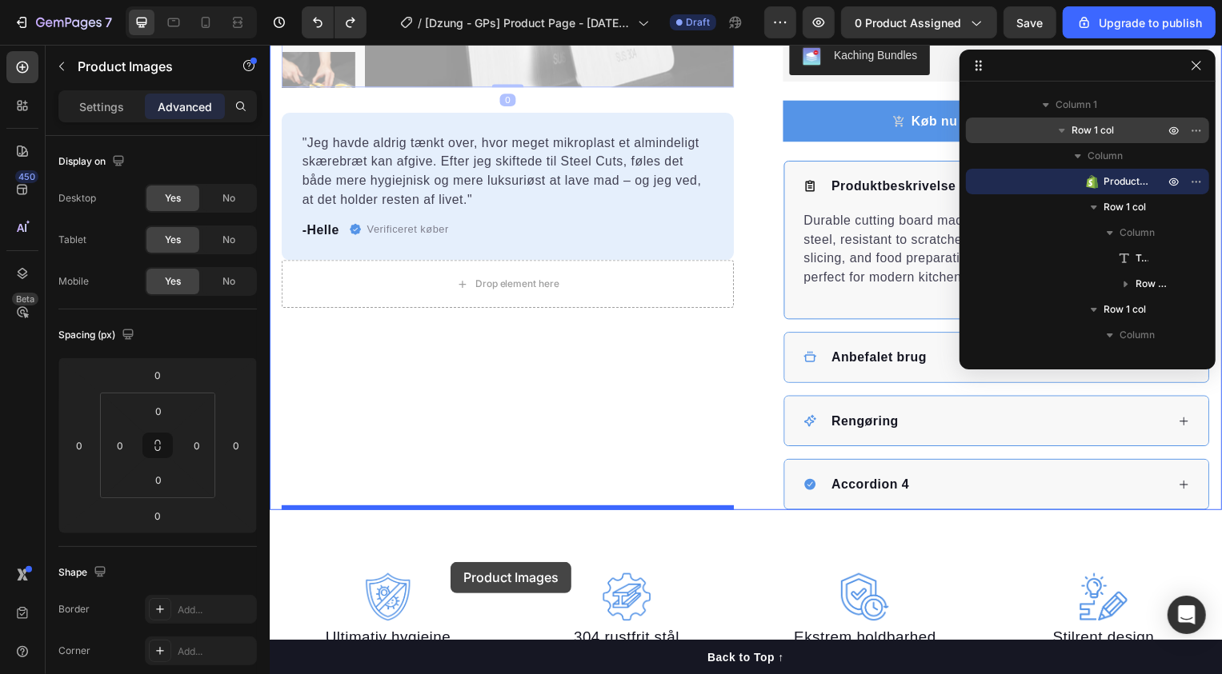
scroll to position [416, 0]
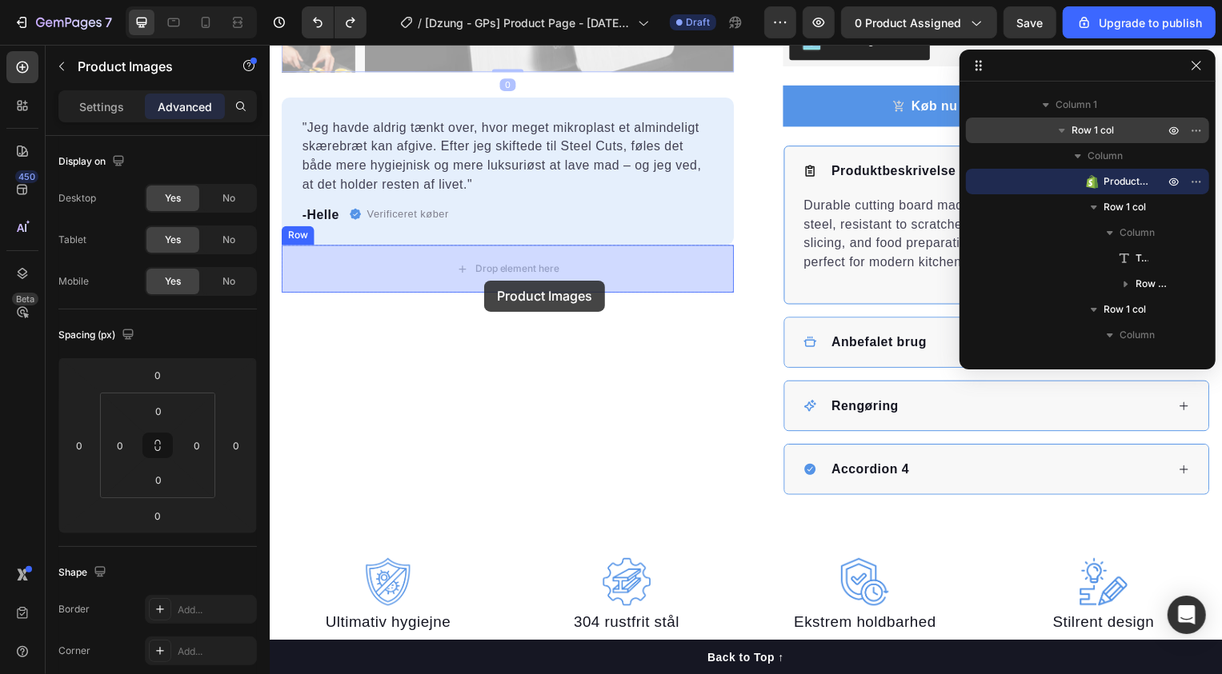
drag, startPoint x: 292, startPoint y: 103, endPoint x: 485, endPoint y: 282, distance: 263.2
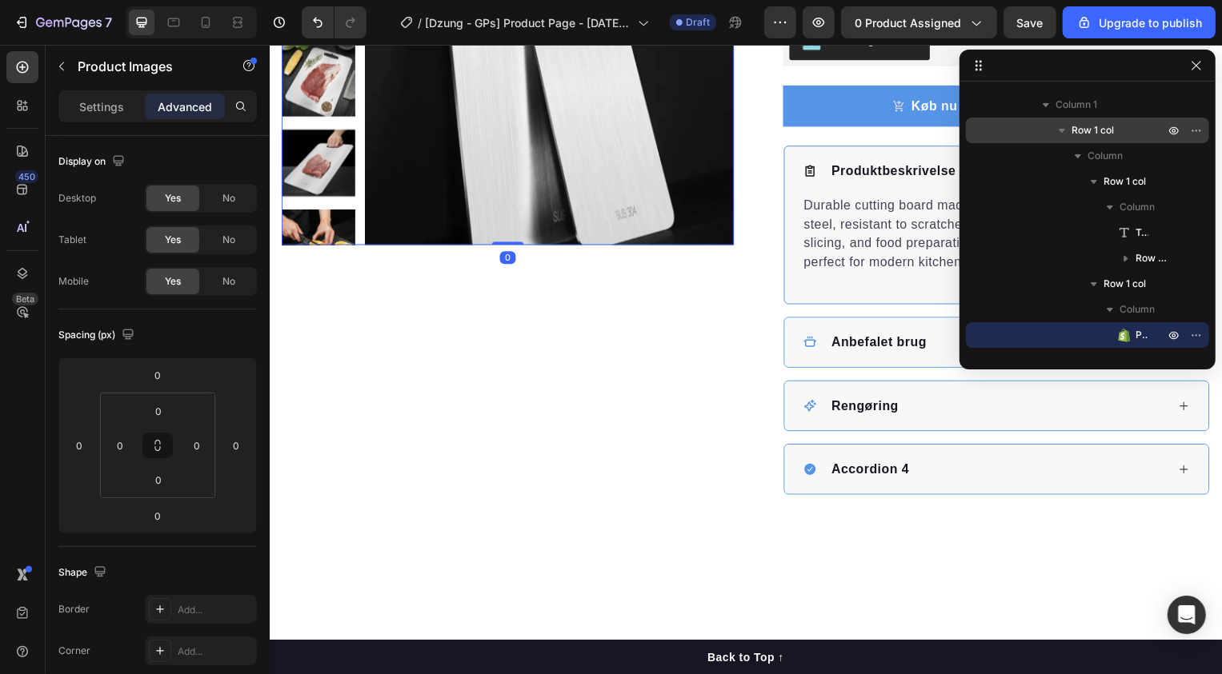
scroll to position [44, 0]
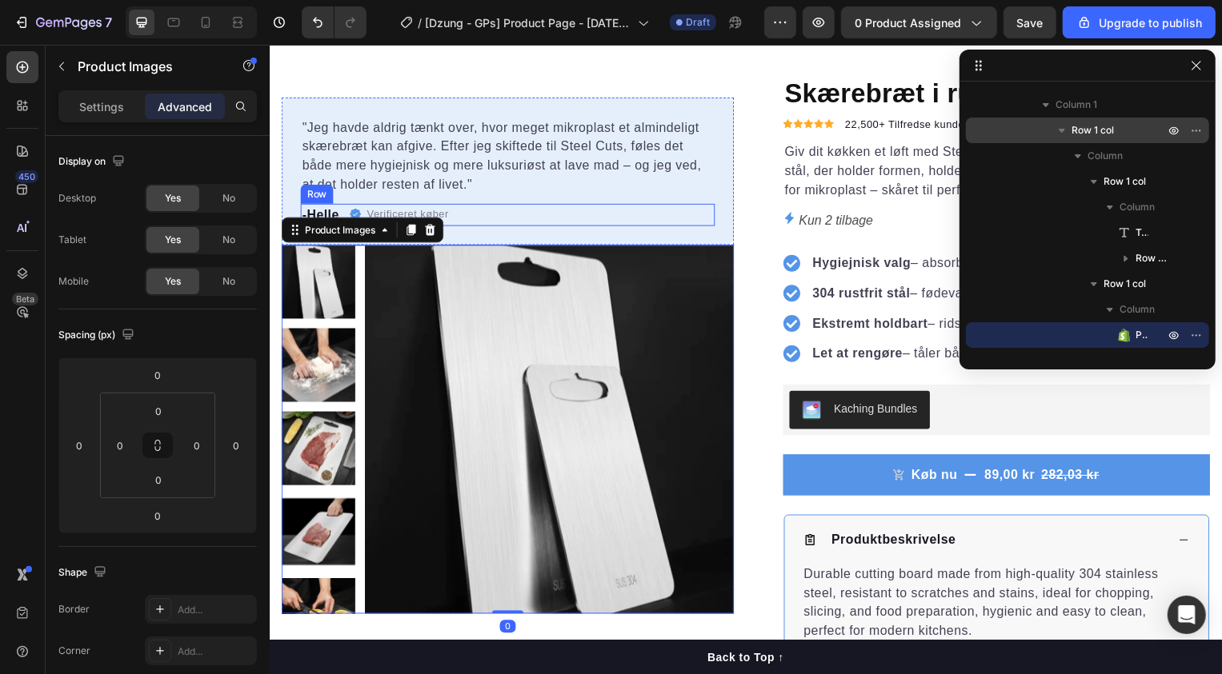
click at [537, 220] on div "-Helle Text block Verificeret køber Item list Row" at bounding box center [509, 216] width 418 height 22
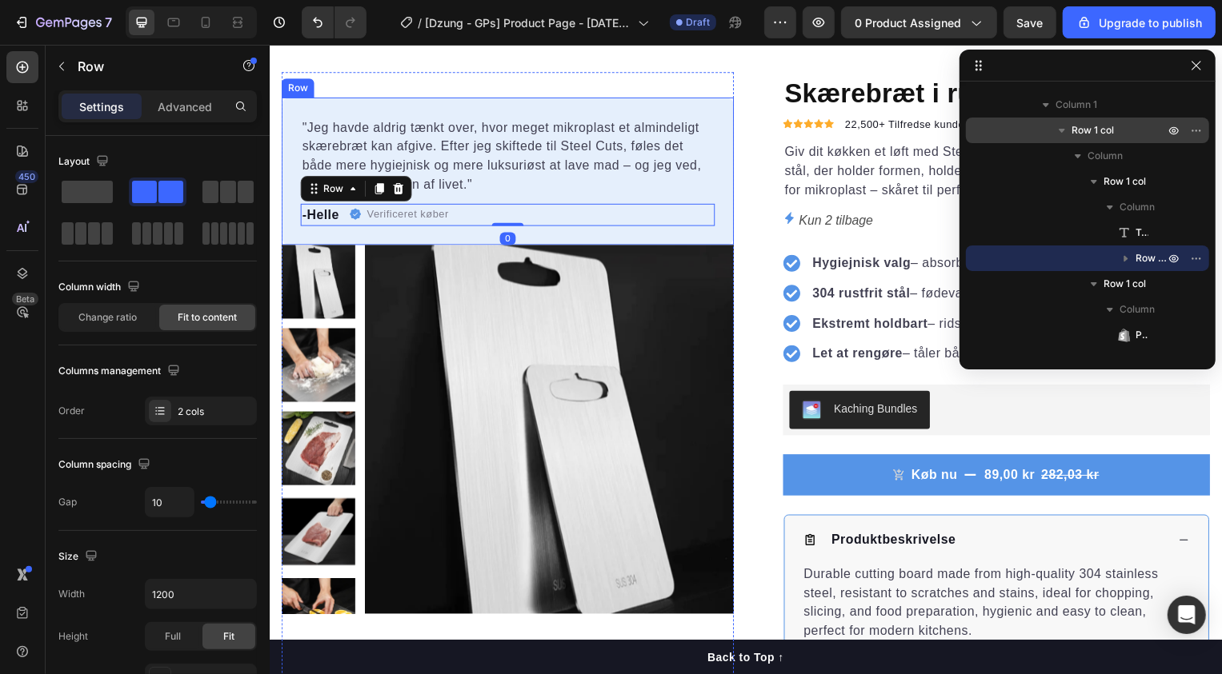
click at [287, 118] on div ""Jeg havde aldrig tænkt over, hvor meget mikroplast et almindeligt skærebræt ka…" at bounding box center [509, 172] width 456 height 149
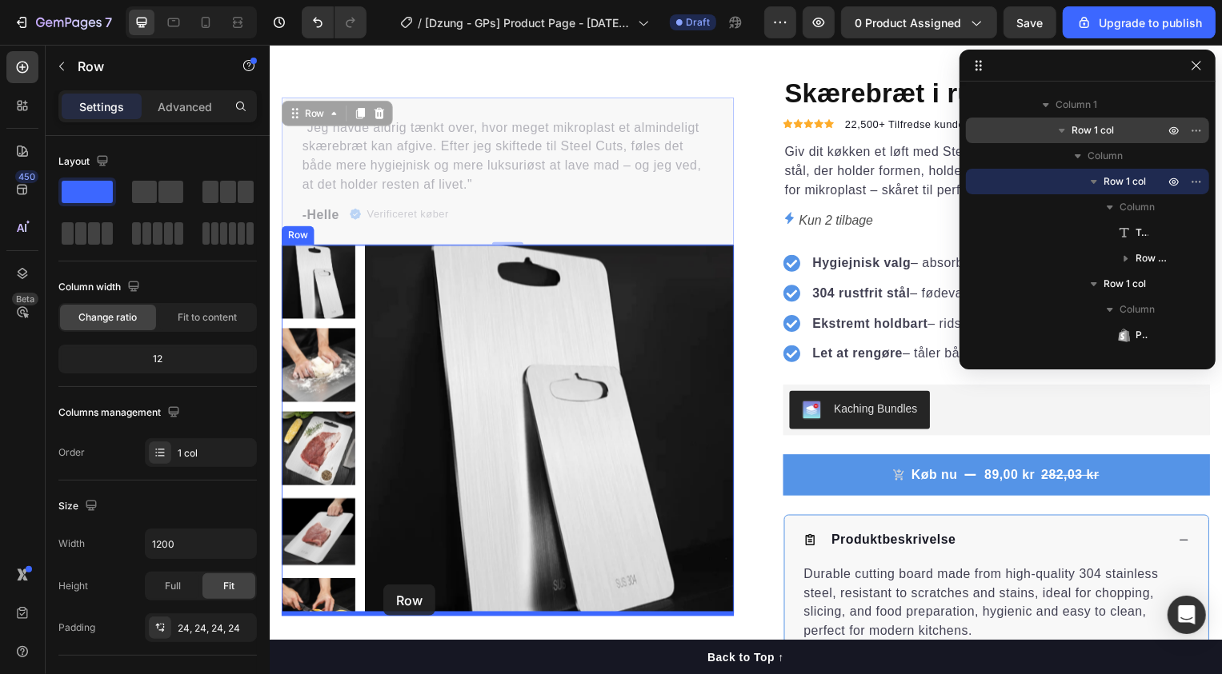
drag, startPoint x: 290, startPoint y: 114, endPoint x: 383, endPoint y: 590, distance: 484.4
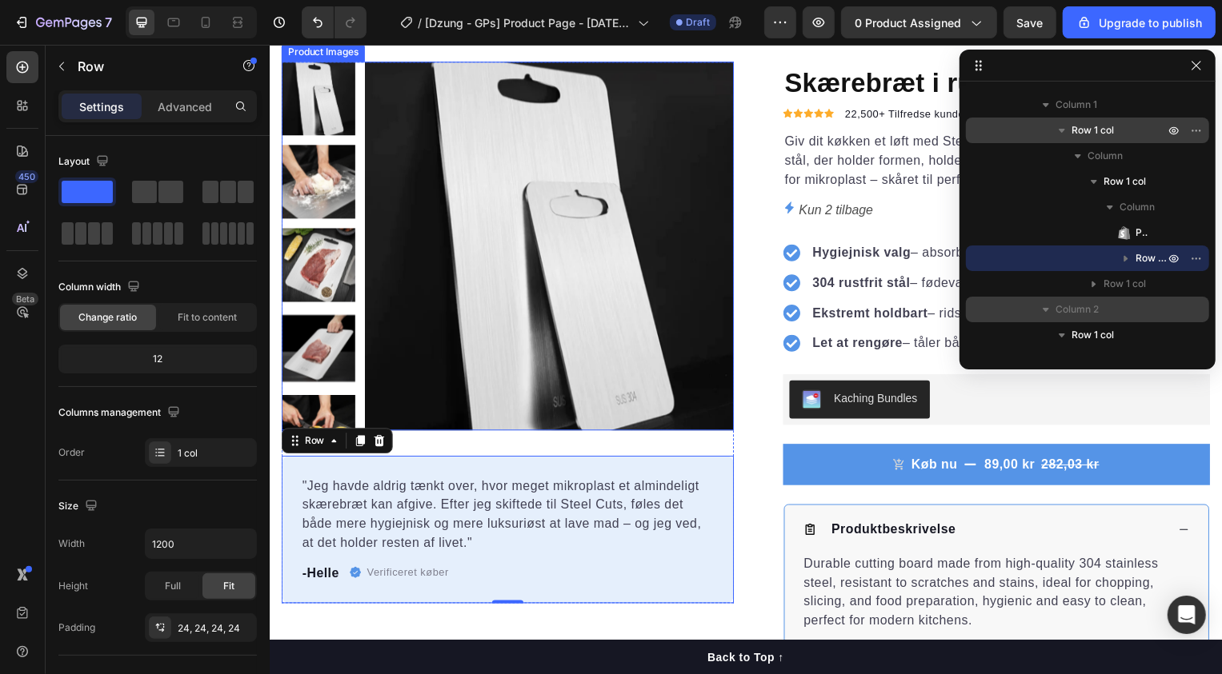
scroll to position [0, 0]
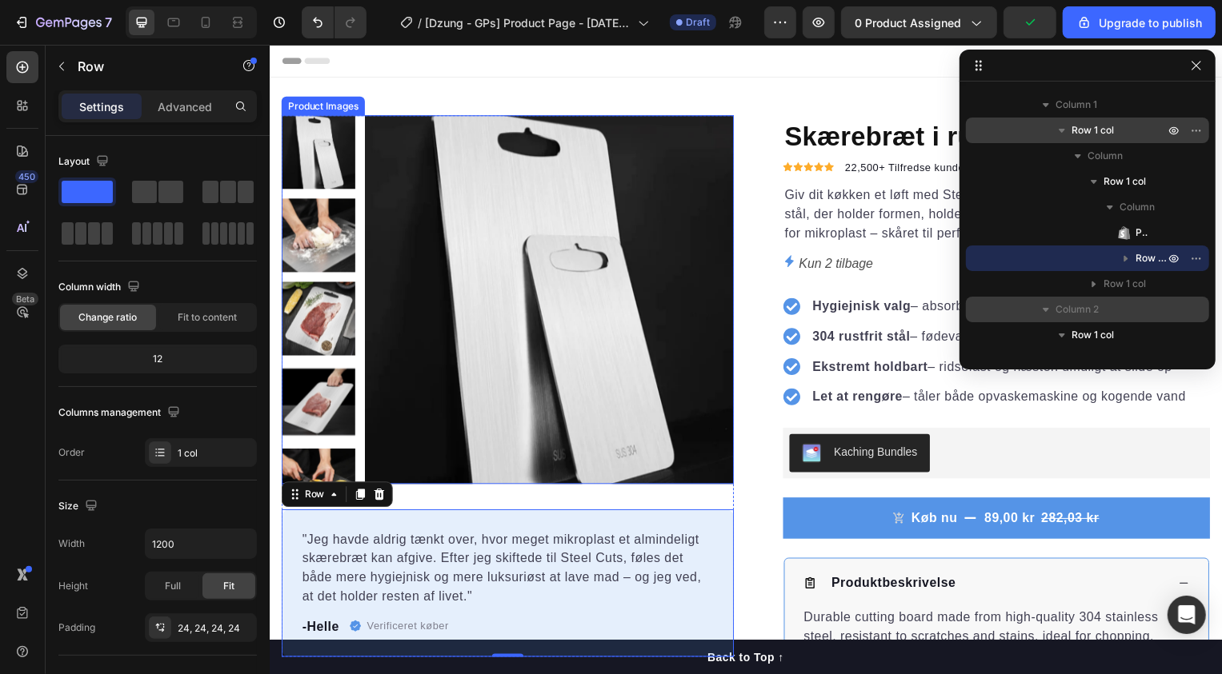
click at [393, 145] on img at bounding box center [551, 302] width 372 height 372
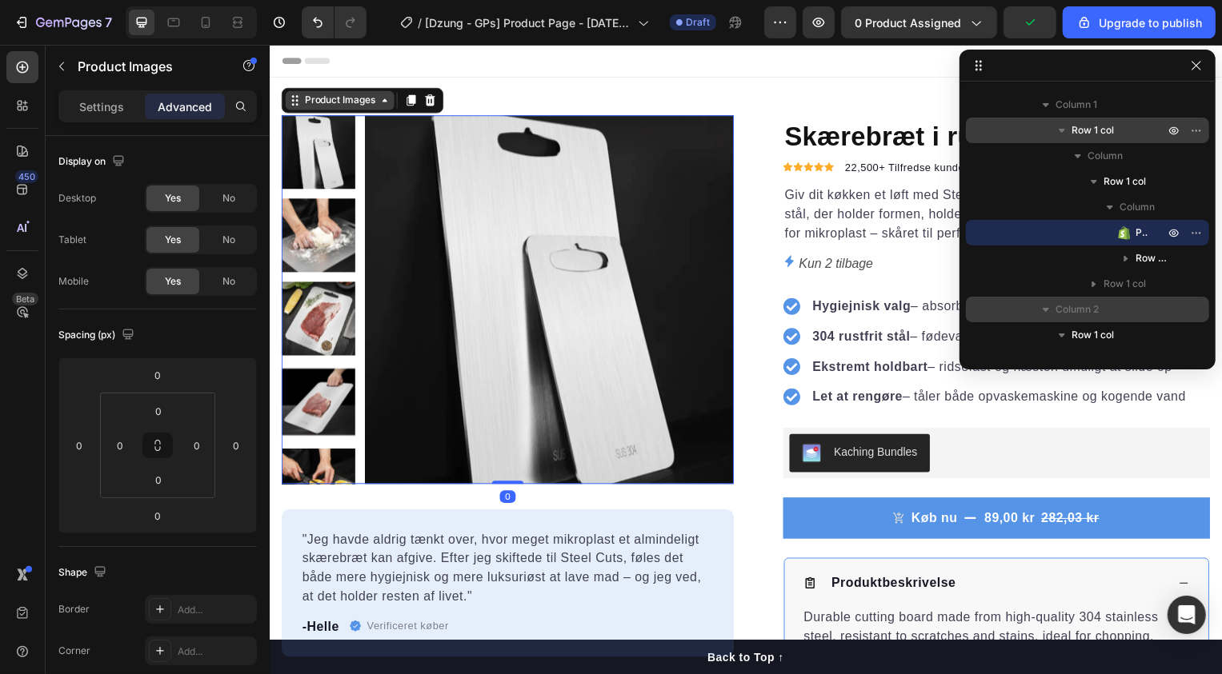
click at [342, 106] on div "Product Images" at bounding box center [340, 101] width 78 height 14
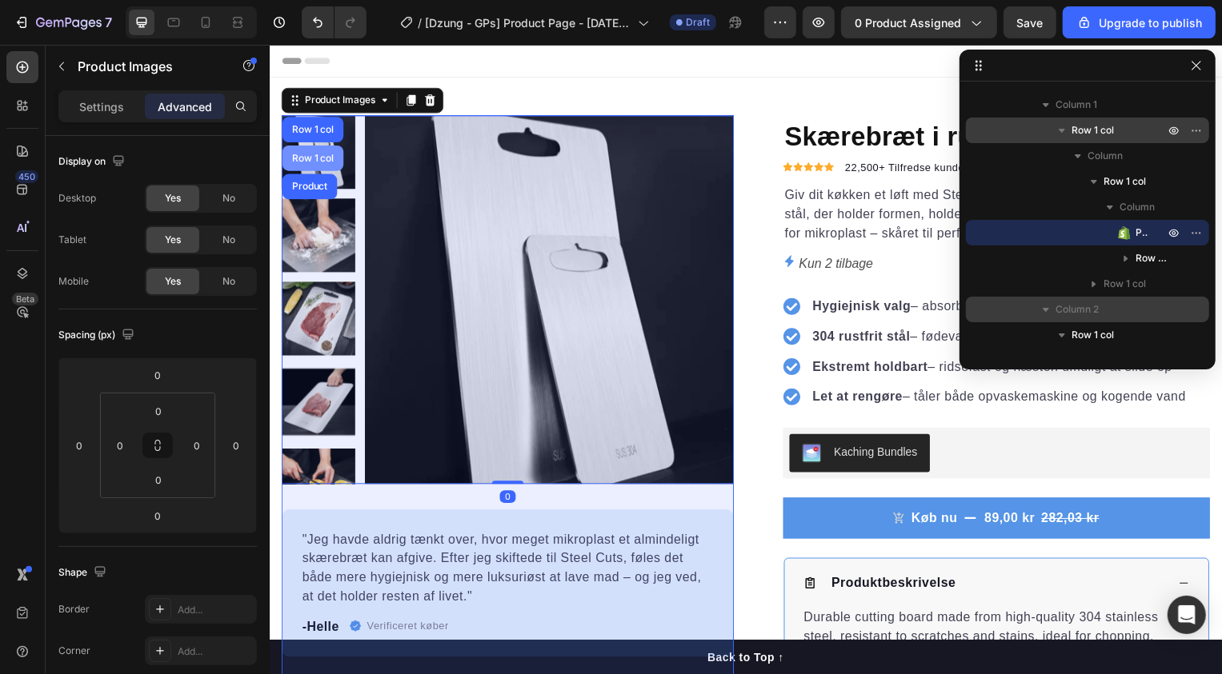
click at [320, 164] on div "Row 1 col" at bounding box center [313, 159] width 62 height 26
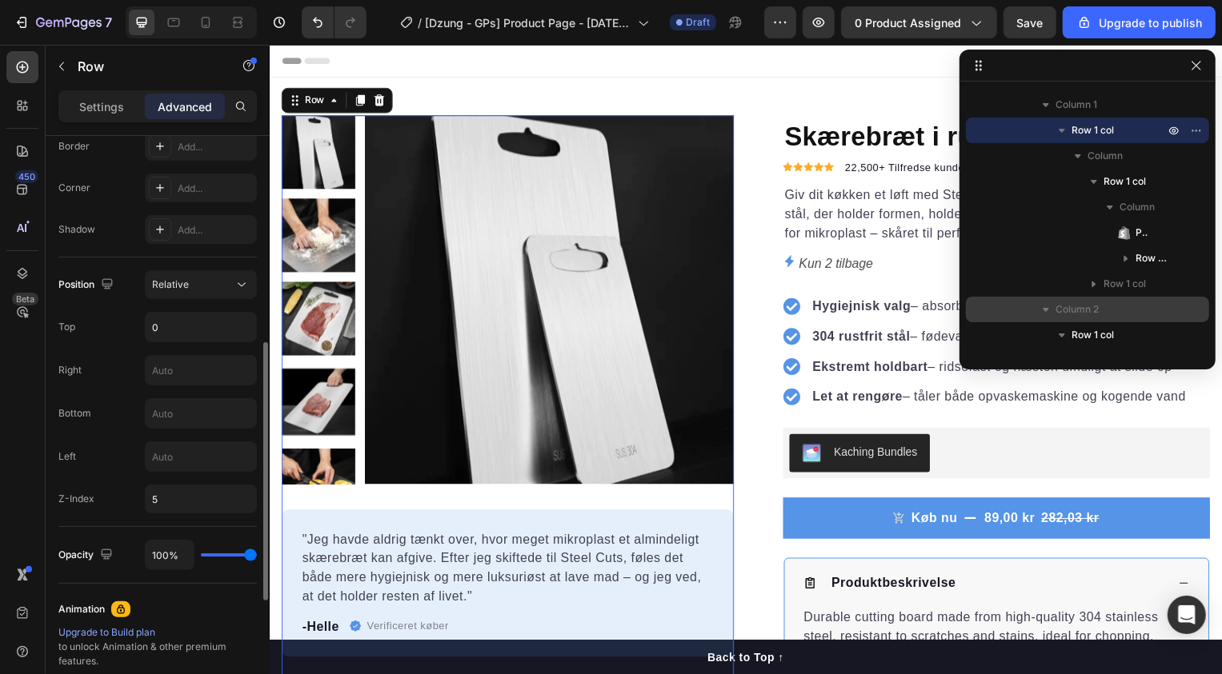
scroll to position [459, 0]
click at [186, 503] on input "5" at bounding box center [201, 503] width 112 height 29
type input "9"
click at [129, 474] on div "Left" at bounding box center [157, 461] width 198 height 30
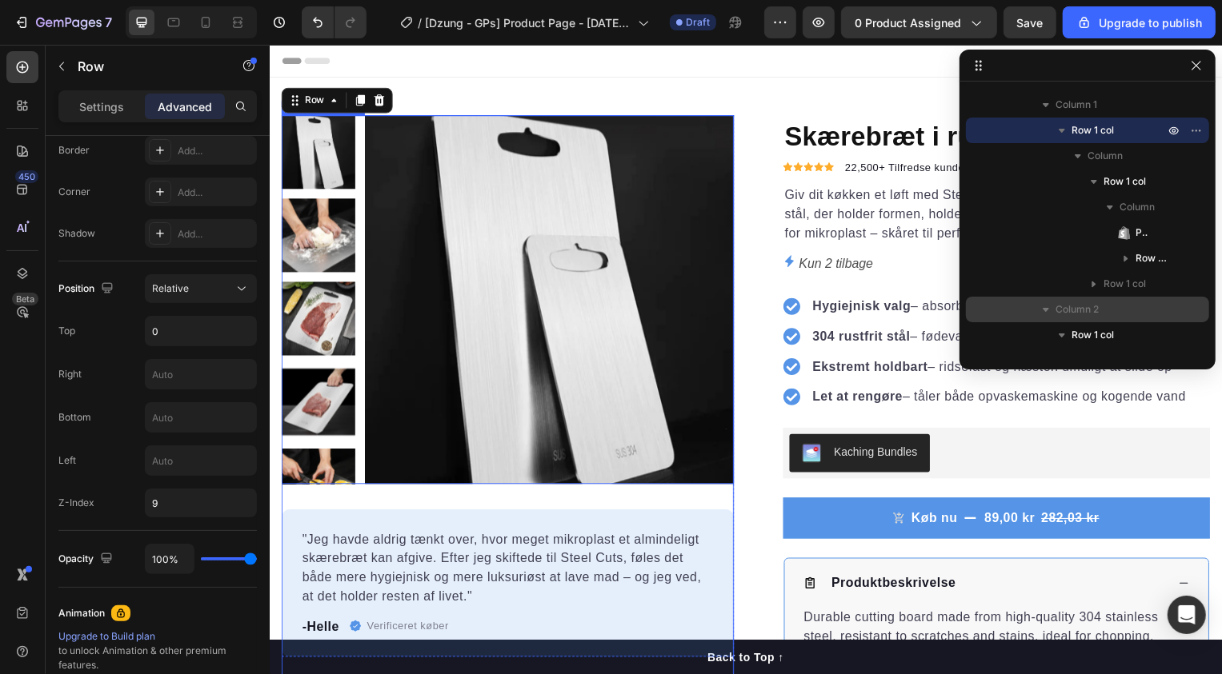
click at [426, 173] on img at bounding box center [551, 302] width 372 height 372
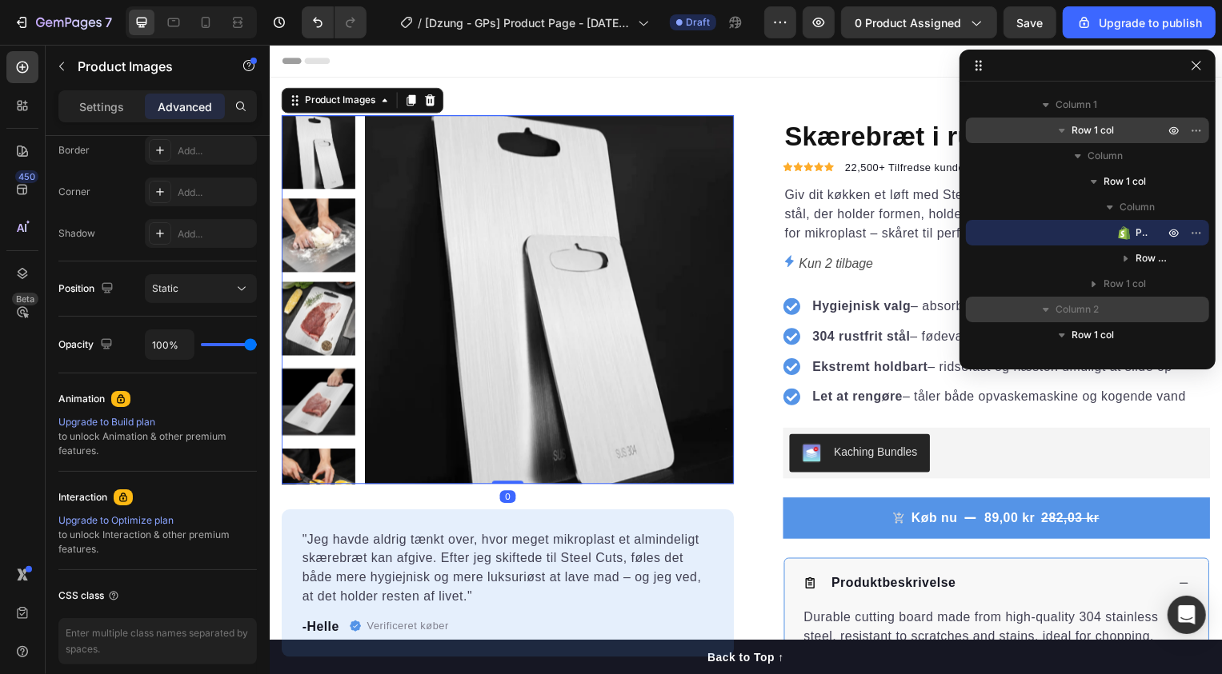
scroll to position [0, 0]
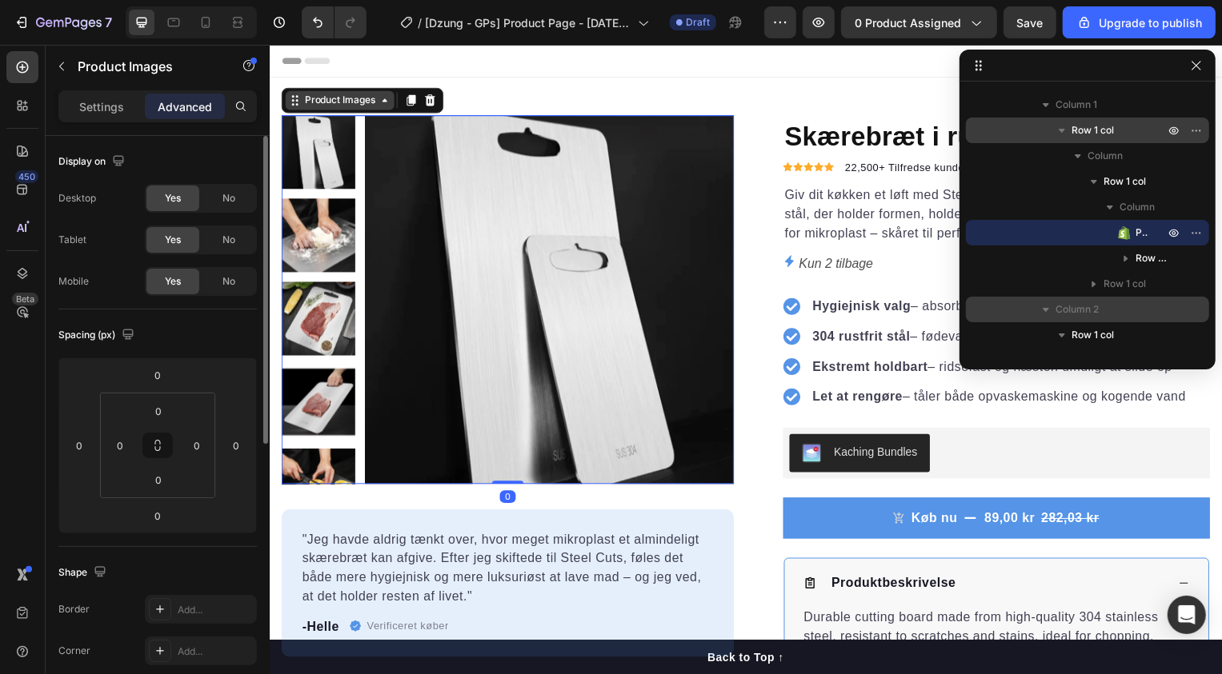
click at [344, 108] on div "Product Images" at bounding box center [340, 100] width 110 height 19
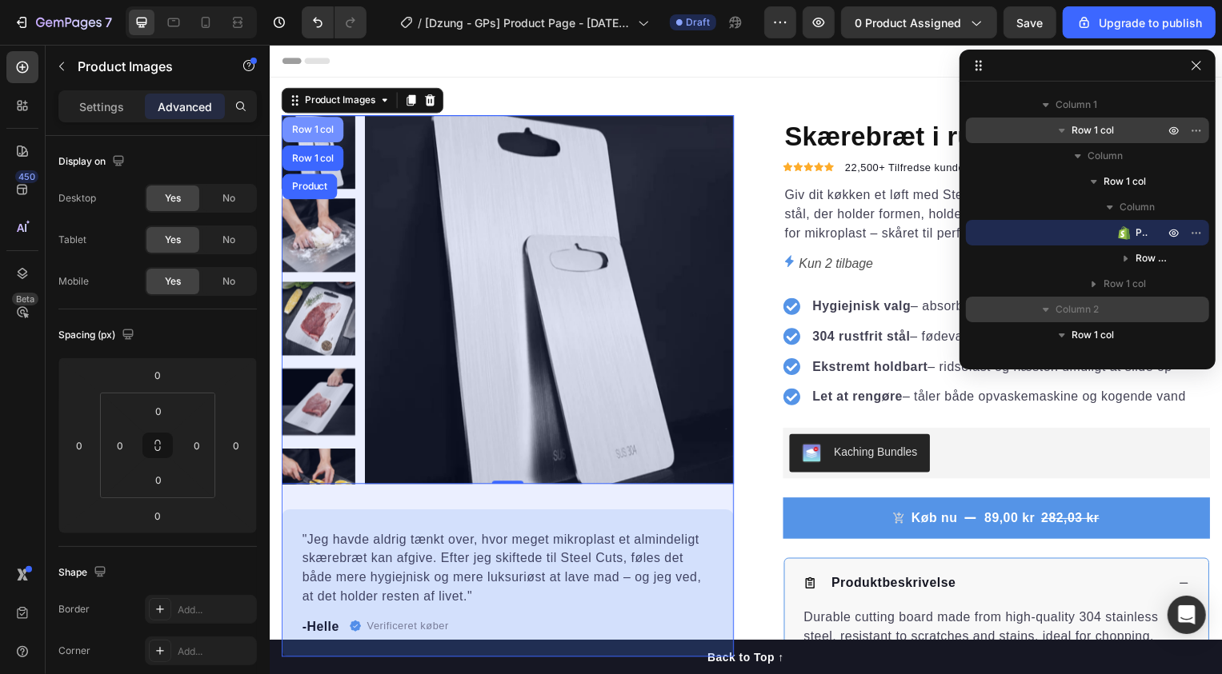
click at [325, 138] on div "Row 1 col" at bounding box center [313, 131] width 62 height 26
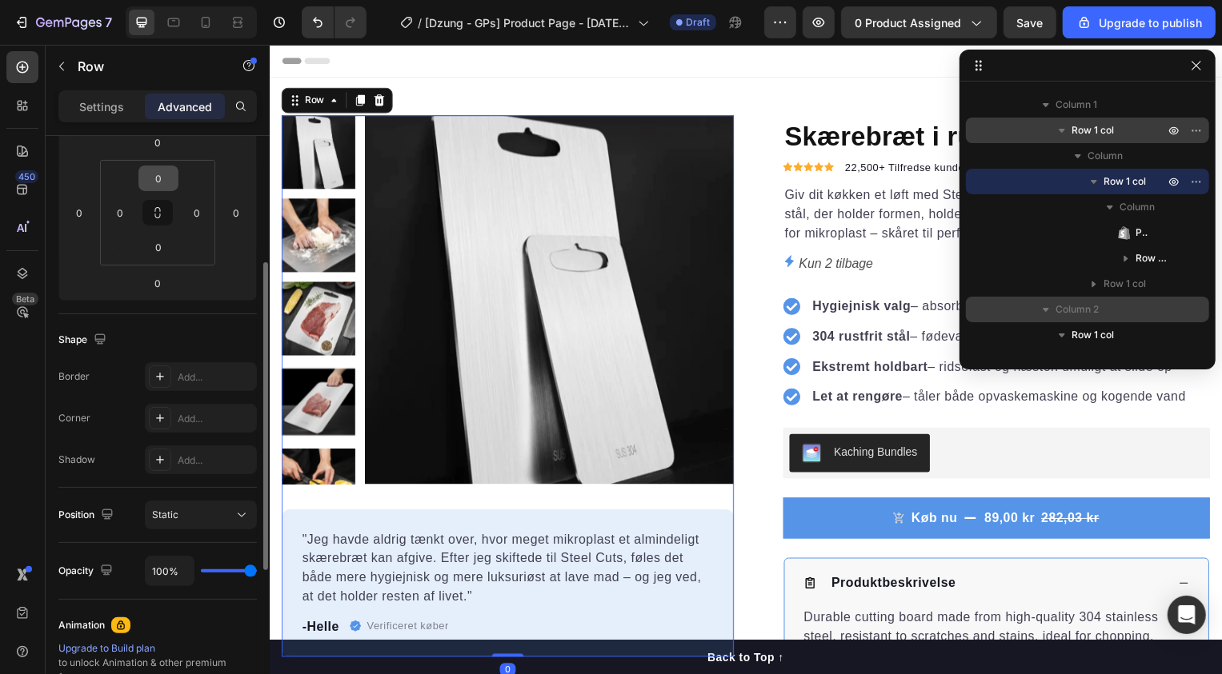
scroll to position [327, 0]
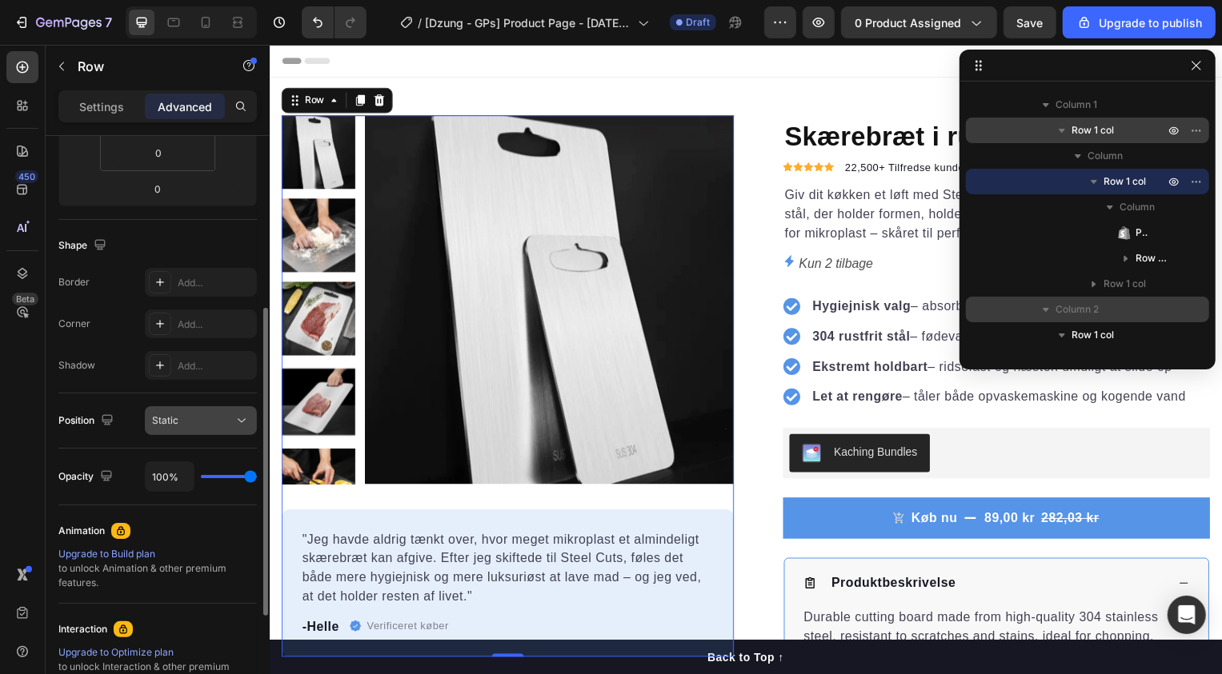
click at [183, 414] on div "Static" at bounding box center [193, 421] width 82 height 14
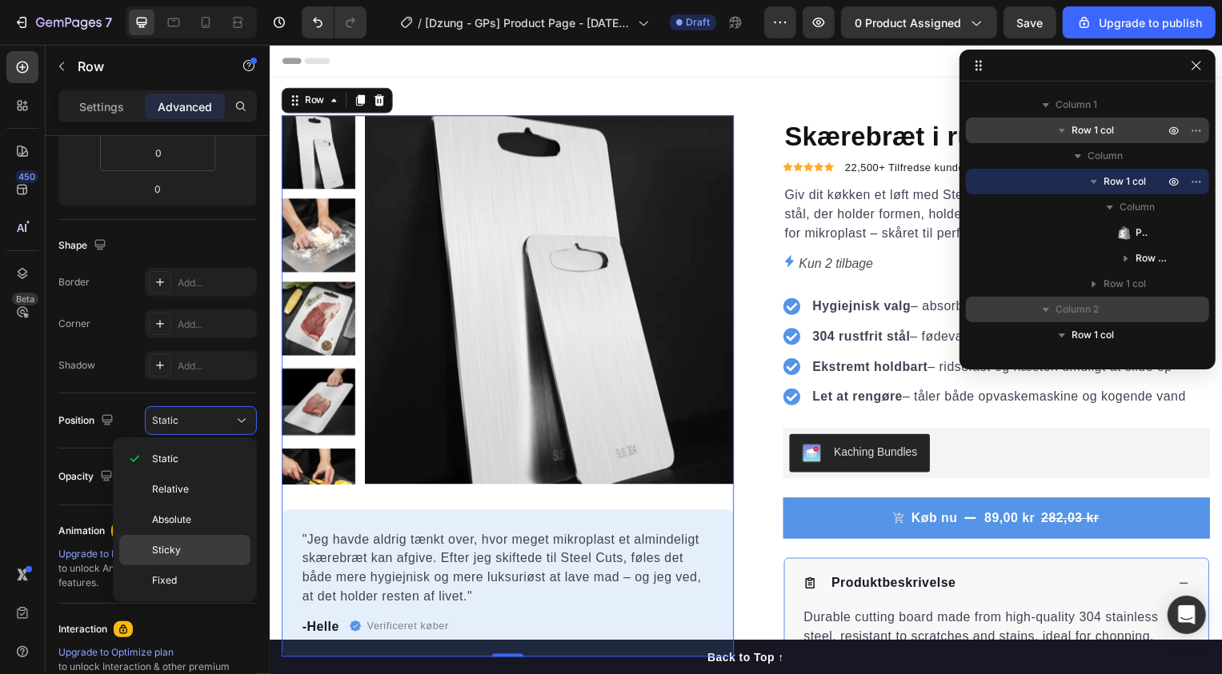
click at [170, 543] on span "Sticky" at bounding box center [166, 550] width 29 height 14
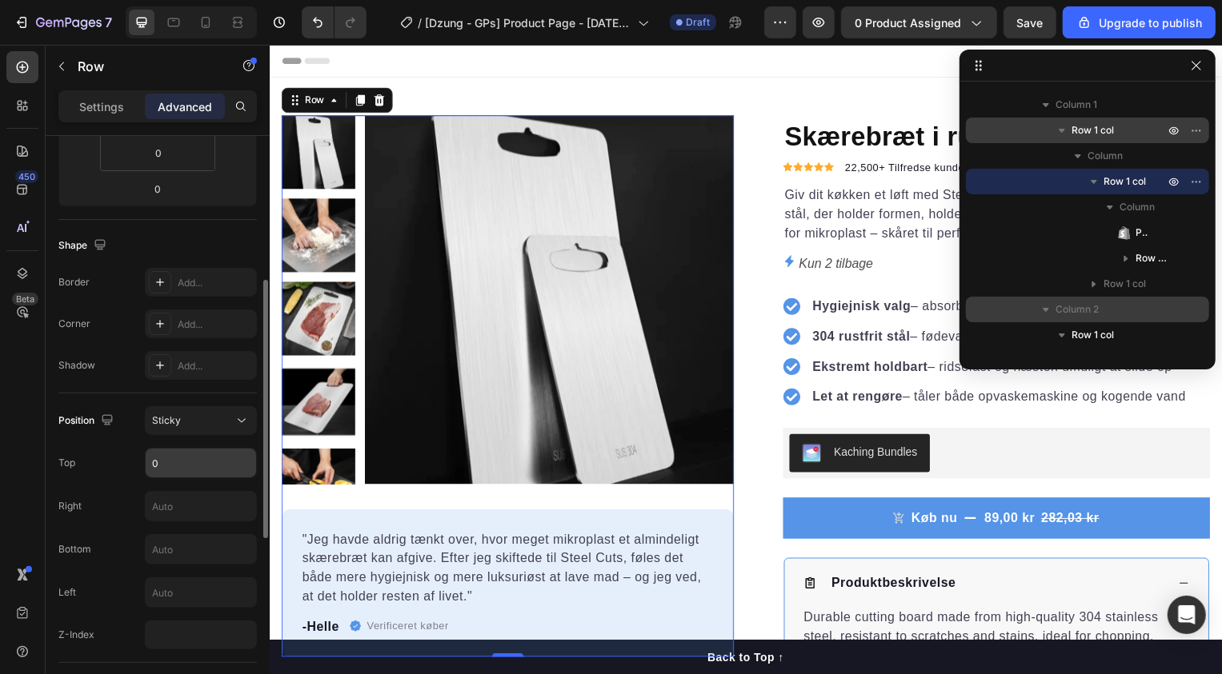
click at [190, 456] on input "0" at bounding box center [201, 463] width 110 height 29
click at [182, 634] on input "number" at bounding box center [201, 635] width 112 height 29
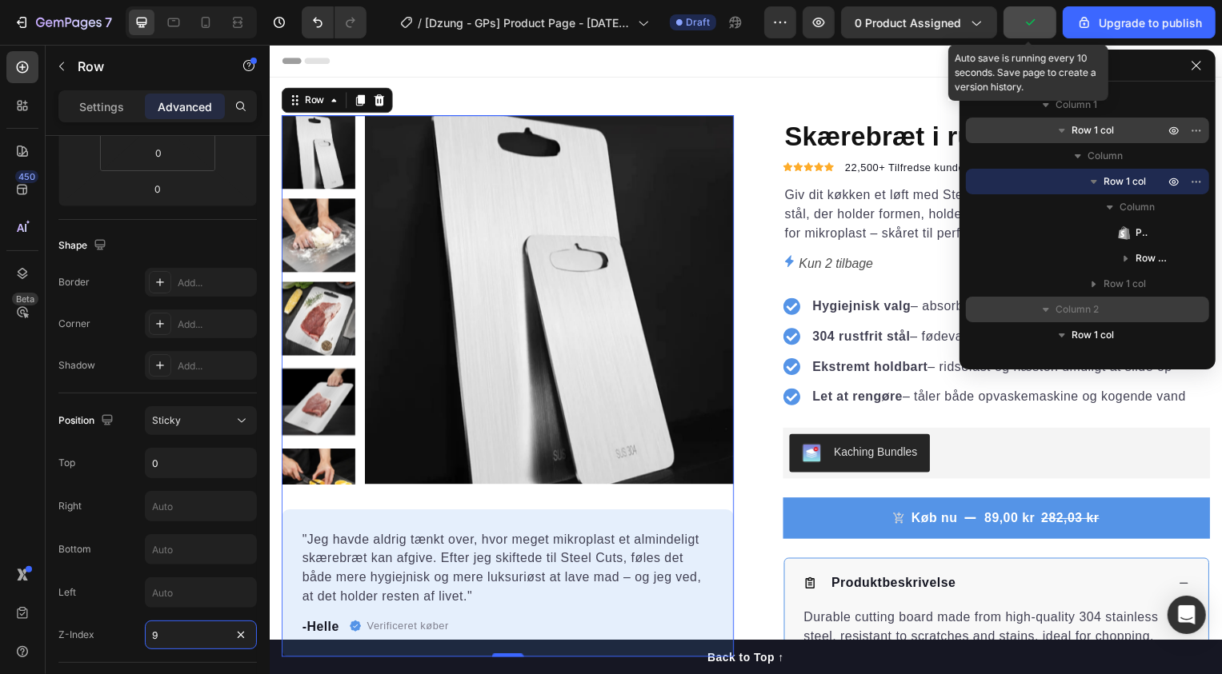
type input "9"
click at [1027, 34] on button "button" at bounding box center [1029, 22] width 53 height 32
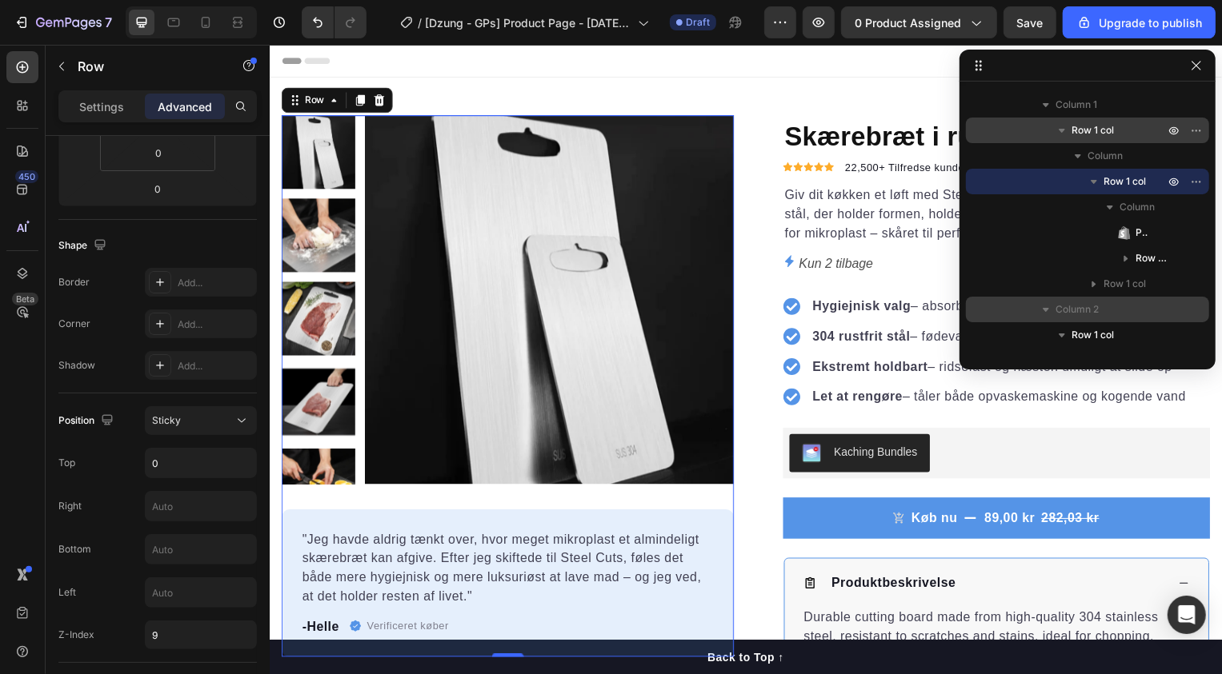
click at [299, 18] on div at bounding box center [330, 22] width 71 height 32
click at [311, 20] on icon "Undo/Redo" at bounding box center [318, 22] width 16 height 16
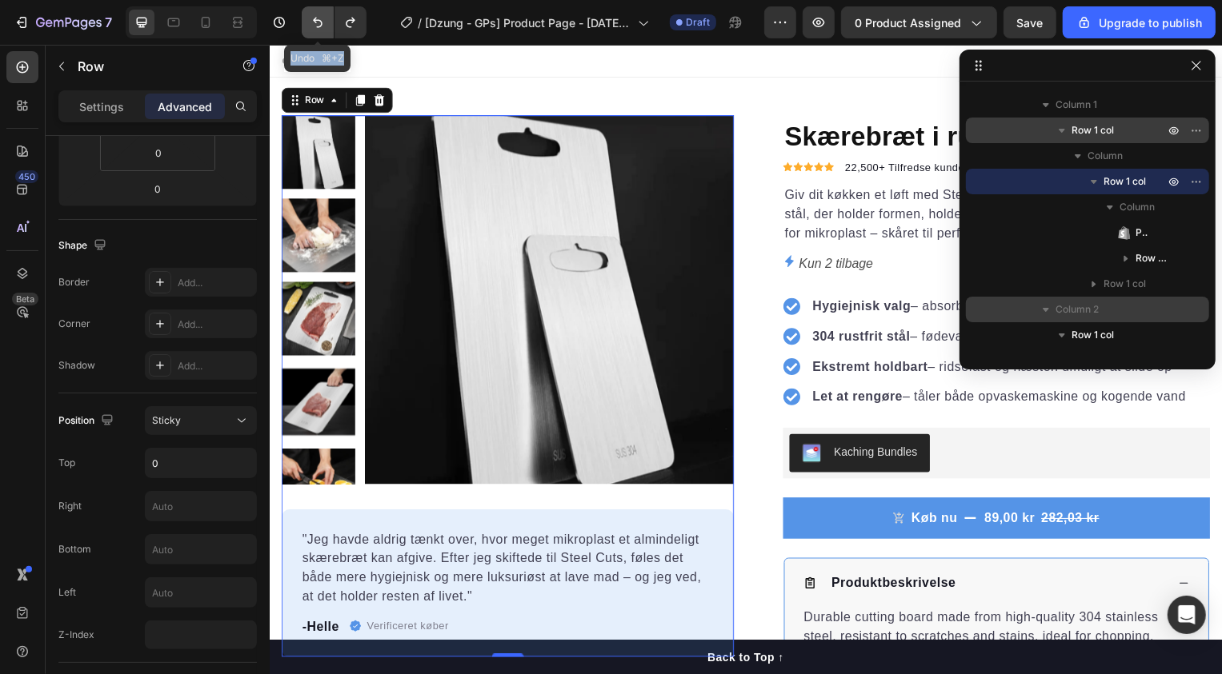
click at [311, 20] on icon "Undo/Redo" at bounding box center [318, 22] width 16 height 16
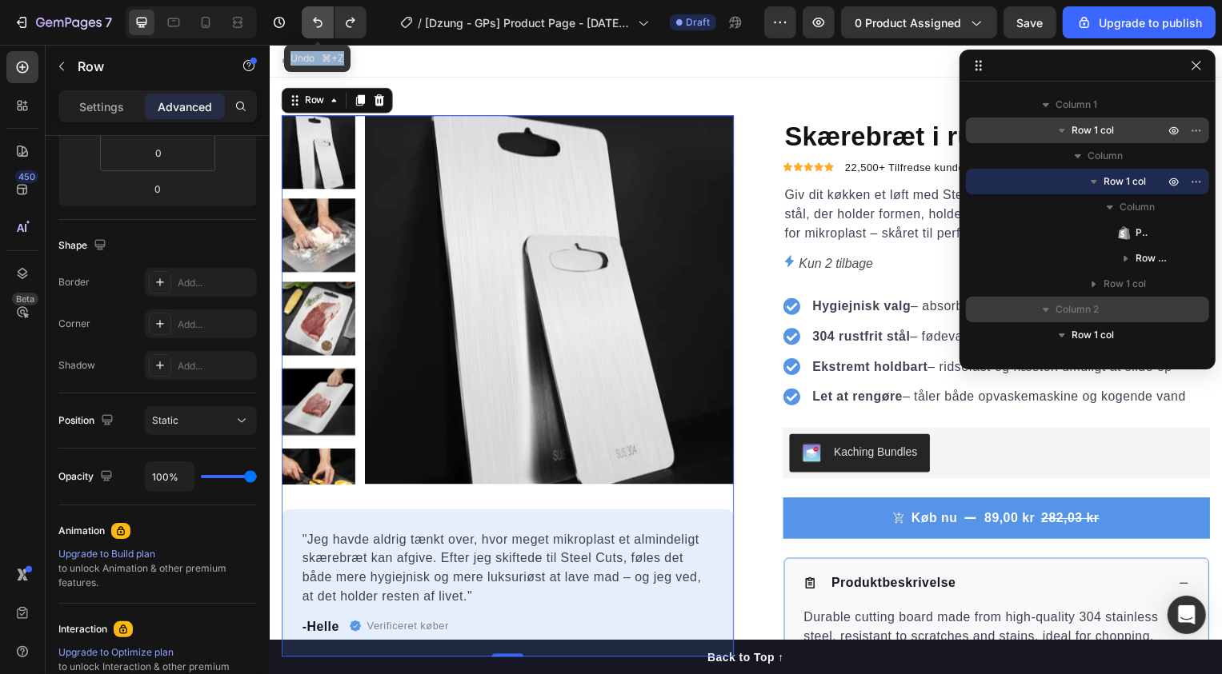
click at [311, 20] on icon "Undo/Redo" at bounding box center [318, 22] width 16 height 16
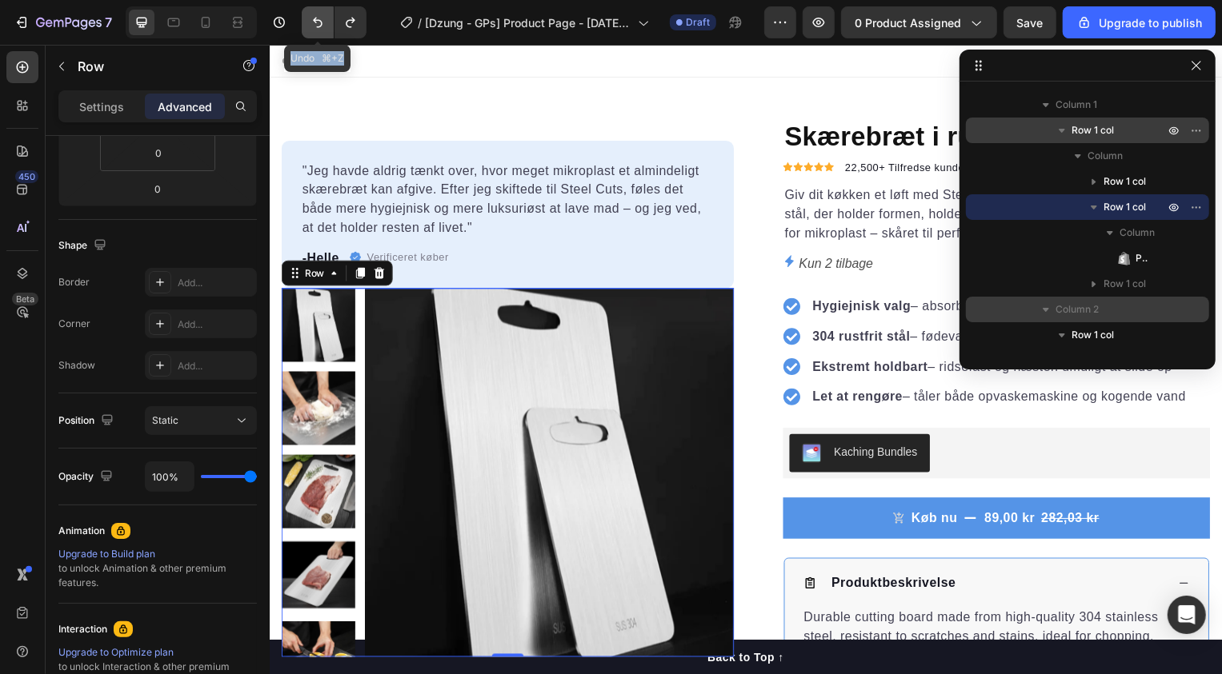
click at [311, 20] on icon "Undo/Redo" at bounding box center [318, 22] width 16 height 16
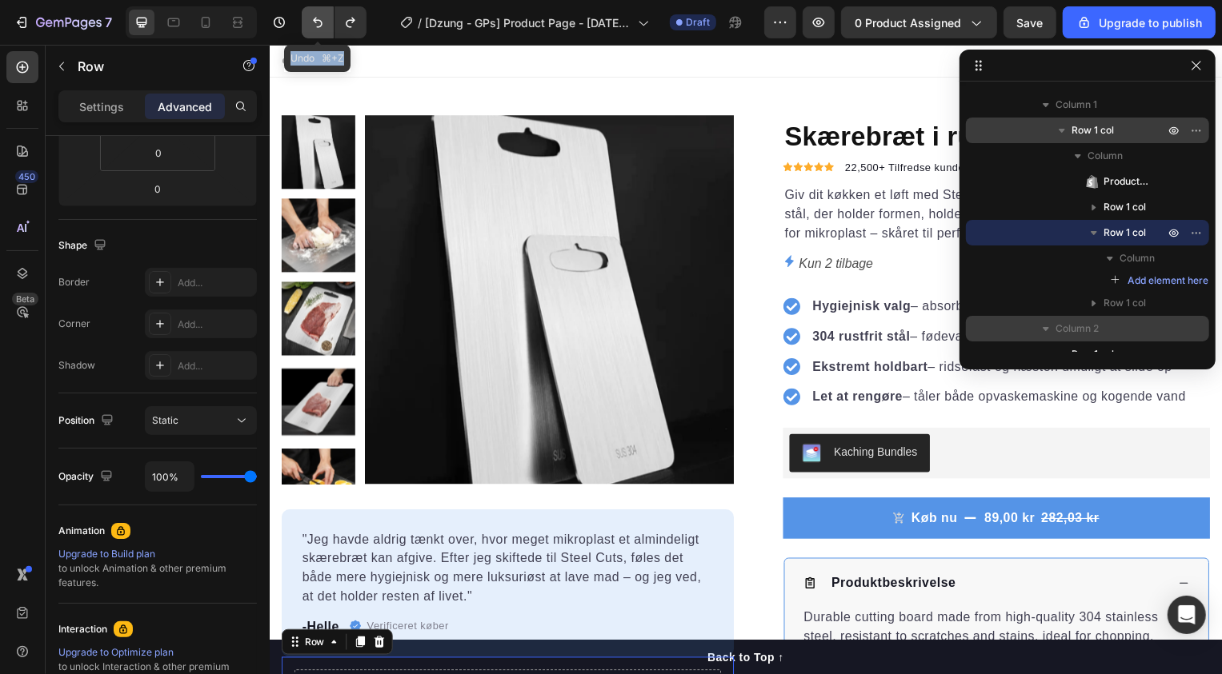
type input "16"
click at [311, 20] on icon "Undo/Redo" at bounding box center [318, 22] width 16 height 16
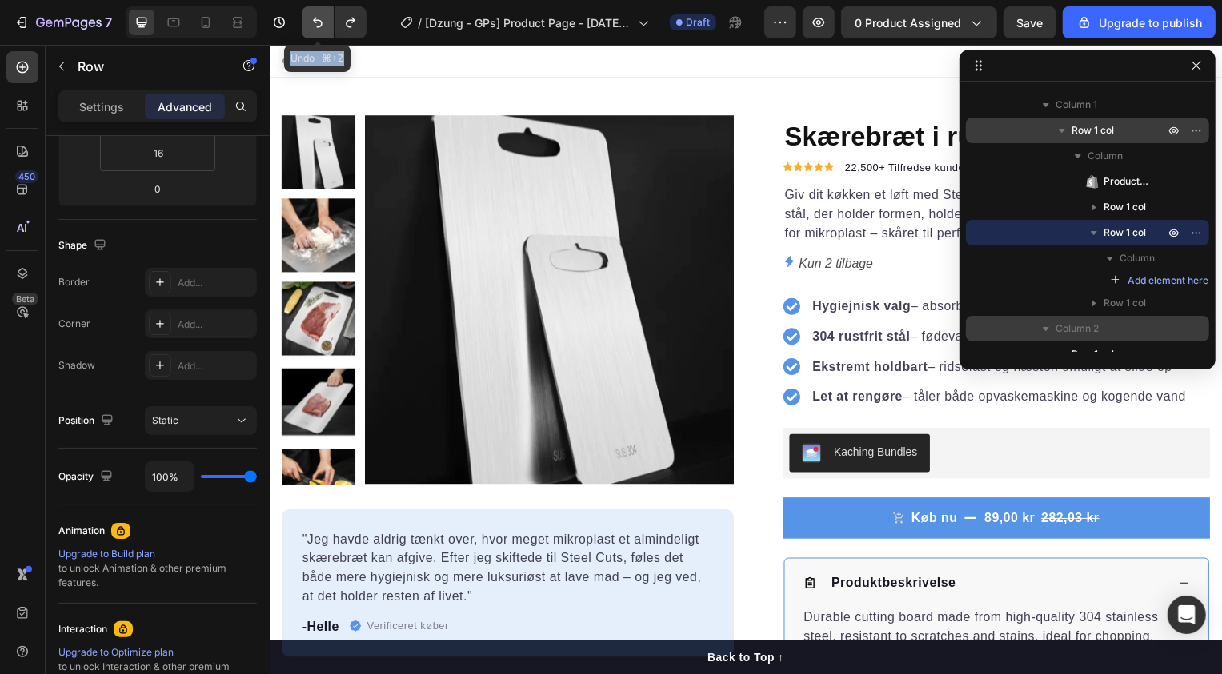
click at [311, 20] on icon "Undo/Redo" at bounding box center [318, 22] width 16 height 16
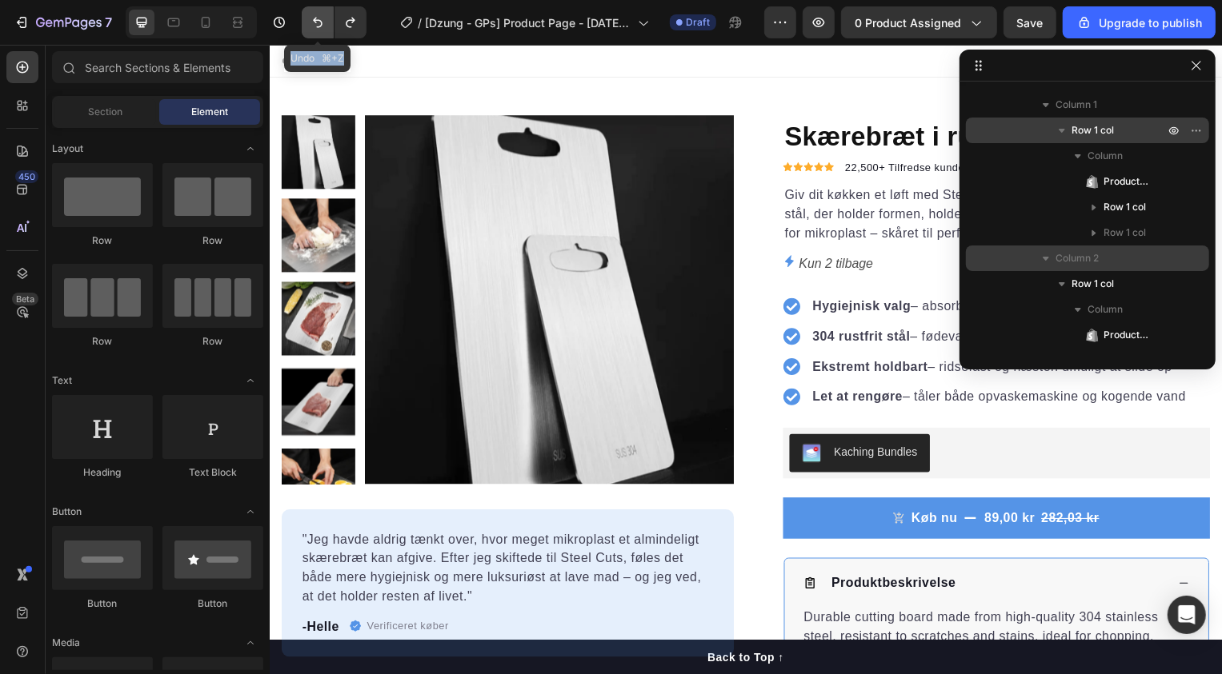
click at [311, 20] on icon "Undo/Redo" at bounding box center [318, 22] width 16 height 16
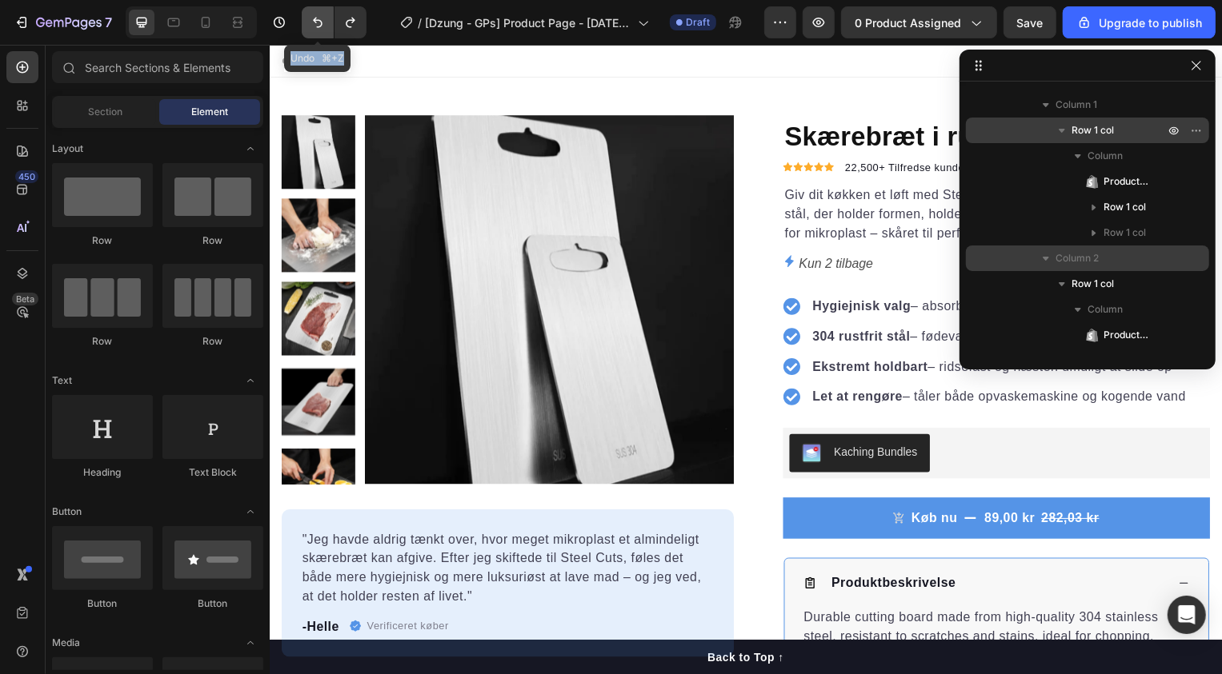
click at [311, 20] on icon "Undo/Redo" at bounding box center [318, 22] width 16 height 16
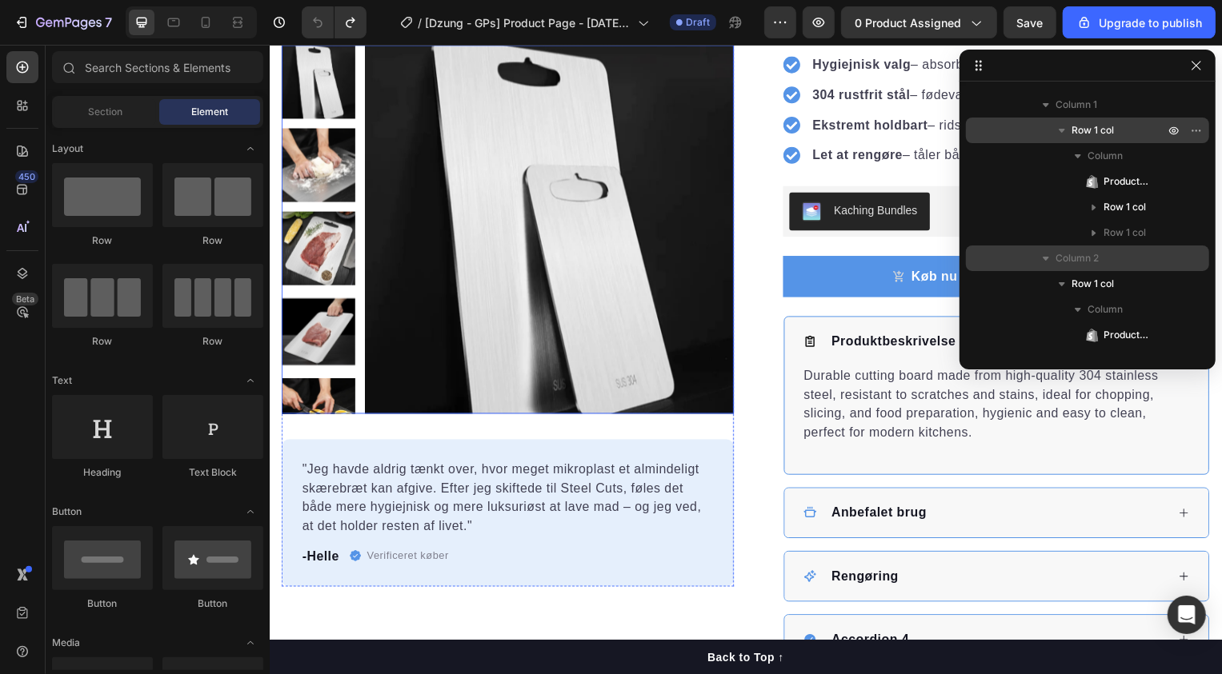
scroll to position [245, 0]
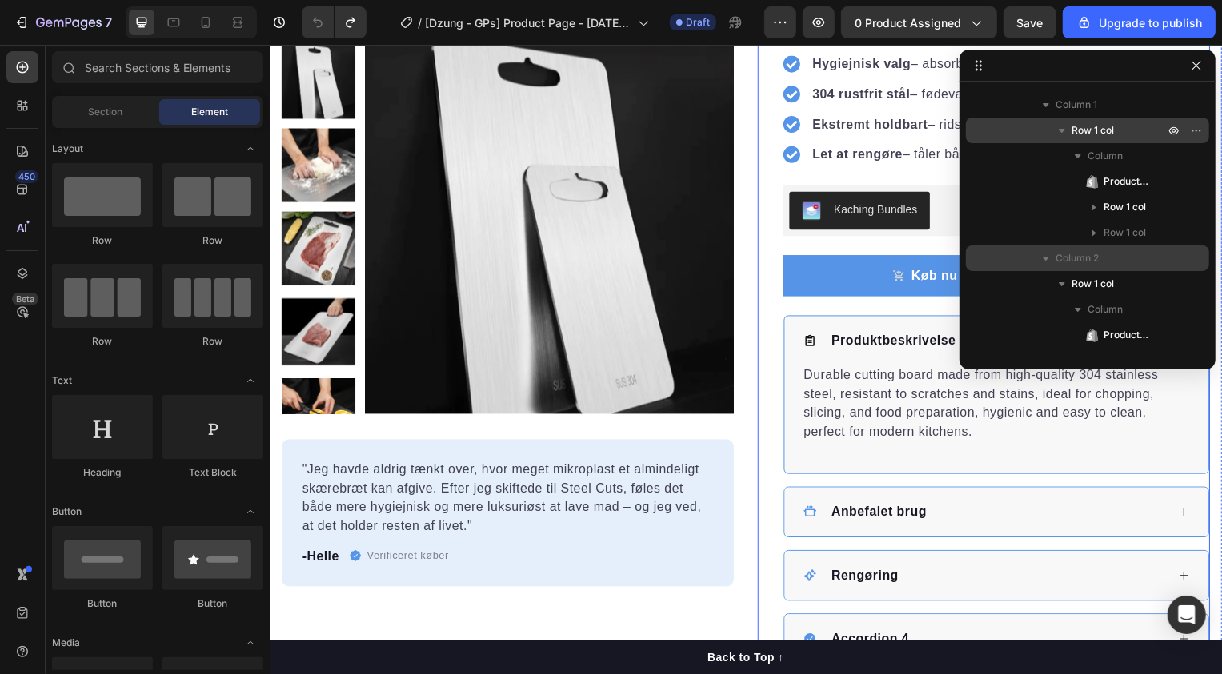
click at [778, 298] on div "Skærebræt i rustfrit 304 stål Product Title Icon Icon Icon Icon Icon Icon List …" at bounding box center [989, 270] width 456 height 798
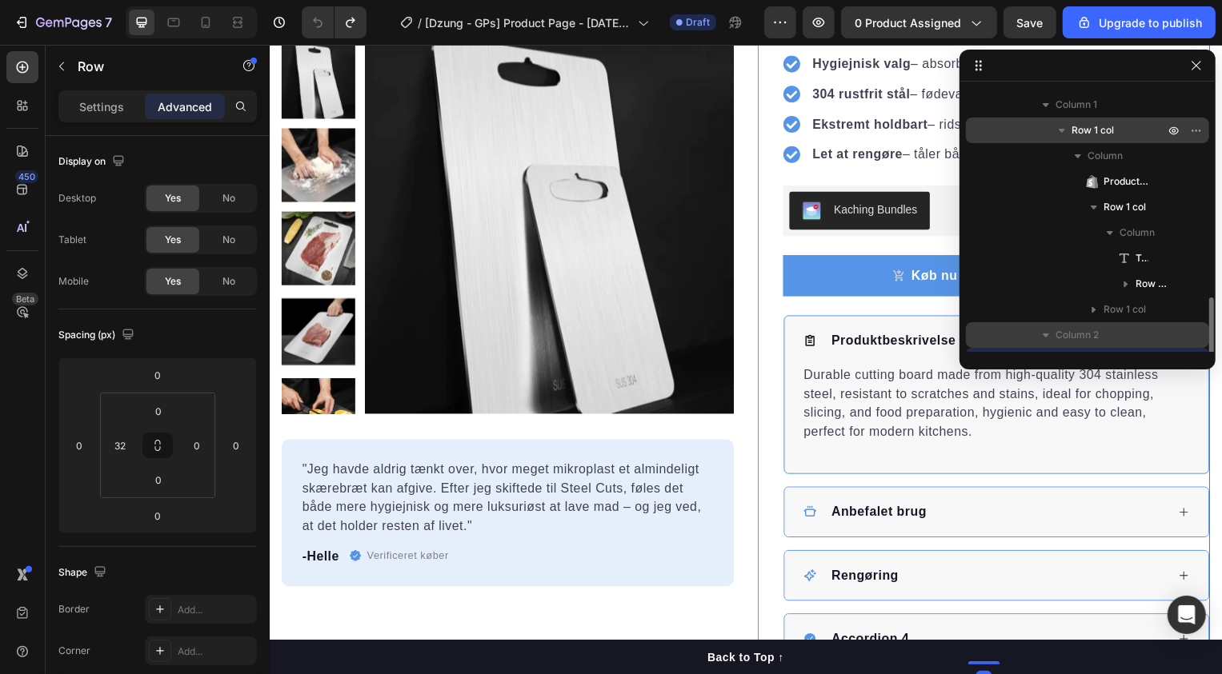
scroll to position [251, 0]
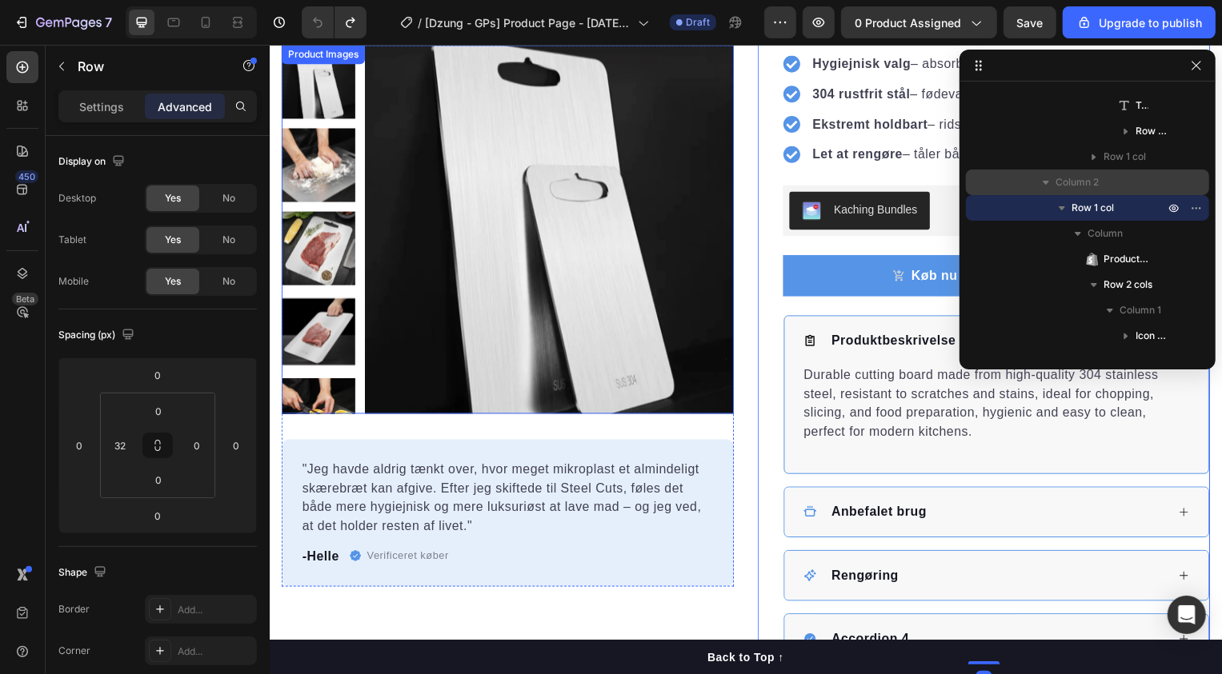
click at [716, 338] on img at bounding box center [551, 231] width 372 height 372
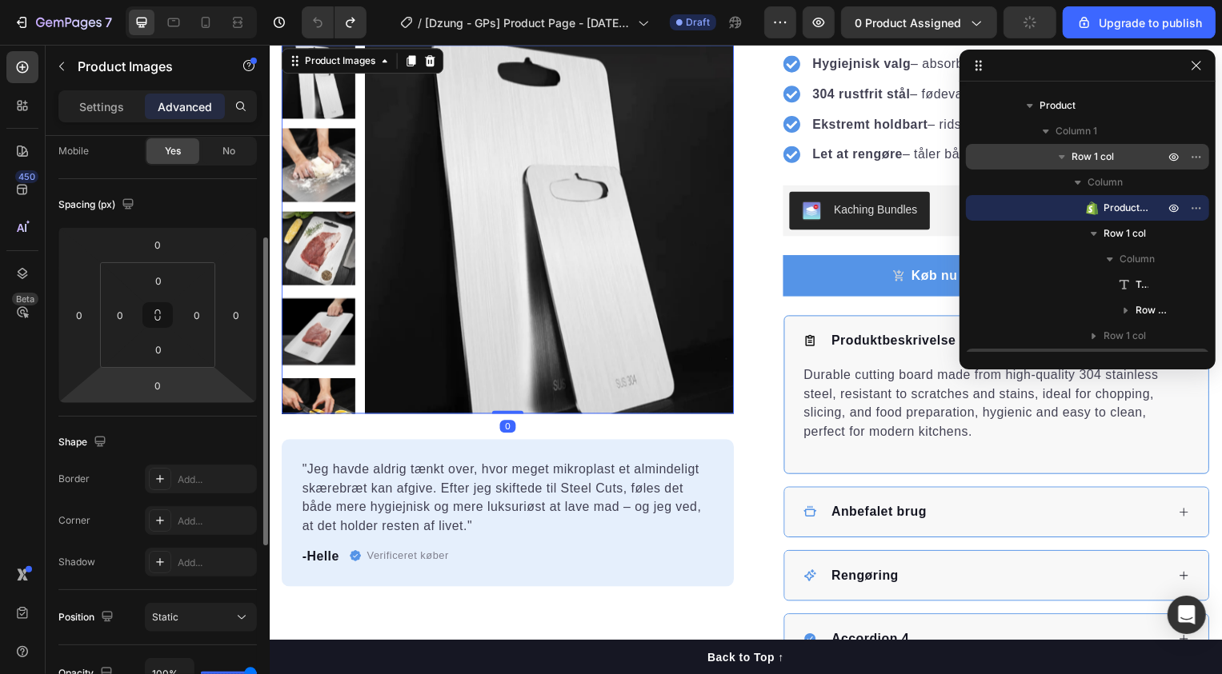
scroll to position [423, 0]
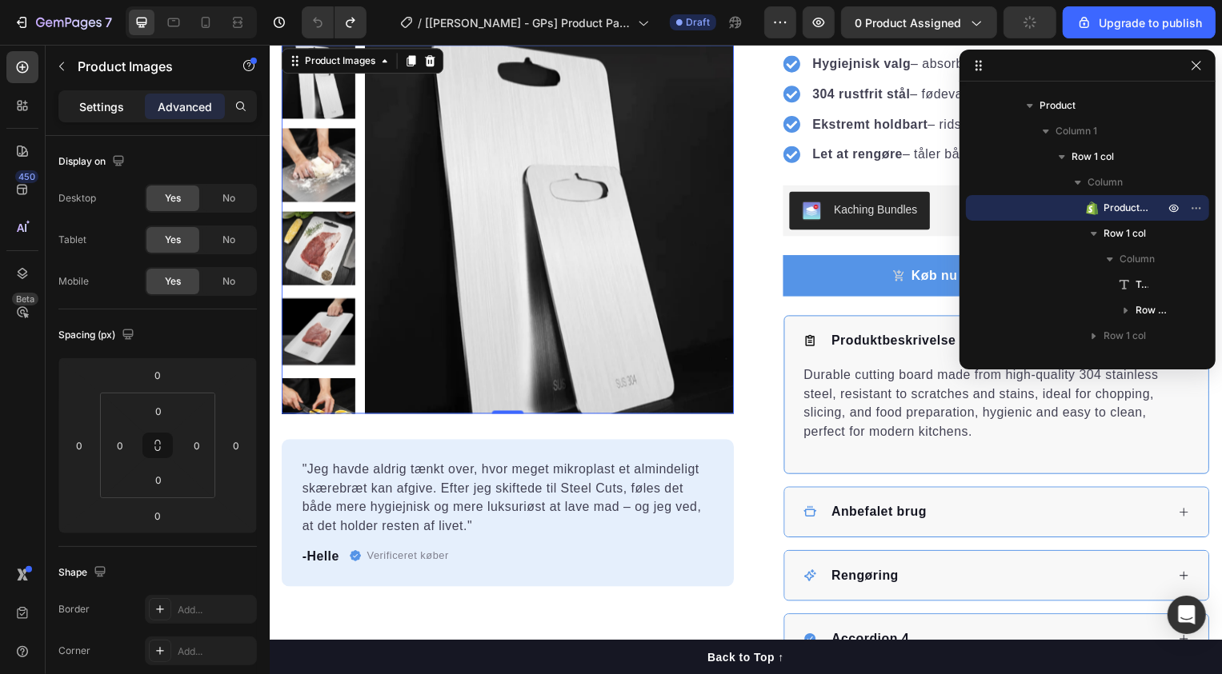
click at [106, 104] on p "Settings" at bounding box center [101, 106] width 45 height 17
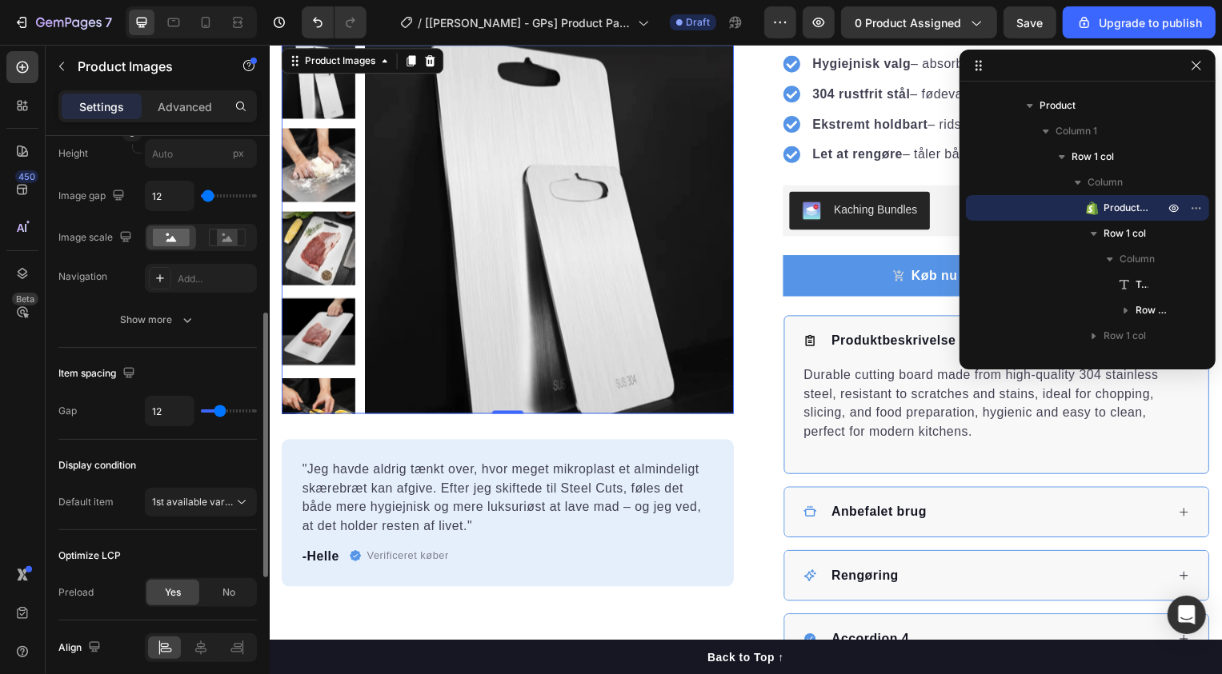
scroll to position [704, 0]
